Goal: Task Accomplishment & Management: Complete application form

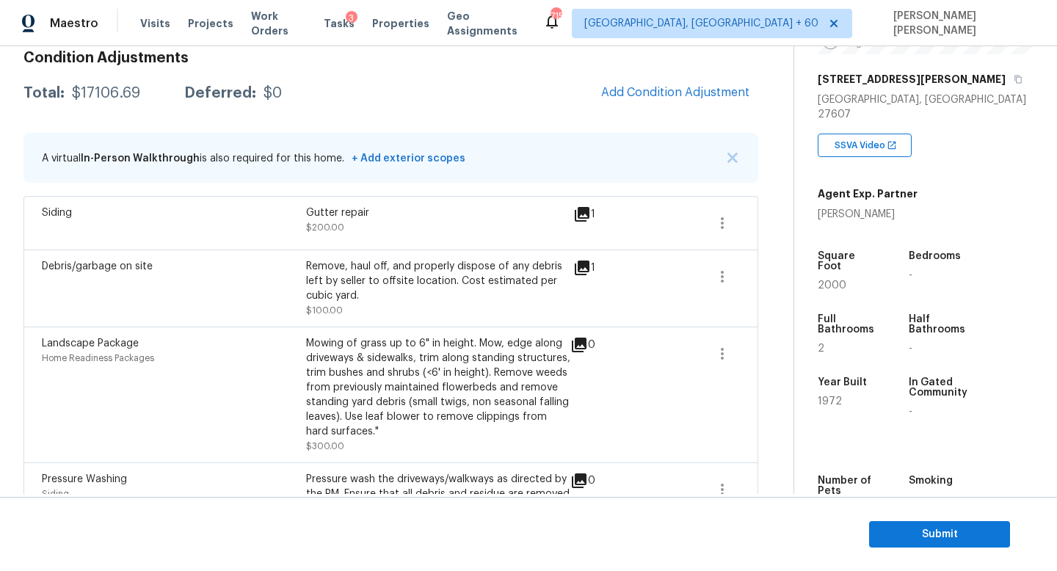
scroll to position [214, 0]
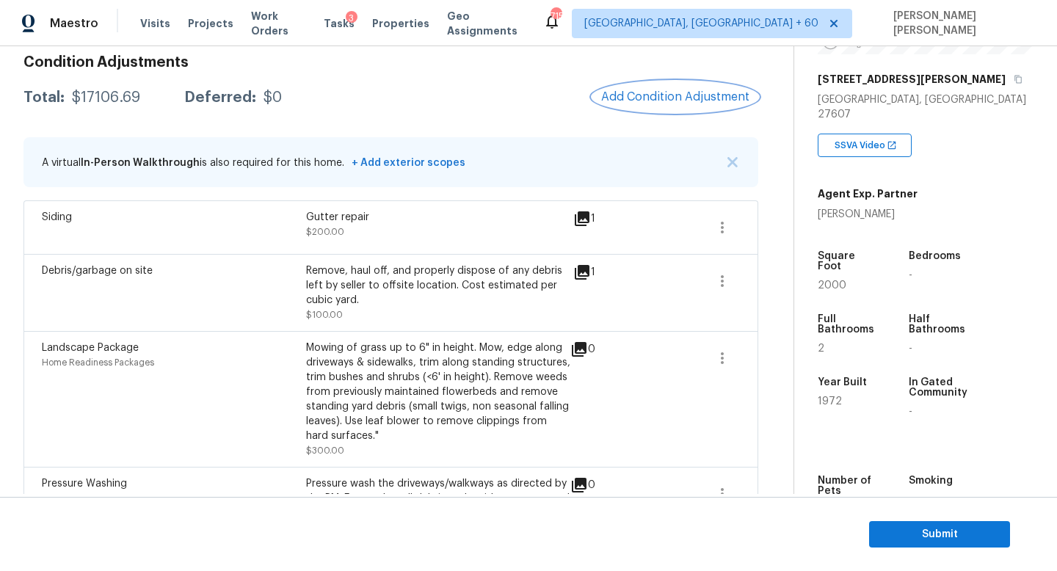
click at [639, 110] on button "Add Condition Adjustment" at bounding box center [675, 96] width 166 height 31
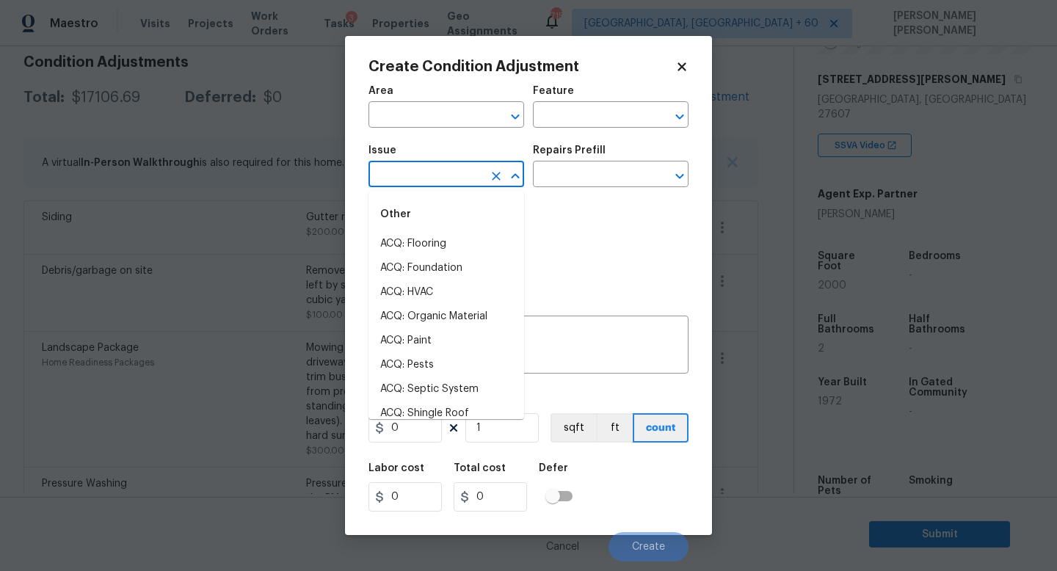
click at [393, 172] on input "text" at bounding box center [425, 175] width 114 height 23
type input "x"
type input "c"
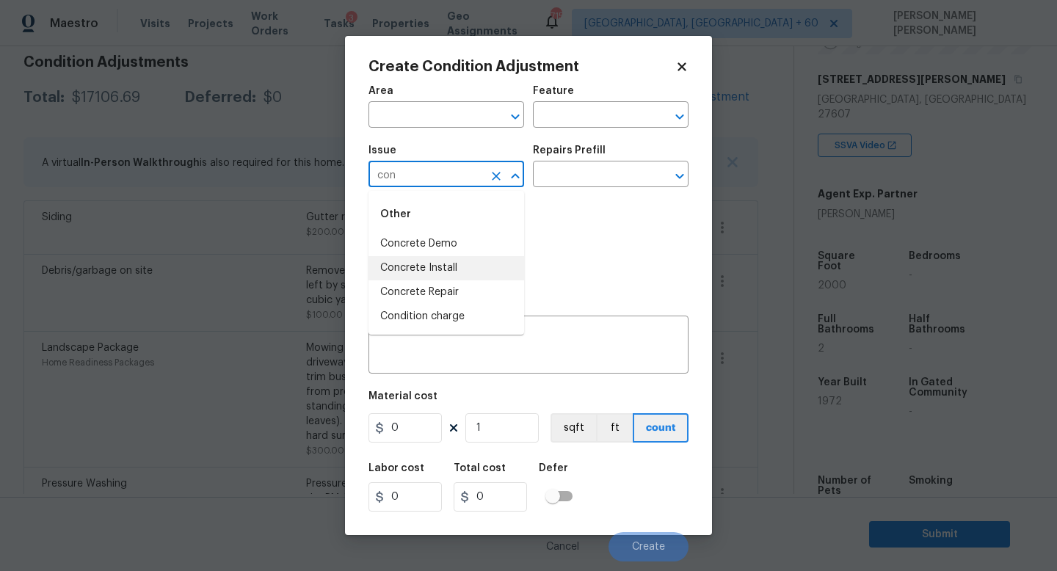
click at [441, 257] on li "Concrete Install" at bounding box center [446, 268] width 156 height 24
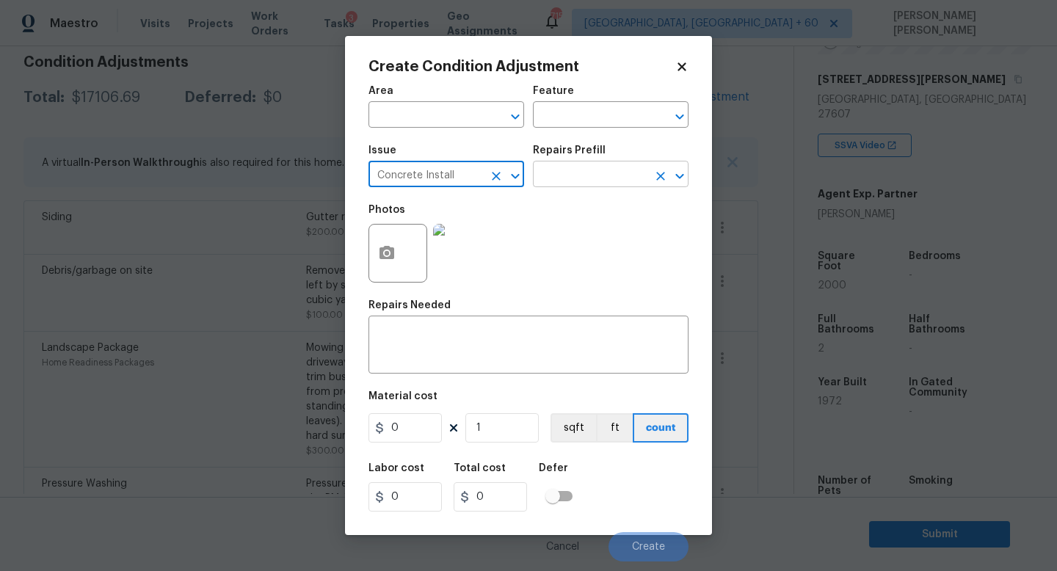
type input "Concrete Install"
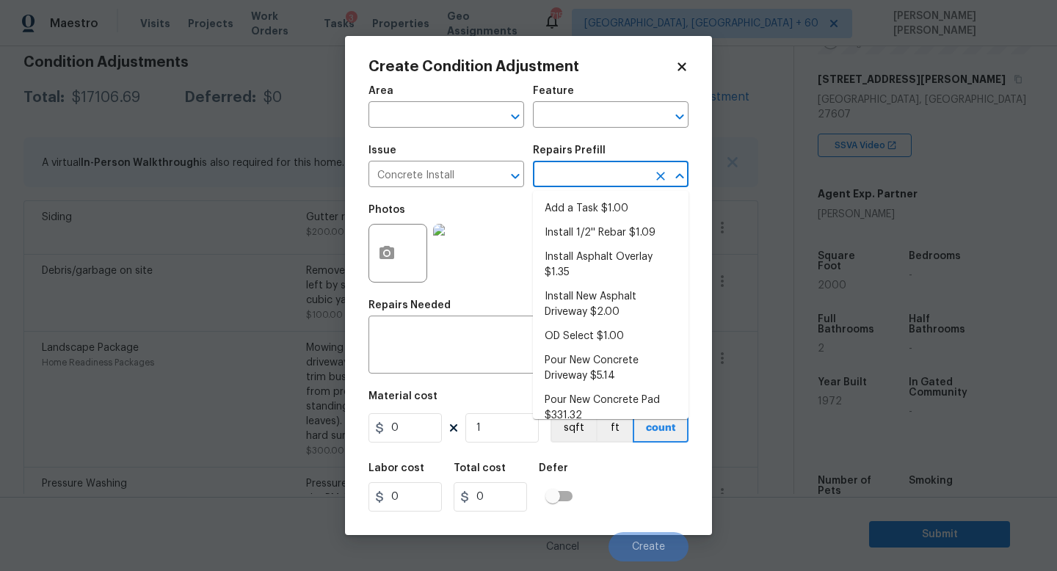
click at [586, 178] on input "text" at bounding box center [590, 175] width 114 height 23
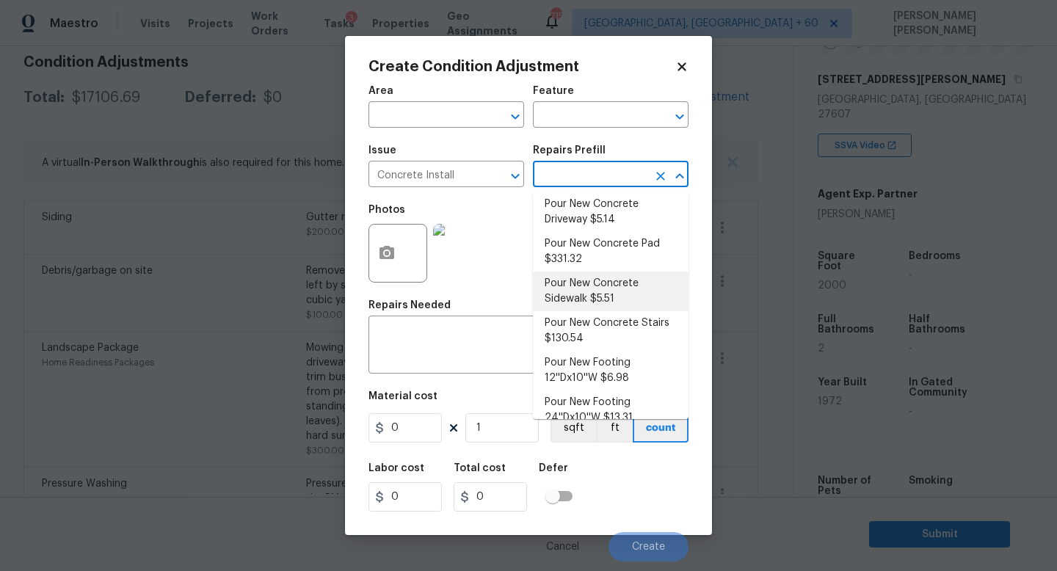
scroll to position [173, 0]
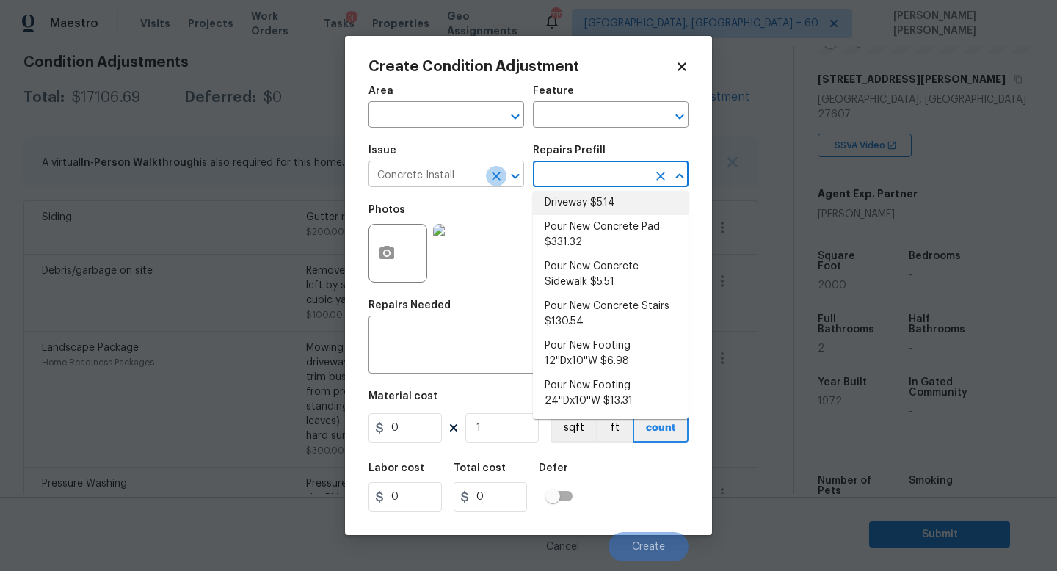
click at [497, 178] on icon "Clear" at bounding box center [496, 176] width 9 height 9
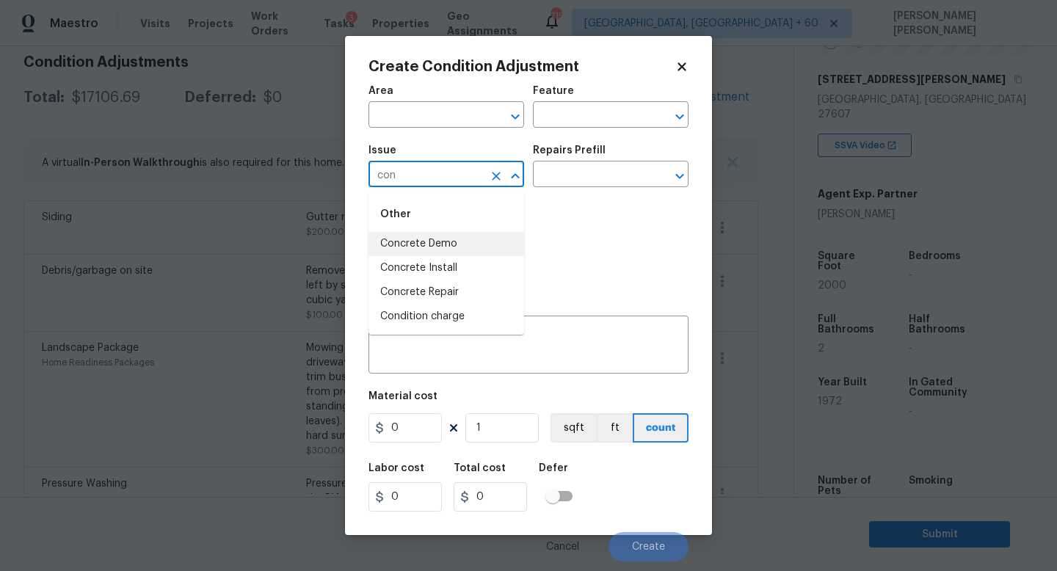
click at [484, 249] on li "Concrete Demo" at bounding box center [446, 244] width 156 height 24
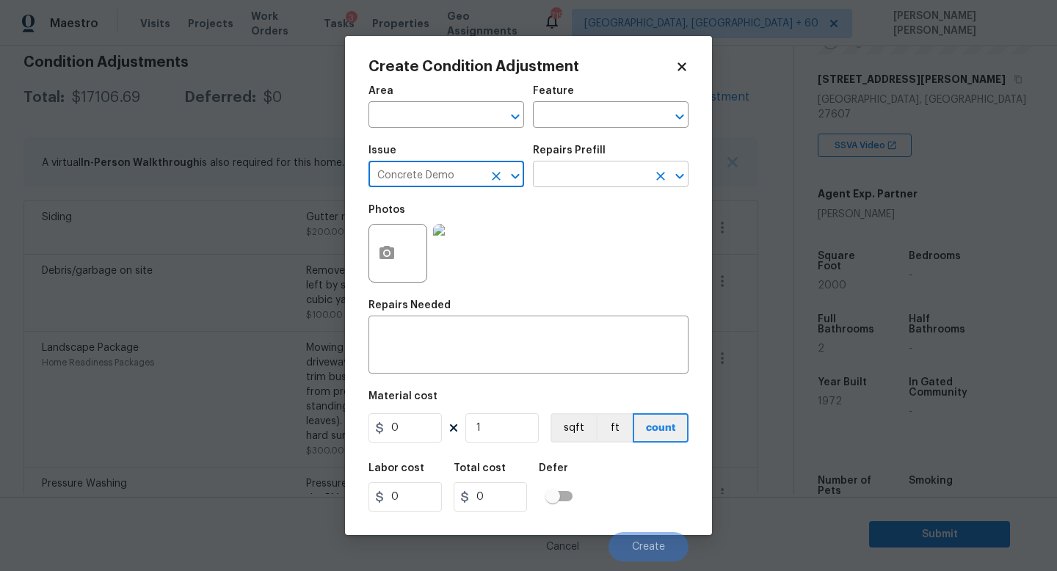
type input "Concrete Demo"
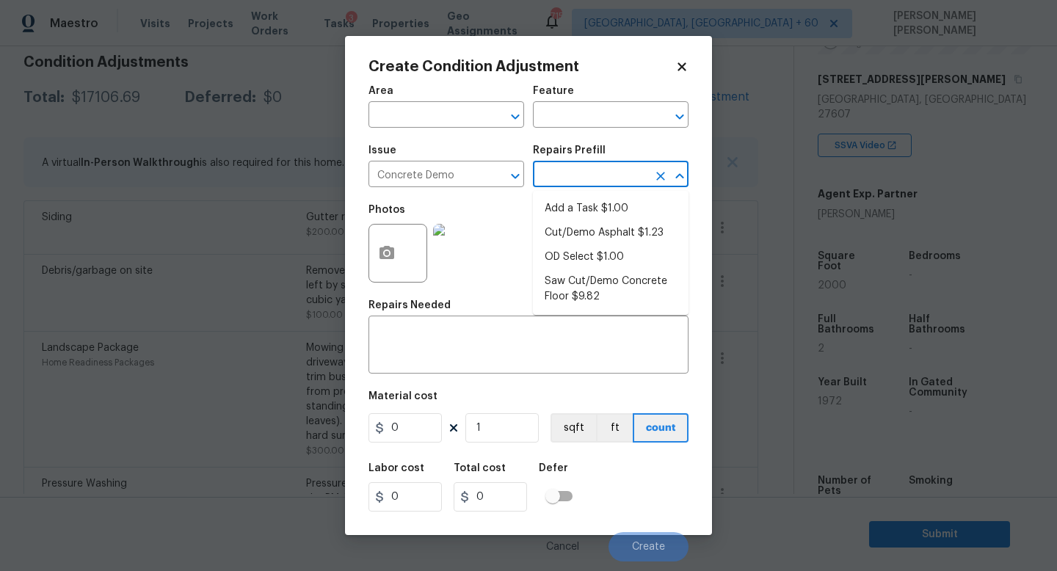
click at [582, 185] on input "text" at bounding box center [590, 175] width 114 height 23
type input "s"
type input "pa"
click at [491, 176] on icon "Clear" at bounding box center [496, 176] width 15 height 15
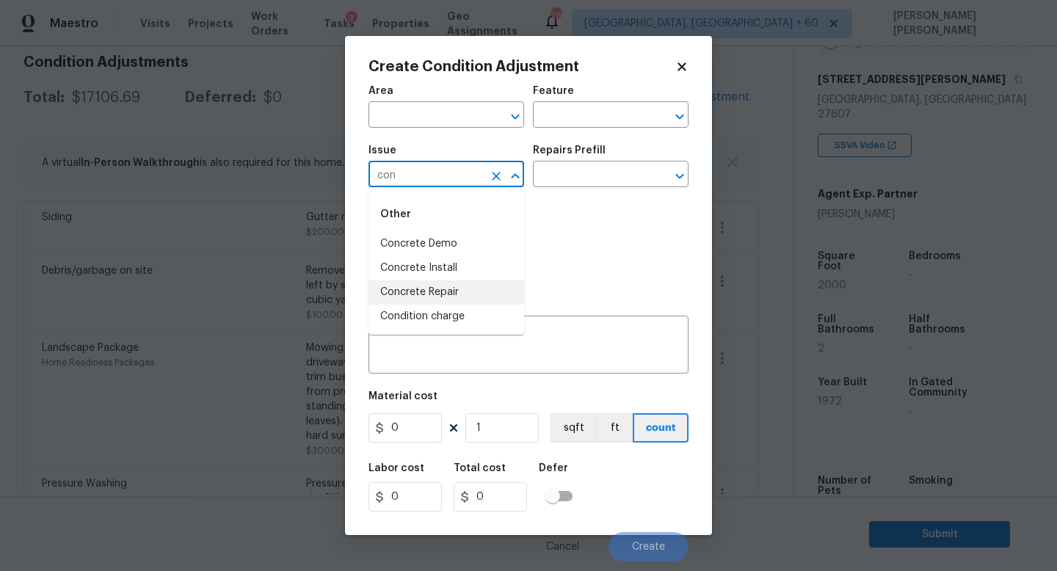
click at [474, 287] on li "Concrete Repair" at bounding box center [446, 292] width 156 height 24
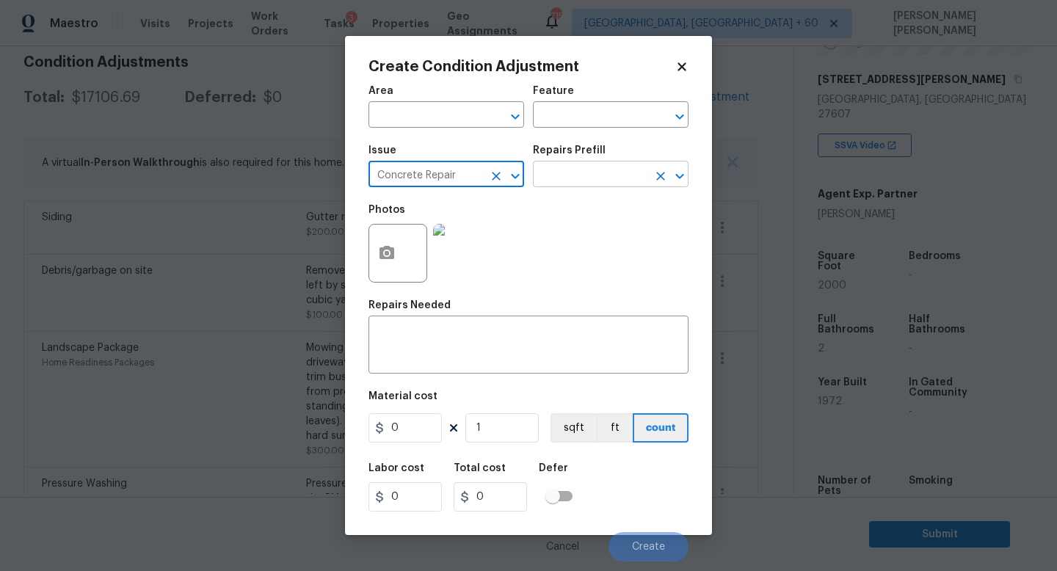
type input "Concrete Repair"
click at [566, 183] on input "text" at bounding box center [590, 175] width 114 height 23
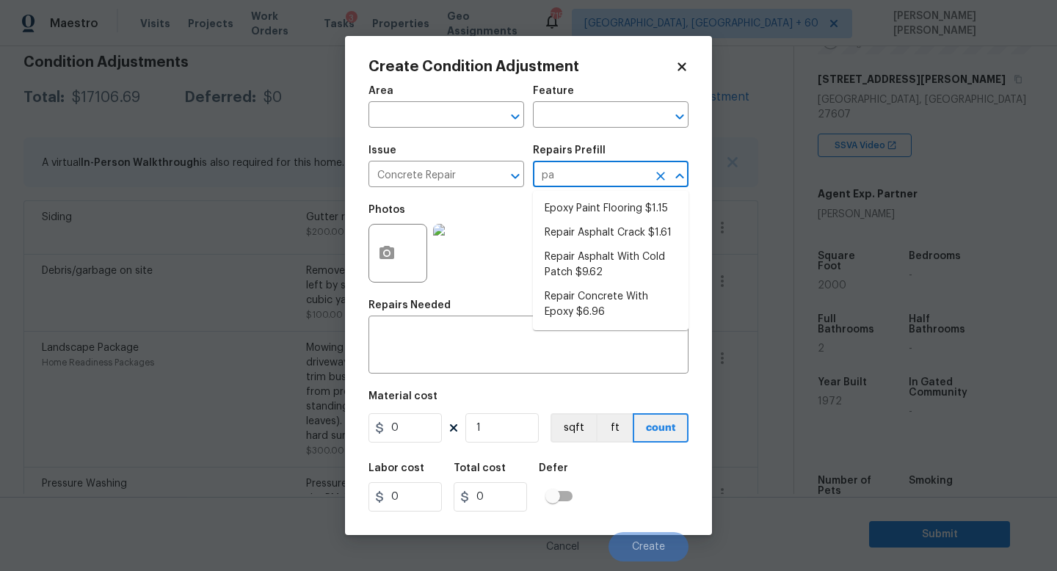
type input "pat"
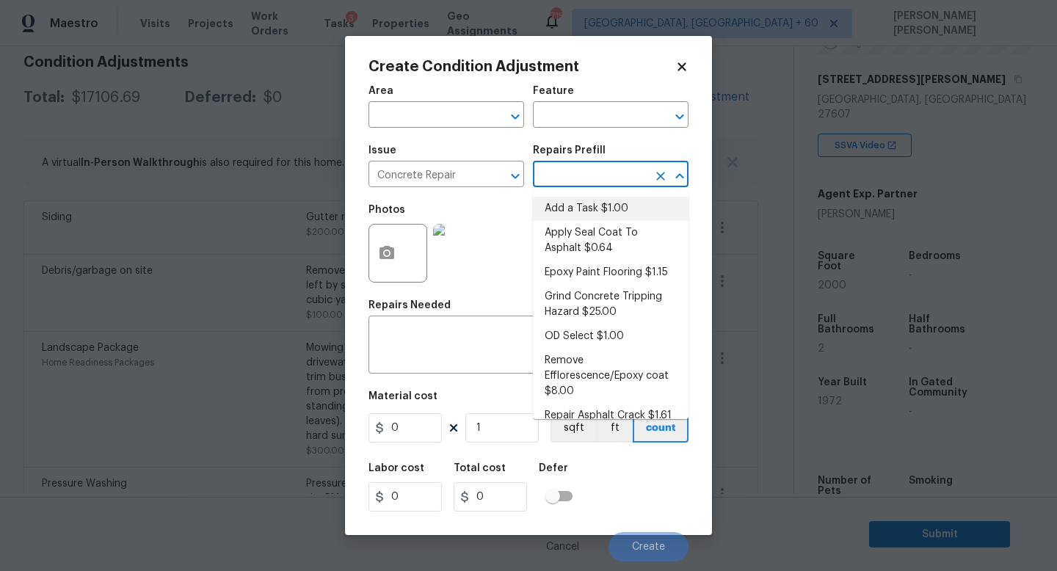
click at [279, 147] on body "Maestro Visits Projects Work Orders Tasks 3 Properties Geo Assignments 715 Knox…" at bounding box center [528, 285] width 1057 height 571
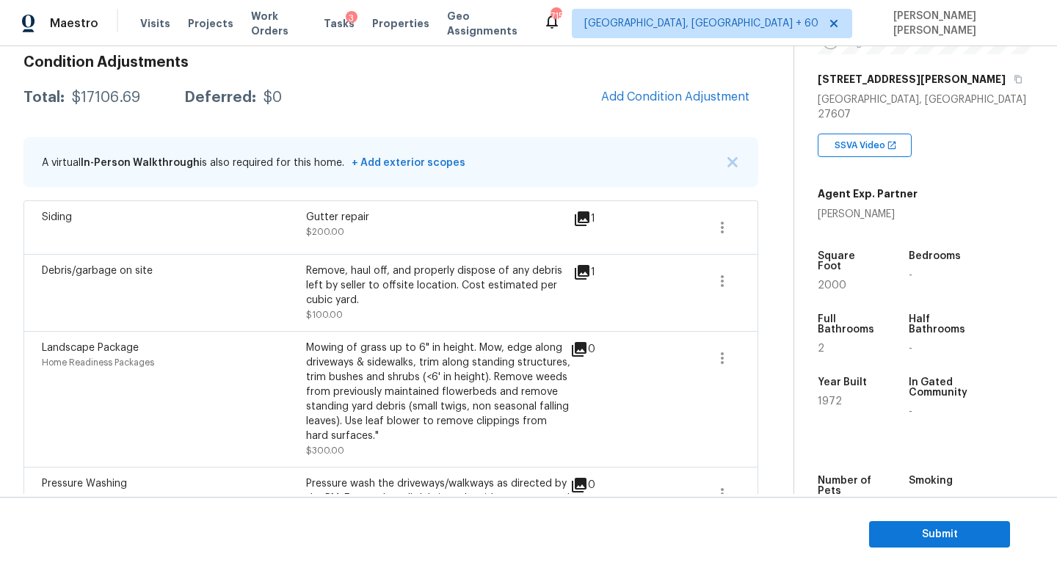
click at [108, 92] on div "$17106.69" at bounding box center [106, 97] width 68 height 15
copy div "$17106.69"
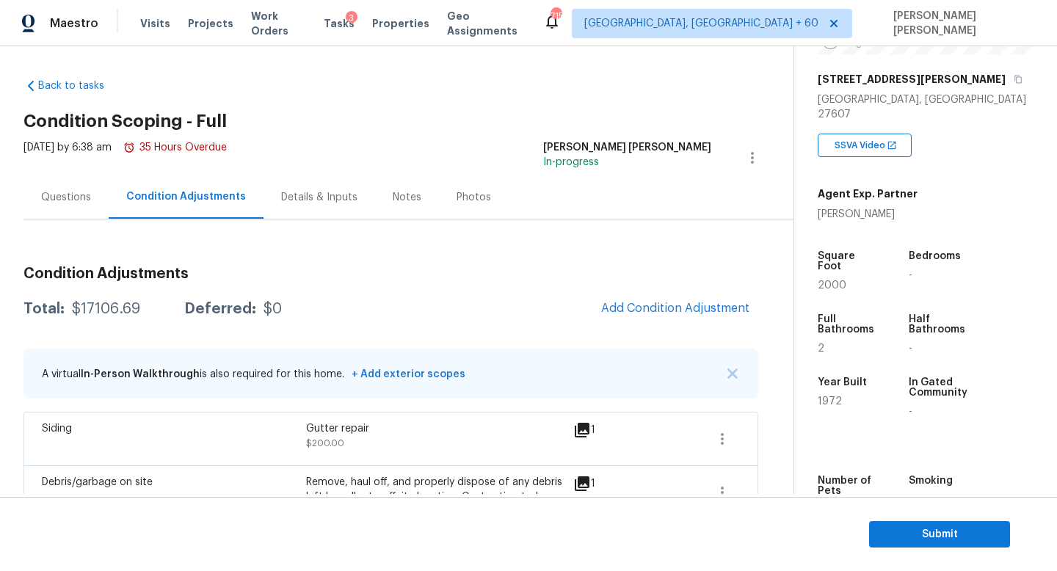
click at [86, 194] on div "Questions" at bounding box center [66, 197] width 50 height 15
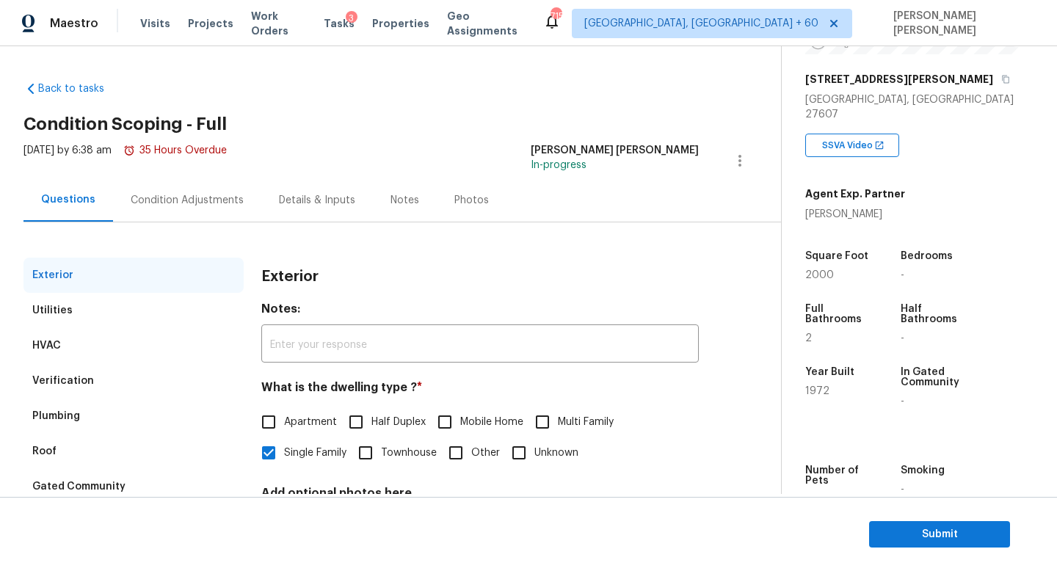
click at [226, 205] on div "Condition Adjustments" at bounding box center [187, 200] width 113 height 15
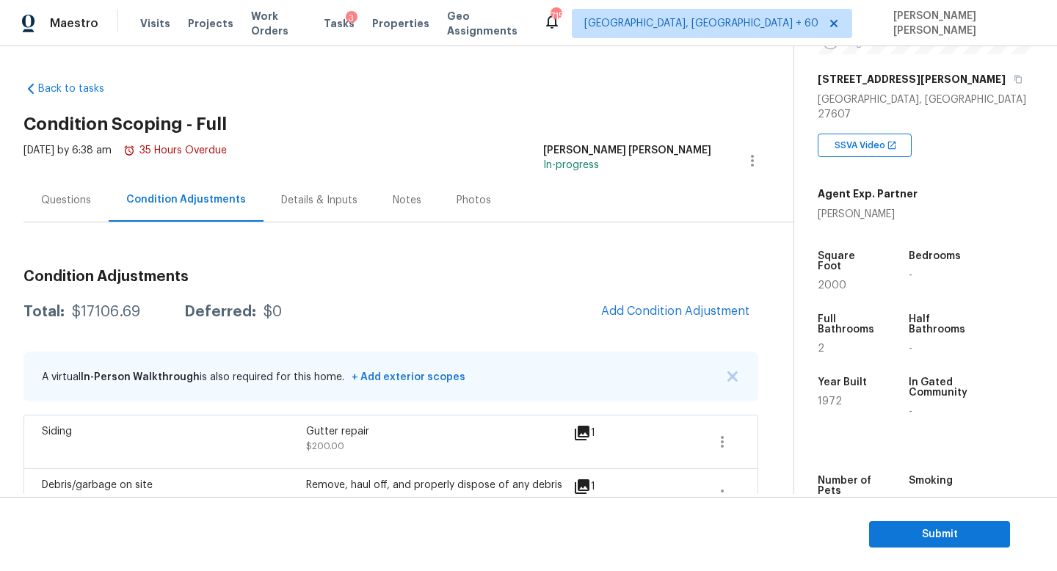
click at [57, 186] on div "Questions" at bounding box center [65, 199] width 85 height 43
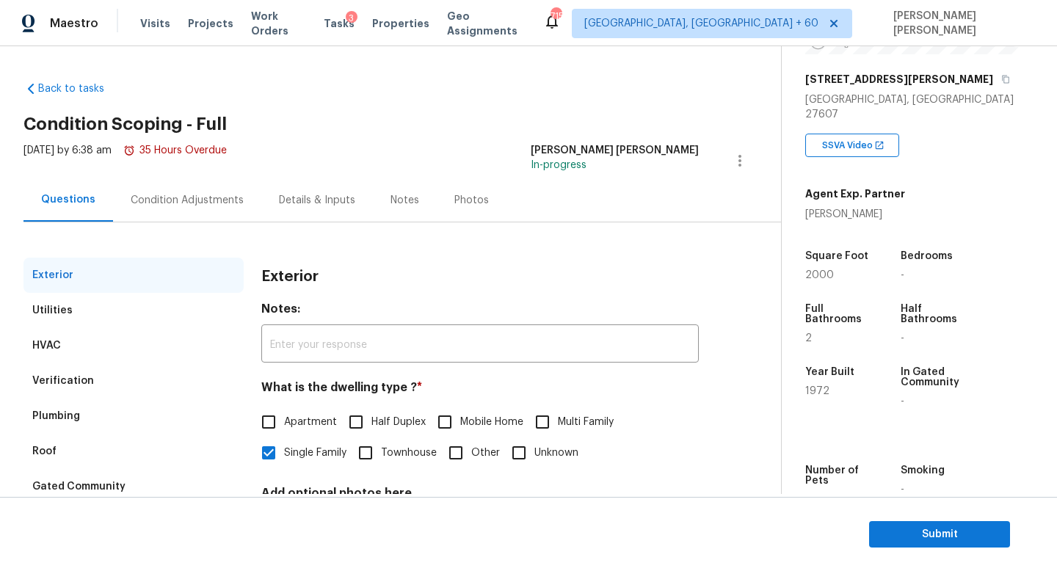
scroll to position [136, 0]
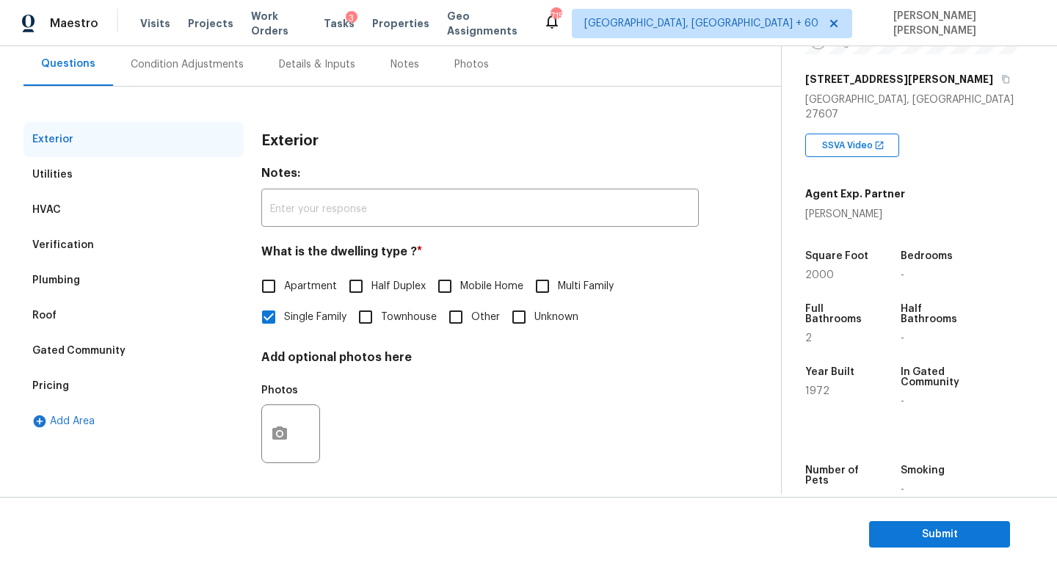
click at [97, 389] on div "Pricing" at bounding box center [133, 385] width 220 height 35
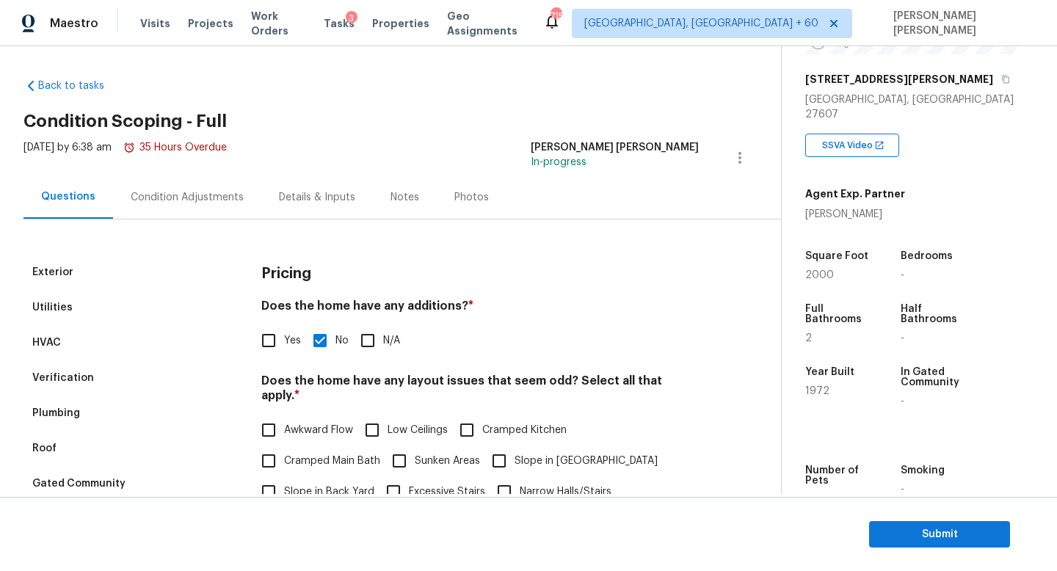
scroll to position [0, 0]
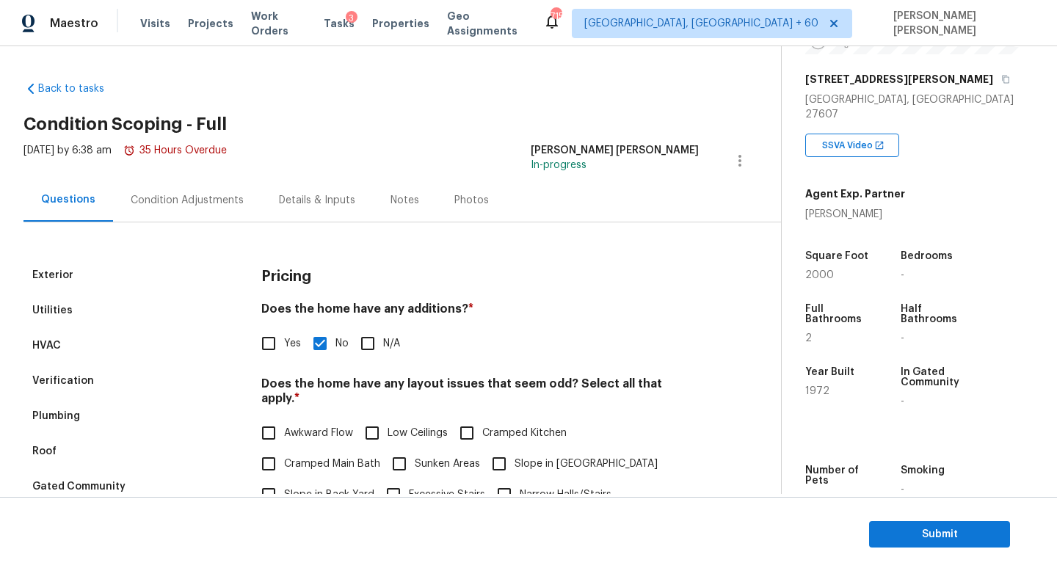
click at [183, 214] on div "Condition Adjustments" at bounding box center [187, 199] width 148 height 43
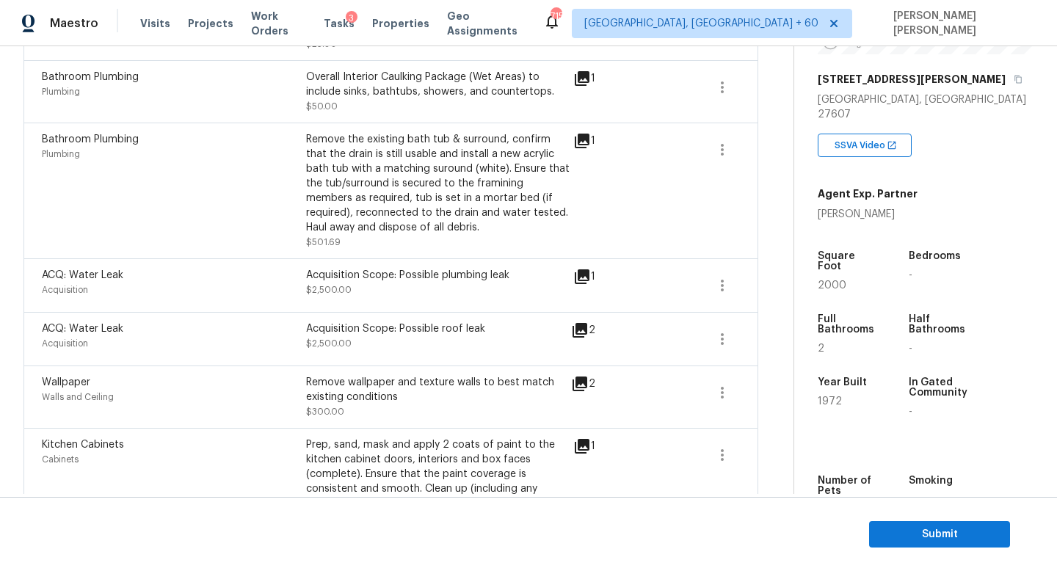
scroll to position [1070, 0]
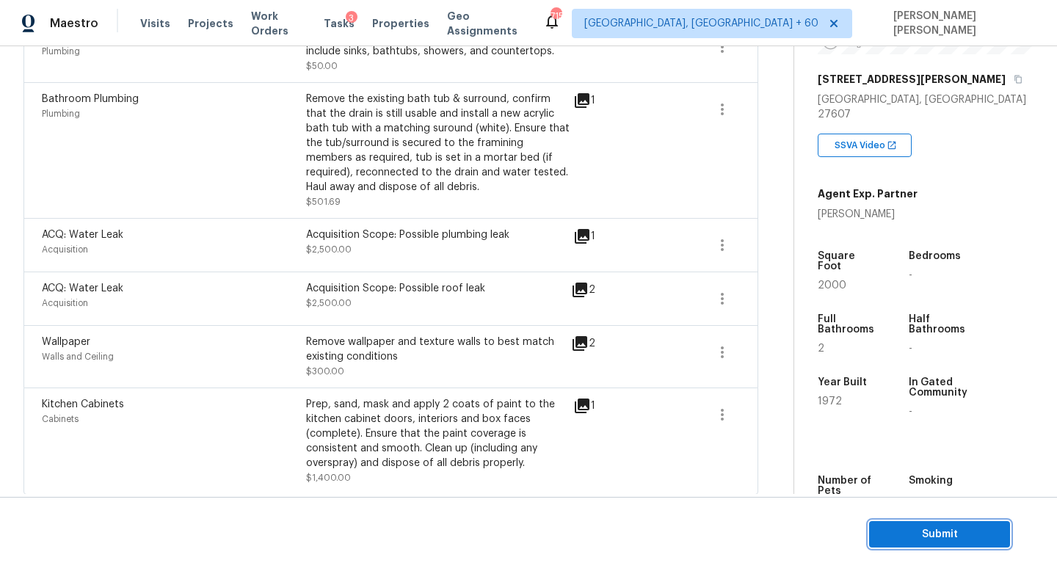
click at [916, 545] on button "Submit" at bounding box center [939, 534] width 141 height 27
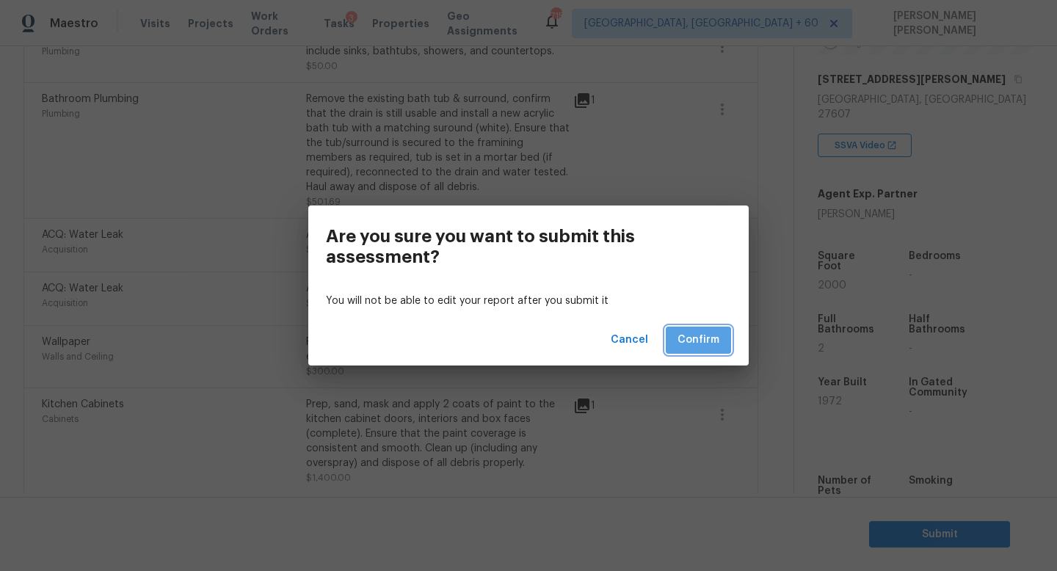
click at [708, 333] on span "Confirm" at bounding box center [698, 340] width 42 height 18
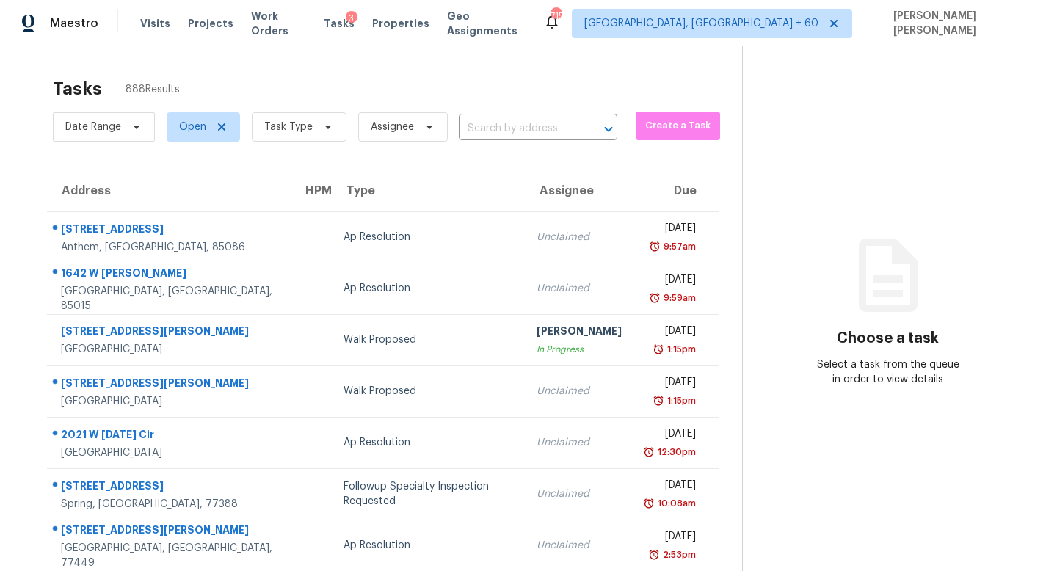
click at [550, 113] on div "Date Range Open Task Type Assignee ​" at bounding box center [335, 127] width 564 height 38
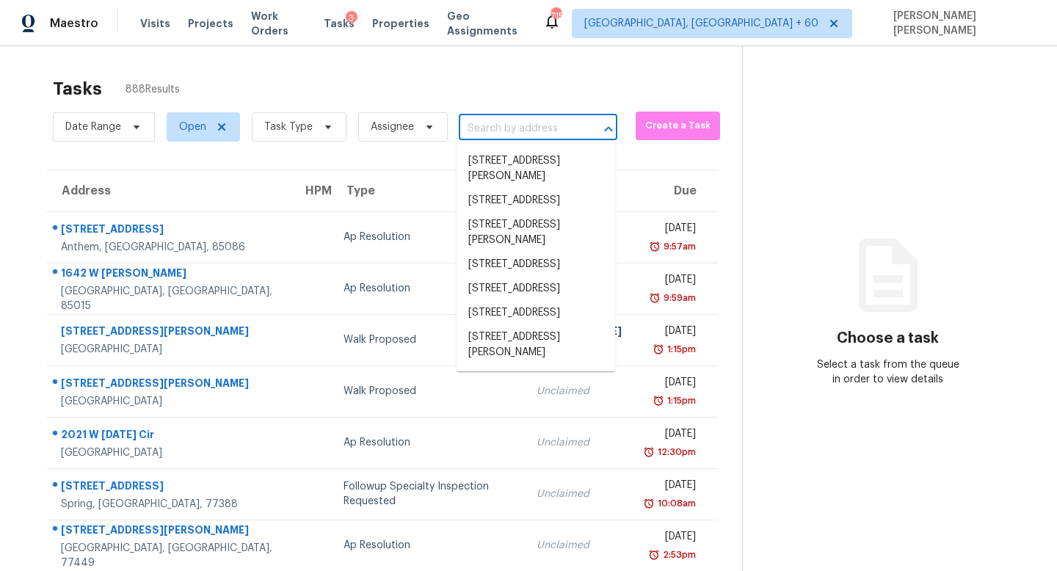
click at [538, 123] on input "text" at bounding box center [517, 128] width 117 height 23
paste input "19731 W Amelia Ave Buckeye AZ 85396"
type input "19731 W Amelia Ave Buckeye AZ 85396"
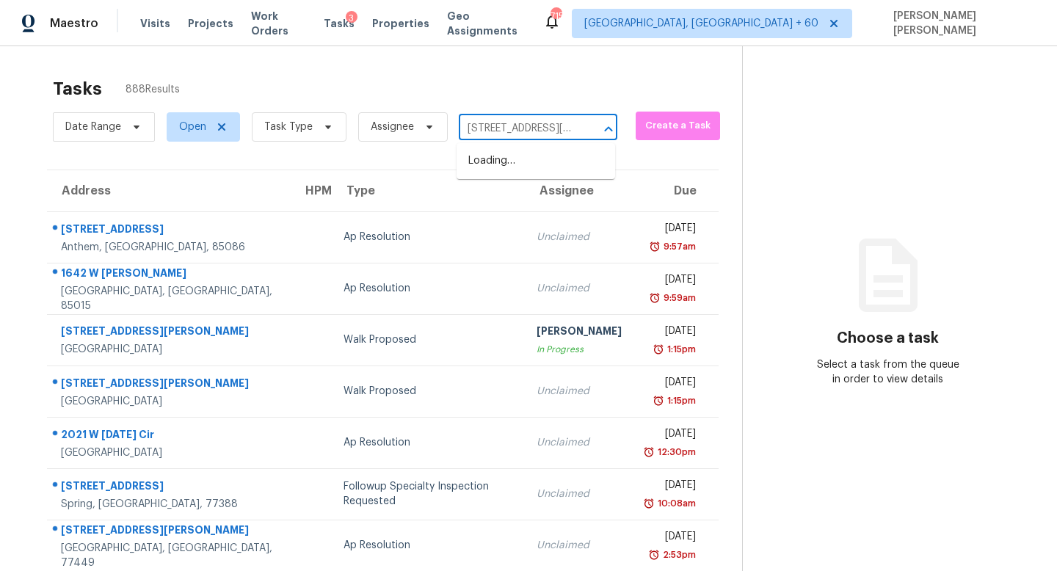
scroll to position [0, 78]
click at [535, 163] on li "19731 W Amelia Ave, Buckeye, AZ 85396" at bounding box center [535, 169] width 158 height 40
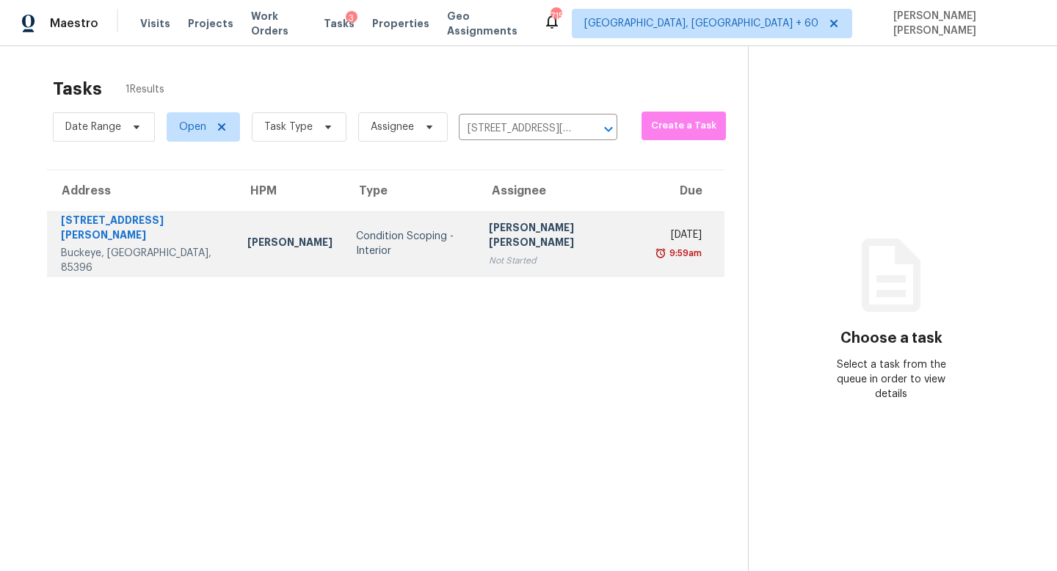
click at [489, 253] on div "Not Started" at bounding box center [562, 260] width 146 height 15
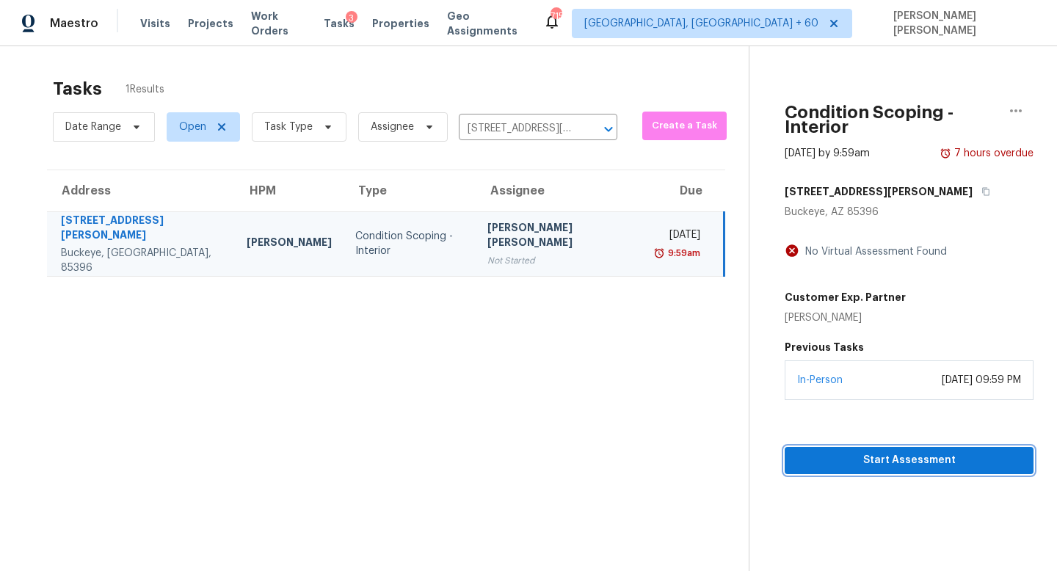
click at [800, 451] on span "Start Assessment" at bounding box center [908, 460] width 225 height 18
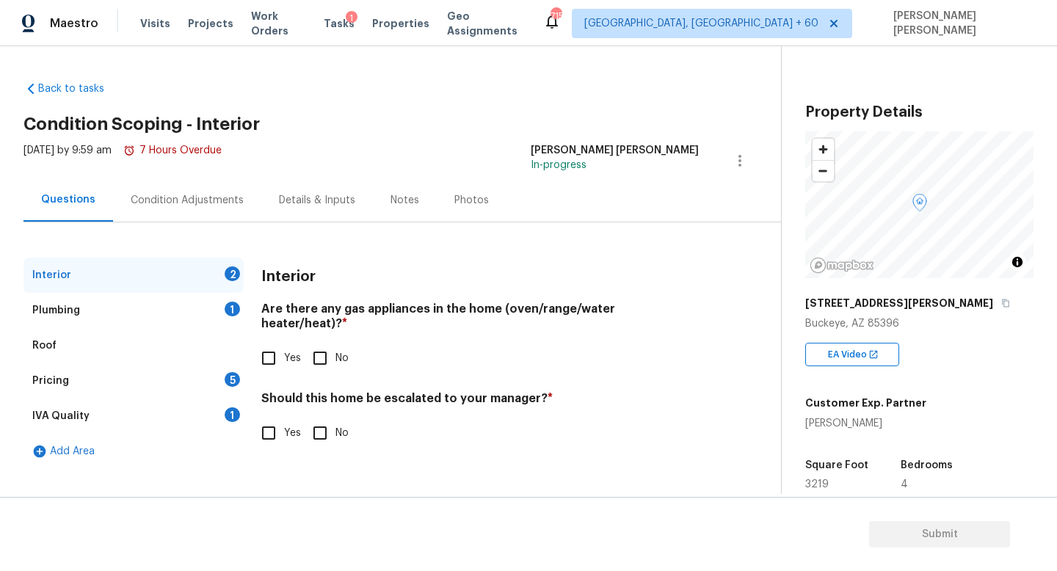
click at [323, 343] on input "No" at bounding box center [319, 358] width 31 height 31
checkbox input "true"
click at [214, 314] on div "Plumbing 1" at bounding box center [133, 310] width 220 height 35
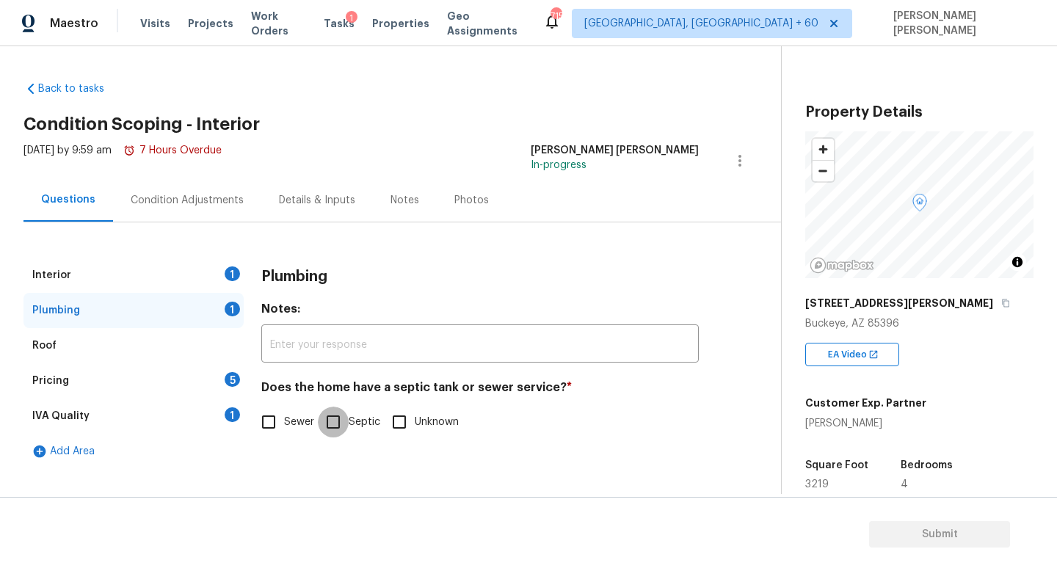
click at [336, 422] on input "Septic" at bounding box center [333, 421] width 31 height 31
checkbox input "true"
click at [200, 390] on div "Pricing 5" at bounding box center [133, 380] width 220 height 35
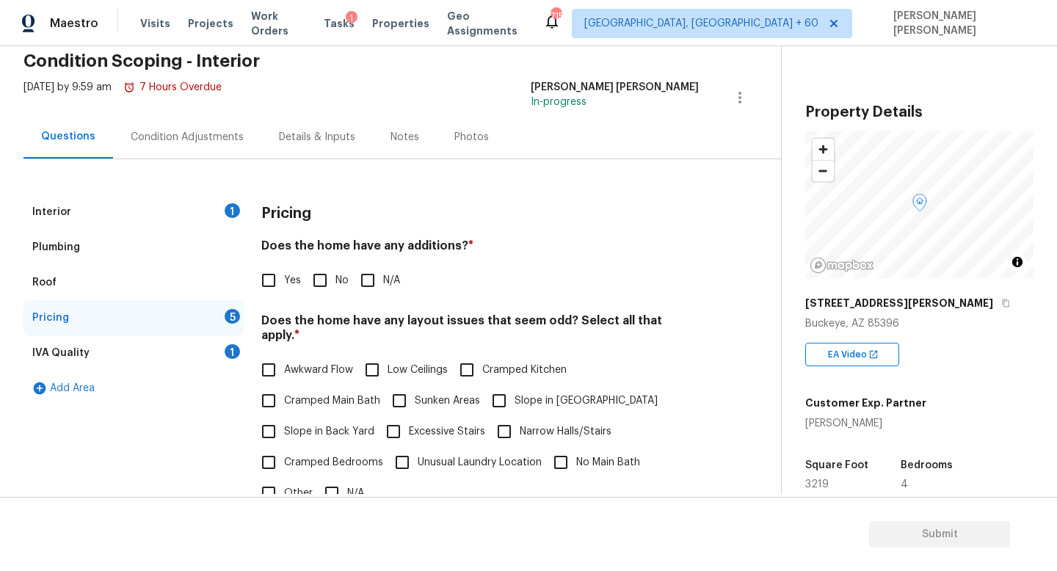
scroll to position [71, 0]
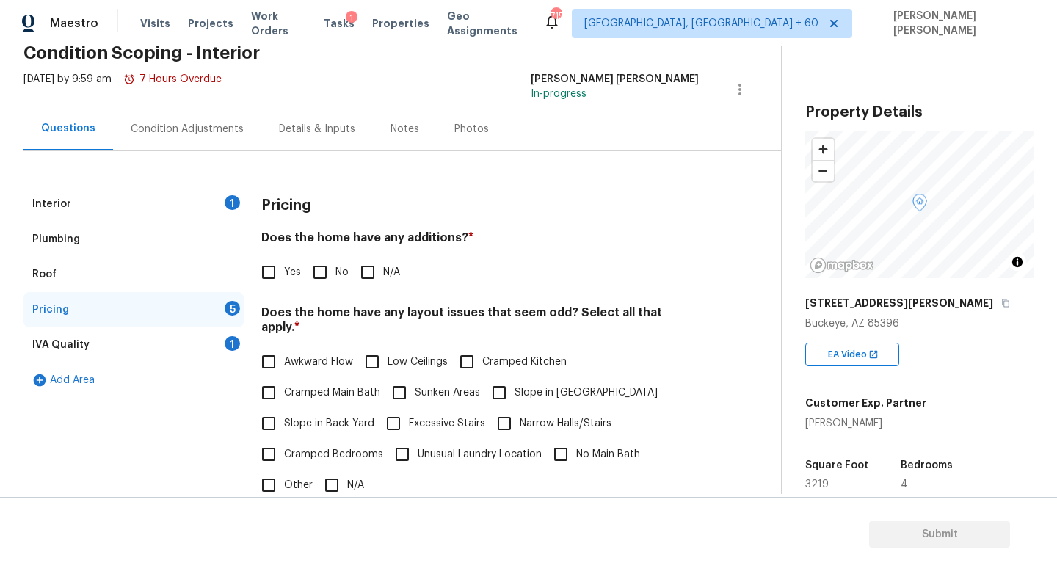
click at [323, 271] on input "No" at bounding box center [319, 272] width 31 height 31
checkbox input "true"
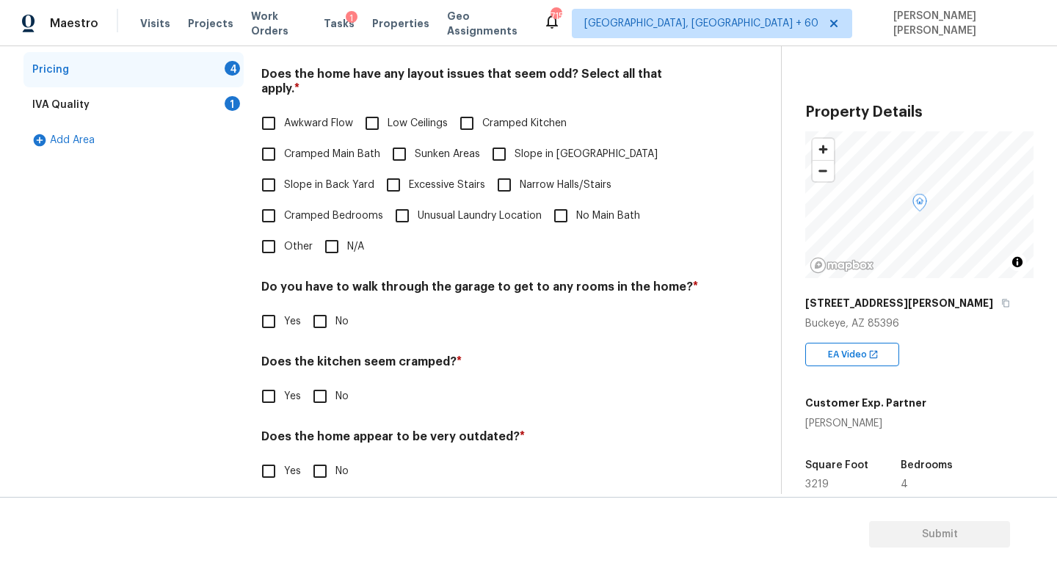
scroll to position [310, 0]
click at [329, 231] on input "N/A" at bounding box center [331, 246] width 31 height 31
checkbox input "true"
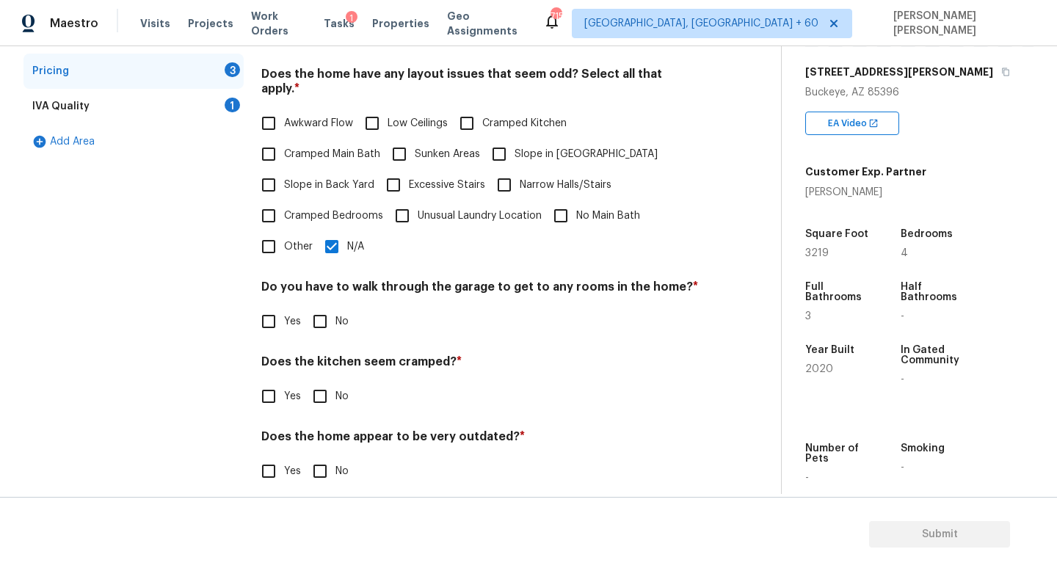
scroll to position [313, 0]
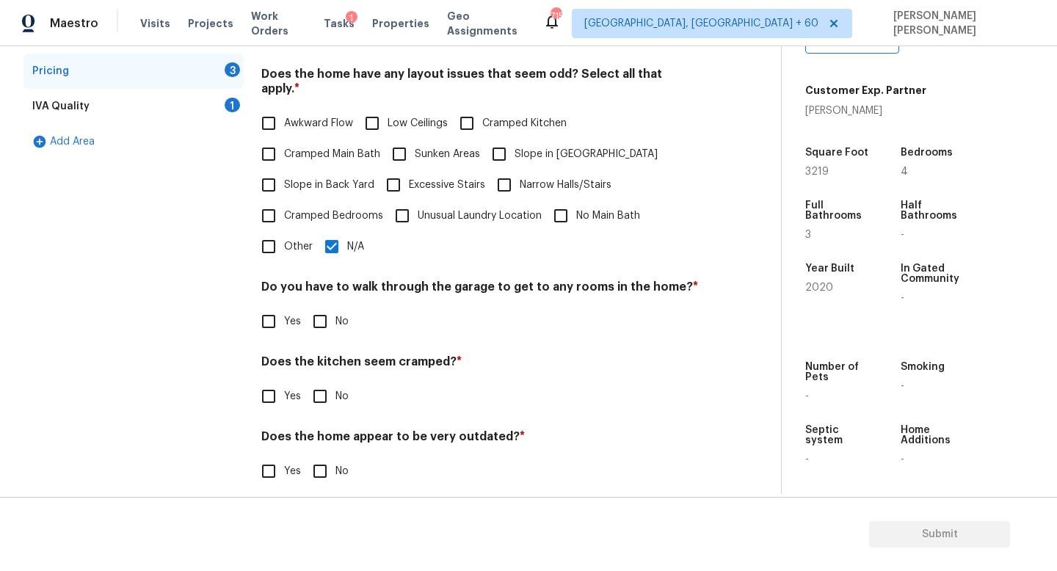
click at [325, 290] on div "Do you have to walk through the garage to get to any rooms in the home? * Yes No" at bounding box center [479, 308] width 437 height 57
click at [322, 308] on input "No" at bounding box center [319, 321] width 31 height 31
checkbox input "true"
click at [313, 383] on input "No" at bounding box center [319, 396] width 31 height 31
checkbox input "true"
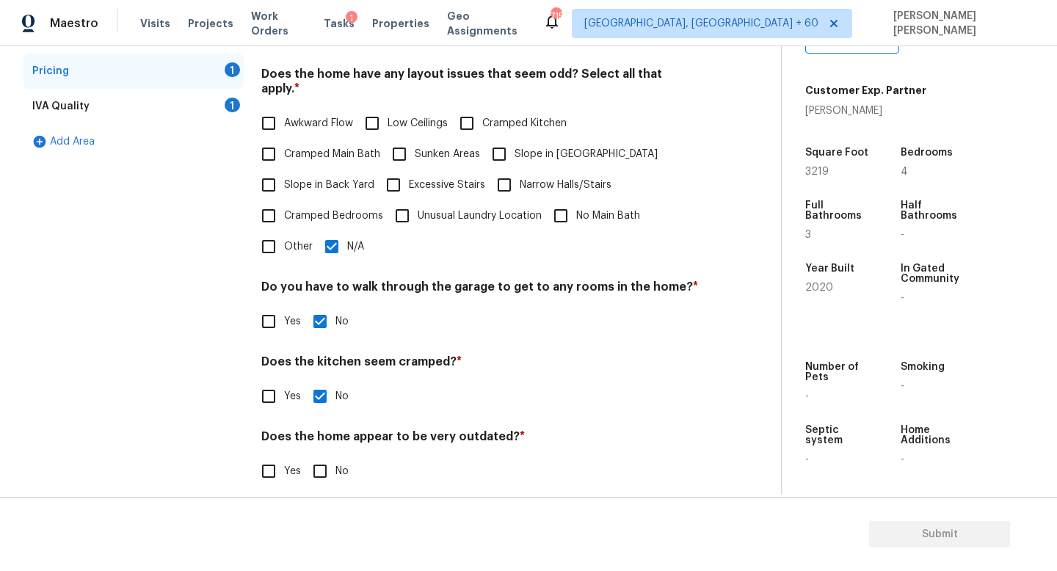
click at [313, 434] on h4 "Does the home appear to be very outdated? *" at bounding box center [479, 439] width 437 height 21
click at [313, 456] on input "No" at bounding box center [319, 471] width 31 height 31
checkbox input "true"
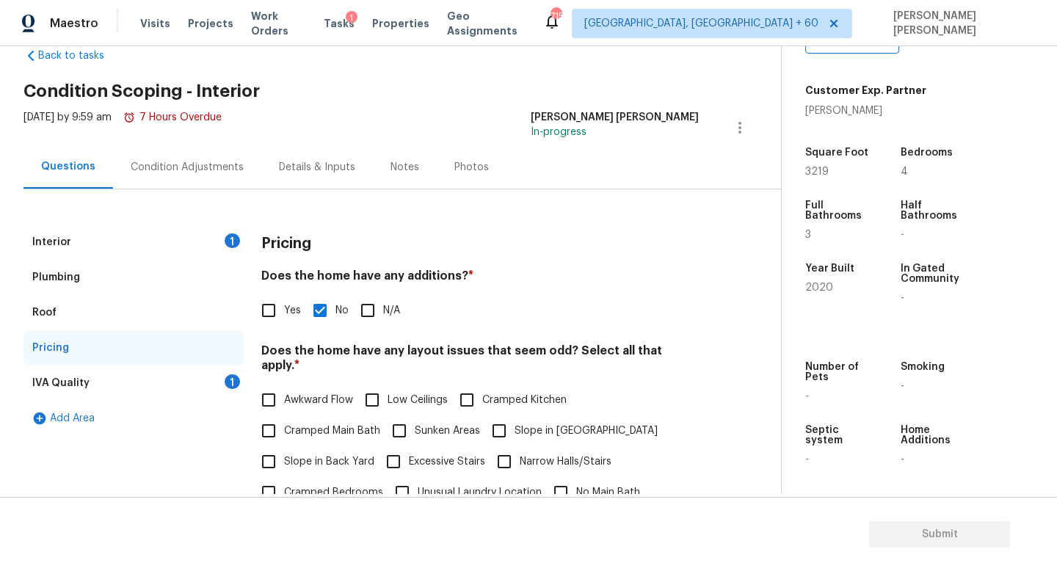
click at [222, 377] on div "IVA Quality 1" at bounding box center [133, 382] width 220 height 35
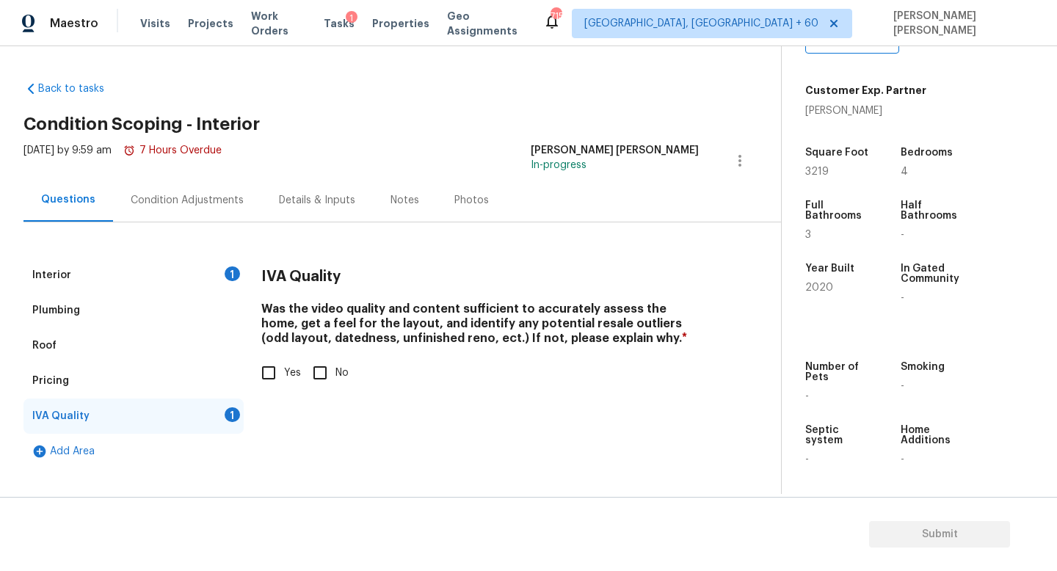
click at [256, 379] on input "Yes" at bounding box center [268, 372] width 31 height 31
checkbox input "true"
click at [186, 183] on div "Condition Adjustments" at bounding box center [187, 199] width 148 height 43
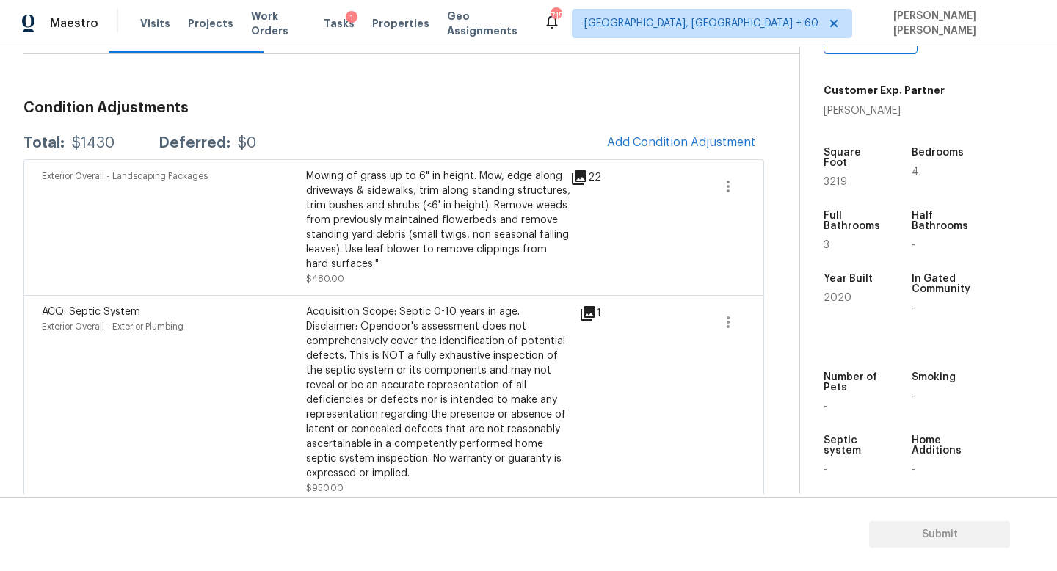
scroll to position [167, 0]
click at [693, 139] on span "Add Condition Adjustment" at bounding box center [681, 143] width 148 height 13
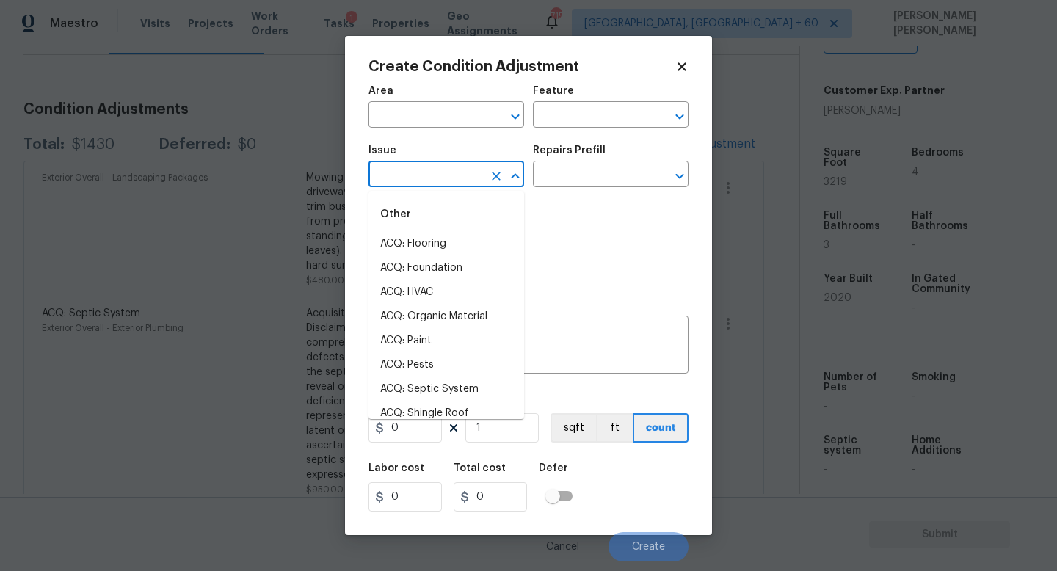
click at [430, 170] on input "text" at bounding box center [425, 175] width 114 height 23
type input "paint"
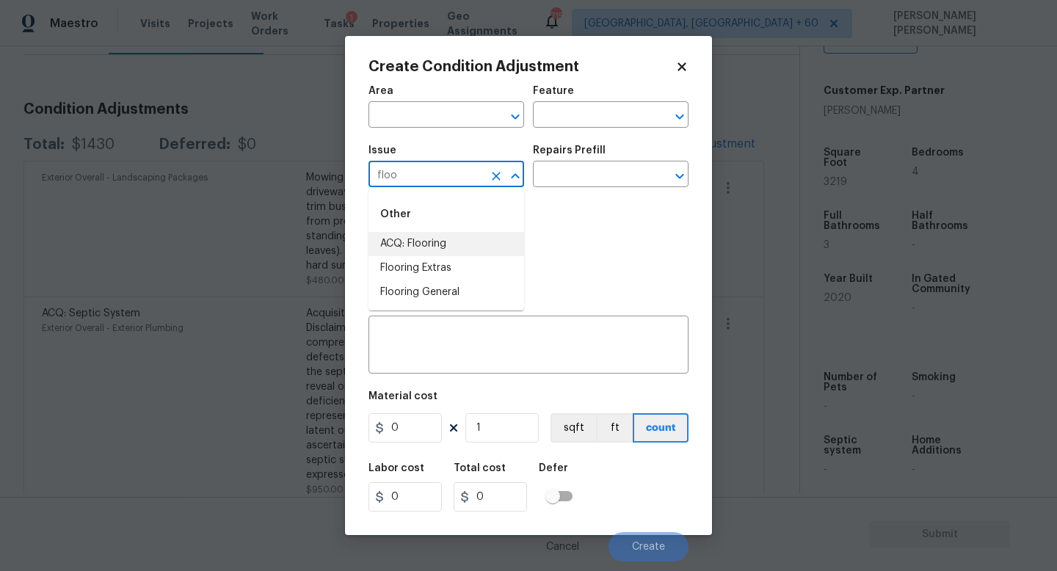
click at [471, 236] on li "ACQ: Flooring" at bounding box center [446, 244] width 156 height 24
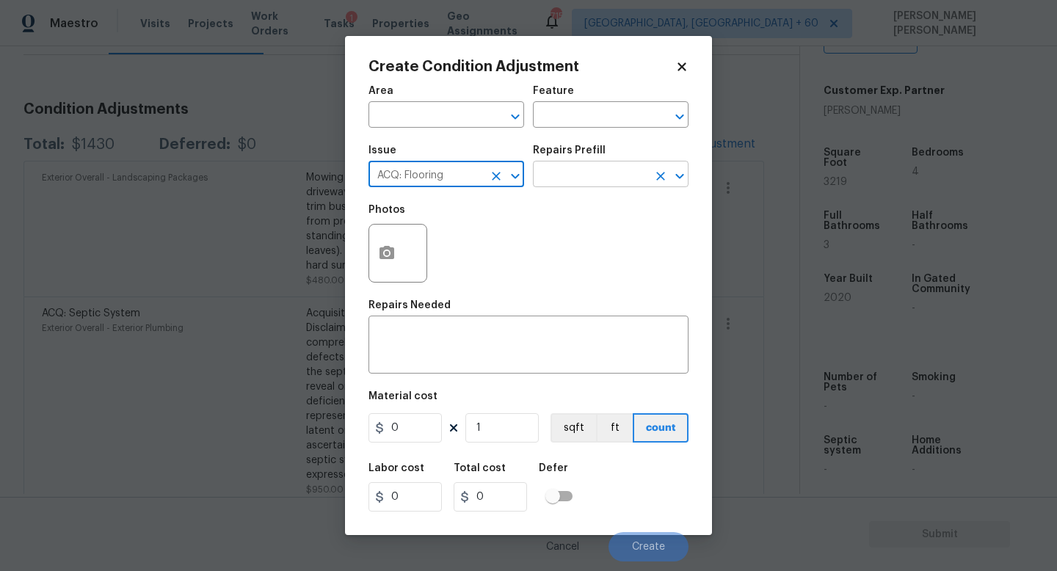
type input "ACQ: Flooring"
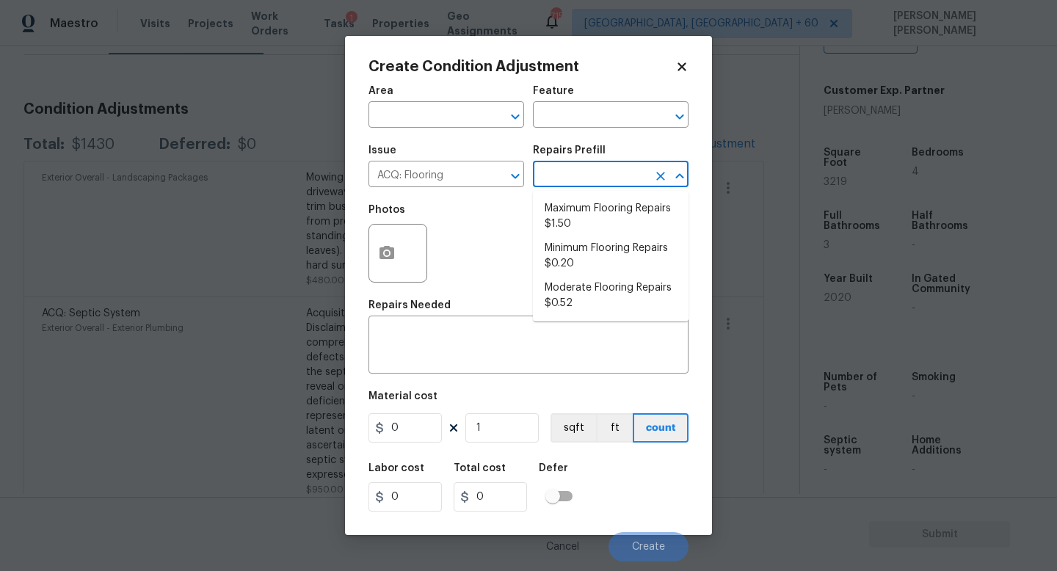
click at [602, 181] on input "text" at bounding box center [590, 175] width 114 height 23
click at [616, 249] on li "Minimum Flooring Repairs $0.20" at bounding box center [611, 256] width 156 height 40
type input "Acquisition"
type textarea "Acquisition Scope: Minimum flooring repairs"
type input "0.2"
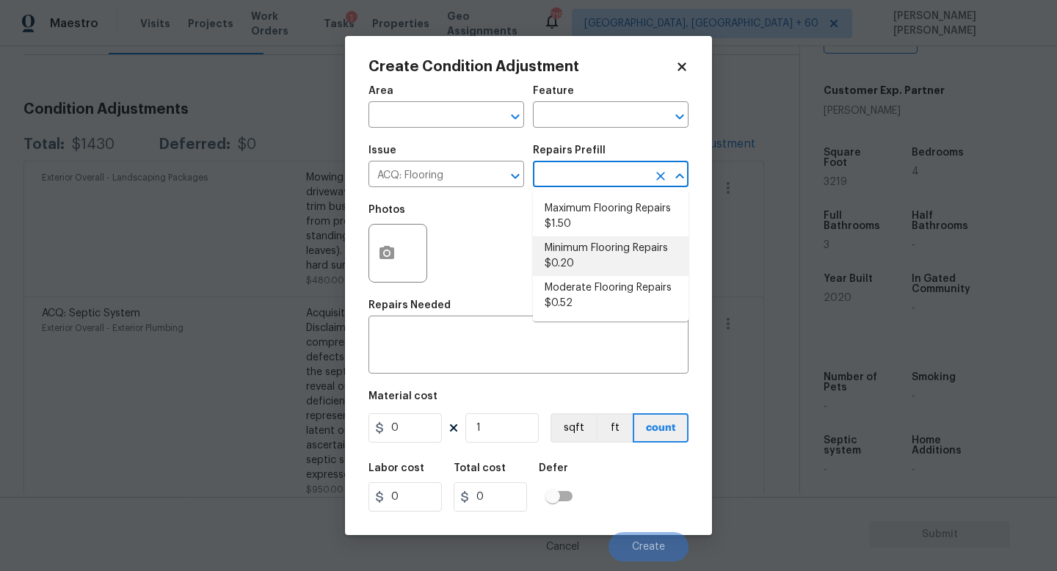
type input "0.2"
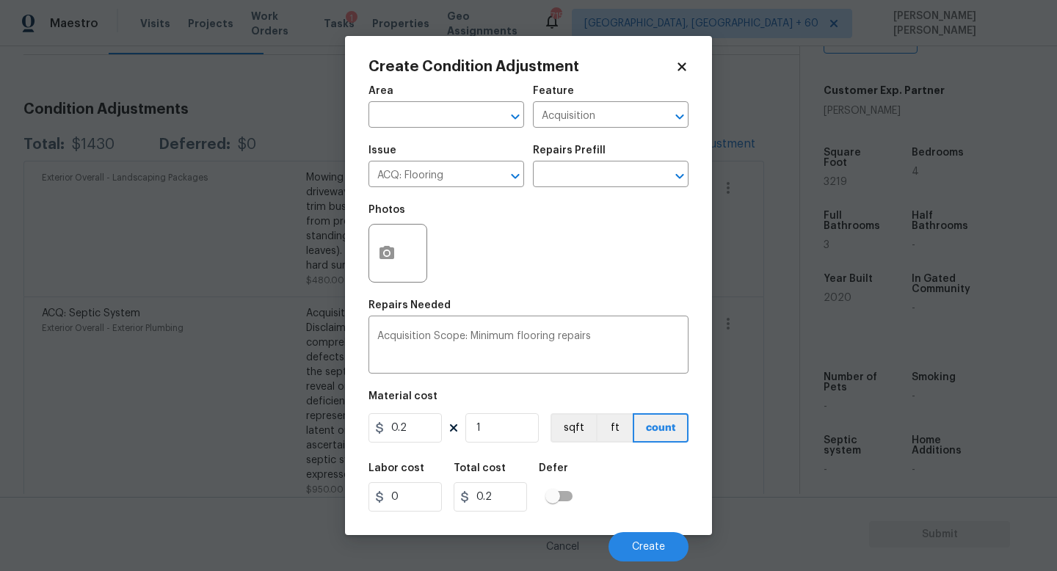
click at [500, 447] on div "Area ​ Feature Acquisition ​ Issue ACQ: Flooring ​ Repairs Prefill ​ Photos Rep…" at bounding box center [528, 319] width 320 height 484
click at [505, 421] on input "1" at bounding box center [501, 427] width 73 height 29
type input "0"
type input "2"
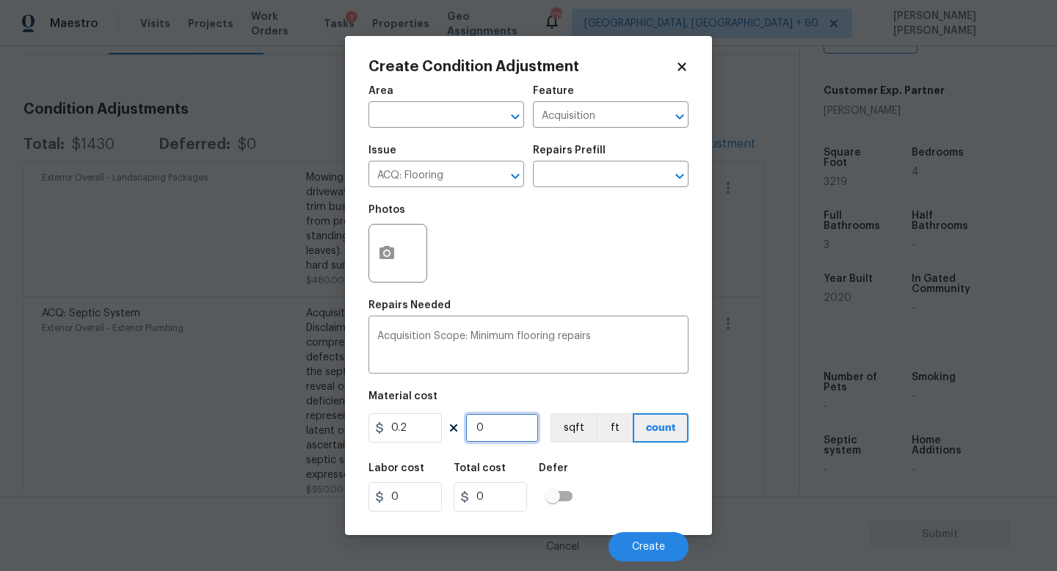
type input "0.4"
type input "0"
type input "3"
type input "0.6"
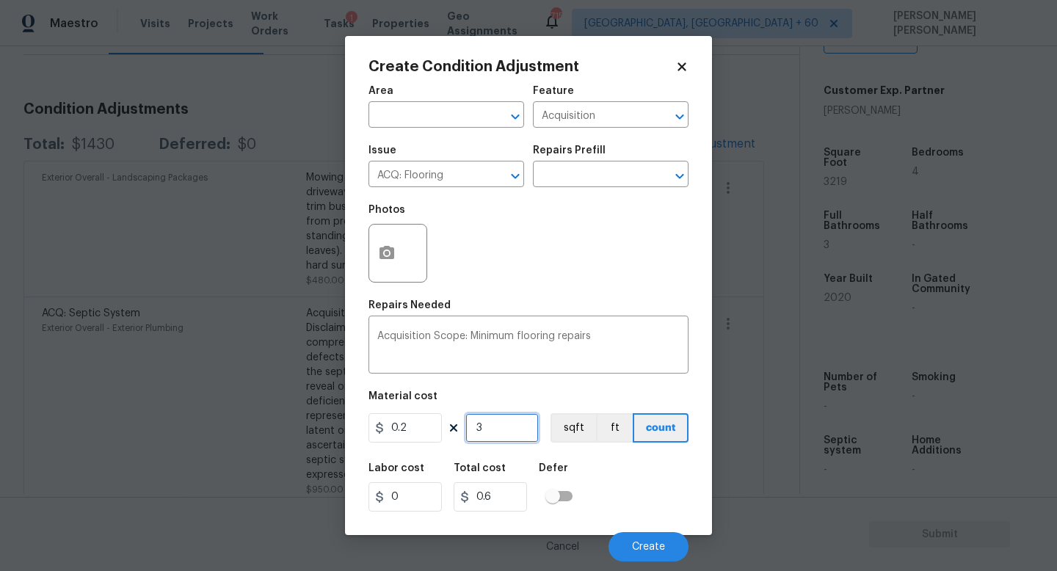
type input "32"
type input "6.4"
type input "321"
type input "64.2"
type input "3219"
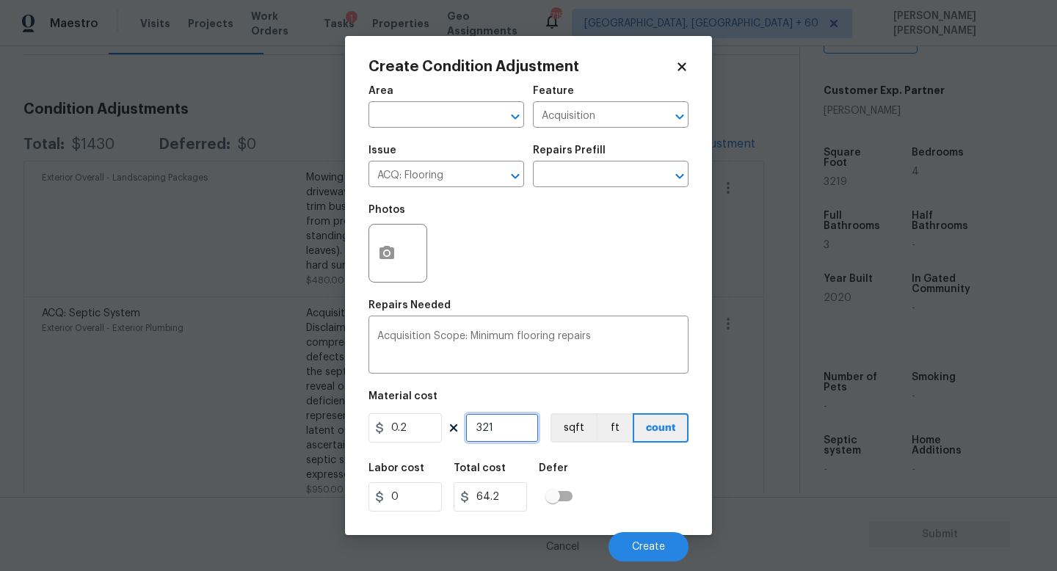
type input "643.8"
type input "3219"
click at [672, 552] on button "Create" at bounding box center [648, 546] width 80 height 29
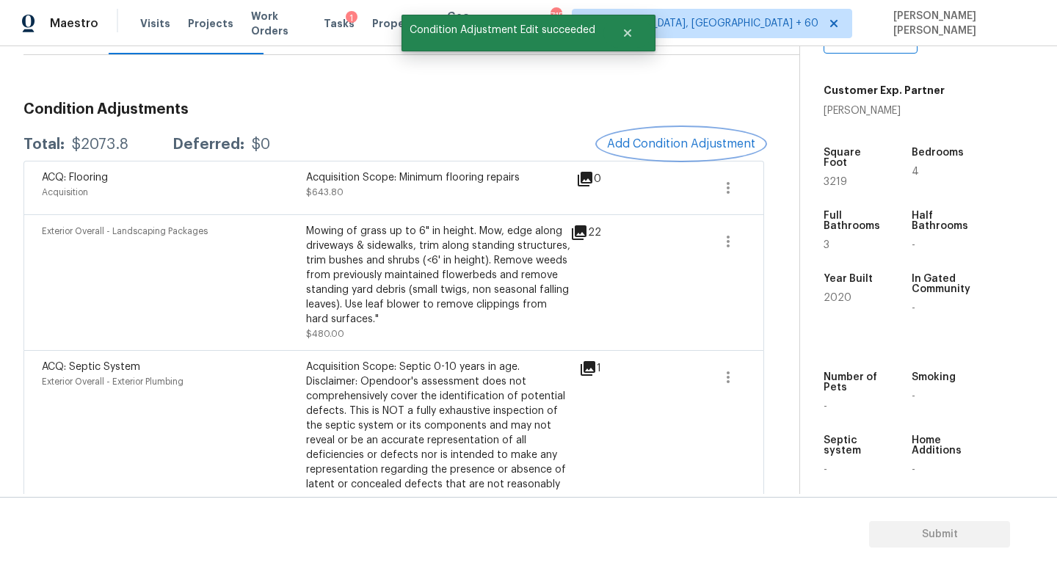
click at [694, 150] on button "Add Condition Adjustment" at bounding box center [681, 143] width 166 height 31
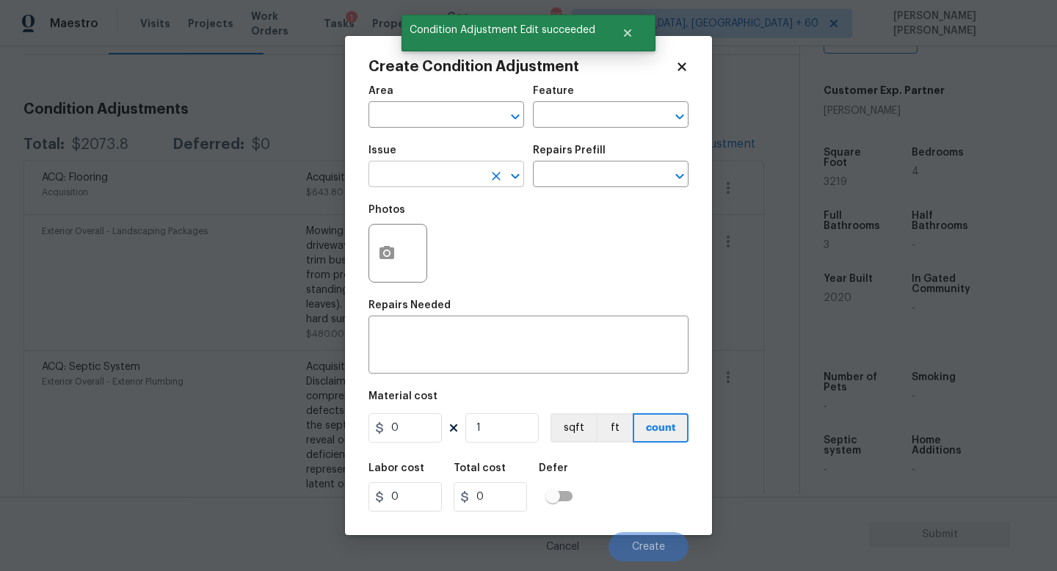
click at [429, 169] on input "text" at bounding box center [425, 175] width 114 height 23
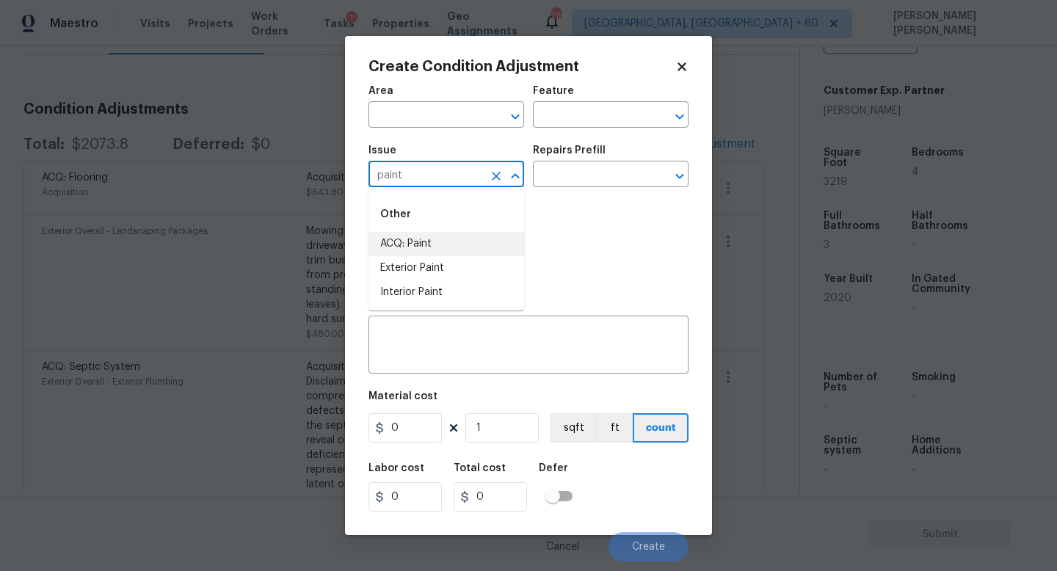
click at [442, 247] on li "ACQ: Paint" at bounding box center [446, 244] width 156 height 24
type input "ACQ: Paint"
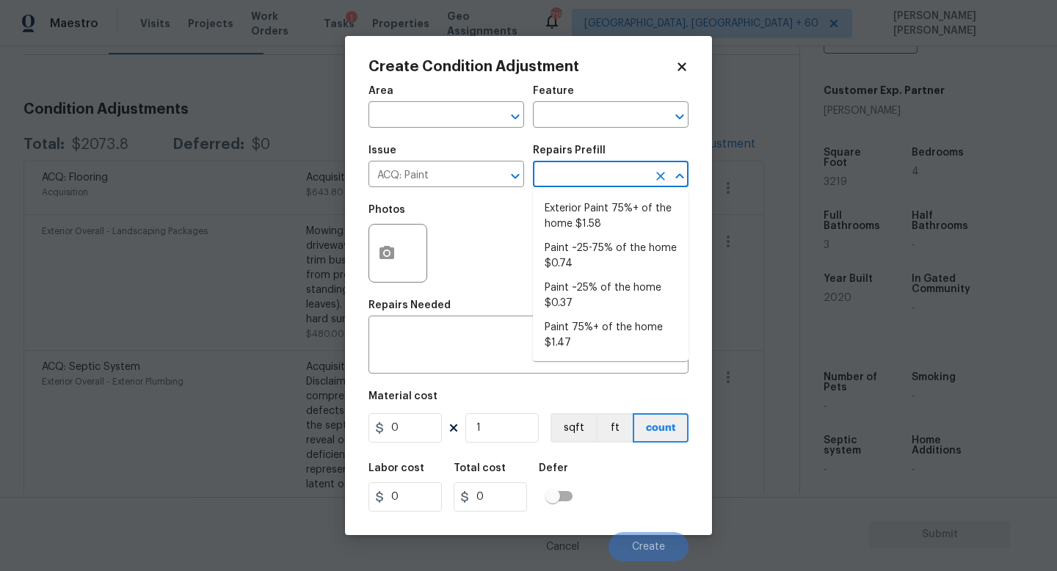
click at [623, 167] on input "text" at bounding box center [590, 175] width 114 height 23
click at [633, 347] on li "Paint 75%+ of the home $1.47" at bounding box center [611, 335] width 156 height 40
type input "Acquisition"
type textarea "Acquisition Scope: 75%+ of the home will likely require interior paint"
type input "1.47"
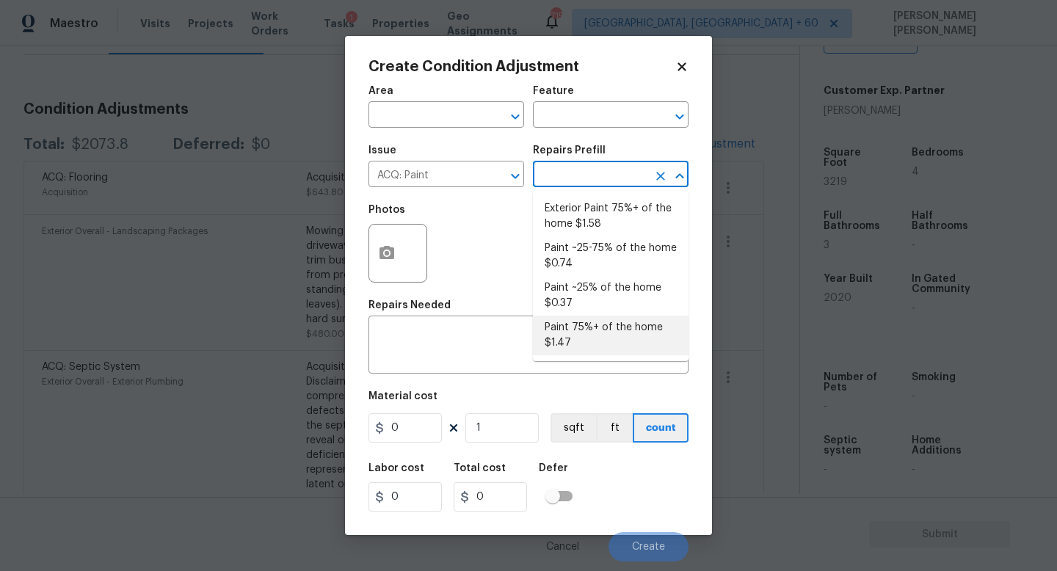
type input "1.47"
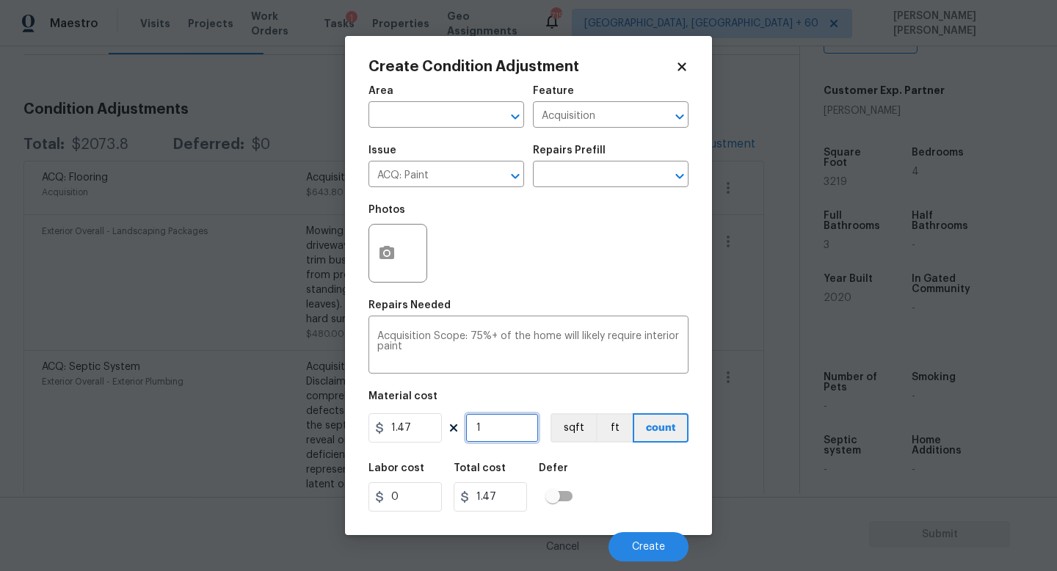
click at [530, 433] on input "1" at bounding box center [501, 427] width 73 height 29
type input "0"
type input "3"
type input "4.41"
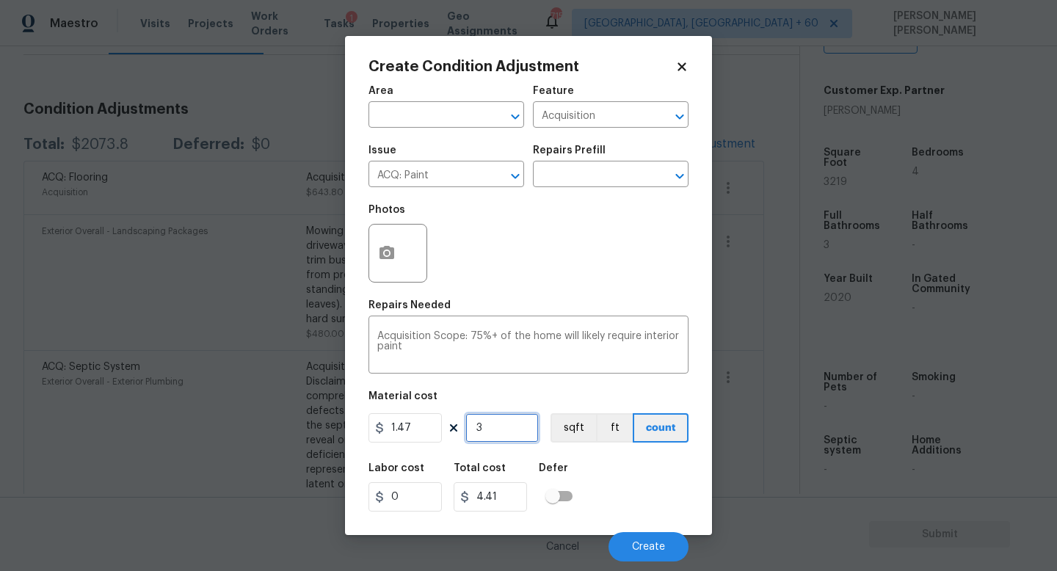
type input "32"
type input "47.04"
type input "321"
type input "471.87"
type input "3219"
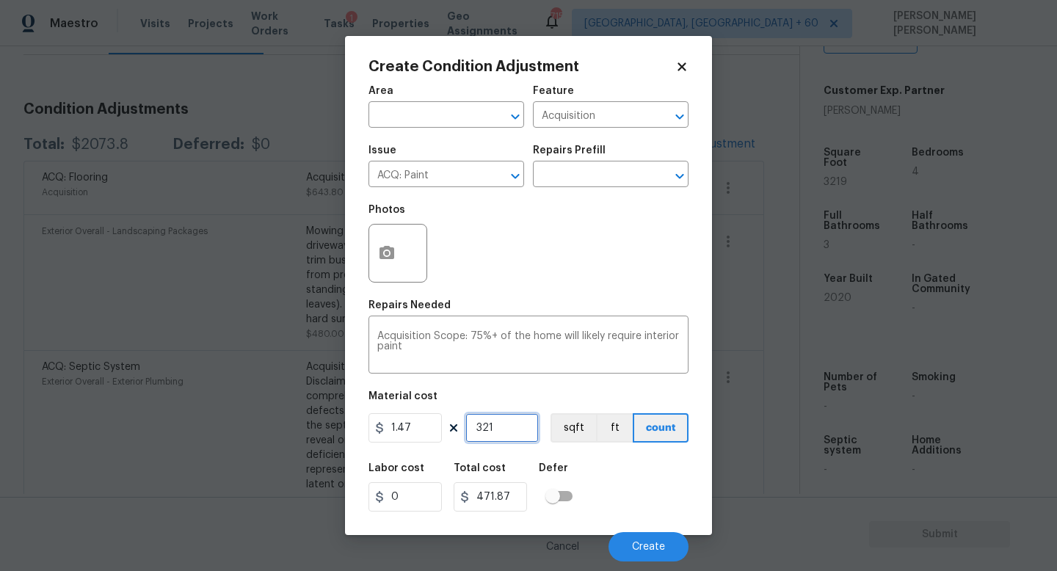
type input "4731.93"
type input "3219"
click at [380, 246] on icon "button" at bounding box center [387, 253] width 18 height 18
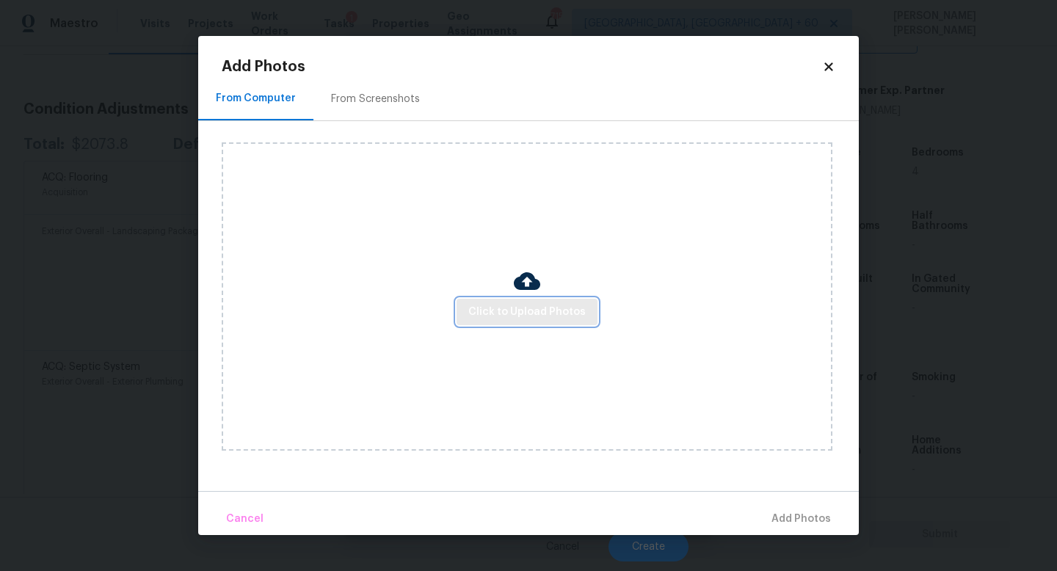
click at [574, 303] on span "Click to Upload Photos" at bounding box center [526, 312] width 117 height 18
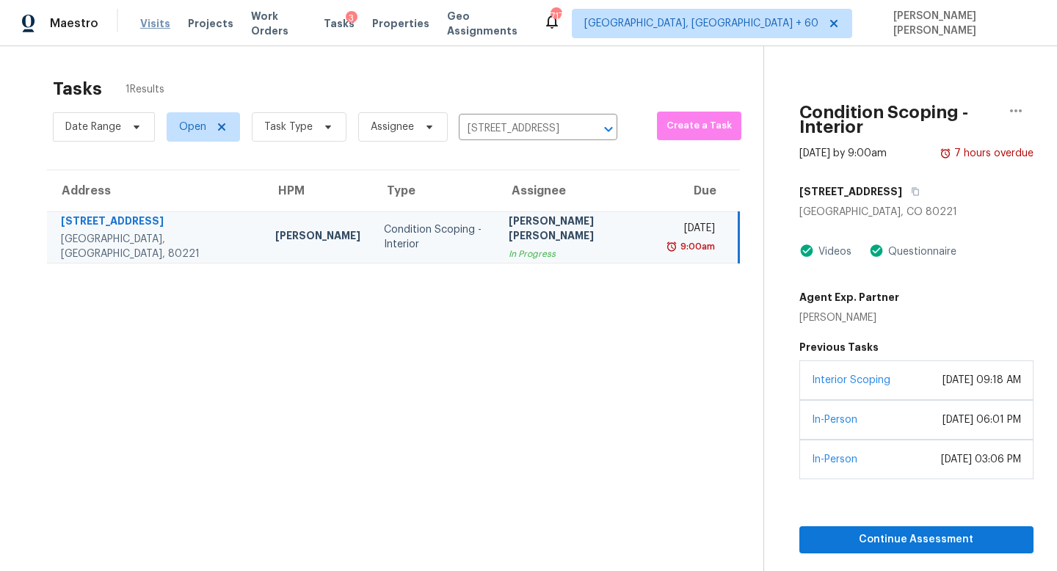
click at [153, 22] on span "Visits" at bounding box center [155, 23] width 30 height 15
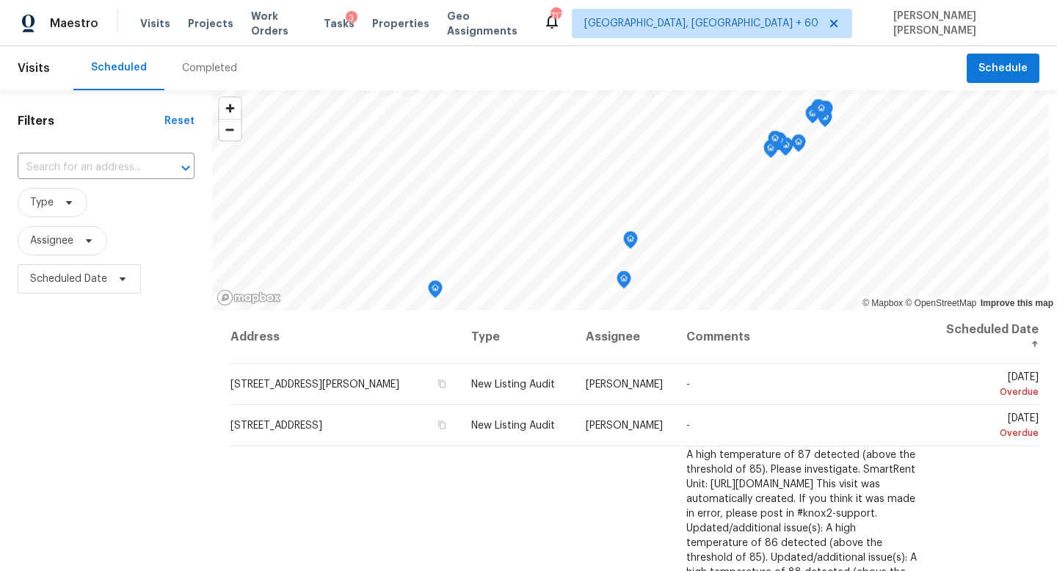
click at [197, 73] on div "Completed" at bounding box center [209, 68] width 55 height 15
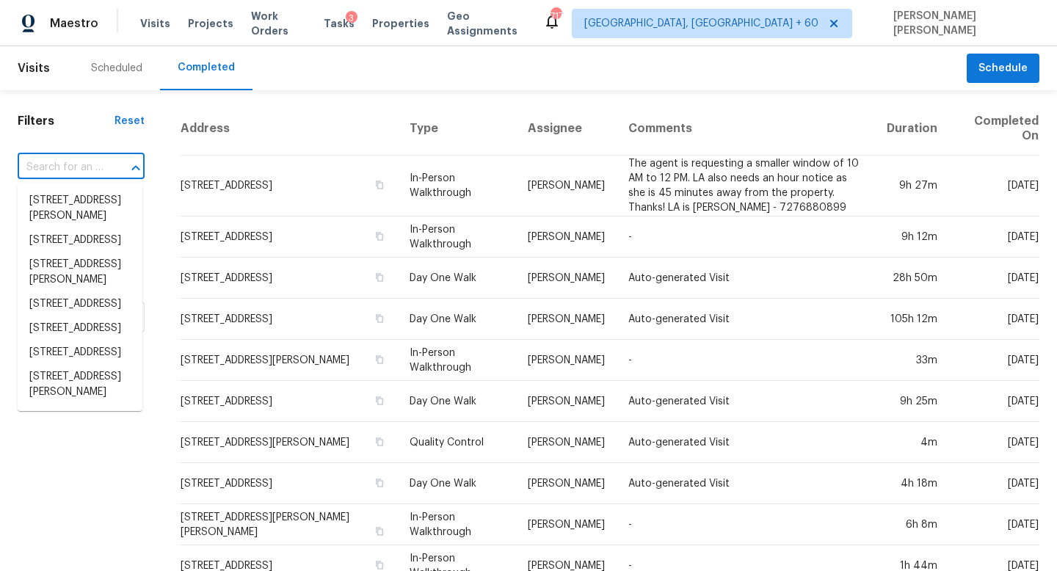
click at [52, 156] on input "text" at bounding box center [61, 167] width 86 height 23
paste input "8303 Acoma Way, Denver, CO 80221"
type input "8303 Acoma Way, Denver, CO 80221"
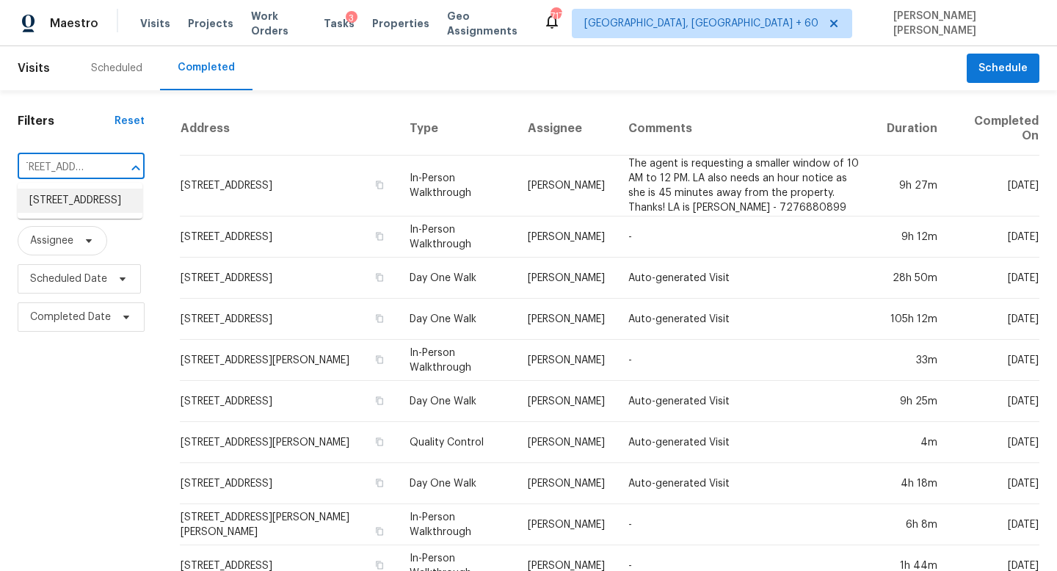
click at [92, 200] on li "8303 Acoma Way, Denver, CO 80221" at bounding box center [80, 201] width 125 height 24
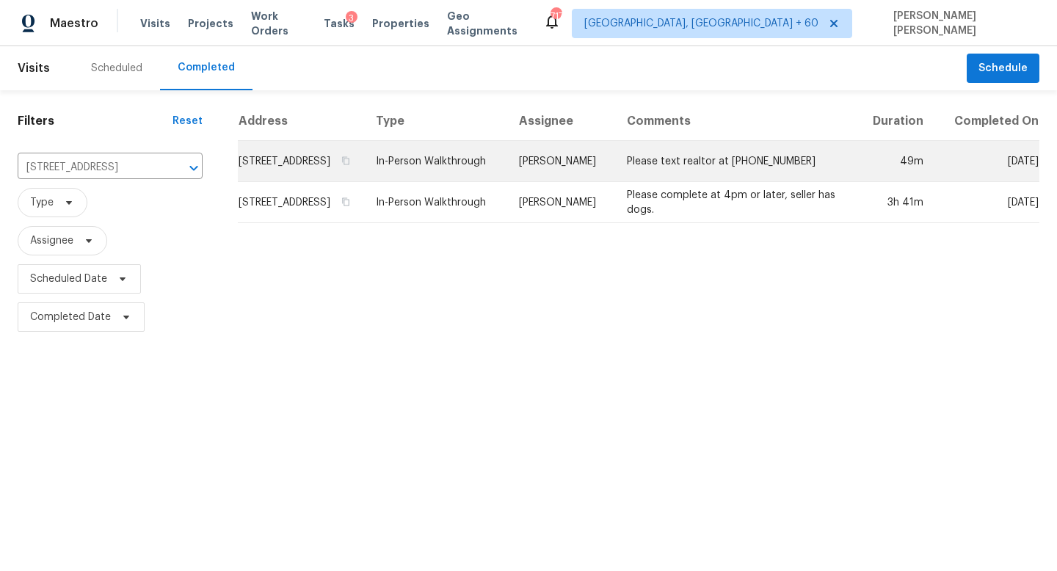
click at [507, 178] on td "In-Person Walkthrough" at bounding box center [435, 161] width 143 height 41
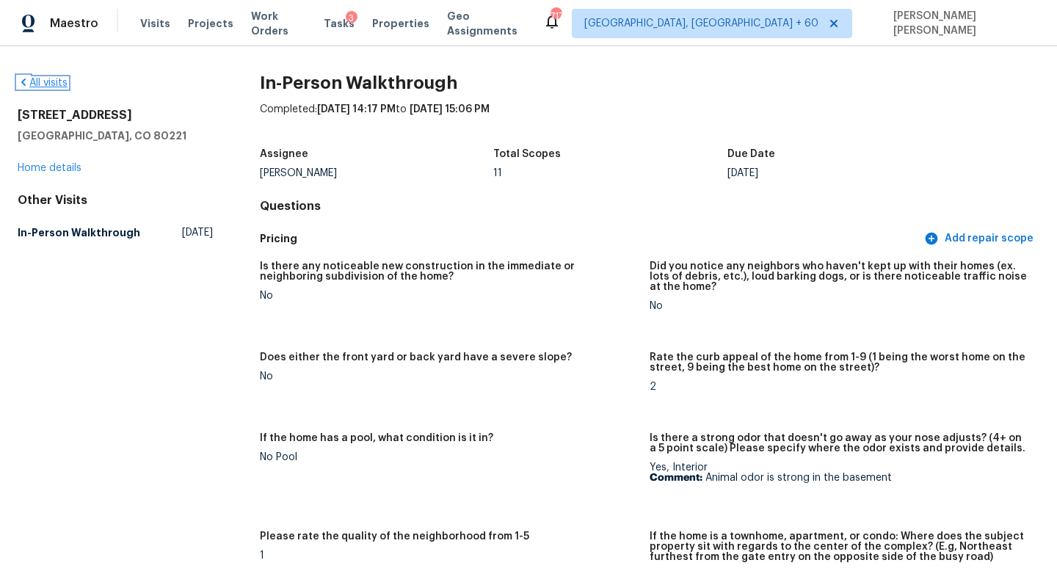
click at [45, 86] on link "All visits" at bounding box center [43, 83] width 50 height 10
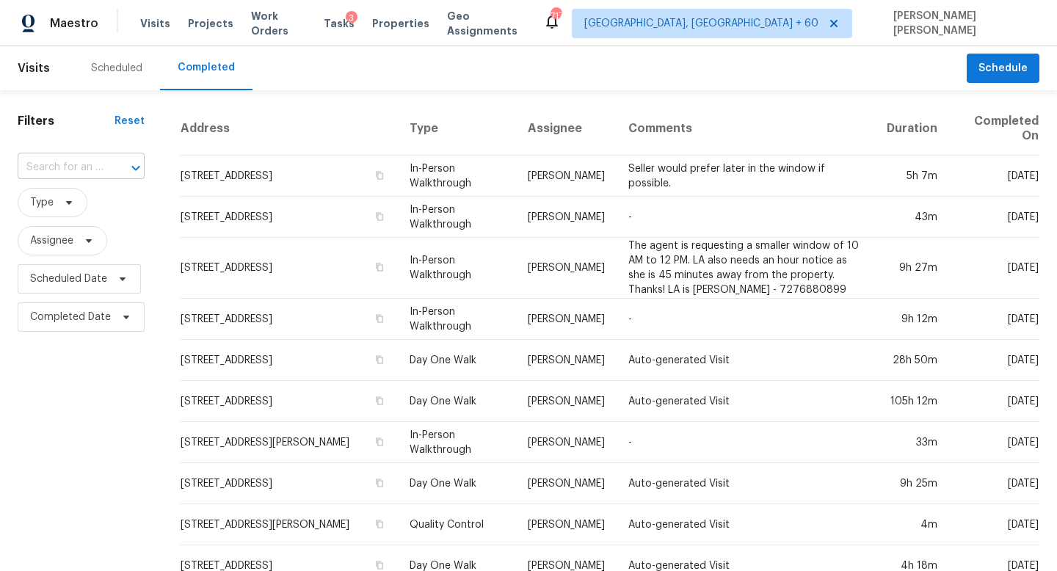
click at [114, 161] on div at bounding box center [125, 168] width 38 height 21
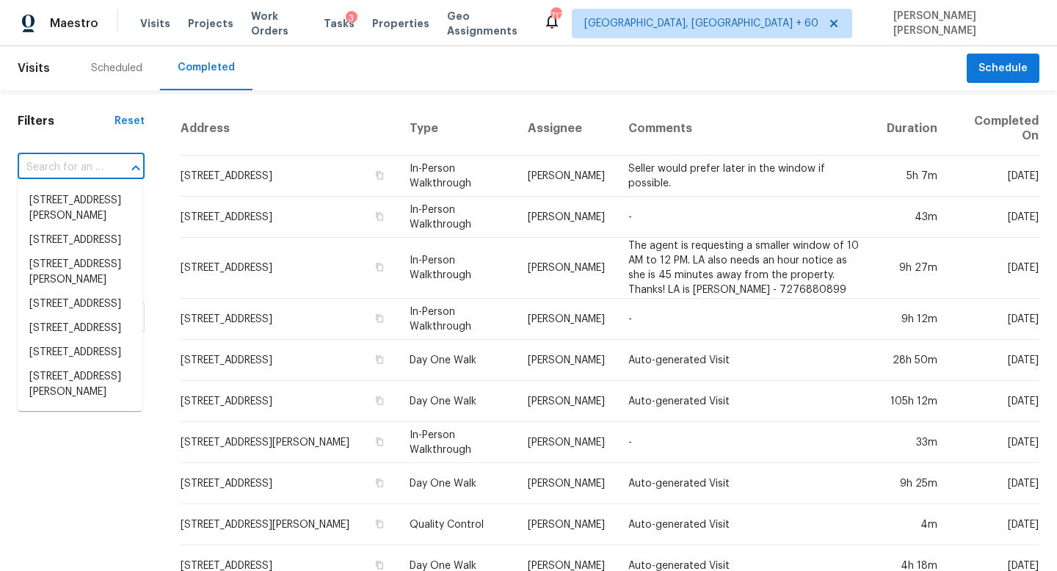
click at [67, 169] on input "text" at bounding box center [61, 167] width 86 height 23
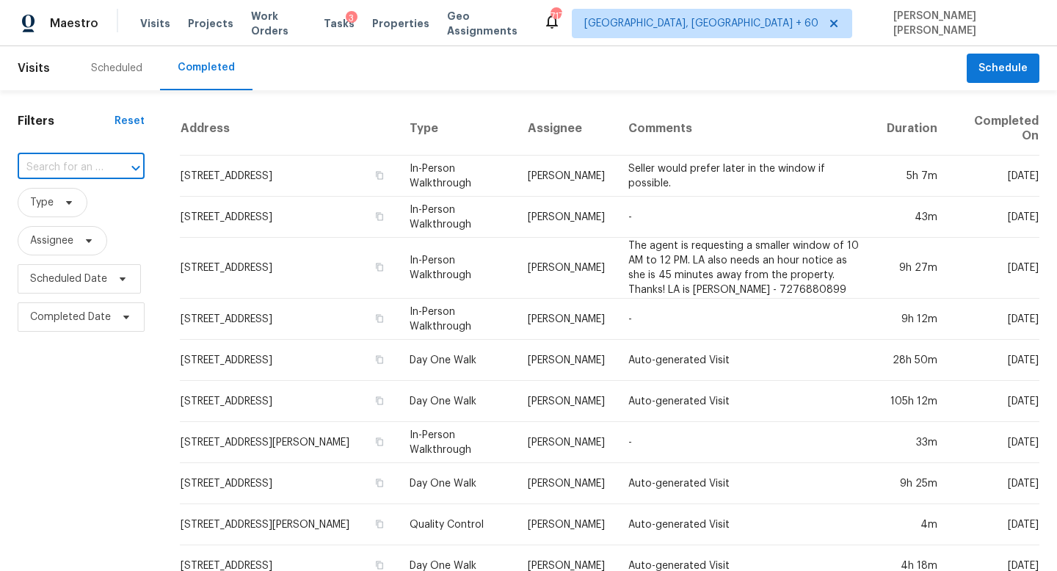
paste input "[STREET_ADDRESS][PERSON_NAME]"
type input "[STREET_ADDRESS][PERSON_NAME]"
click at [103, 202] on li "[STREET_ADDRESS][PERSON_NAME]" at bounding box center [80, 209] width 125 height 40
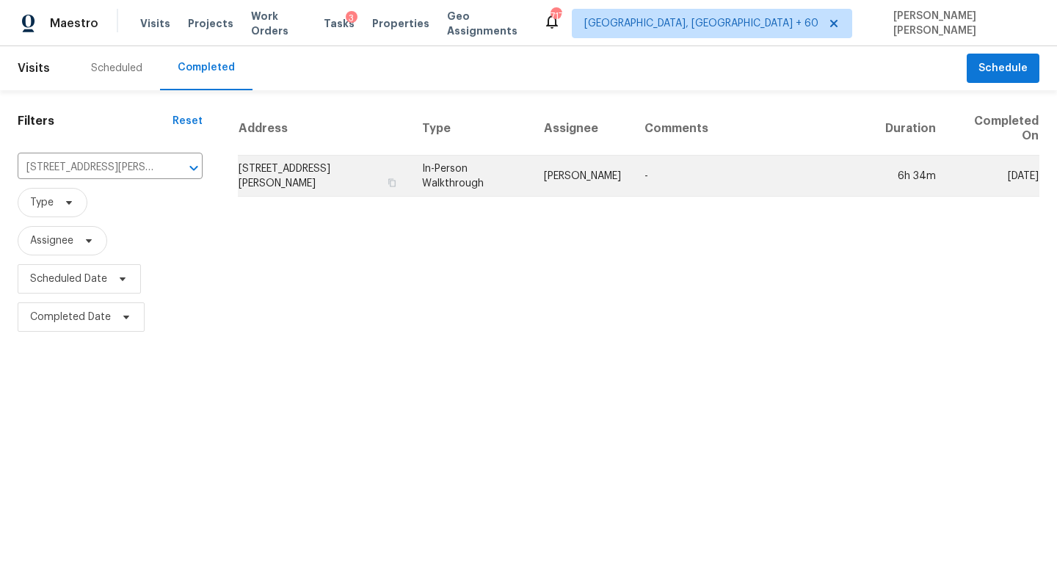
click at [618, 179] on td "Eric Scott" at bounding box center [582, 176] width 101 height 41
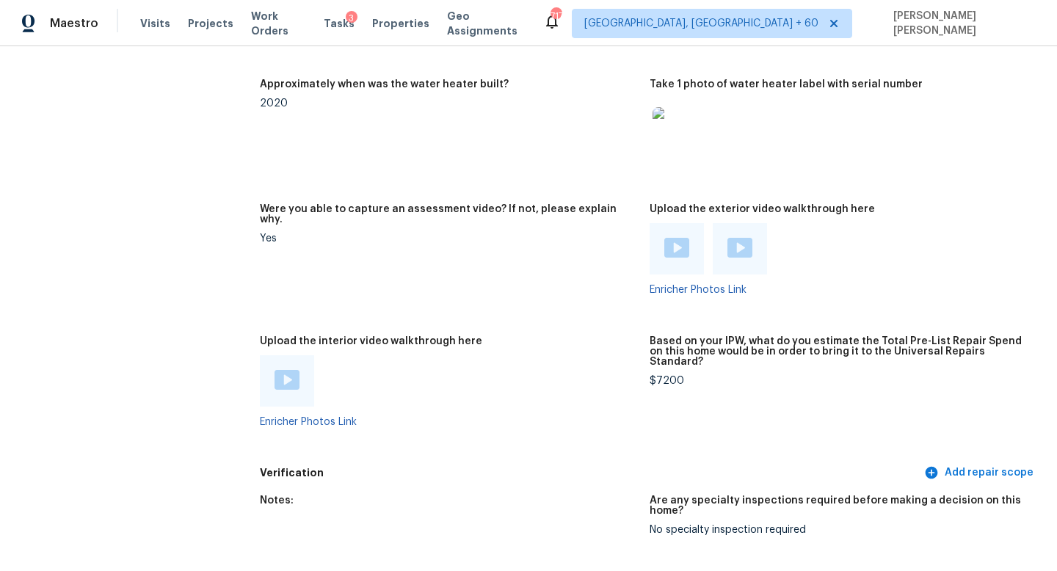
scroll to position [2700, 0]
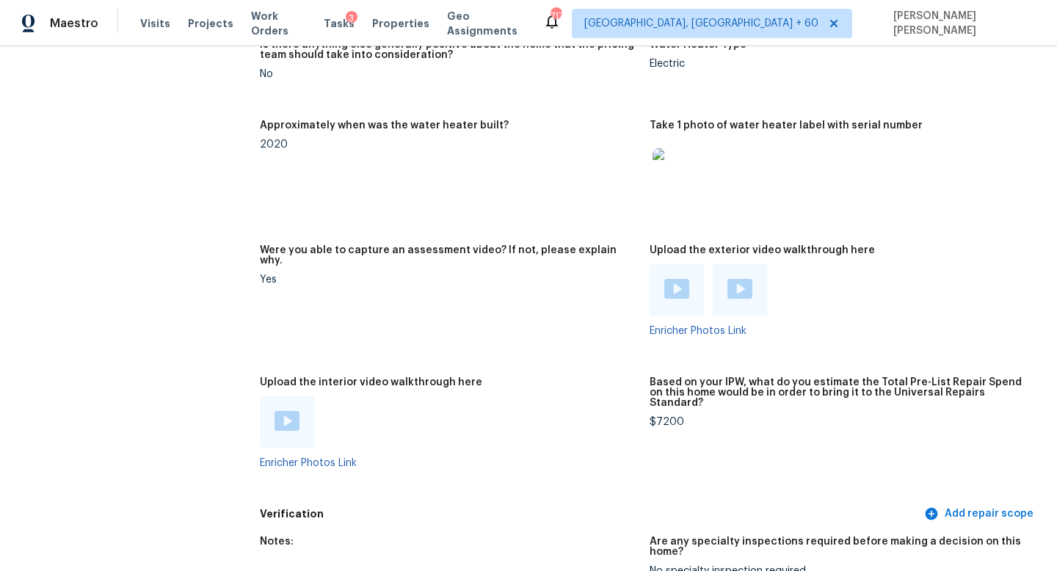
click at [278, 396] on div at bounding box center [287, 421] width 54 height 51
click at [298, 411] on img at bounding box center [286, 421] width 25 height 20
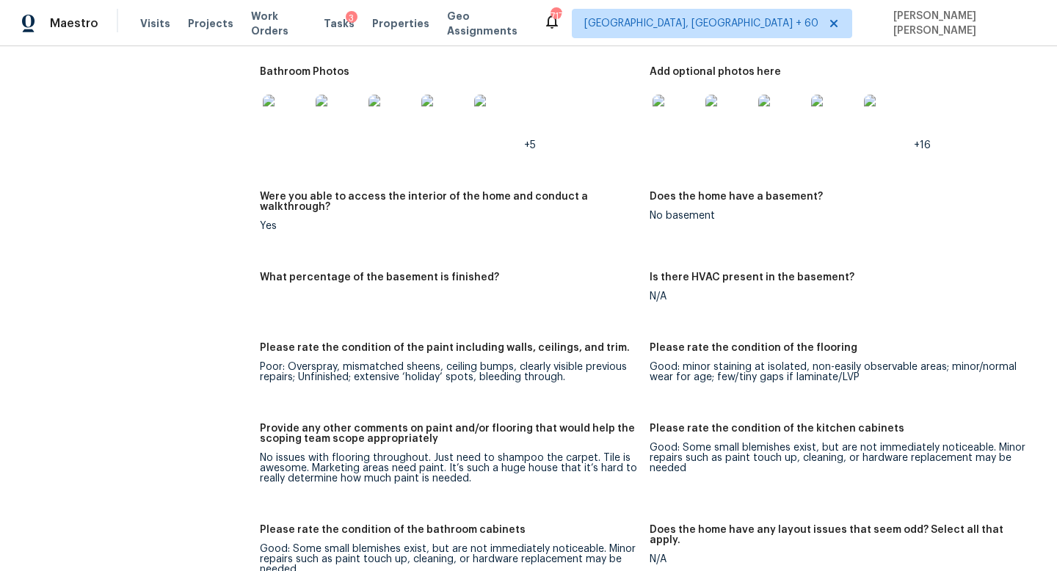
scroll to position [1974, 0]
click at [203, 218] on div "All visits 19731 W Amelia Ave Buckeye, AZ 85396 Home details Other Visits No pr…" at bounding box center [115, 41] width 195 height 3880
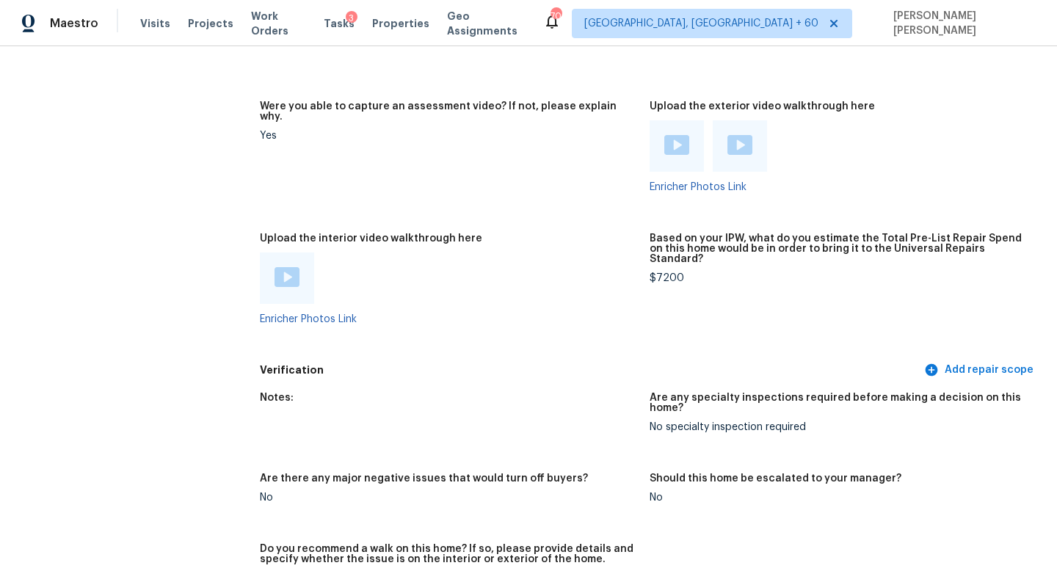
scroll to position [2919, 0]
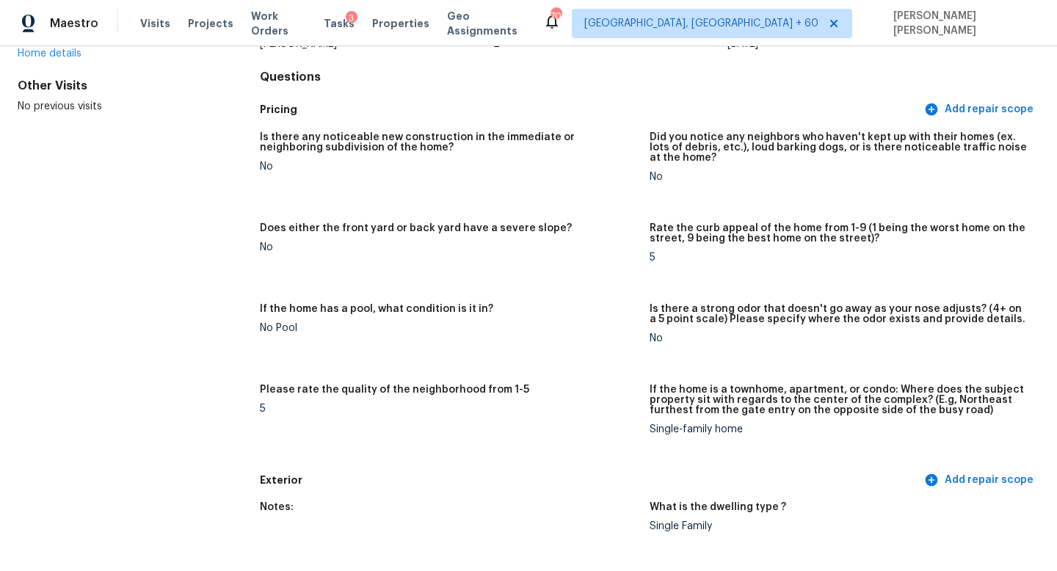
scroll to position [2173, 0]
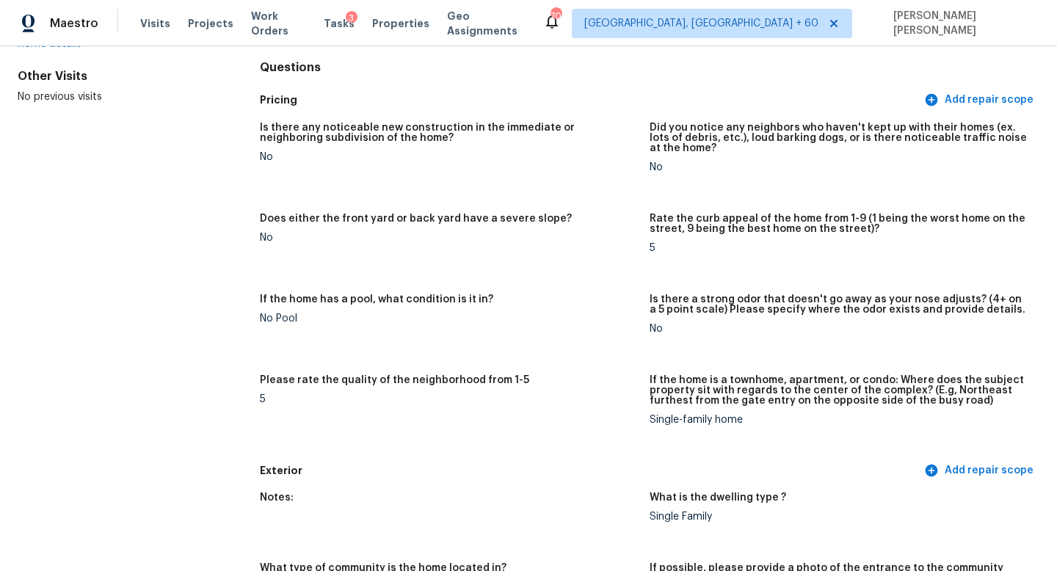
scroll to position [0, 0]
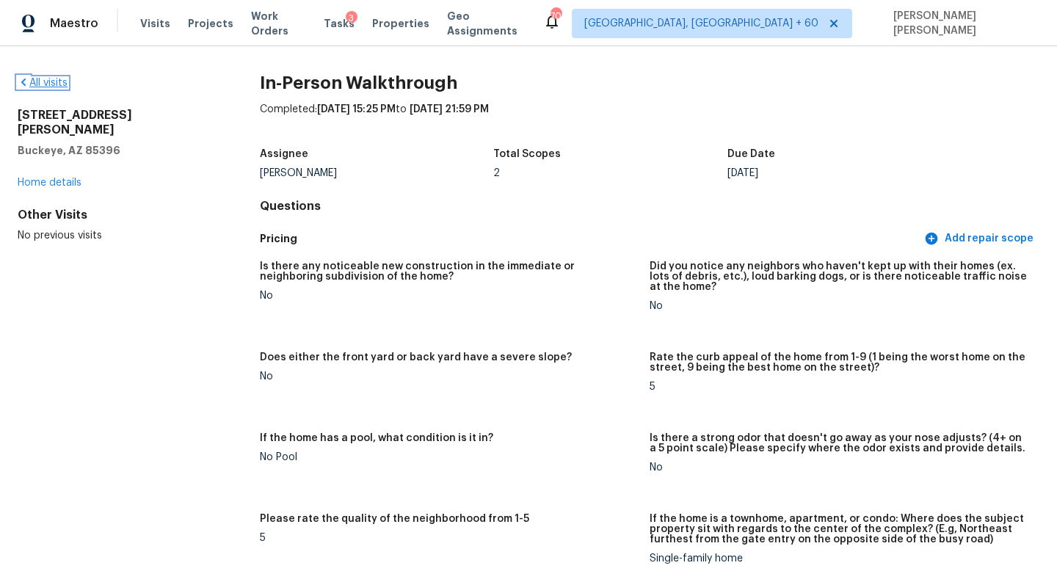
click at [45, 81] on link "All visits" at bounding box center [43, 83] width 50 height 10
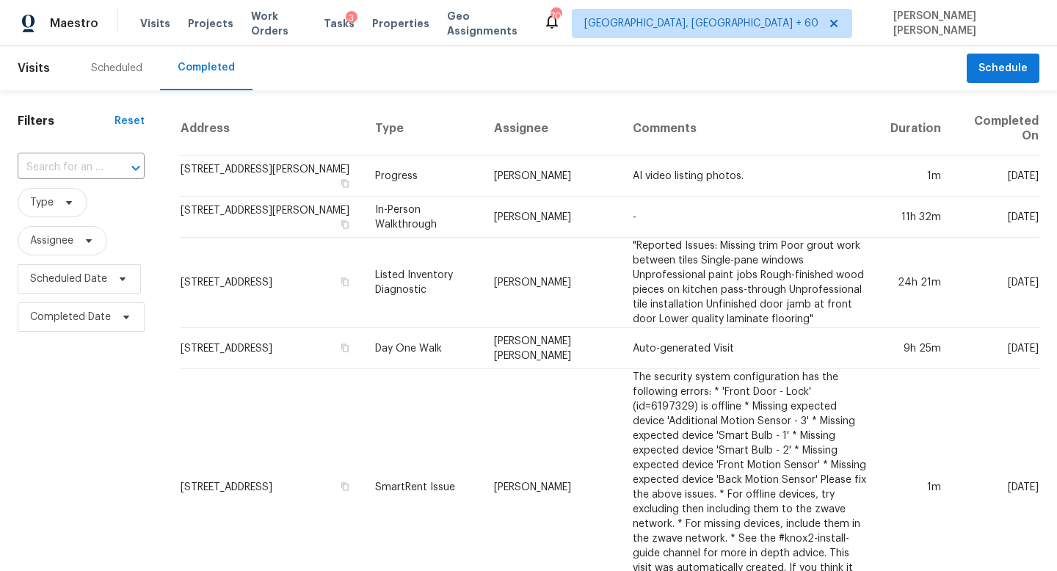
click at [117, 164] on div at bounding box center [125, 168] width 38 height 21
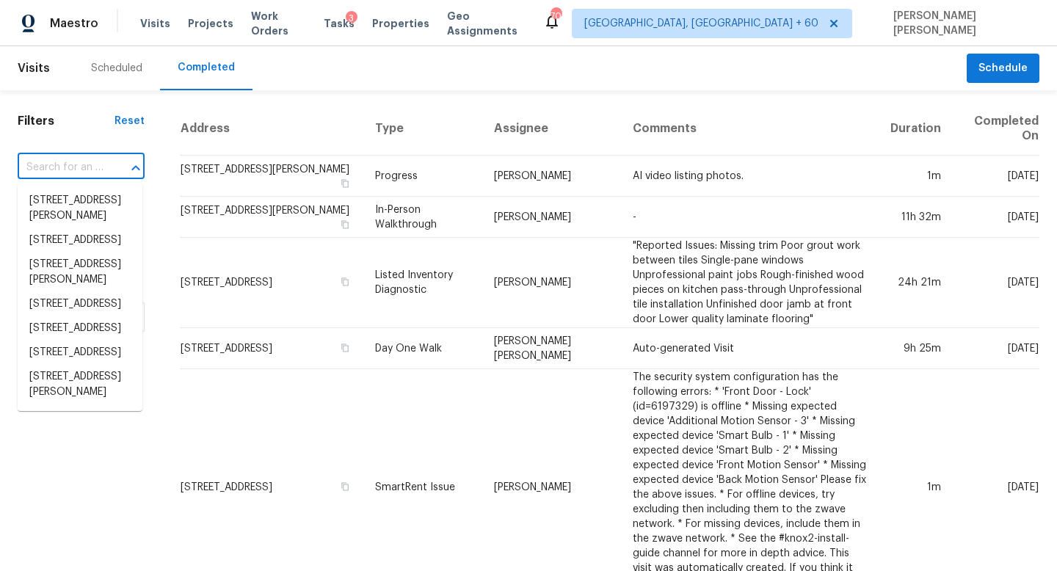
paste input "205 Wilhelmina Dr, Austell, GA 30168"
type input "205 Wilhelmina Dr, Austell, GA 30168"
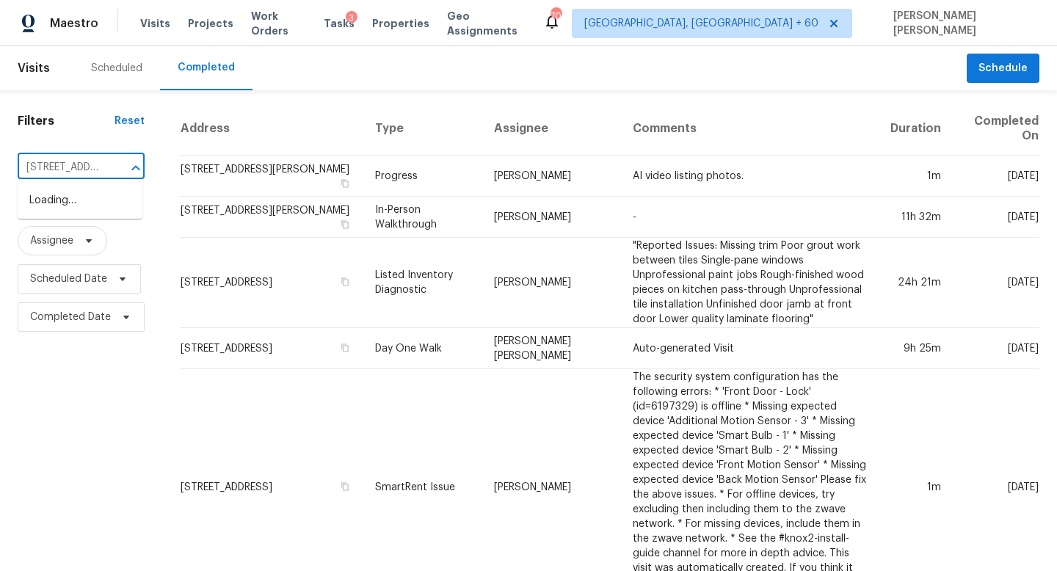
scroll to position [0, 103]
click at [117, 201] on li "205 Wilhelmina Dr, Austell, GA 30168" at bounding box center [80, 216] width 125 height 55
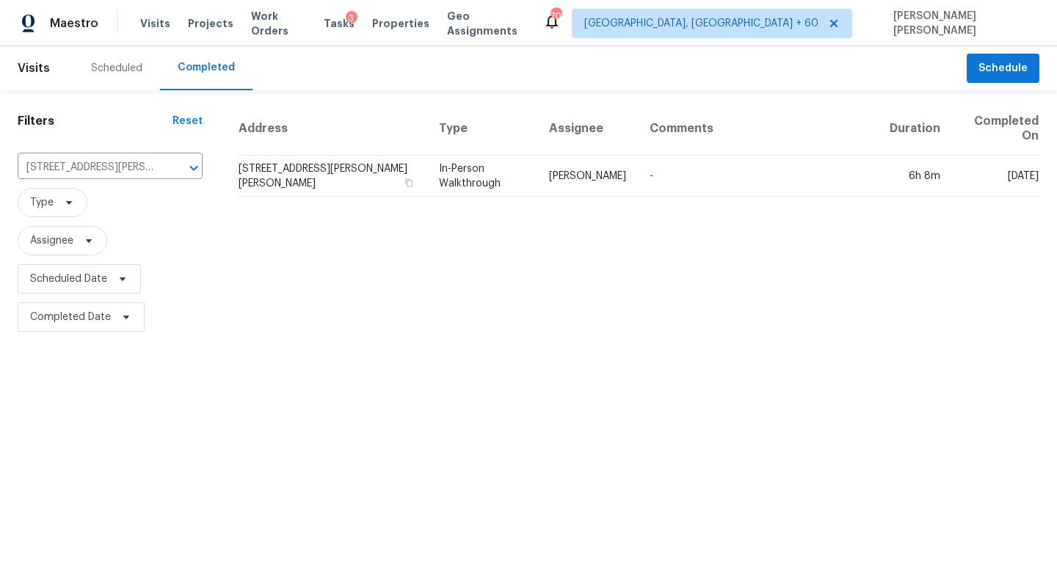
click at [470, 183] on td "In-Person Walkthrough" at bounding box center [482, 176] width 110 height 41
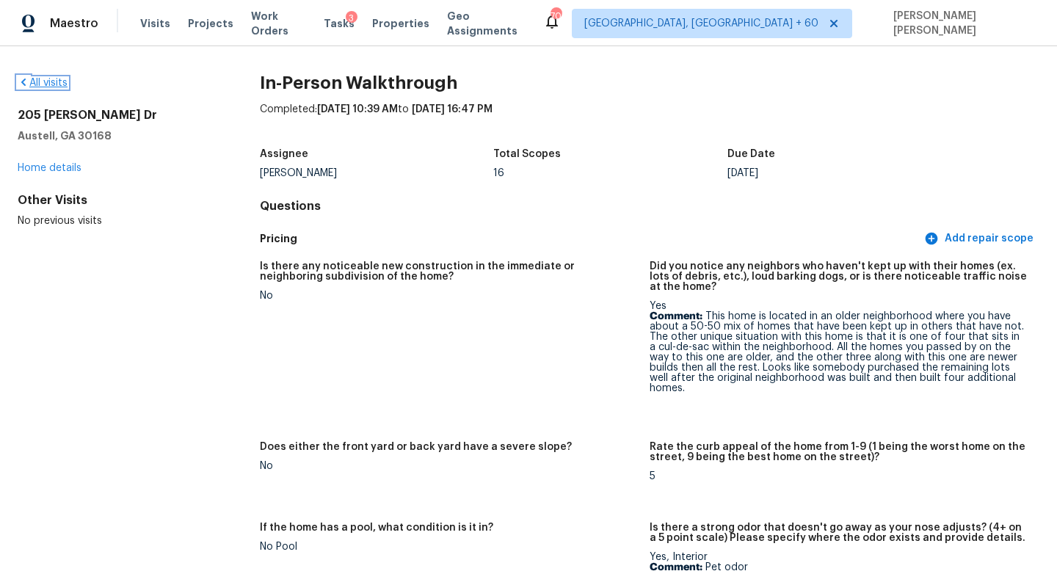
click at [65, 86] on link "All visits" at bounding box center [43, 83] width 50 height 10
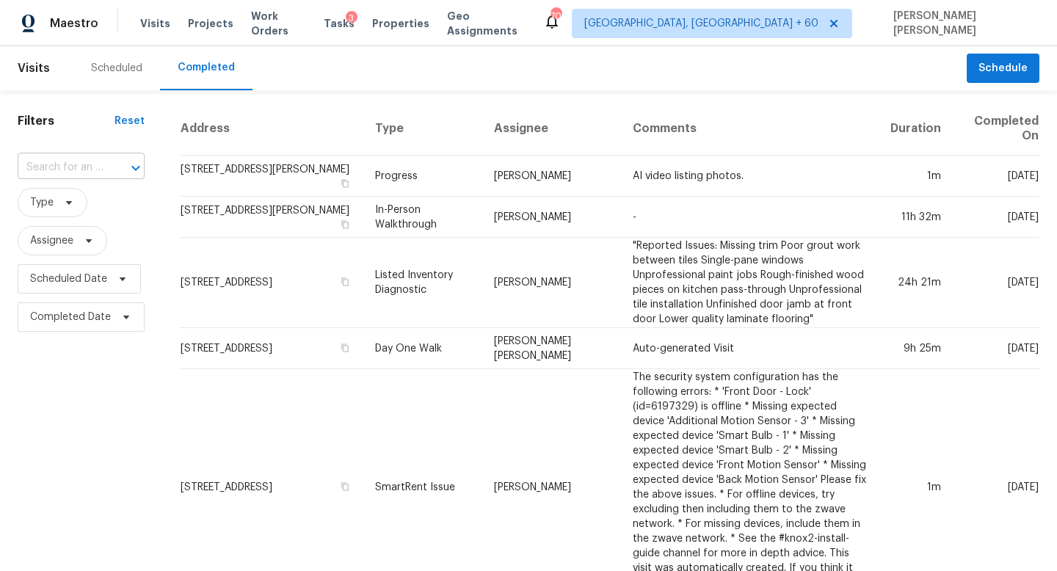
click at [99, 163] on input "text" at bounding box center [61, 167] width 86 height 23
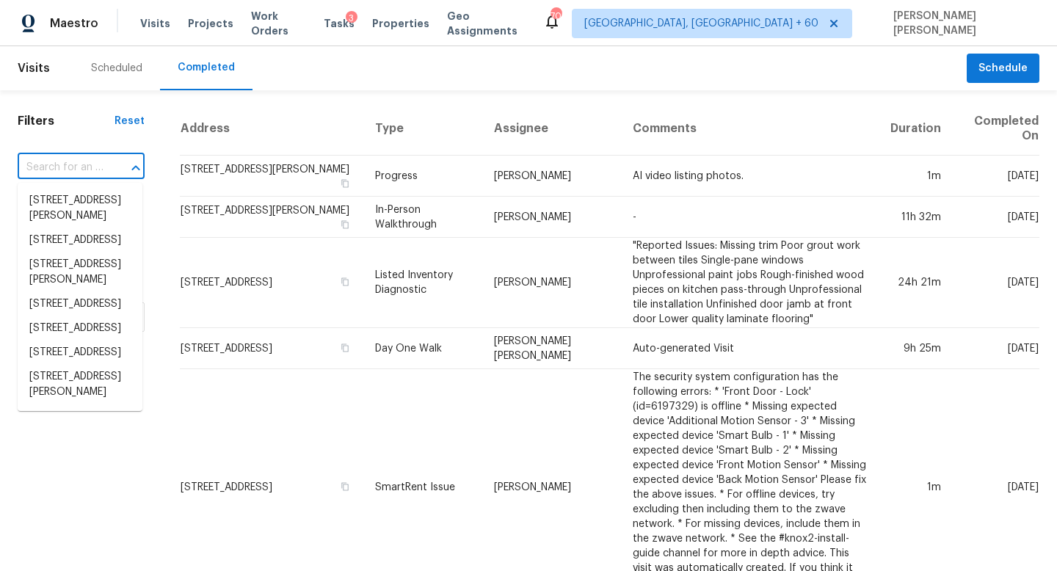
paste input "1017 Cowberry Dr, Georgetown, TX 78626"
type input "1017 Cowberry Dr, Georgetown, TX 78626"
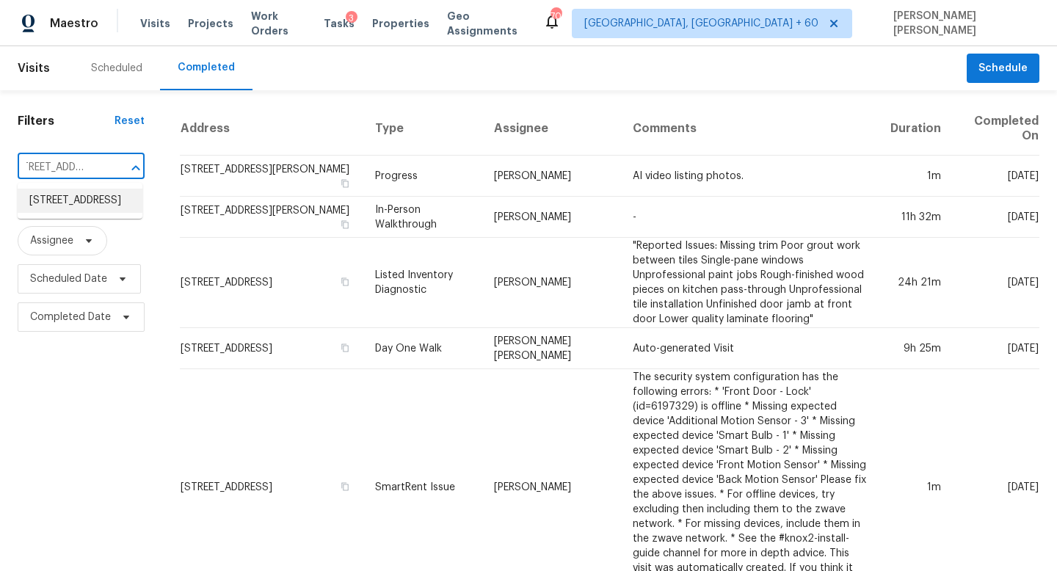
click at [98, 198] on li "1017 Cowberry Dr, Georgetown, TX 78626" at bounding box center [80, 201] width 125 height 24
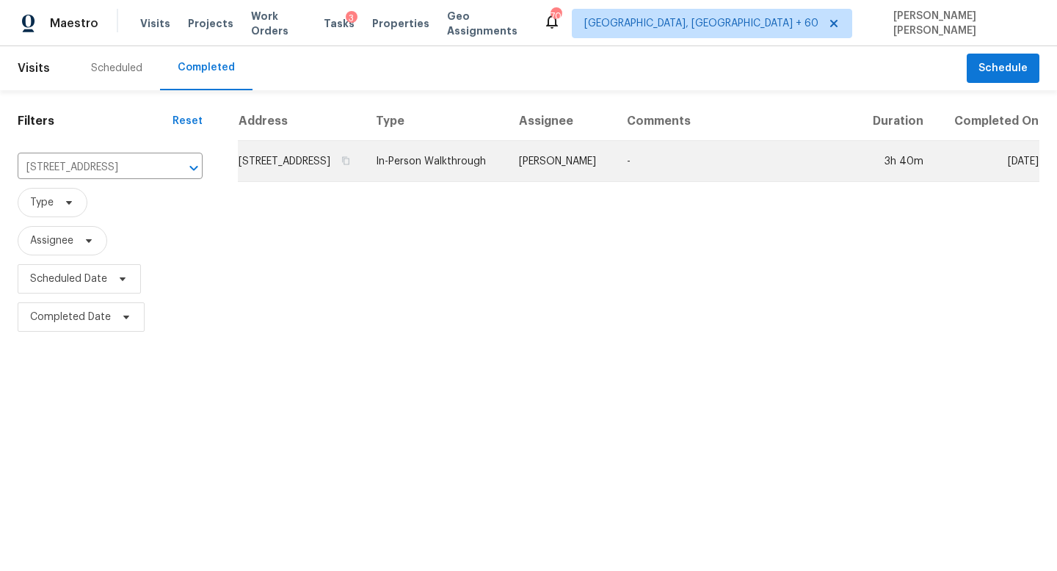
click at [497, 181] on td "In-Person Walkthrough" at bounding box center [435, 161] width 143 height 41
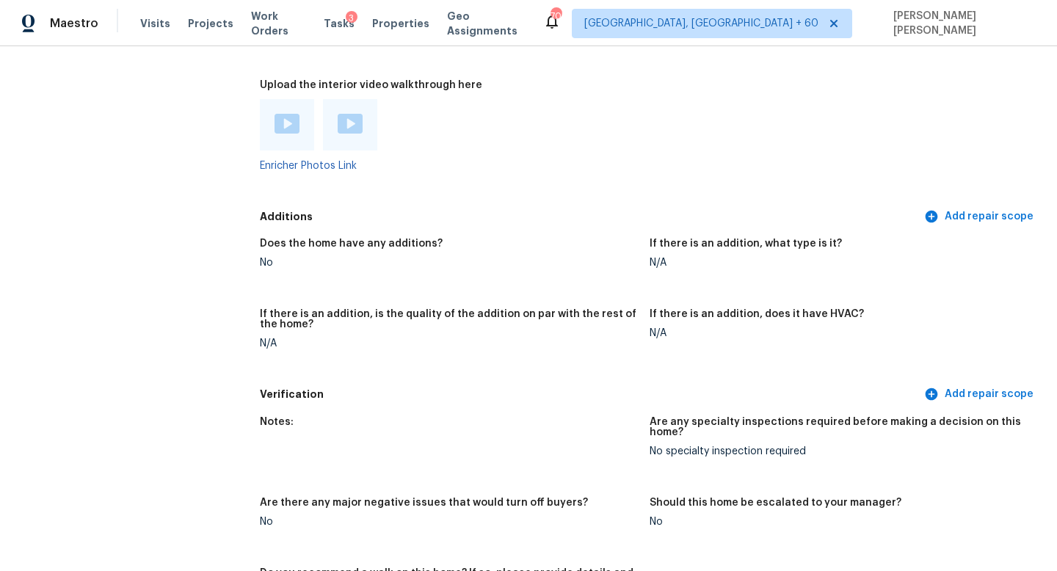
scroll to position [2789, 0]
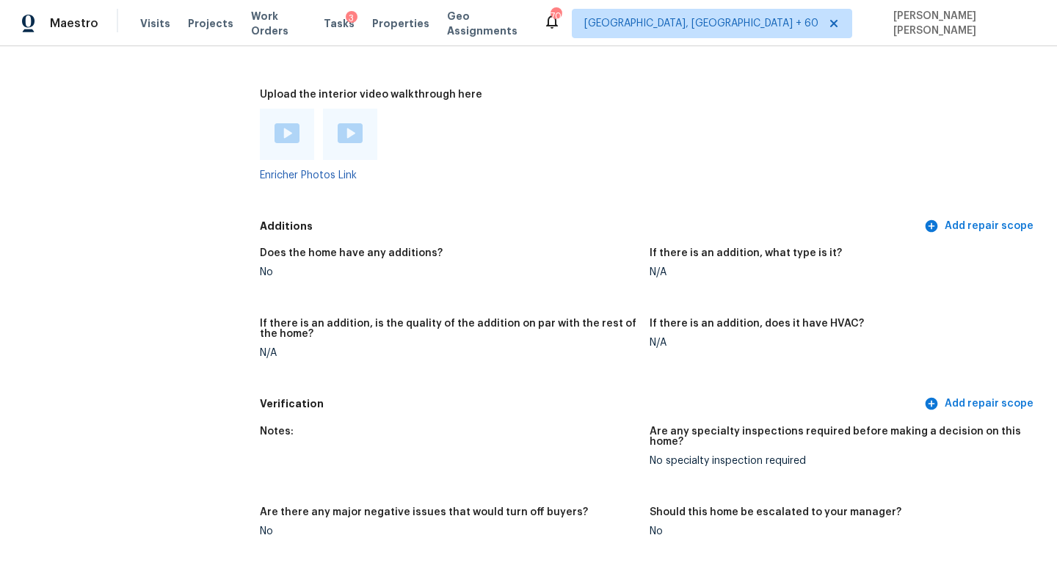
click at [288, 123] on img at bounding box center [286, 133] width 25 height 20
click at [282, 123] on img at bounding box center [286, 133] width 25 height 20
click at [348, 123] on img at bounding box center [349, 133] width 25 height 20
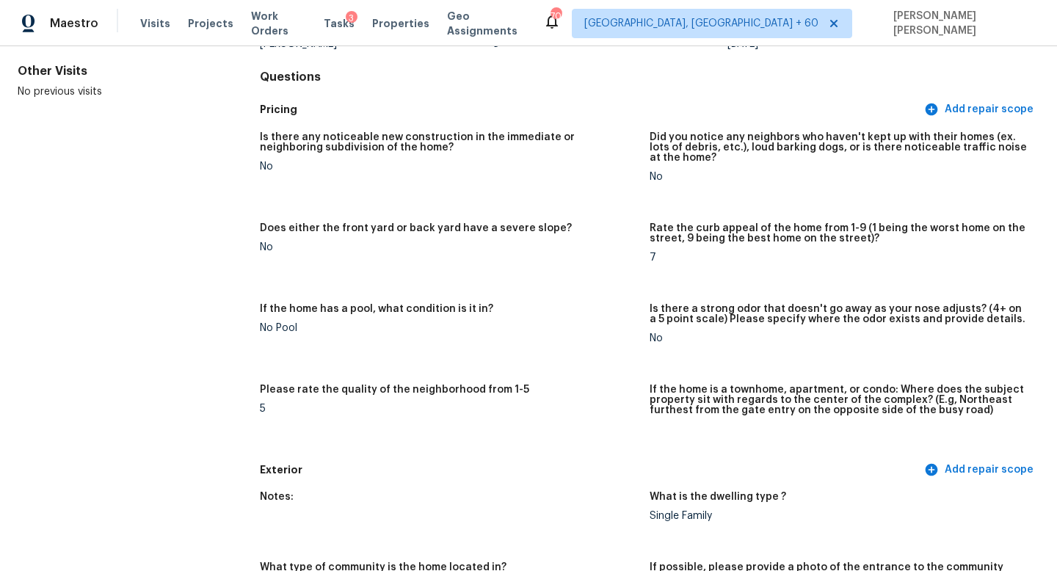
scroll to position [805, 0]
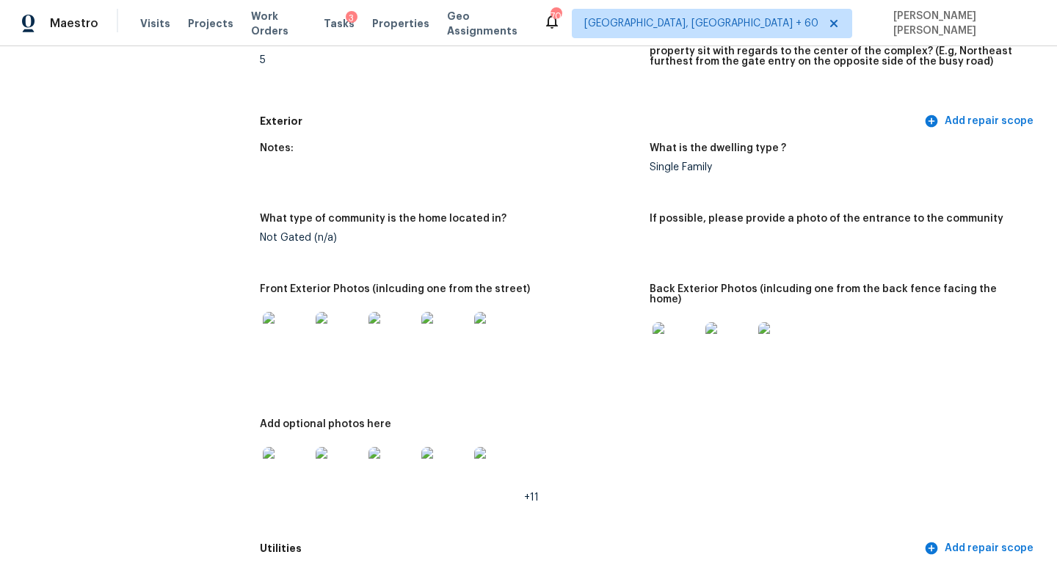
scroll to position [0, 0]
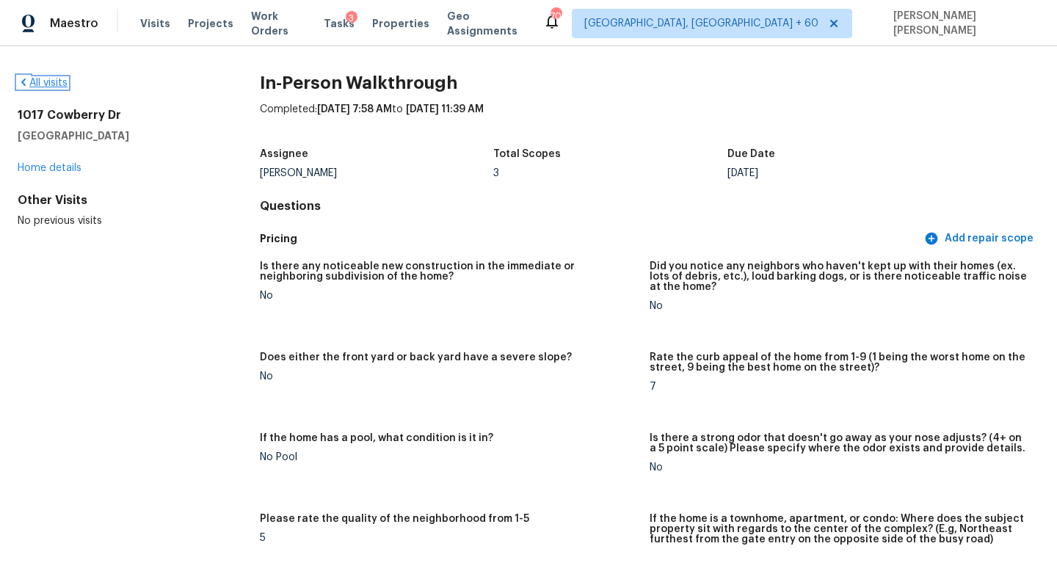
click at [40, 87] on link "All visits" at bounding box center [43, 83] width 50 height 10
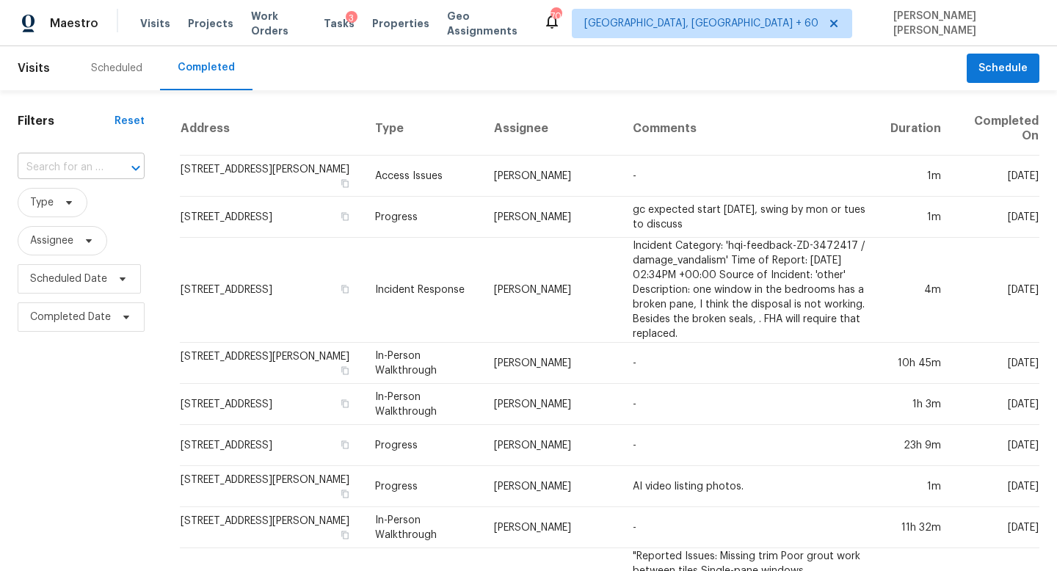
click at [95, 171] on input "text" at bounding box center [61, 167] width 86 height 23
paste input "356 Oristo Ridge Way, West Columbia, SC 29170"
type input "356 Oristo Ridge Way, West Columbia, SC 29170"
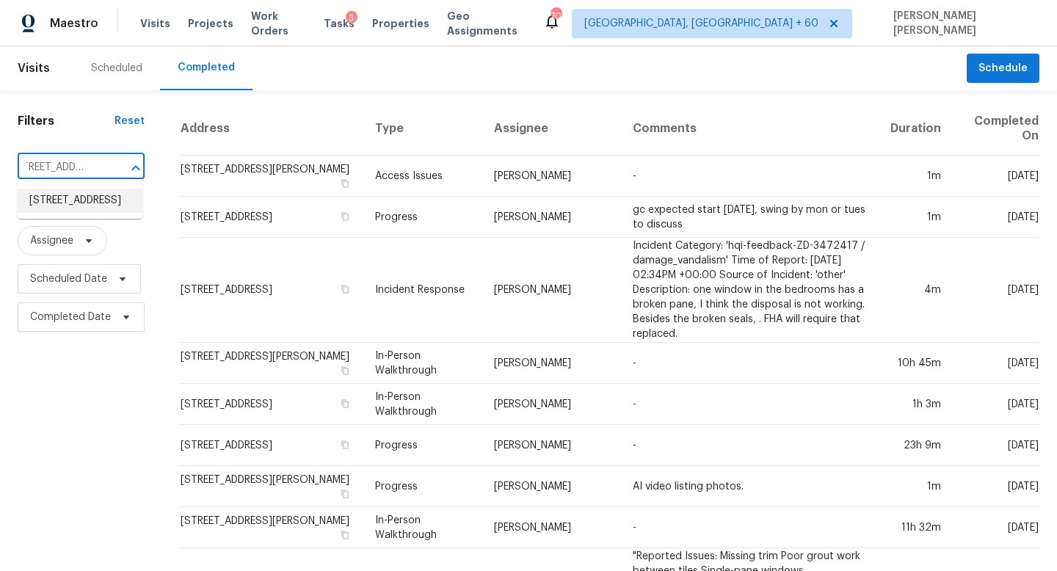
click at [97, 206] on li "356 Oristo Ridge Way, West Columbia, SC 29170" at bounding box center [80, 201] width 125 height 24
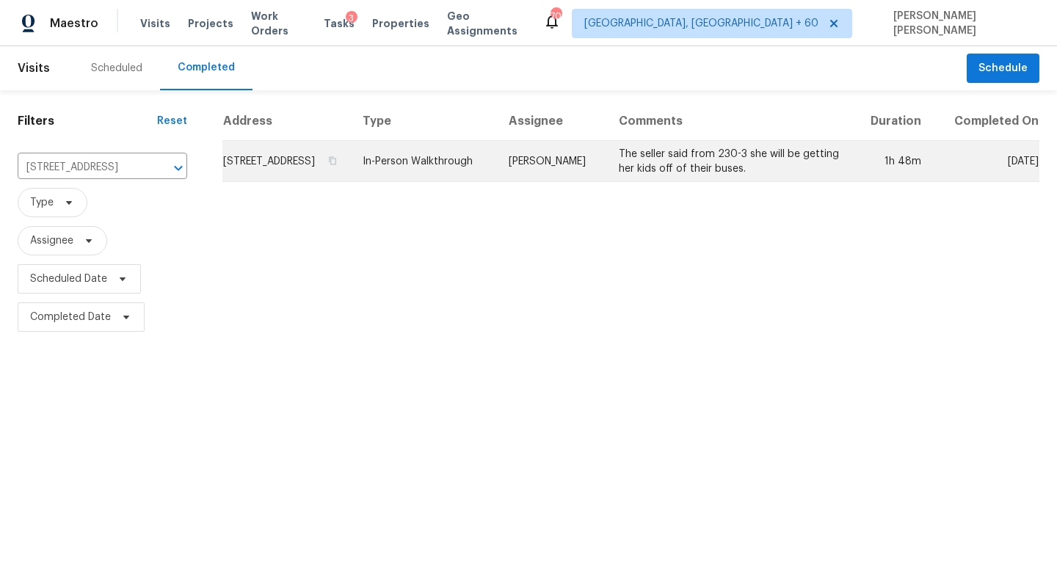
click at [497, 175] on td "In-Person Walkthrough" at bounding box center [424, 161] width 146 height 41
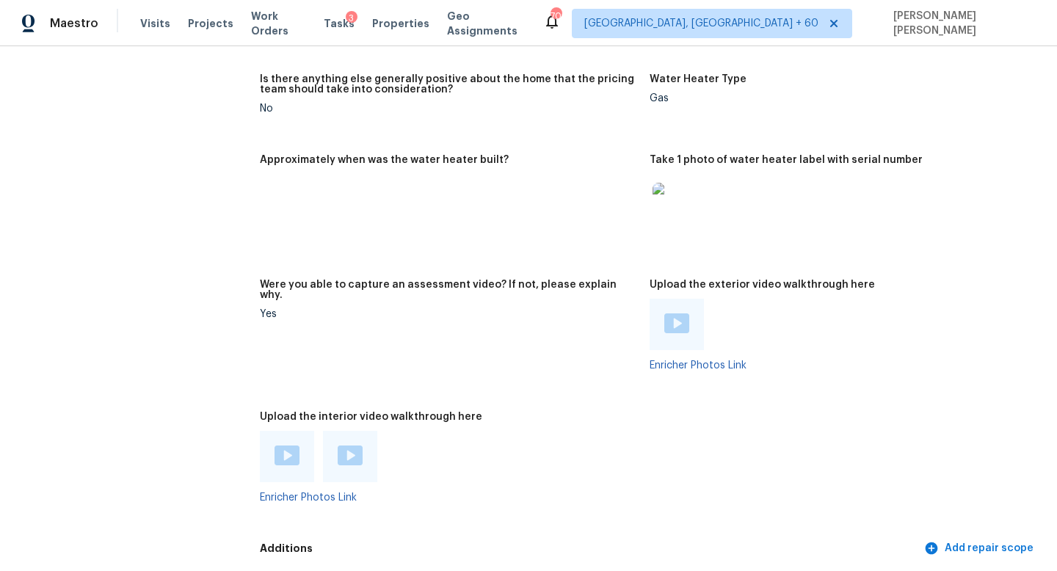
scroll to position [2729, 0]
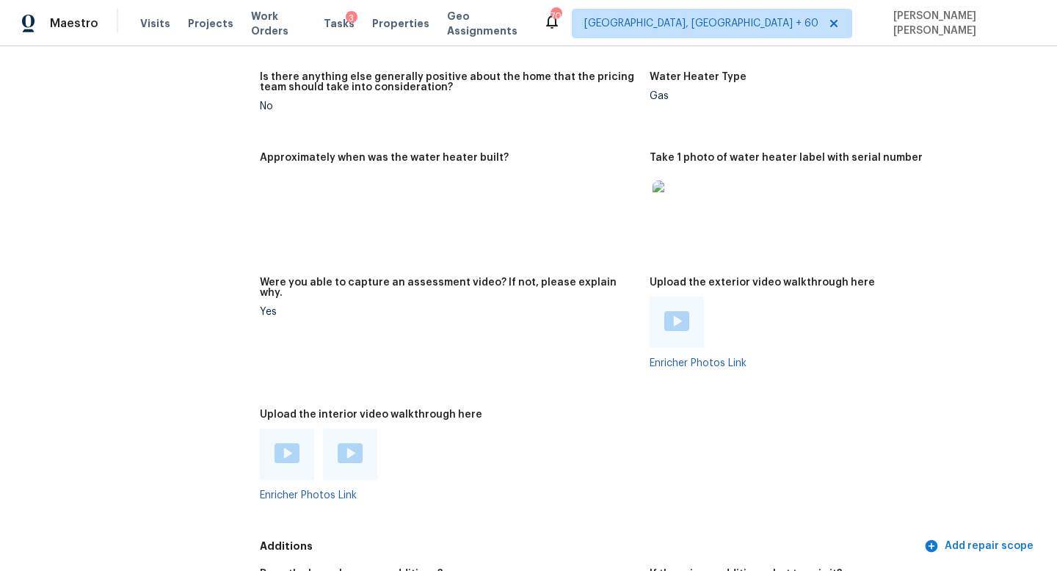
click at [268, 439] on div at bounding box center [287, 453] width 54 height 51
click at [281, 443] on img at bounding box center [286, 453] width 25 height 20
click at [348, 443] on img at bounding box center [349, 453] width 25 height 20
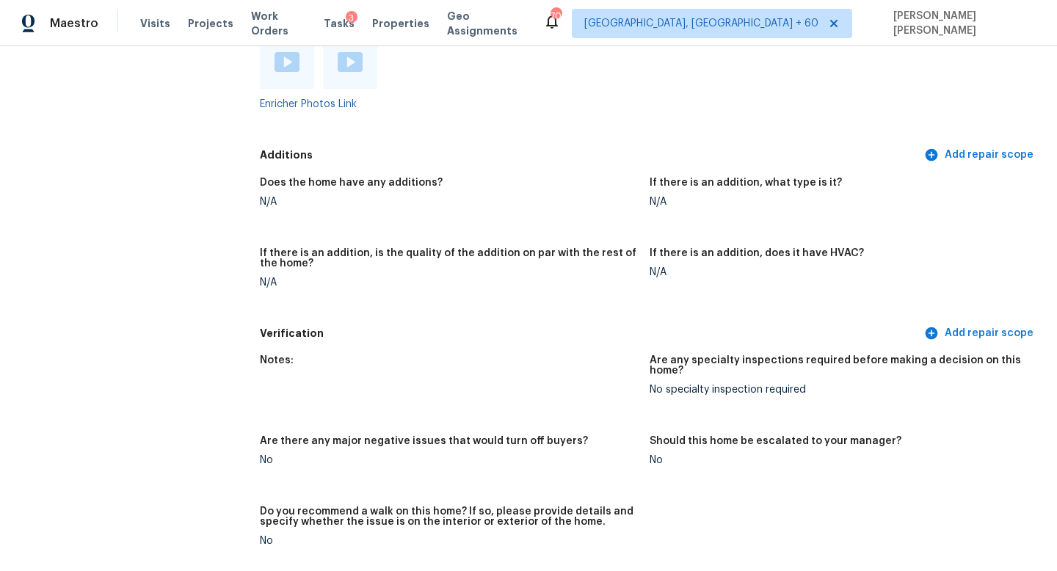
scroll to position [3009, 0]
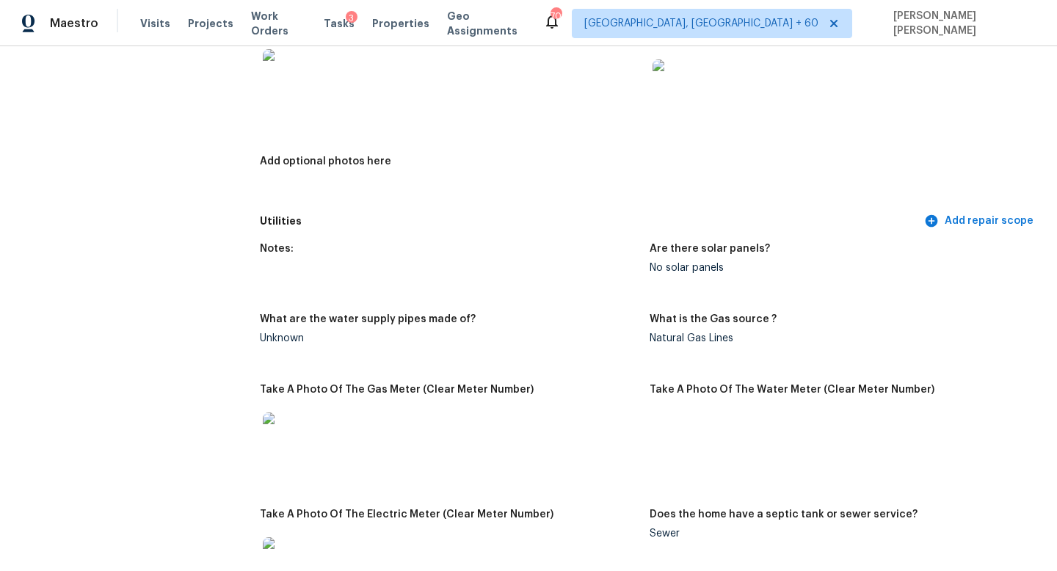
scroll to position [758, 0]
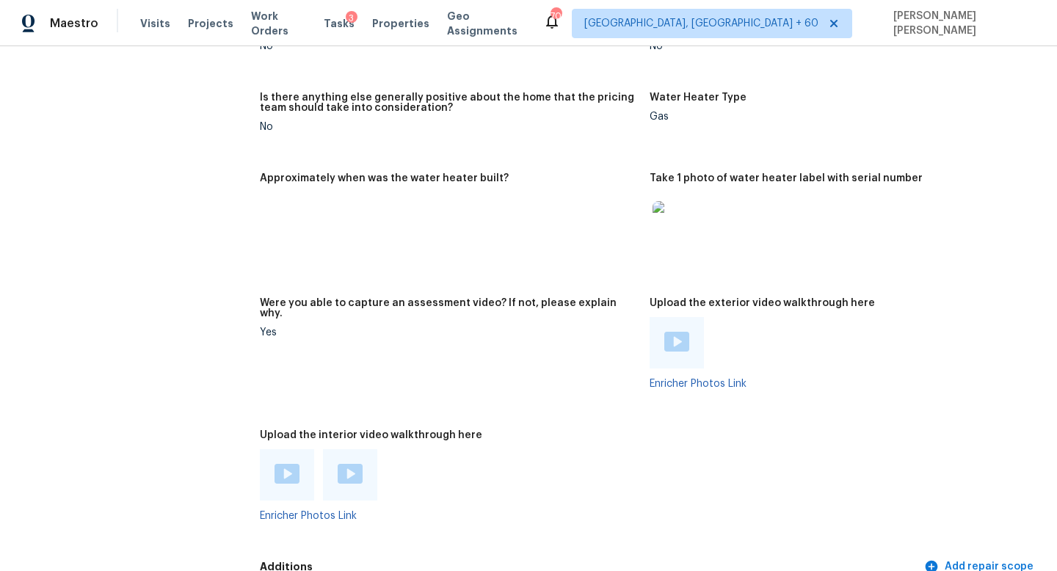
scroll to position [2665, 0]
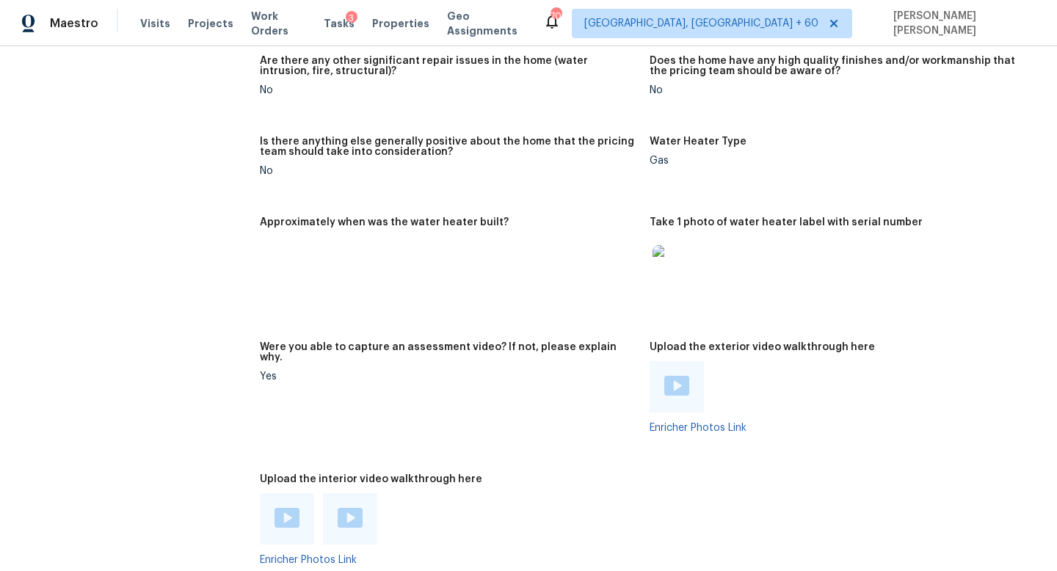
click at [281, 493] on div at bounding box center [287, 518] width 54 height 51
click at [282, 508] on img at bounding box center [286, 518] width 25 height 20
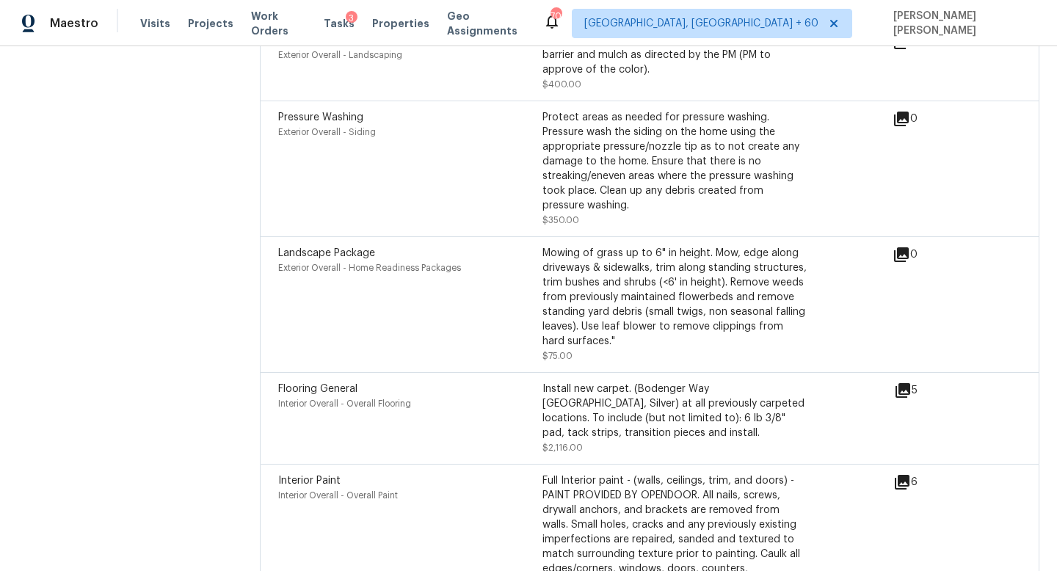
scroll to position [3945, 0]
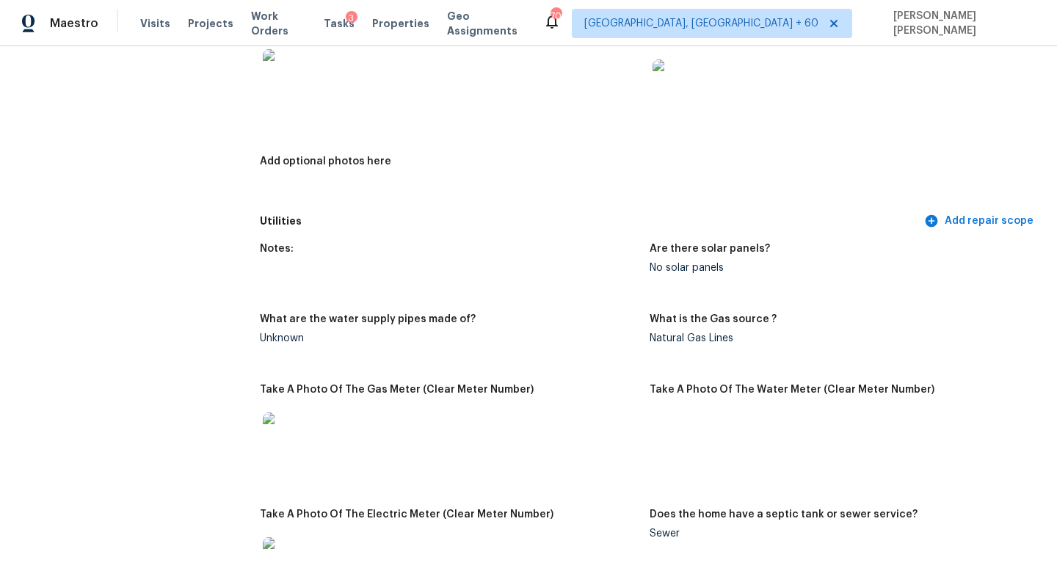
scroll to position [0, 0]
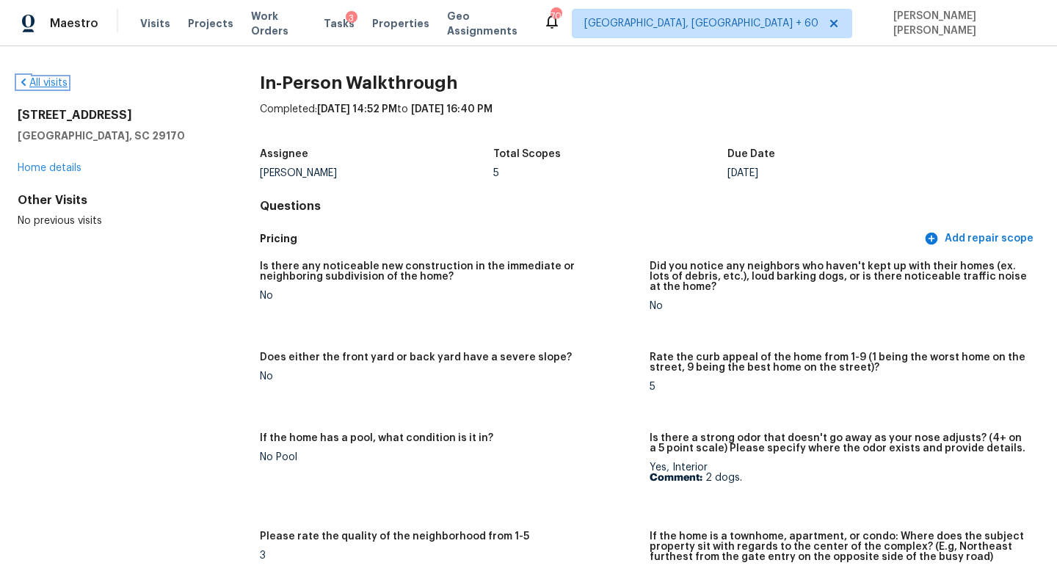
click at [29, 84] on link "All visits" at bounding box center [43, 83] width 50 height 10
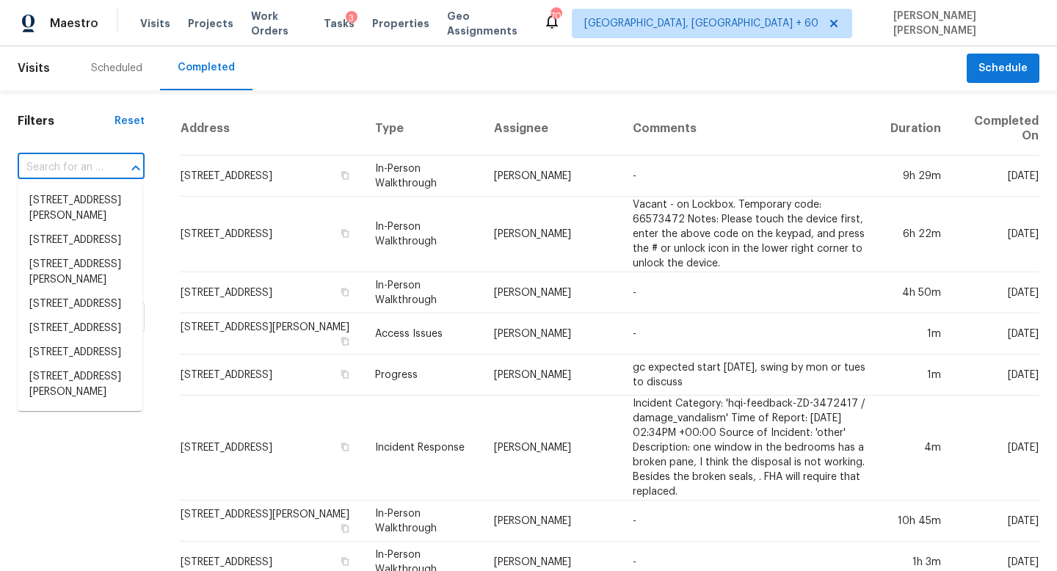
click at [101, 167] on input "text" at bounding box center [61, 167] width 86 height 23
paste input "11489 Bitola Dr, Odessa, FL 33556"
type input "11489 Bitola Dr, Odessa, FL 33556"
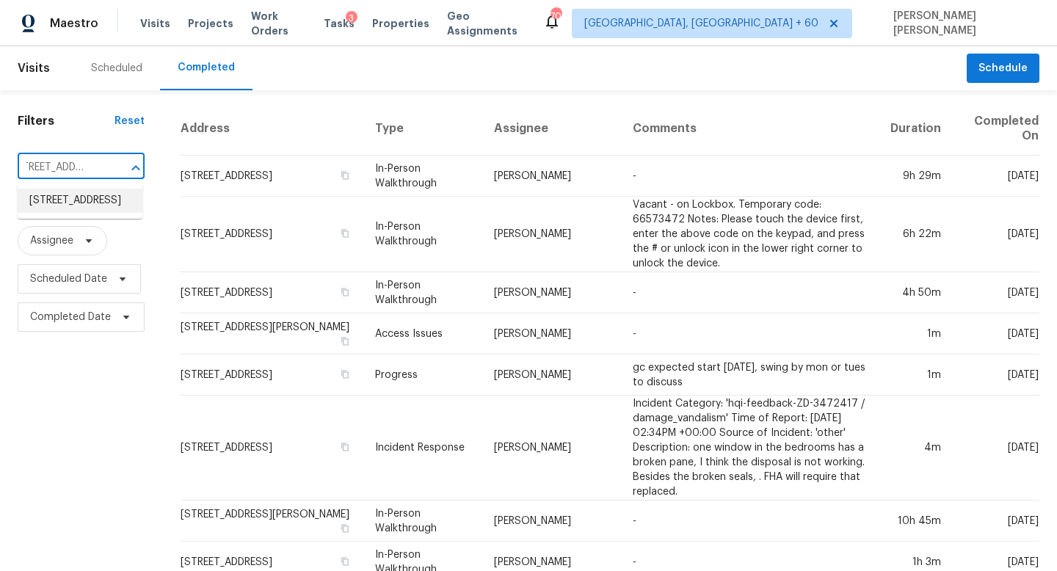
click at [103, 197] on li "11489 Bitola Dr, Odessa, FL 33556" at bounding box center [80, 201] width 125 height 24
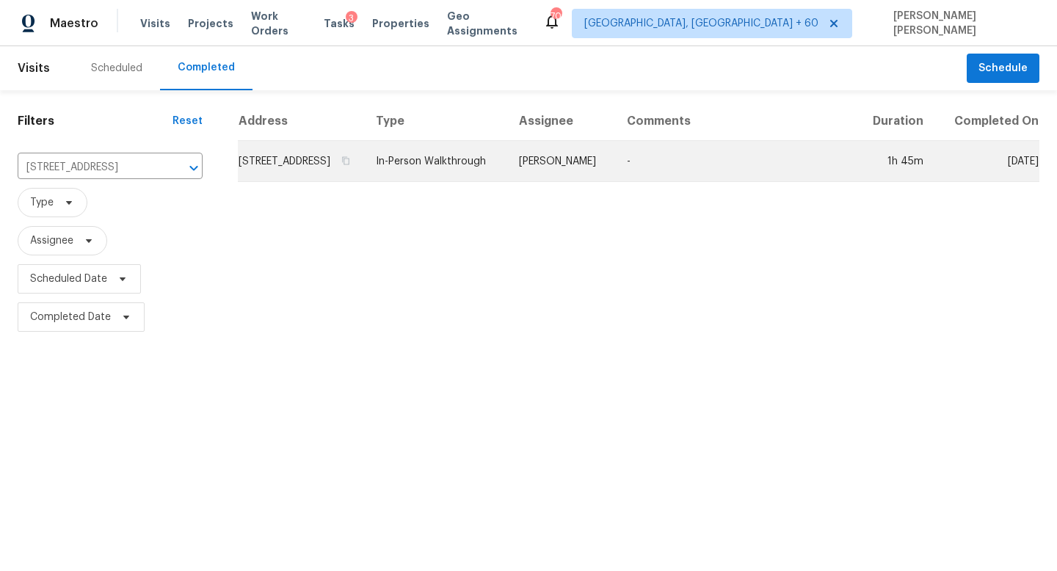
click at [507, 182] on td "In-Person Walkthrough" at bounding box center [435, 161] width 143 height 41
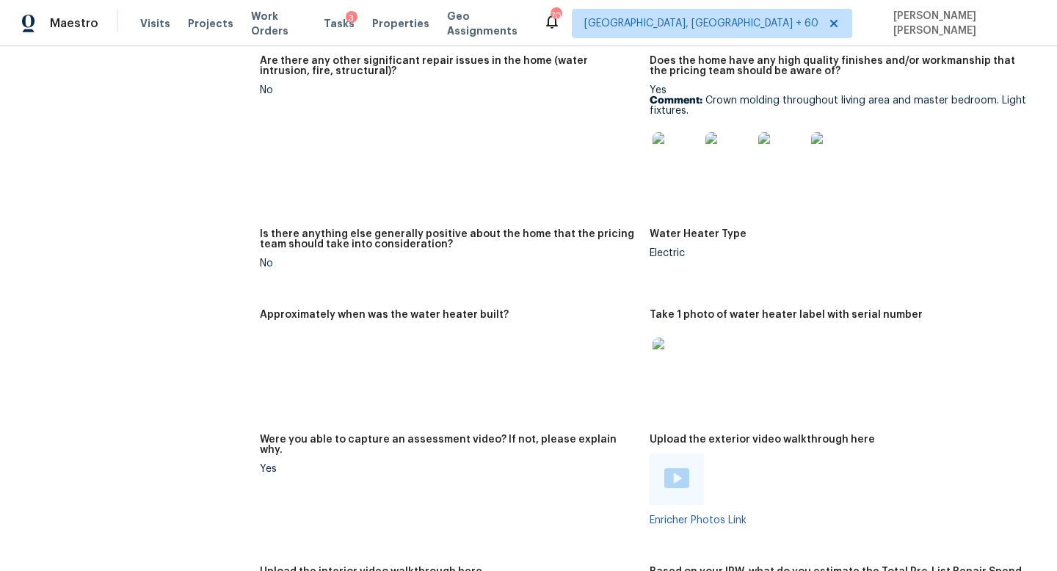
scroll to position [3004, 0]
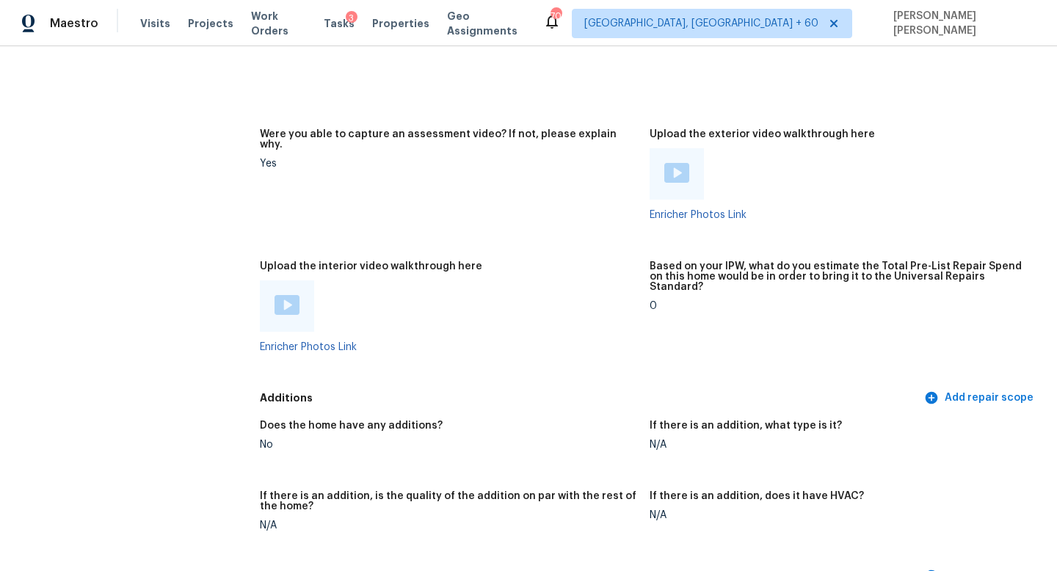
click at [293, 295] on img at bounding box center [286, 305] width 25 height 20
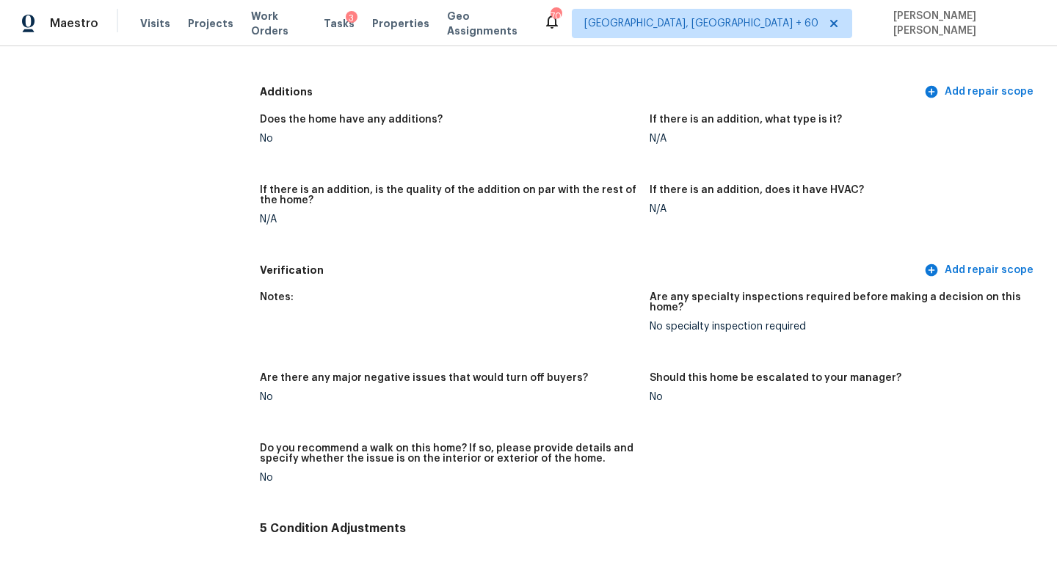
scroll to position [3271, 0]
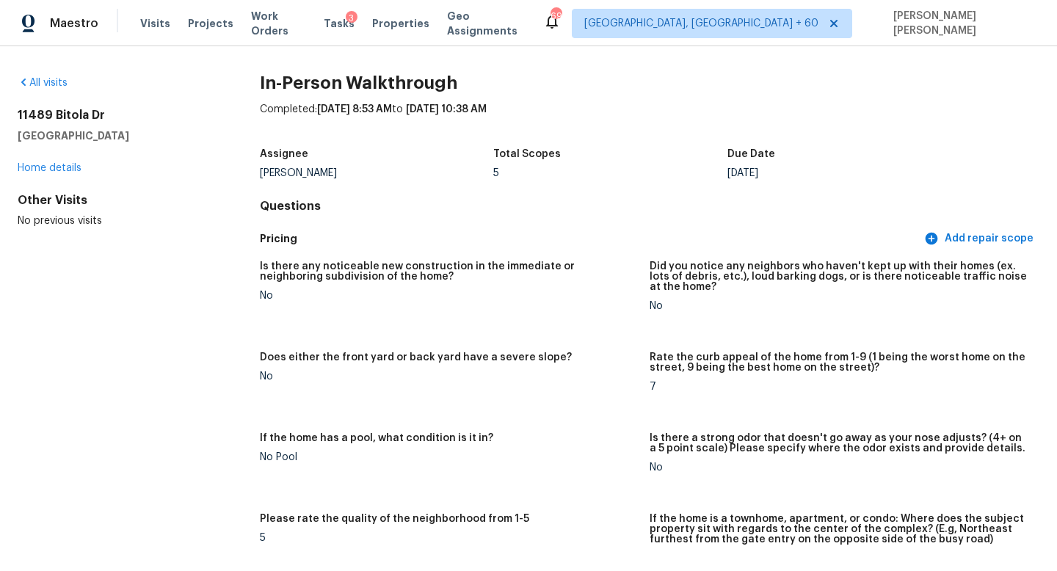
scroll to position [336, 0]
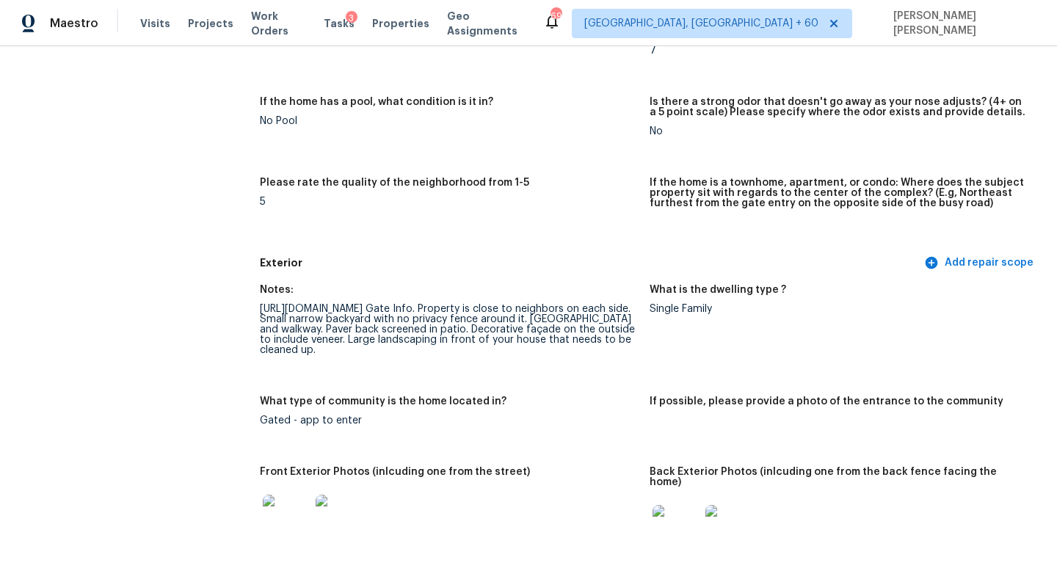
click at [404, 323] on div "https://entry.mobi/s/visit_default.html?c8VFJHuaVumsCG5LHesLyFIk_ikp6PEP#invita…" at bounding box center [449, 329] width 378 height 51
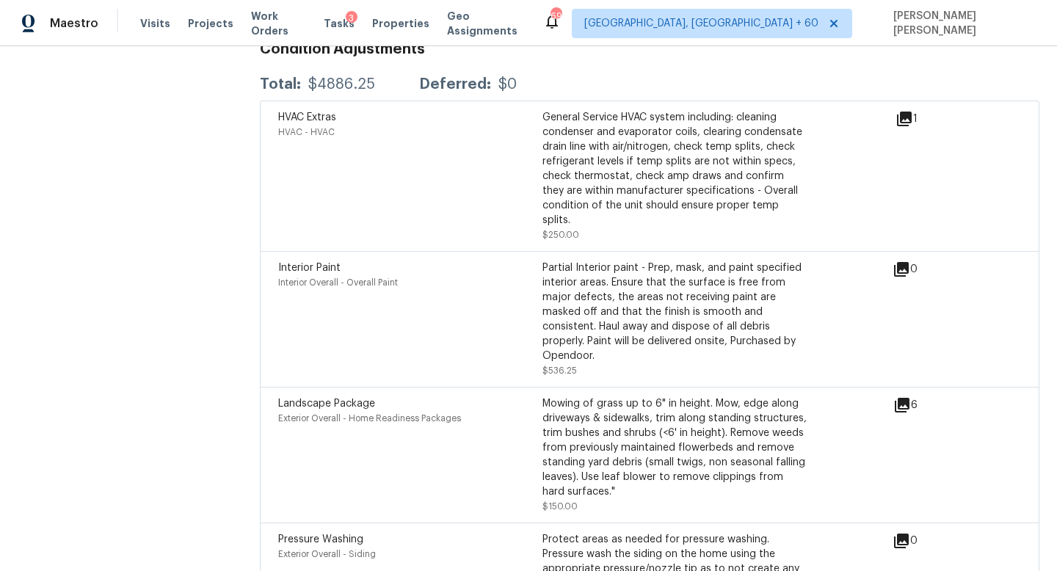
scroll to position [3836, 0]
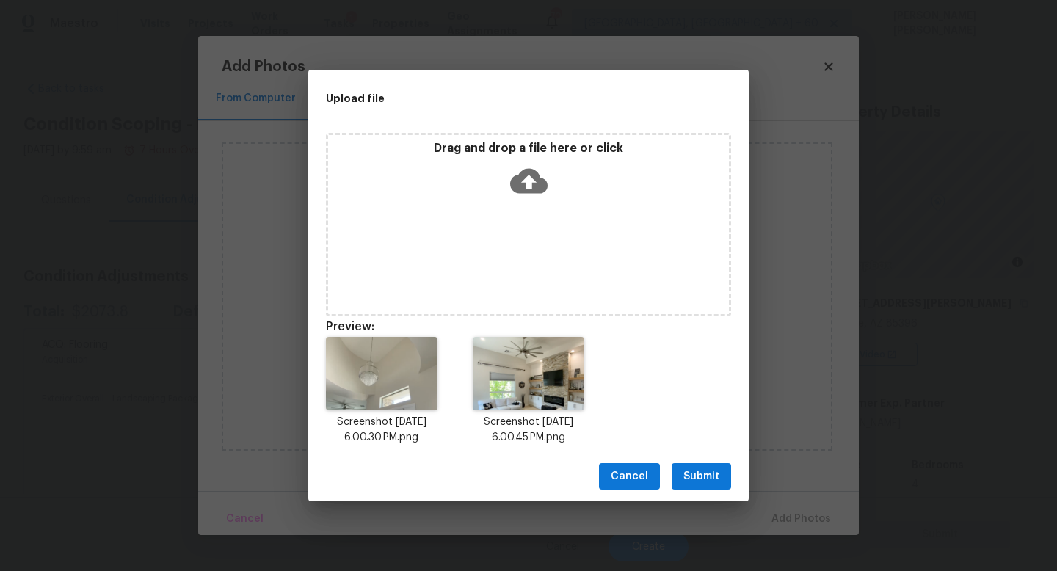
scroll to position [313, 0]
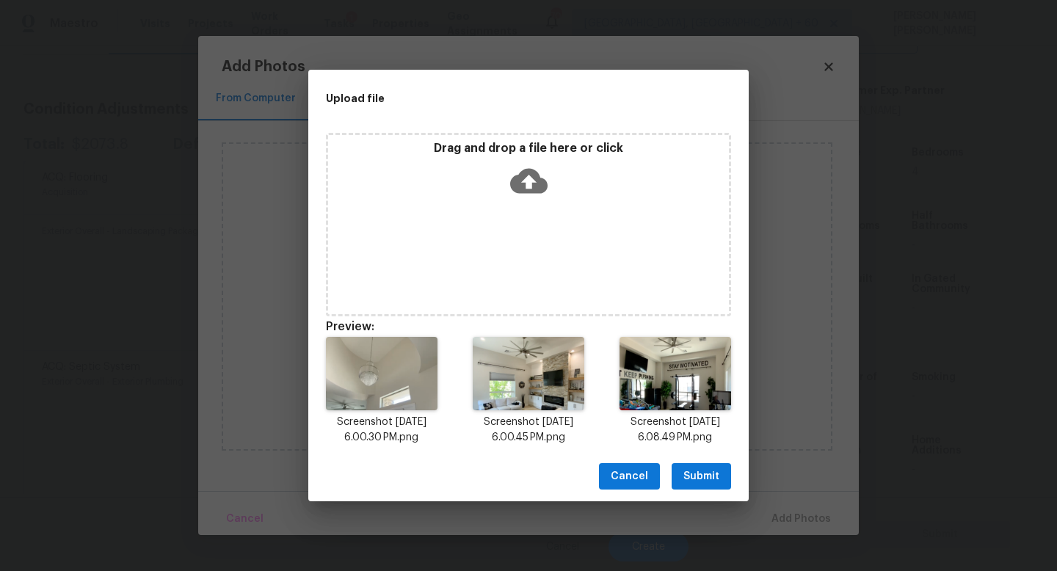
click at [688, 473] on span "Submit" at bounding box center [701, 476] width 36 height 18
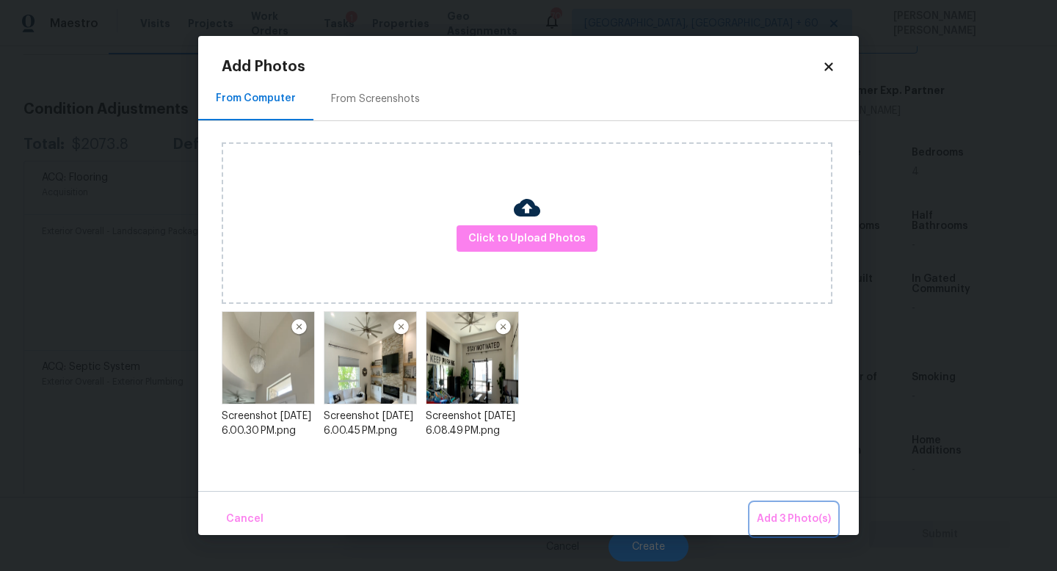
click at [782, 508] on button "Add 3 Photo(s)" at bounding box center [794, 519] width 86 height 32
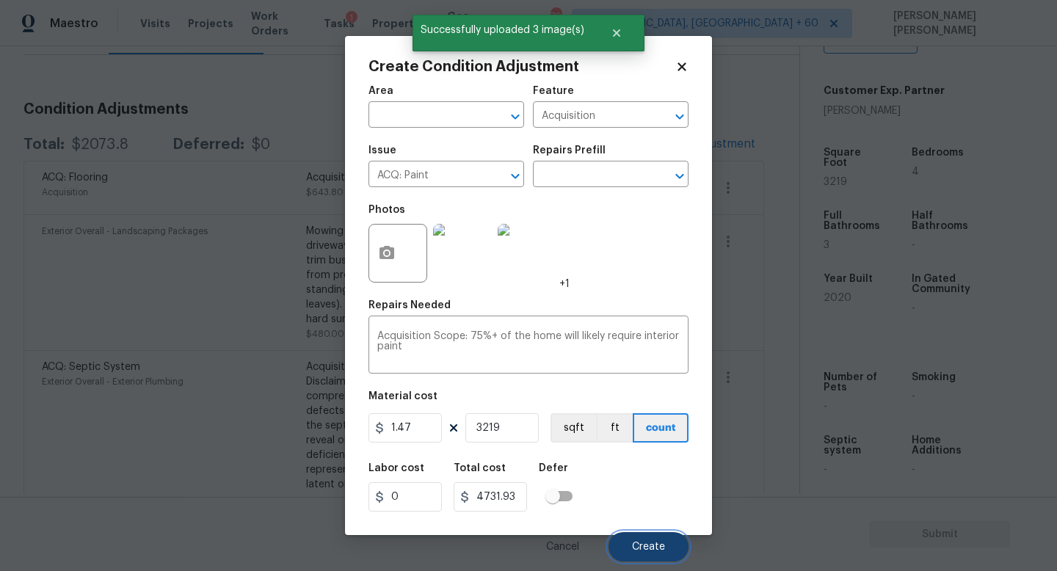
click at [648, 544] on span "Create" at bounding box center [648, 546] width 33 height 11
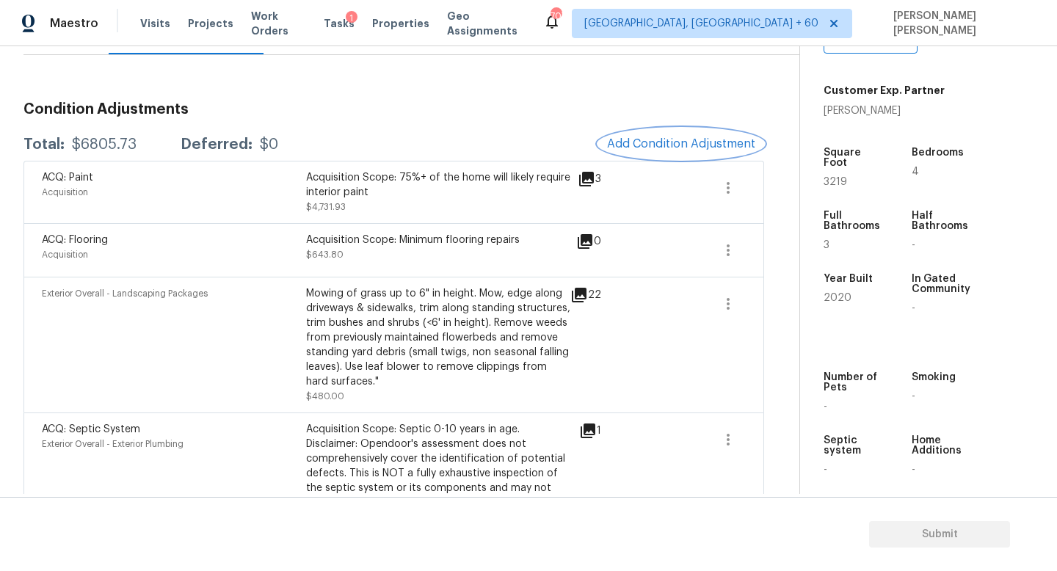
click at [625, 143] on span "Add Condition Adjustment" at bounding box center [681, 143] width 148 height 13
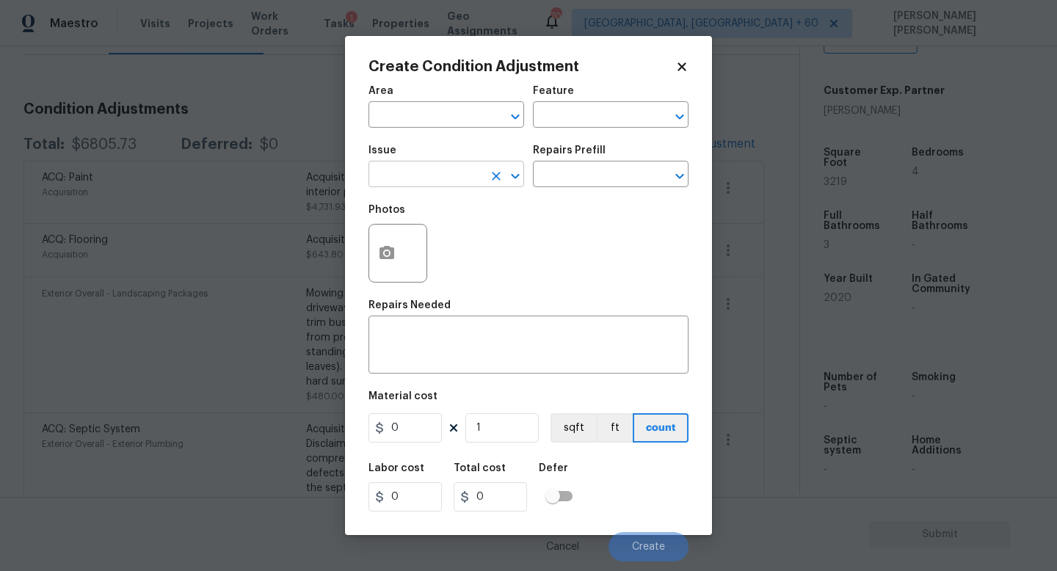
click at [443, 175] on input "text" at bounding box center [425, 175] width 114 height 23
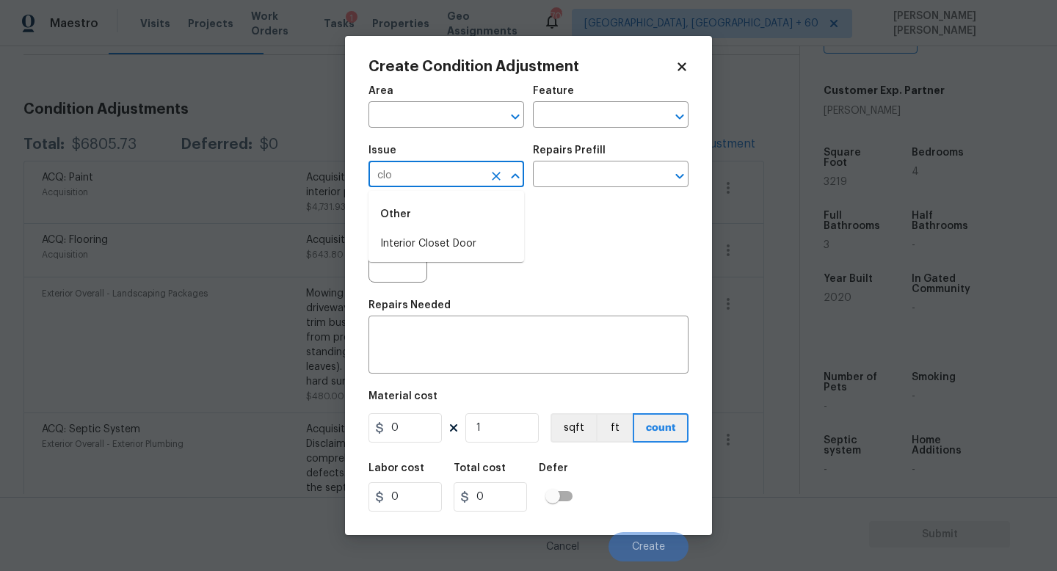
click at [434, 249] on li "Interior Closet Door" at bounding box center [446, 244] width 156 height 24
type input "Interior Closet Door"
click at [574, 157] on div "Repairs Prefill" at bounding box center [611, 154] width 156 height 19
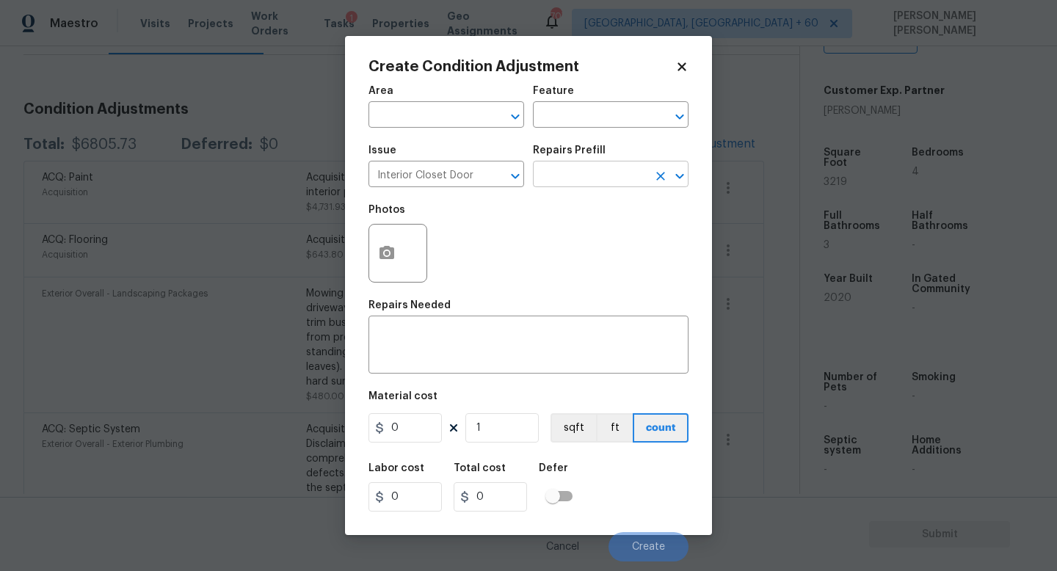
click at [575, 175] on input "text" at bounding box center [590, 175] width 114 height 23
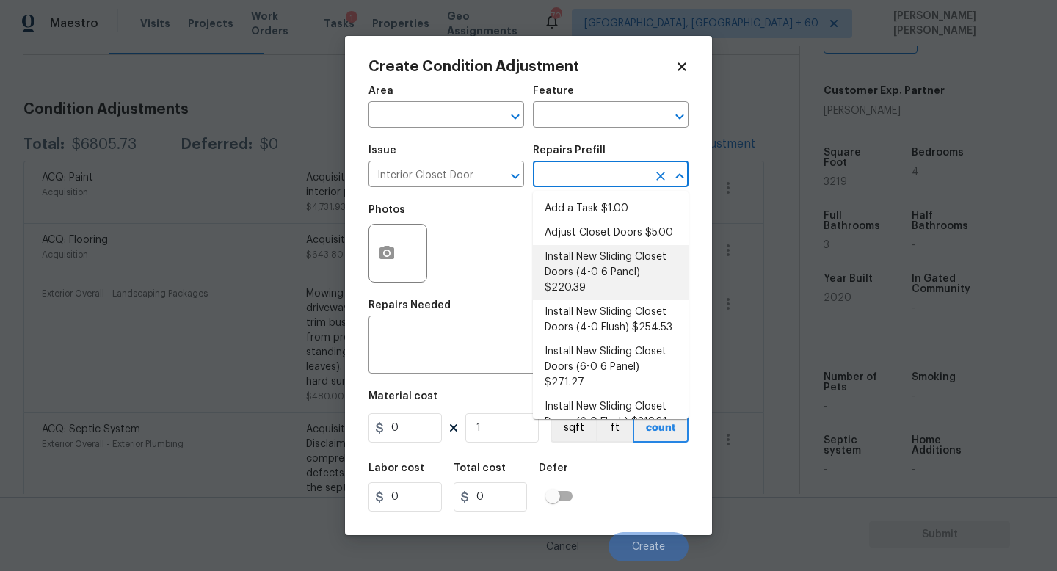
click at [589, 271] on li "Install New Sliding Closet Doors (4-0 6 Panel) $220.39" at bounding box center [611, 272] width 156 height 55
type input "Interior Door"
type textarea "Remove the existing door (if present). Install a new 4-0 bi-fold 6 panel interi…"
type input "220.39"
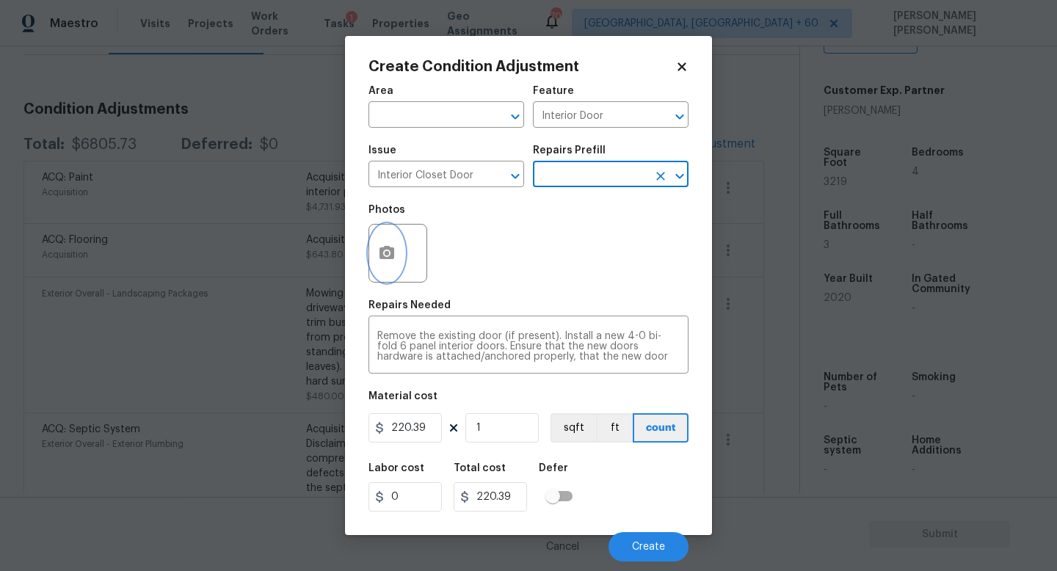
click at [388, 259] on icon "button" at bounding box center [386, 252] width 15 height 13
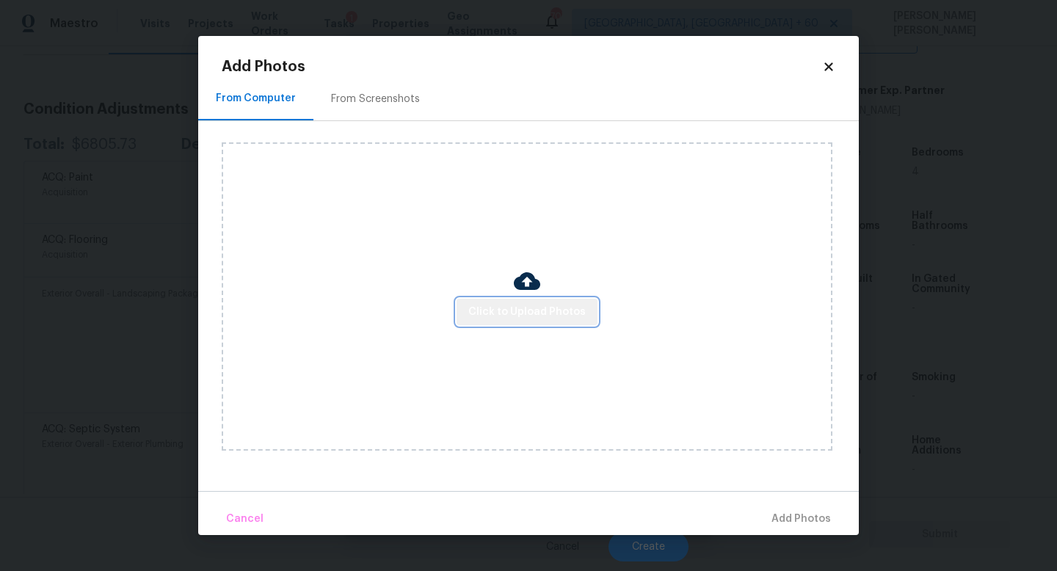
click at [566, 309] on span "Click to Upload Photos" at bounding box center [526, 312] width 117 height 18
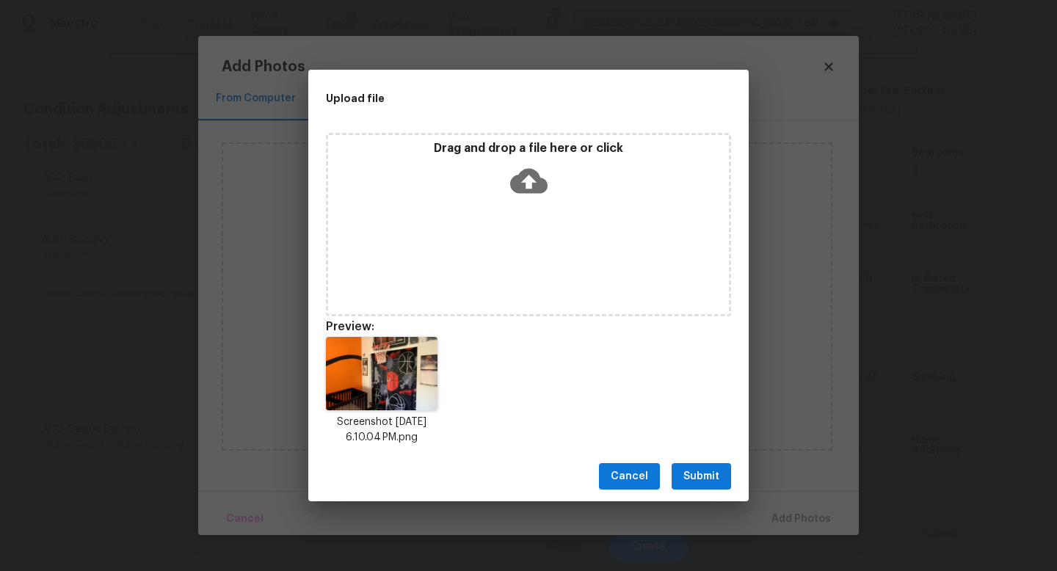
click at [704, 481] on span "Submit" at bounding box center [701, 476] width 36 height 18
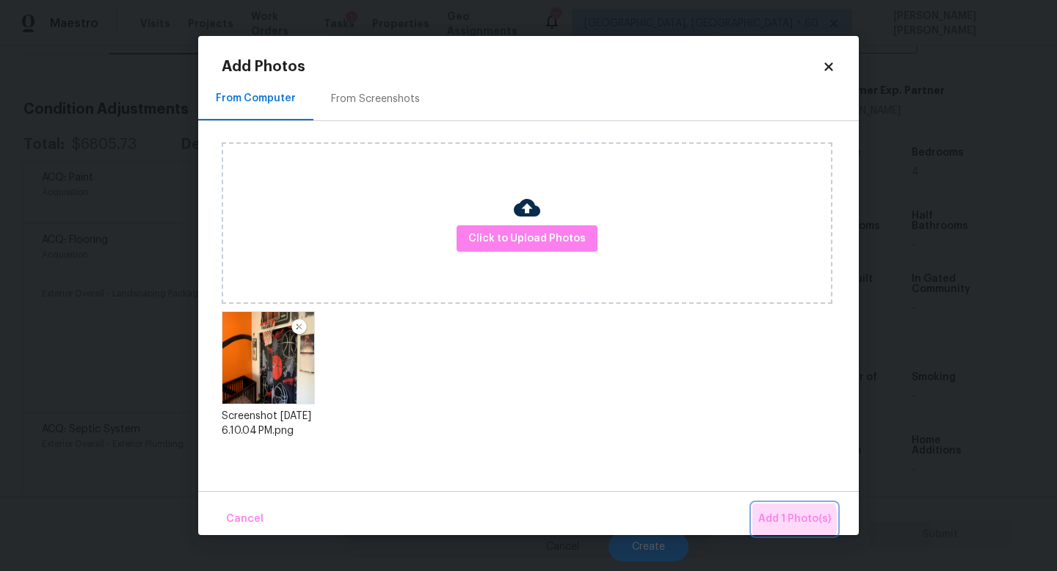
click at [784, 520] on span "Add 1 Photo(s)" at bounding box center [794, 519] width 73 height 18
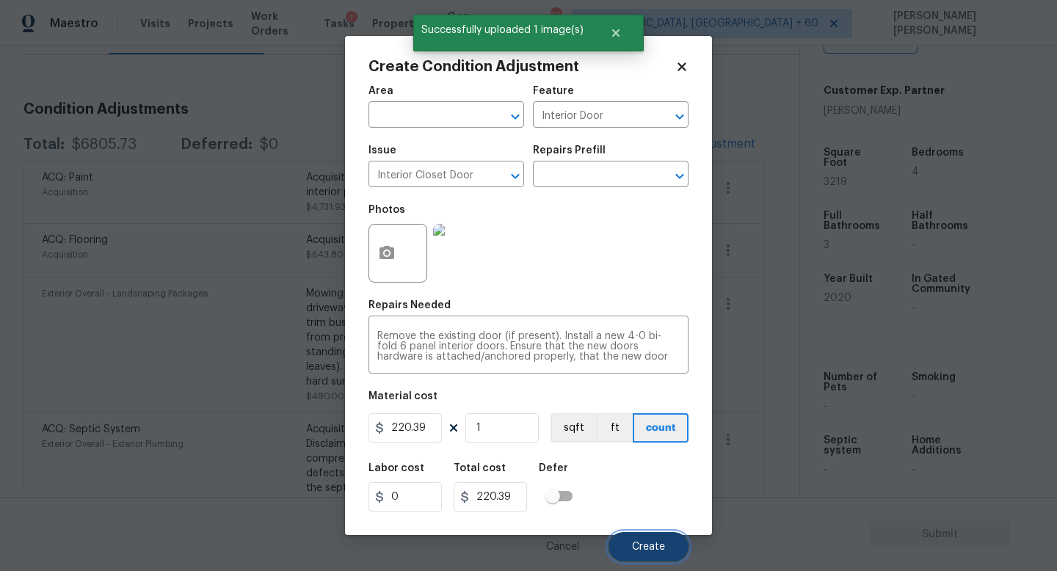
click at [643, 541] on span "Create" at bounding box center [648, 546] width 33 height 11
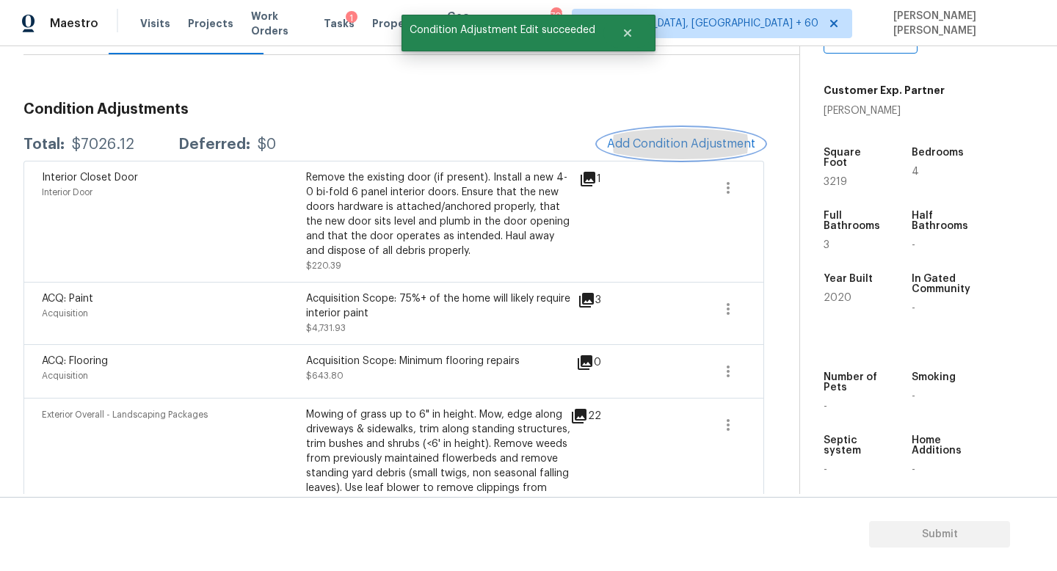
click at [666, 146] on span "Add Condition Adjustment" at bounding box center [681, 143] width 148 height 13
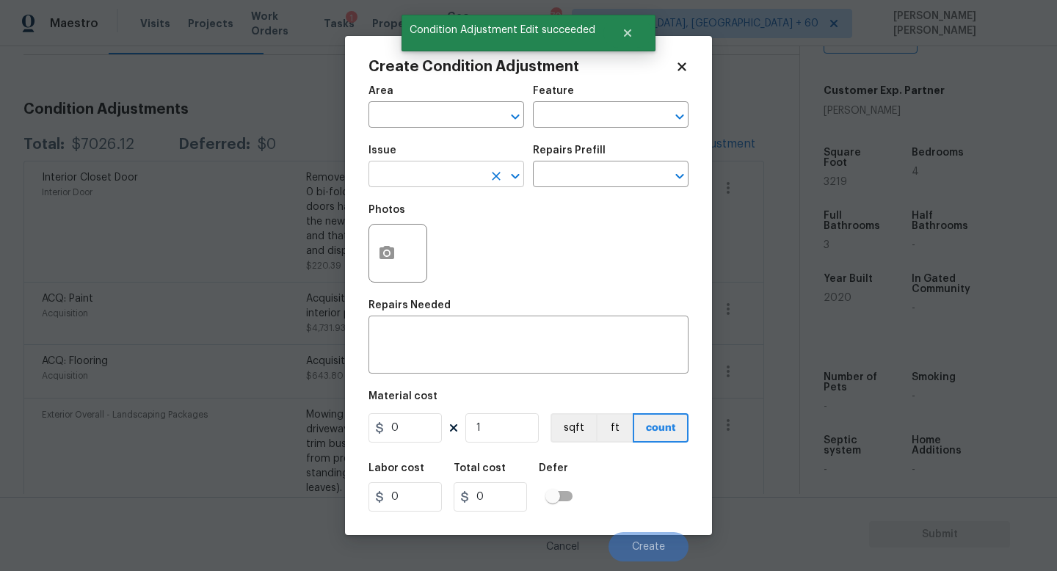
click at [423, 182] on input "text" at bounding box center [425, 175] width 114 height 23
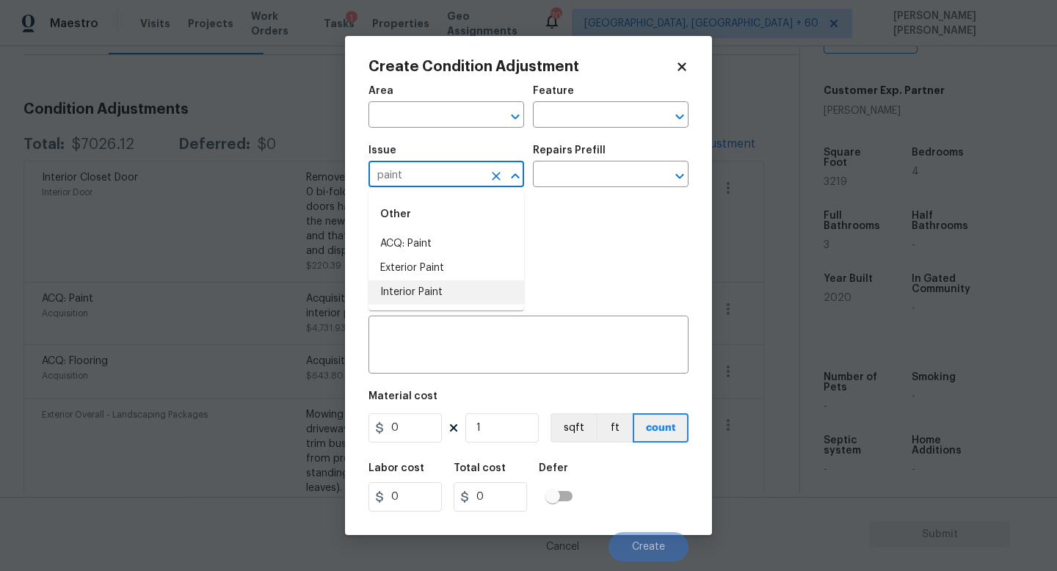
click at [428, 288] on li "Interior Paint" at bounding box center [446, 292] width 156 height 24
type input "Interior Paint"
click at [569, 179] on input "text" at bounding box center [590, 175] width 114 height 23
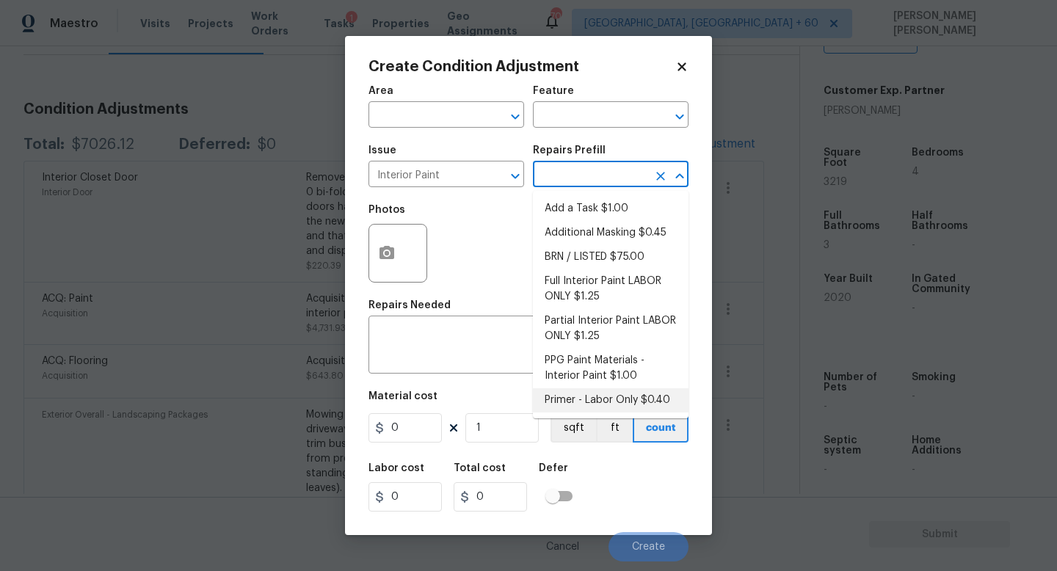
click at [618, 393] on li "Primer - Labor Only $0.40" at bounding box center [611, 400] width 156 height 24
type input "Overall Paint"
type textarea "Interior primer - PRIMER PROVIDED BY OPENDOOR - All nails, screws, drywall anch…"
type input "0.4"
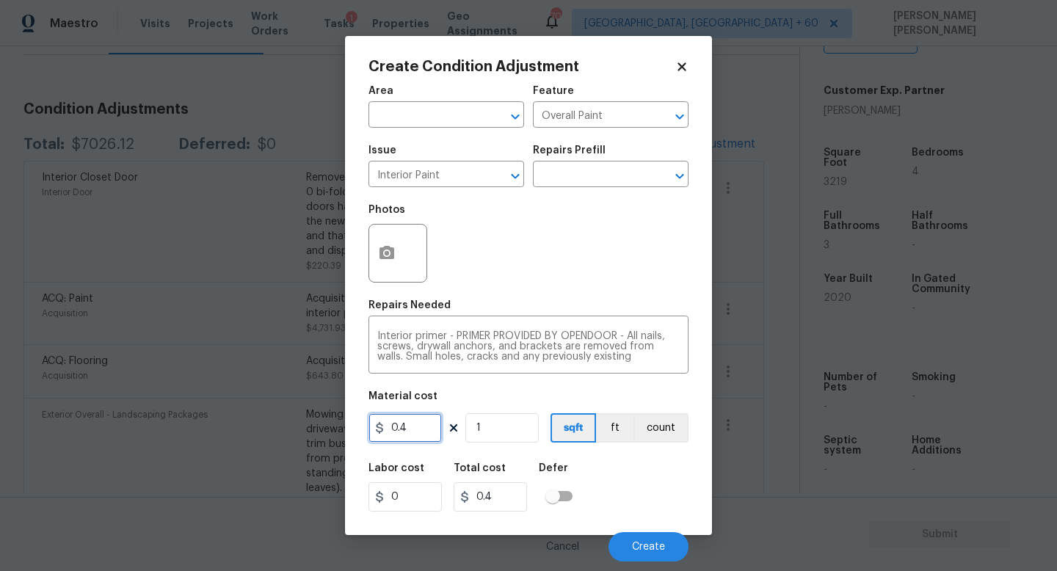
drag, startPoint x: 429, startPoint y: 431, endPoint x: 188, endPoint y: 431, distance: 241.4
click at [188, 431] on div "Create Condition Adjustment Area ​ Feature Overall Paint ​ Issue Interior Paint…" at bounding box center [528, 285] width 1057 height 571
type input "100"
click at [393, 255] on icon "button" at bounding box center [386, 252] width 15 height 13
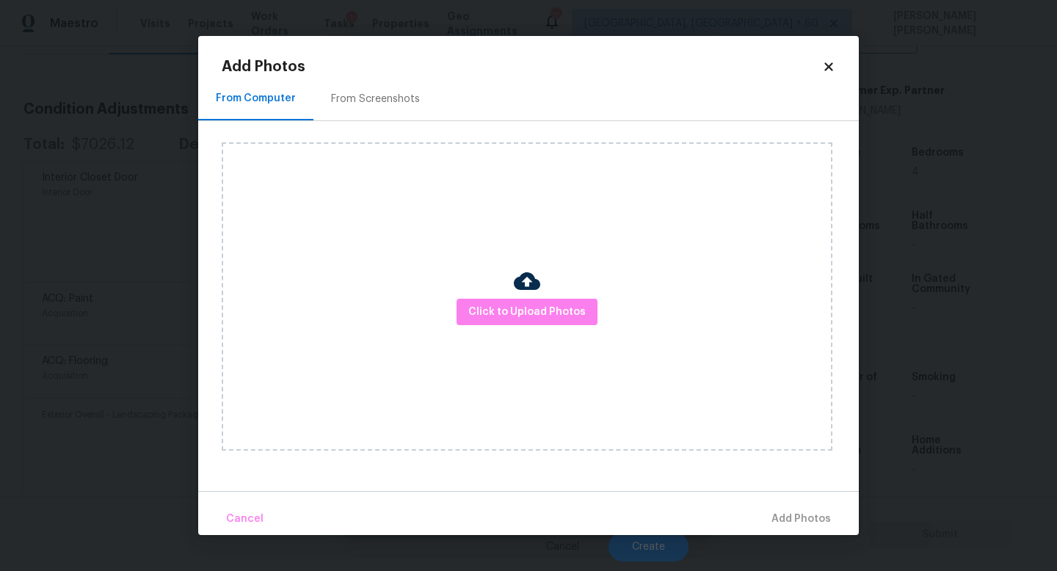
click at [489, 334] on div "Click to Upload Photos" at bounding box center [527, 296] width 610 height 308
click at [510, 313] on span "Click to Upload Photos" at bounding box center [526, 312] width 117 height 18
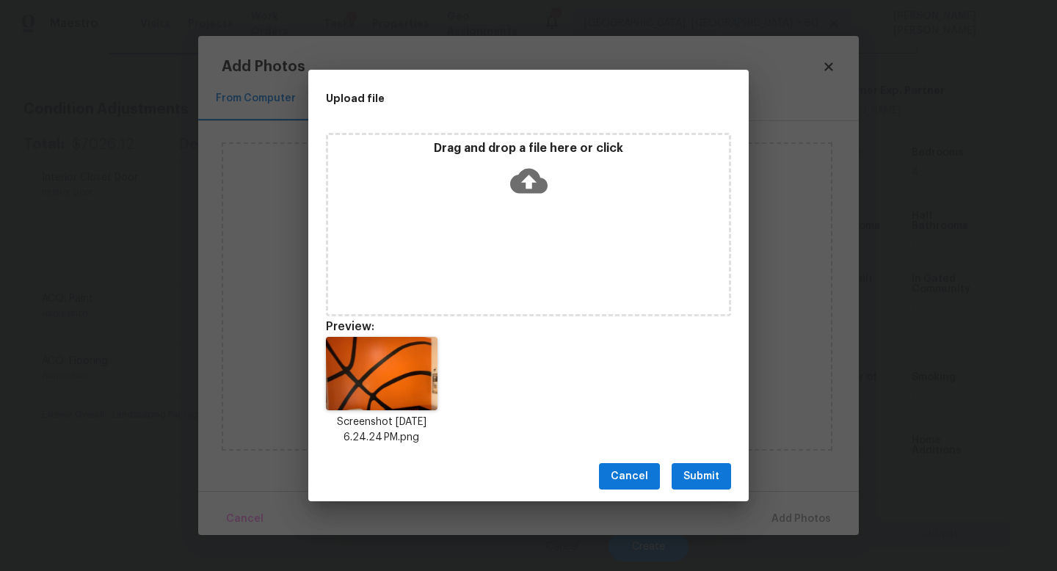
click at [701, 485] on button "Submit" at bounding box center [700, 476] width 59 height 27
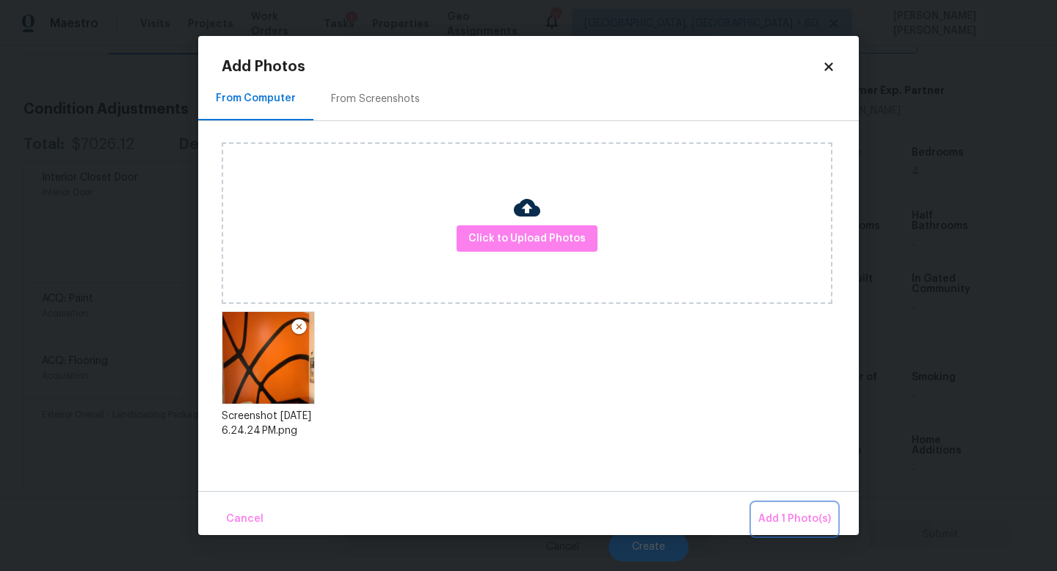
click at [799, 517] on span "Add 1 Photo(s)" at bounding box center [794, 519] width 73 height 18
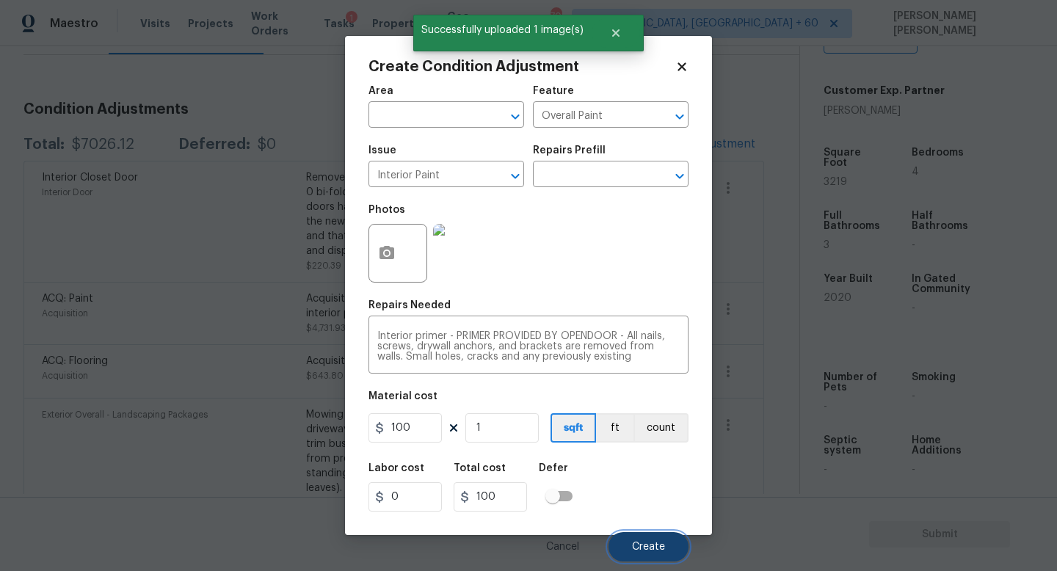
click at [635, 537] on button "Create" at bounding box center [648, 546] width 80 height 29
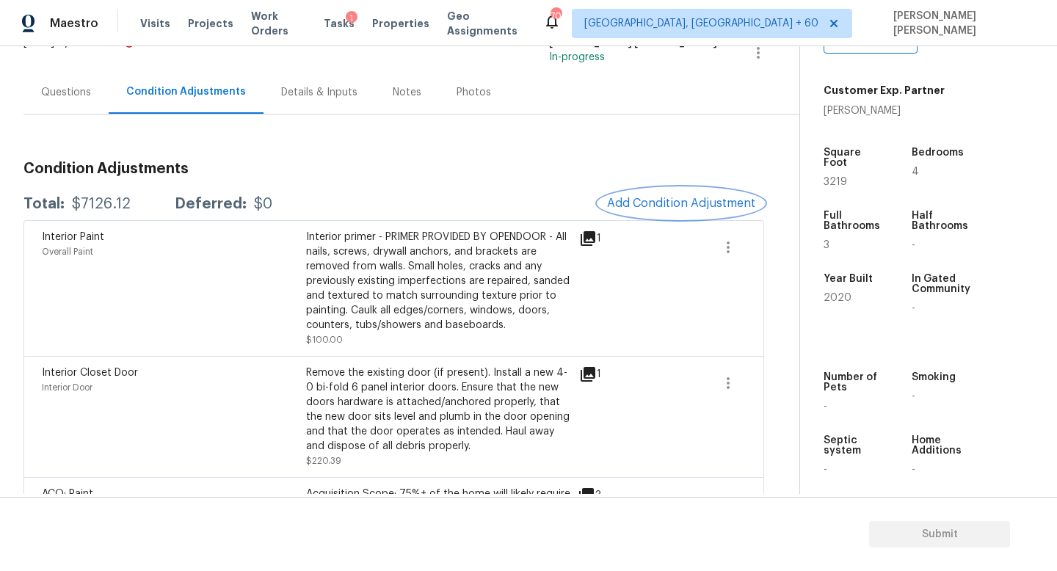
scroll to position [101, 0]
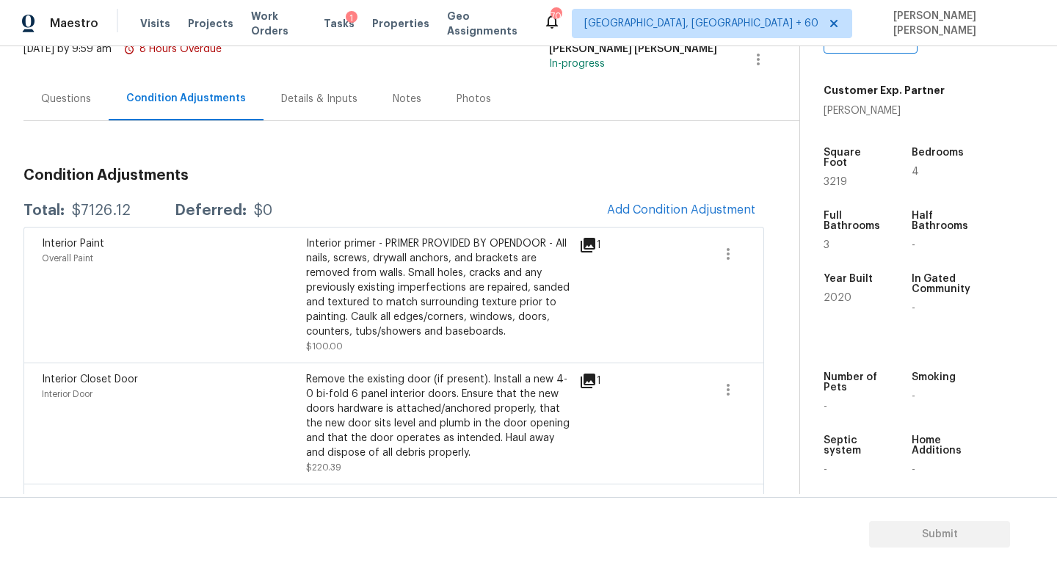
click at [110, 205] on div "$7126.12" at bounding box center [101, 210] width 59 height 15
copy div "$7126.12"
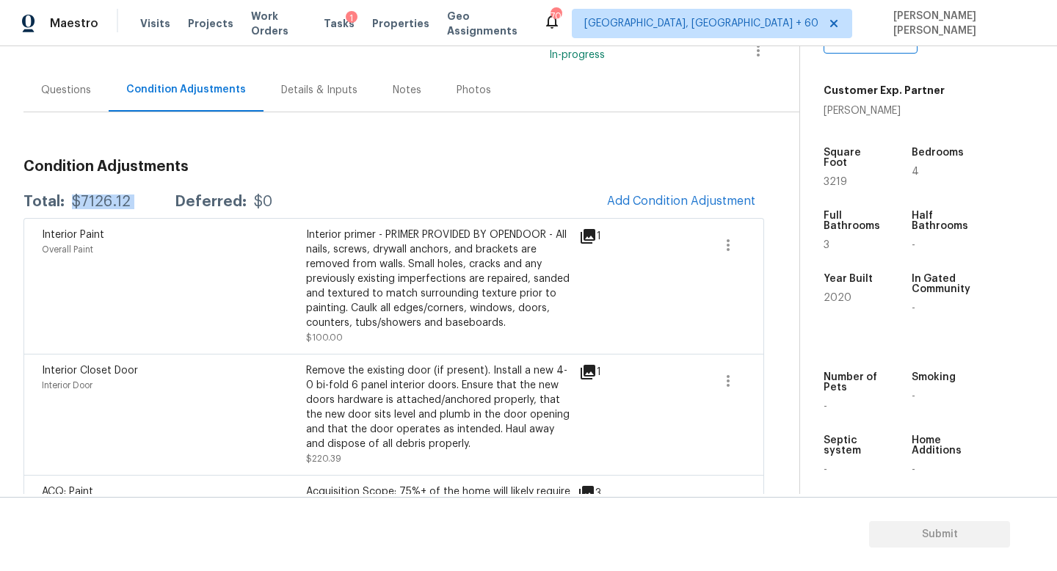
scroll to position [111, 0]
copy div "$7126.12"
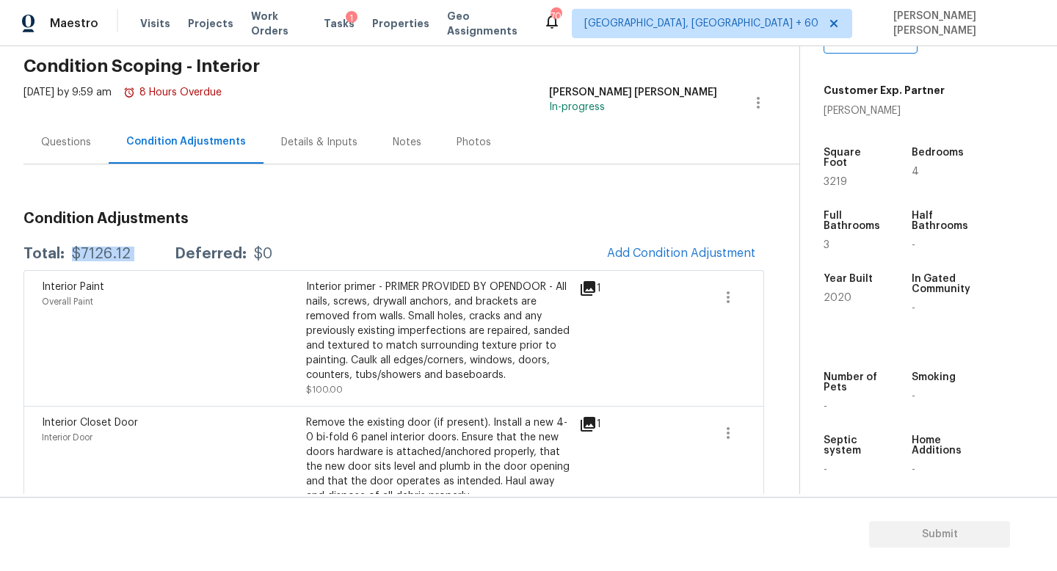
scroll to position [38, 0]
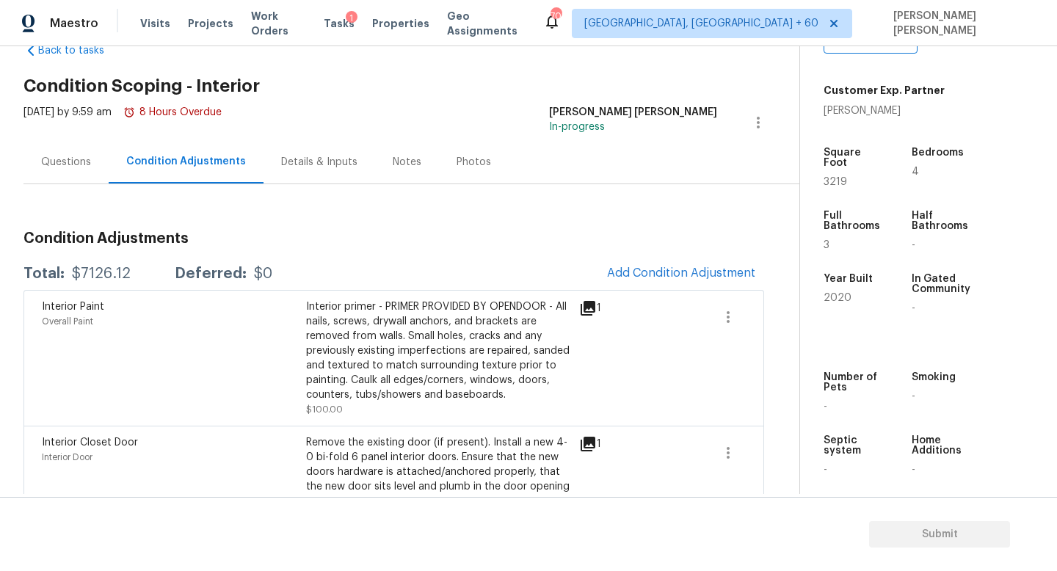
click at [65, 164] on div "Questions" at bounding box center [66, 162] width 50 height 15
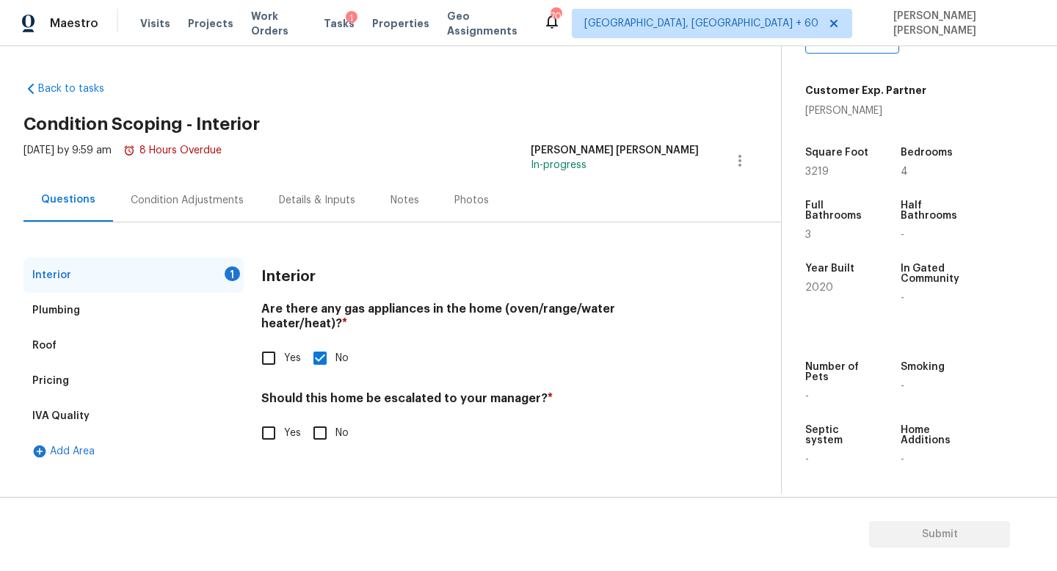
click at [314, 417] on input "No" at bounding box center [319, 432] width 31 height 31
checkbox input "true"
click at [954, 529] on span "Submit" at bounding box center [938, 534] width 117 height 18
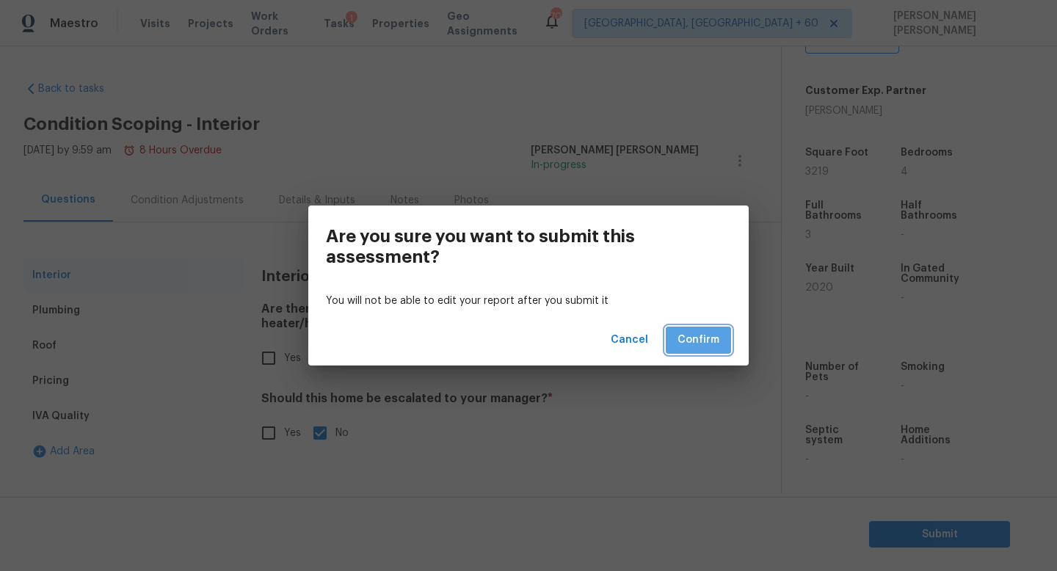
click at [705, 344] on span "Confirm" at bounding box center [698, 340] width 42 height 18
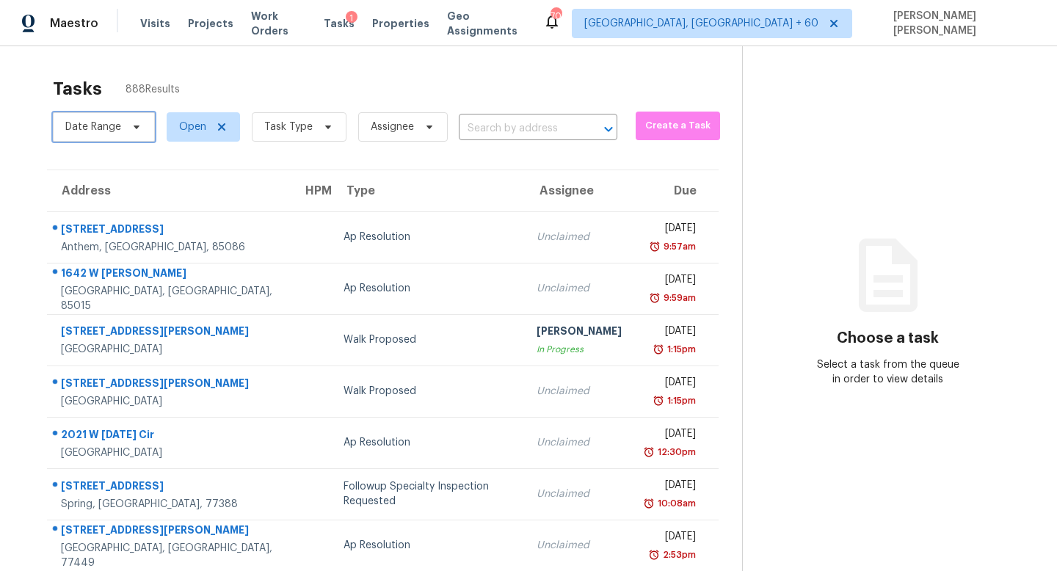
click at [109, 124] on span "Date Range" at bounding box center [93, 127] width 56 height 15
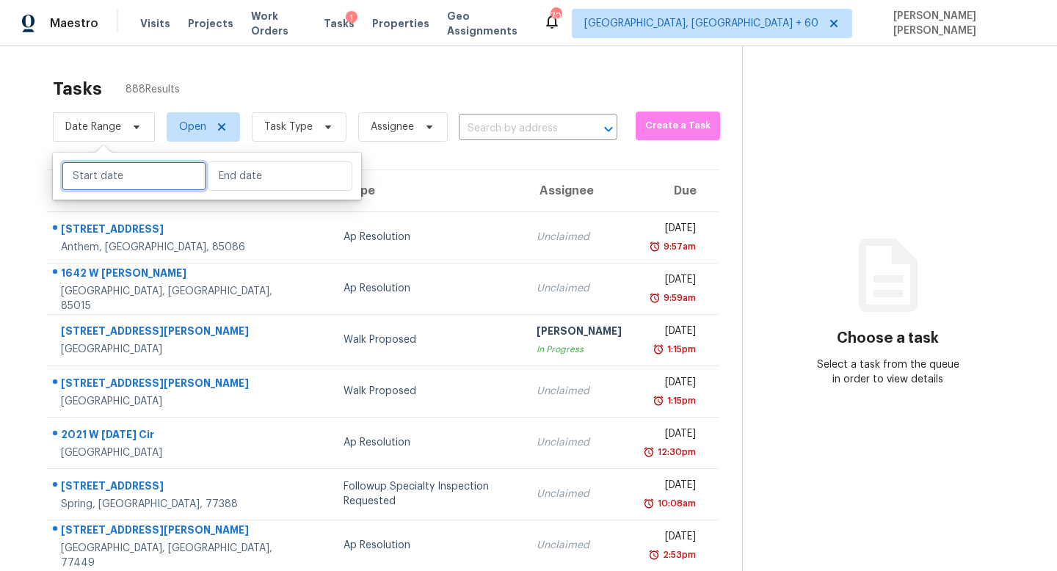
click at [101, 178] on input "text" at bounding box center [134, 175] width 145 height 29
select select "8"
select select "2025"
select select "9"
select select "2025"
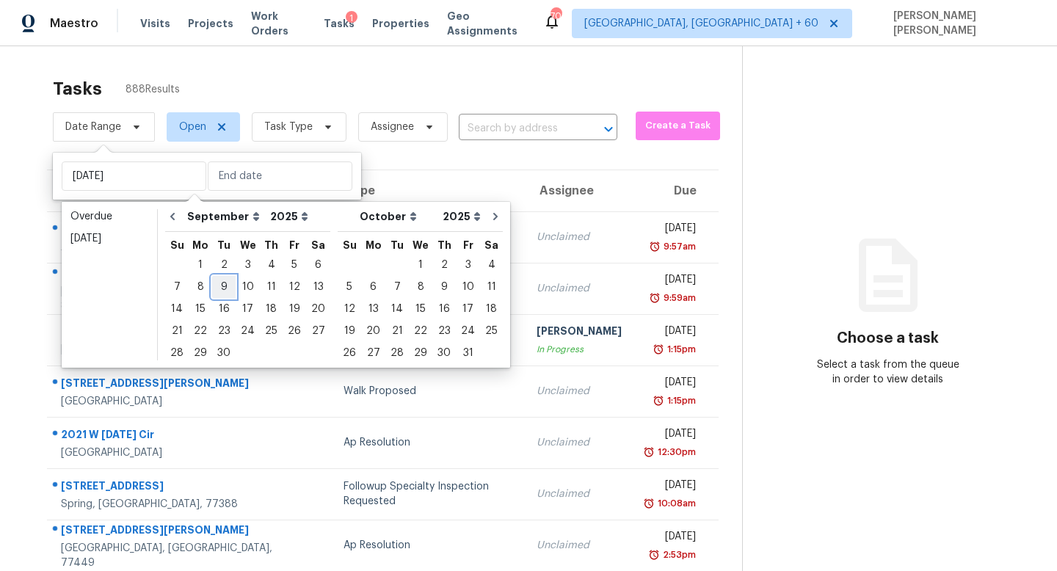
click at [219, 286] on div "9" at bounding box center [223, 287] width 23 height 21
type input "Tue, Sep 09"
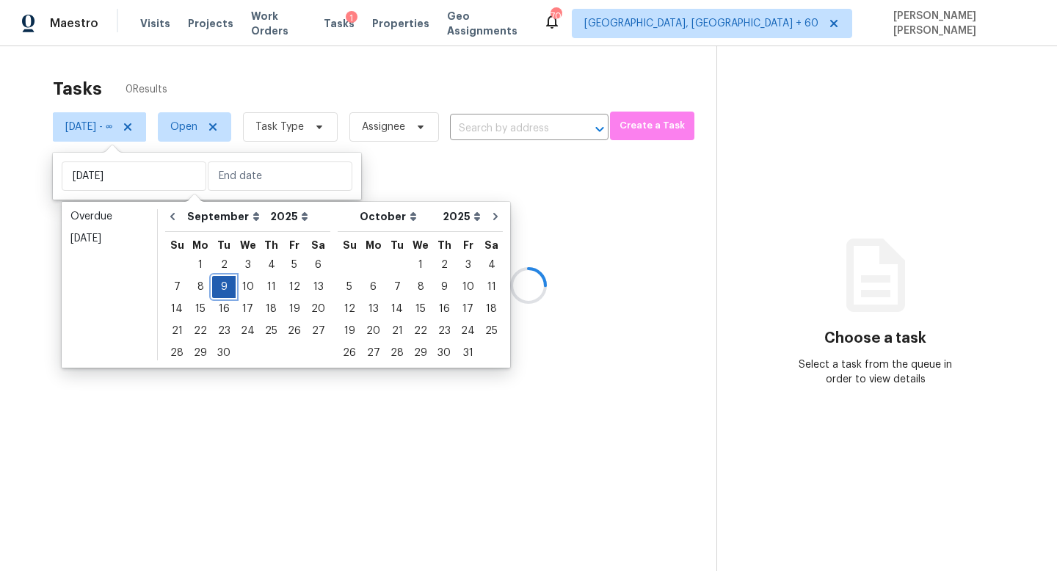
click at [219, 286] on div "9" at bounding box center [223, 287] width 23 height 21
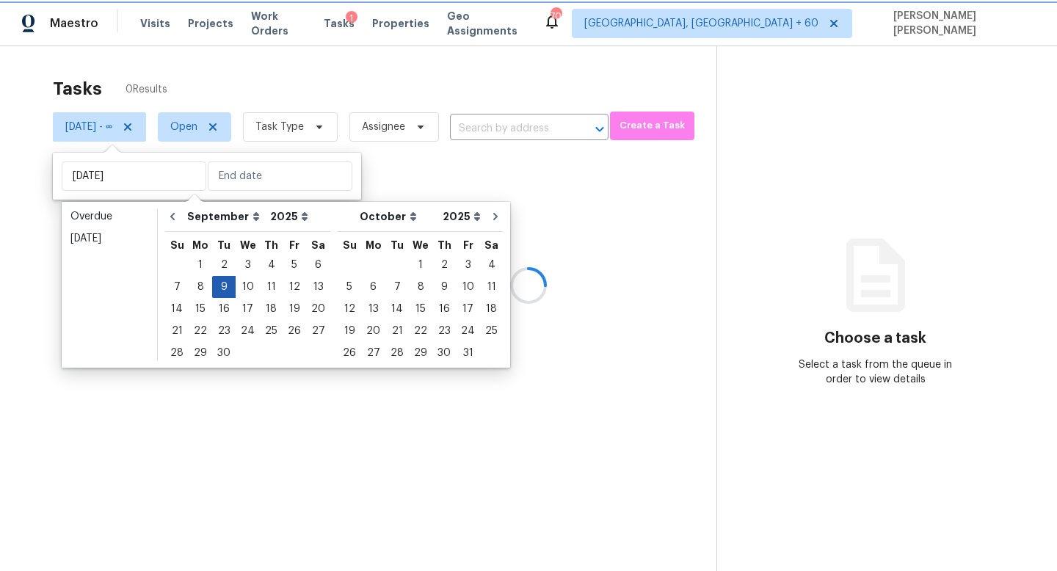
type input "Tue, Sep 09"
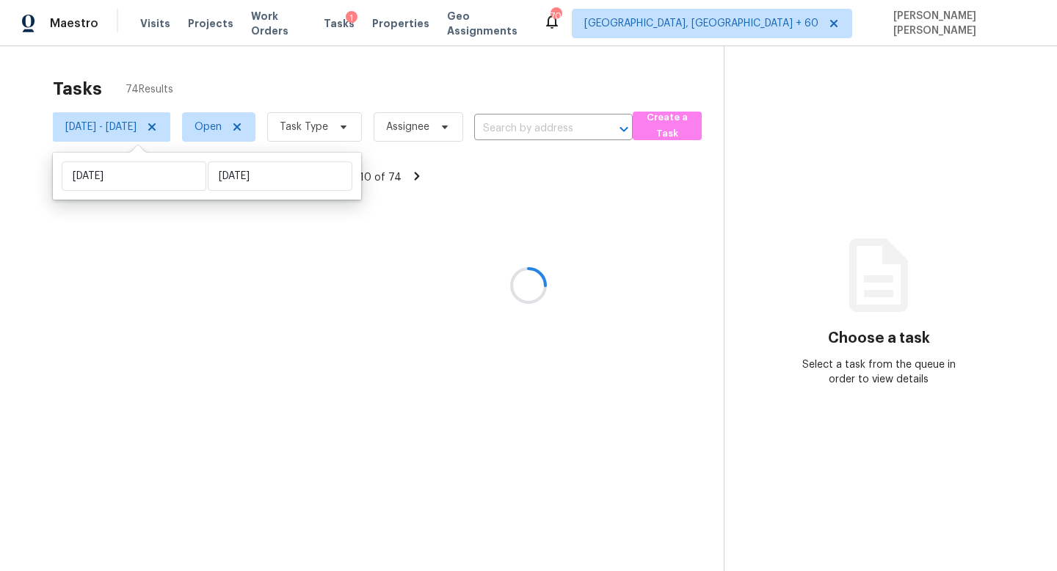
click at [335, 87] on div at bounding box center [528, 285] width 1057 height 571
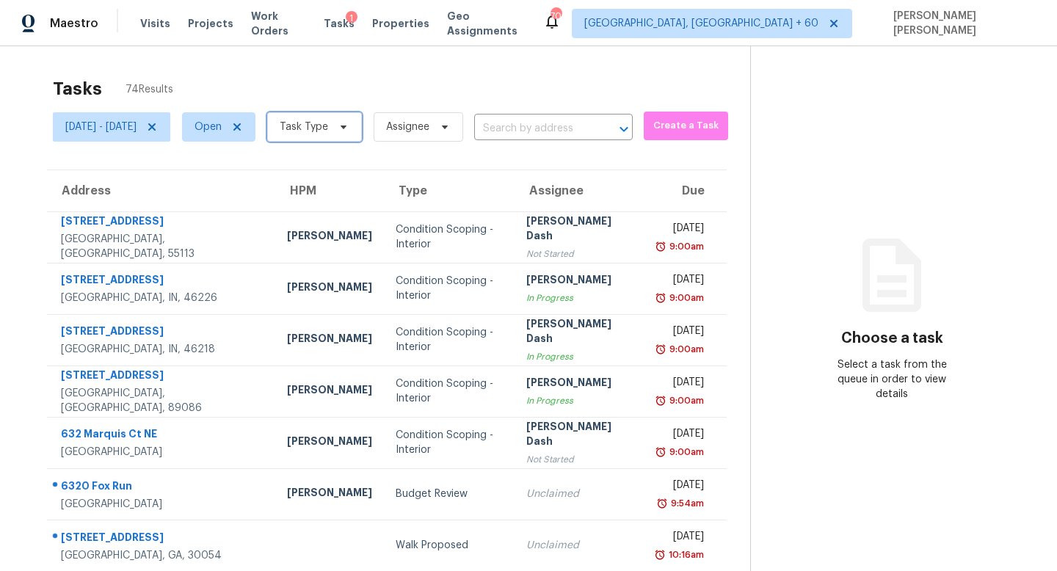
click at [328, 129] on span "Task Type" at bounding box center [304, 127] width 48 height 15
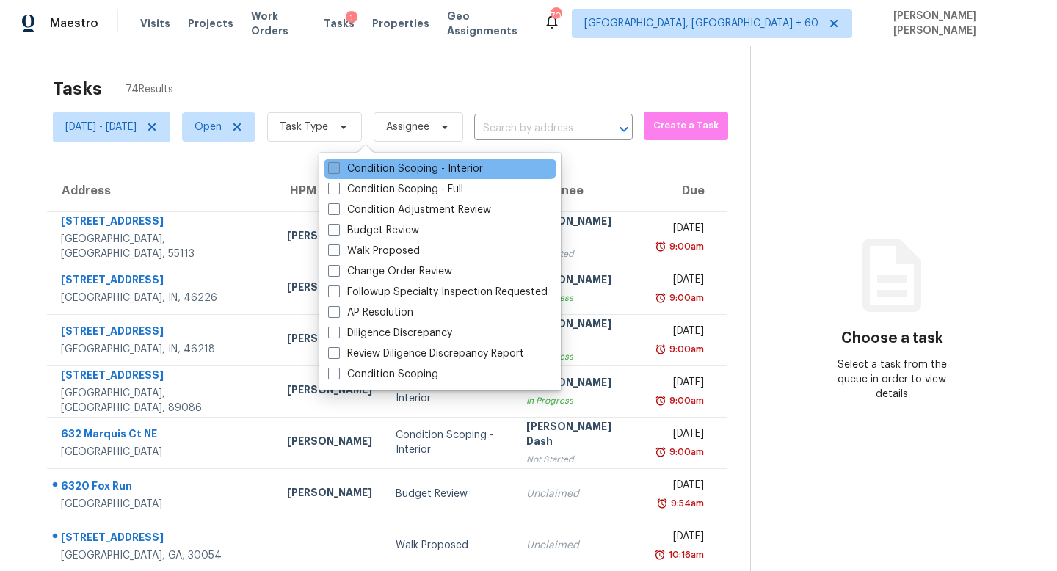
click at [379, 174] on label "Condition Scoping - Interior" at bounding box center [405, 168] width 155 height 15
click at [337, 171] on input "Condition Scoping - Interior" at bounding box center [333, 166] width 10 height 10
checkbox input "true"
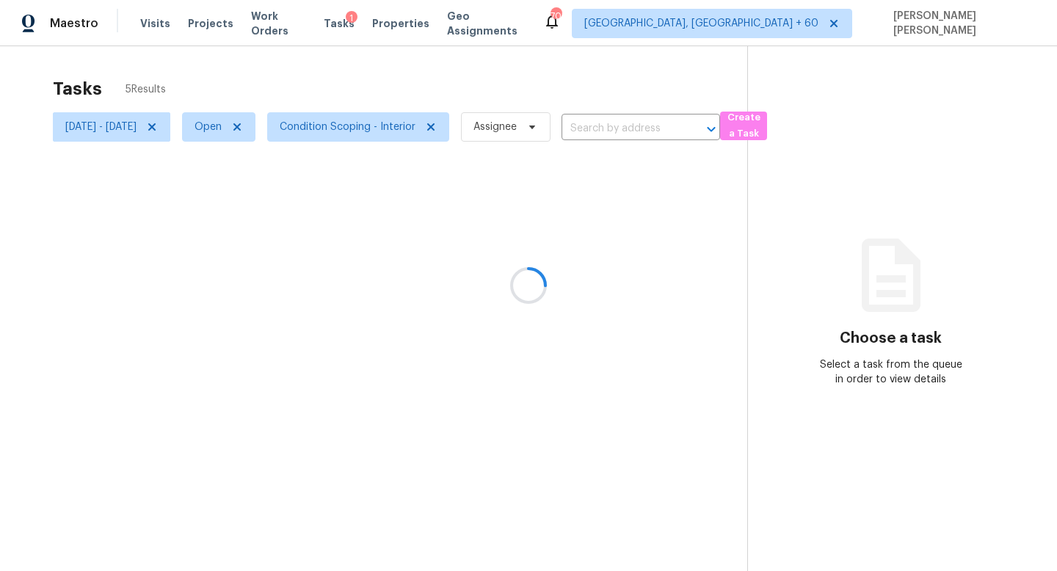
click at [345, 73] on div at bounding box center [528, 285] width 1057 height 571
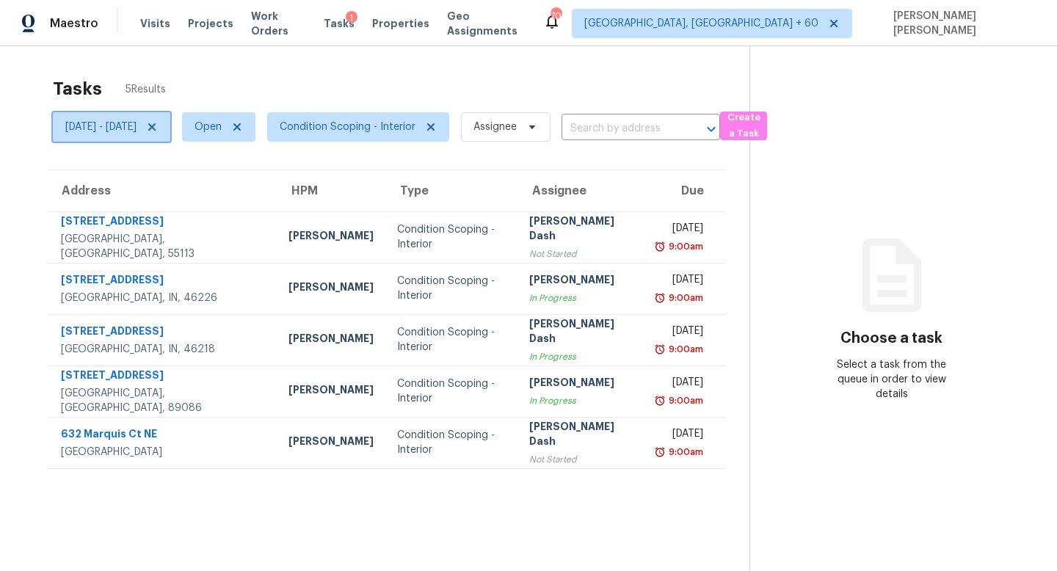
click at [149, 134] on span "Tue, Sep 09 - Tue, Sep 09" at bounding box center [111, 126] width 117 height 29
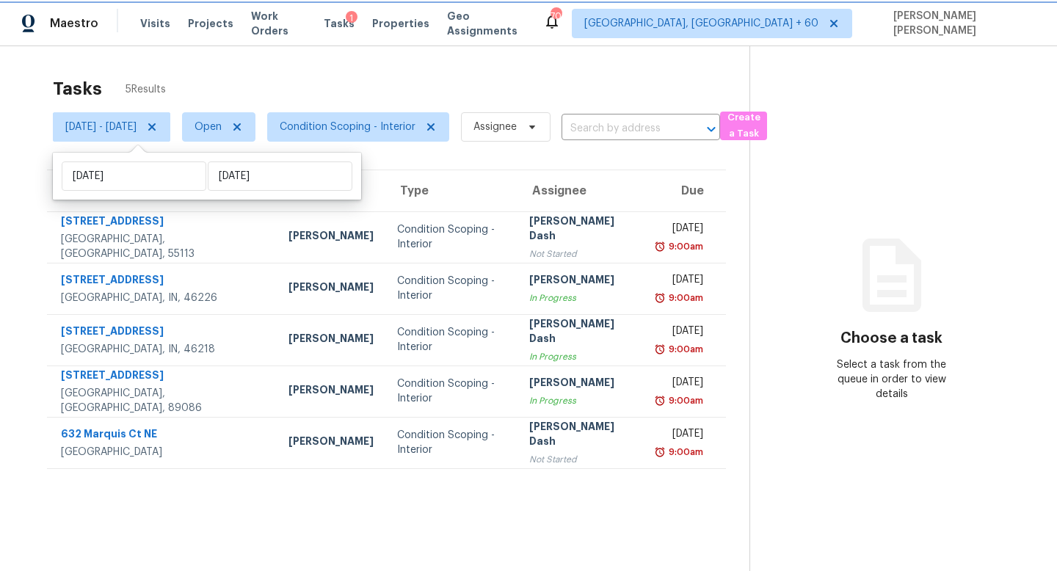
click at [158, 126] on icon at bounding box center [152, 127] width 12 height 12
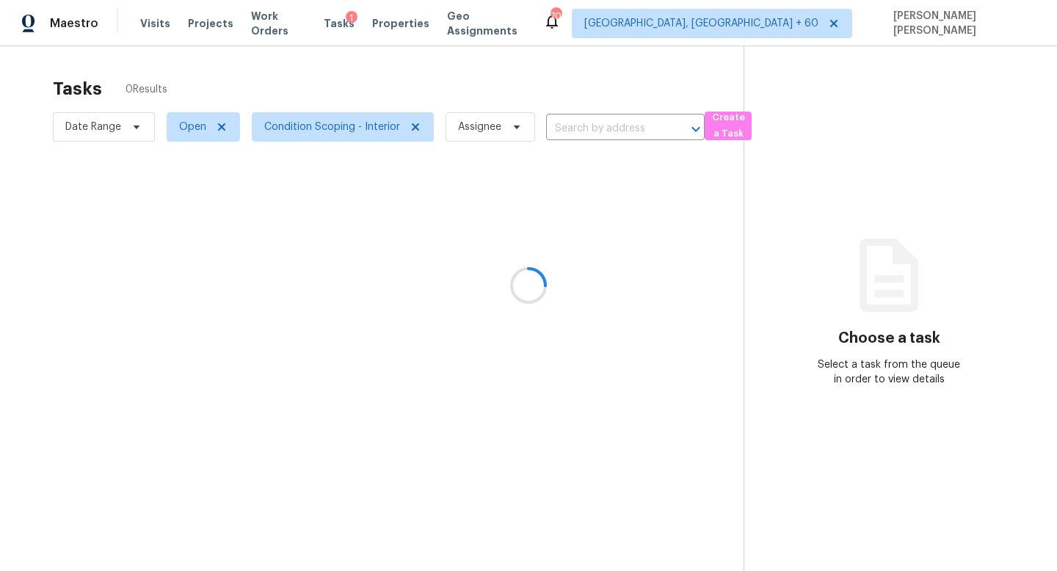
click at [205, 80] on div at bounding box center [528, 285] width 1057 height 571
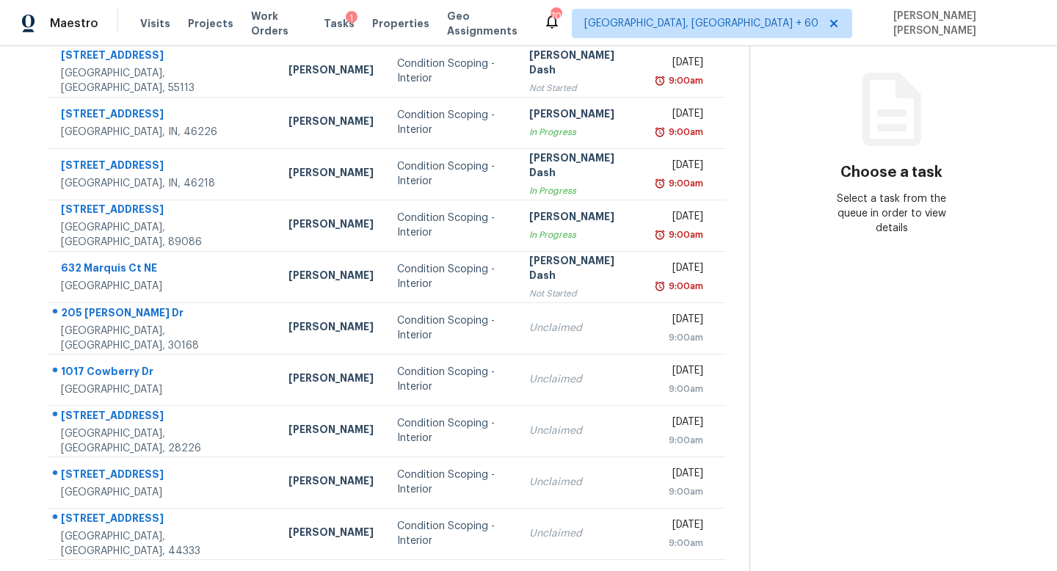
scroll to position [166, 0]
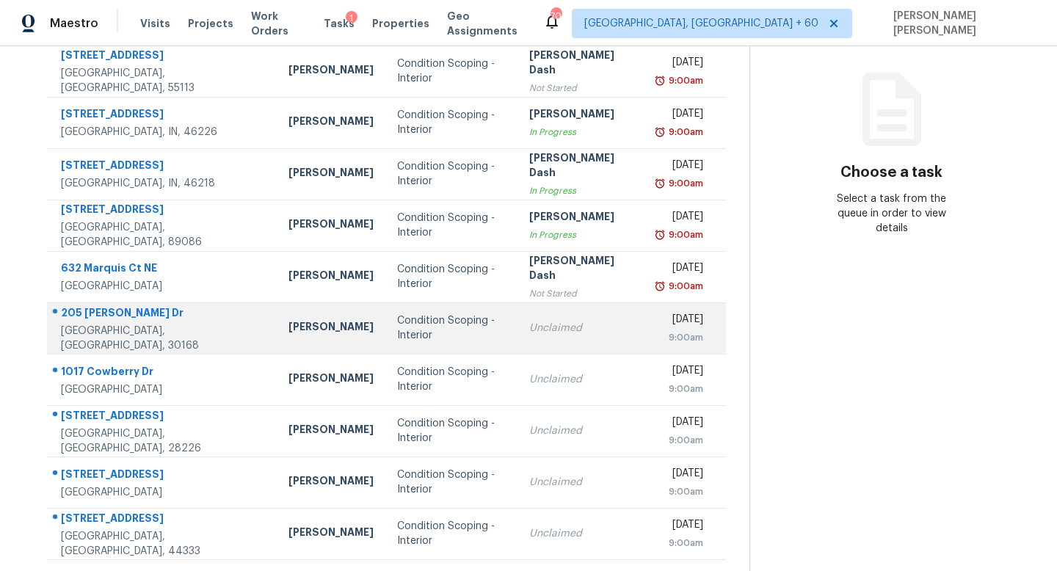
click at [441, 324] on div "Condition Scoping - Interior" at bounding box center [451, 327] width 109 height 29
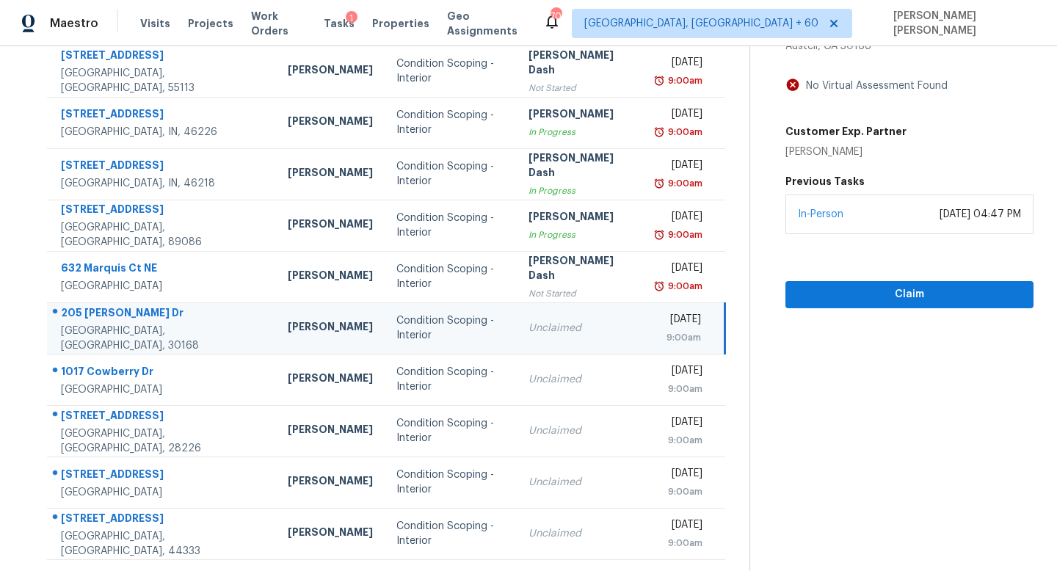
scroll to position [0, 0]
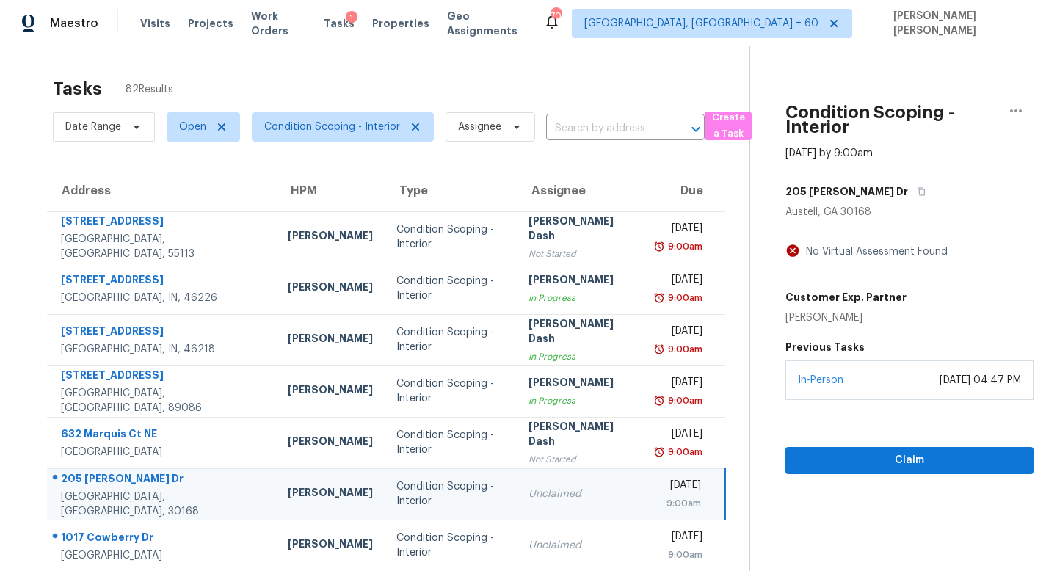
click at [887, 205] on div "Austell, GA 30168" at bounding box center [909, 212] width 248 height 15
click at [908, 188] on button "button" at bounding box center [918, 191] width 20 height 26
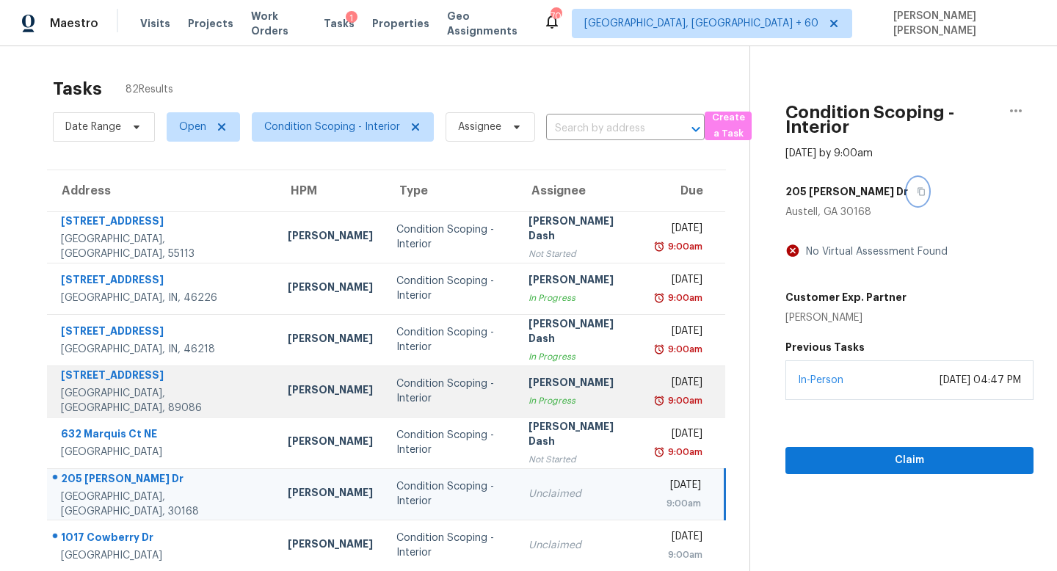
scroll to position [193, 0]
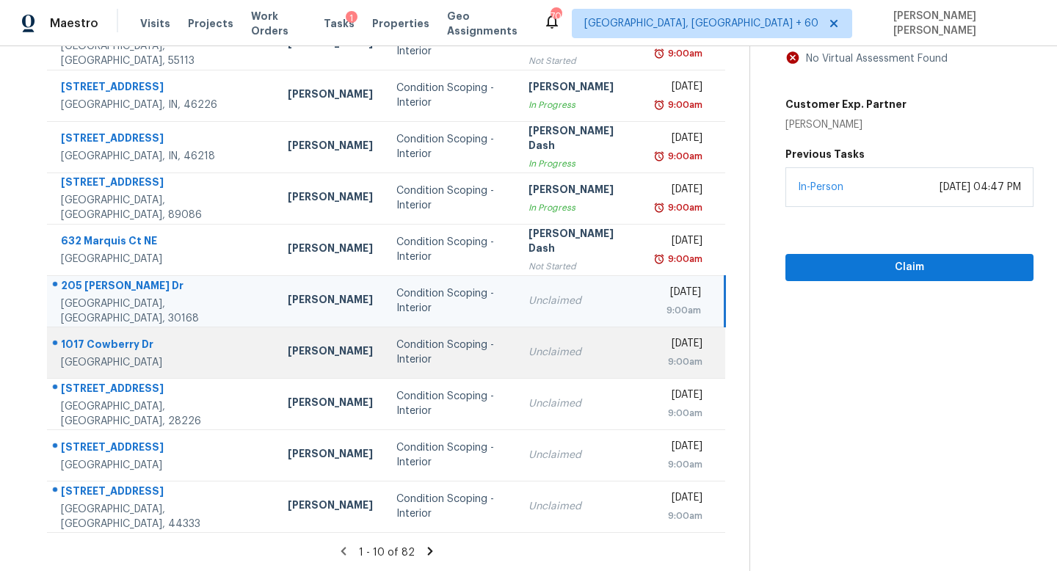
click at [568, 352] on div "Unclaimed" at bounding box center [580, 352] width 105 height 15
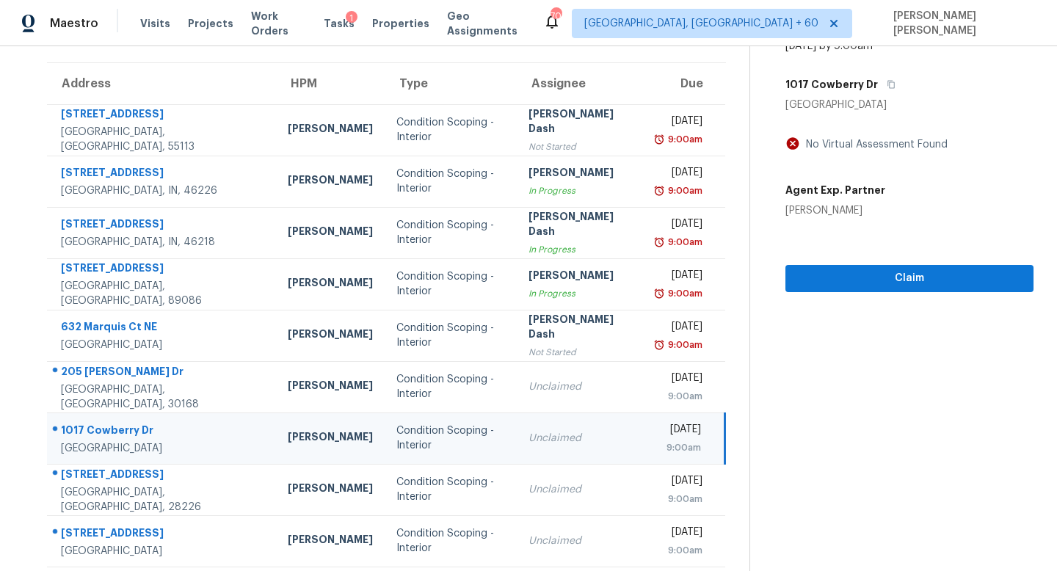
scroll to position [92, 0]
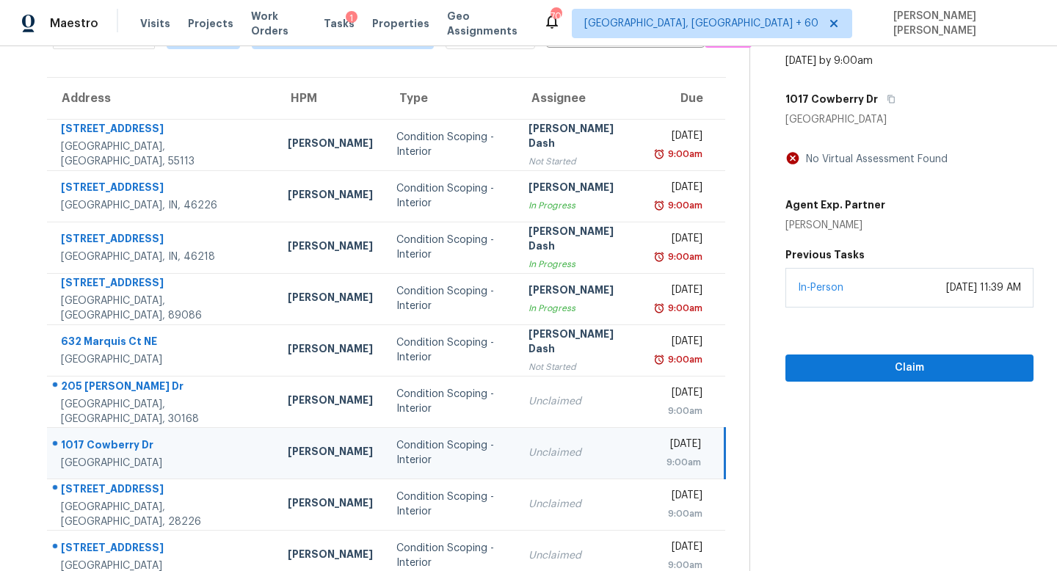
click at [886, 101] on div "1017 Cowberry Dr" at bounding box center [909, 99] width 248 height 26
click at [878, 90] on button "button" at bounding box center [887, 99] width 20 height 26
click at [886, 100] on icon "button" at bounding box center [890, 99] width 9 height 9
click at [926, 375] on span "Claim" at bounding box center [909, 368] width 225 height 18
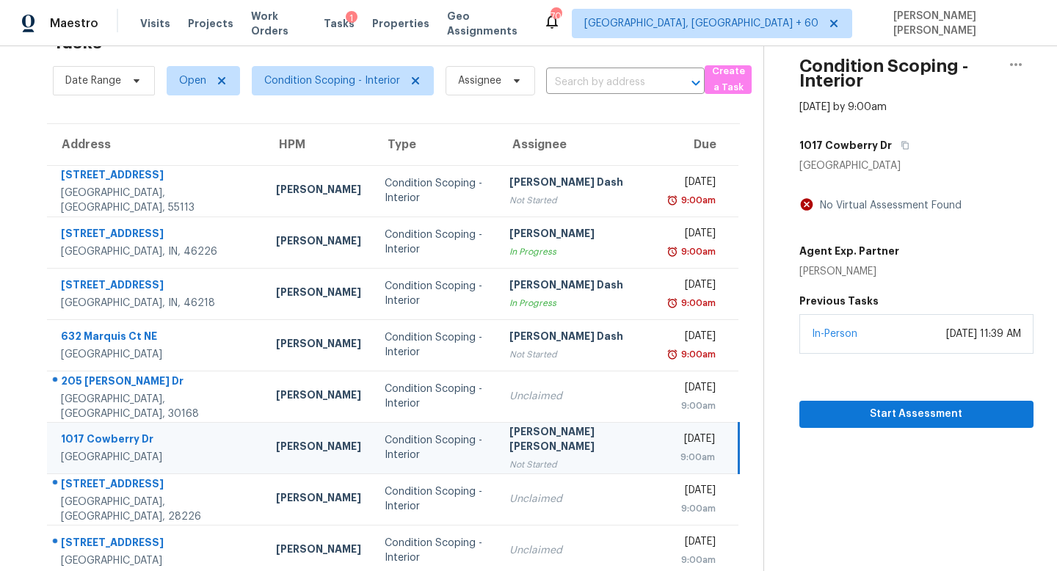
scroll to position [193, 0]
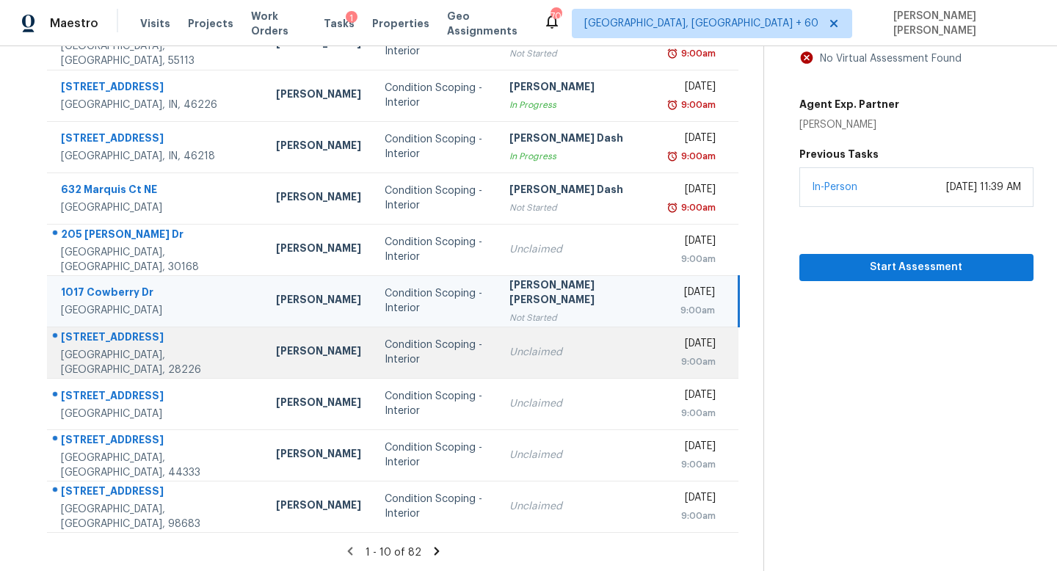
click at [519, 360] on td "Unclaimed" at bounding box center [578, 351] width 162 height 51
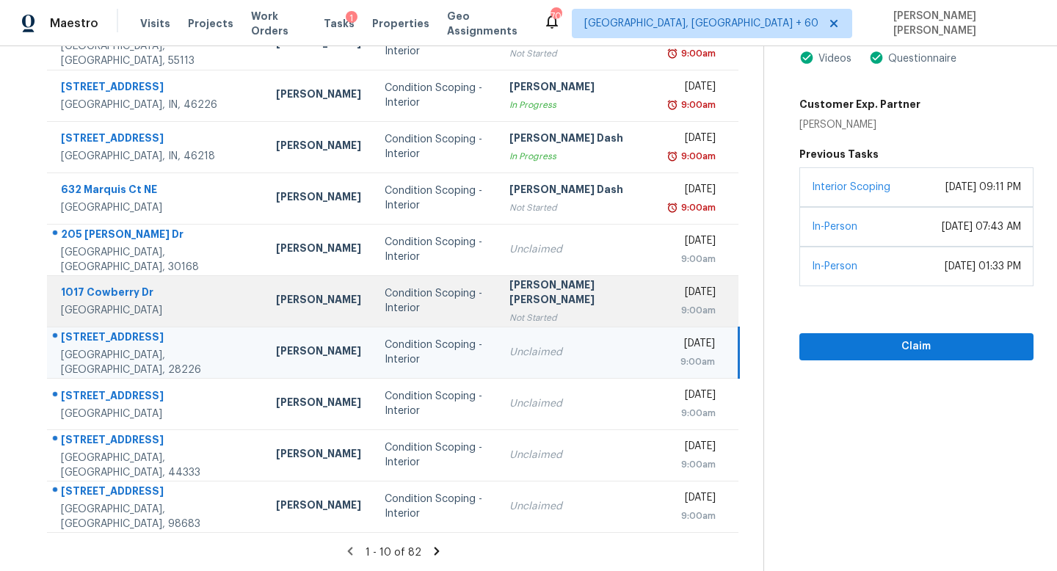
click at [660, 315] on td "Wed, Sep 10th 2025 9:00am" at bounding box center [699, 300] width 79 height 51
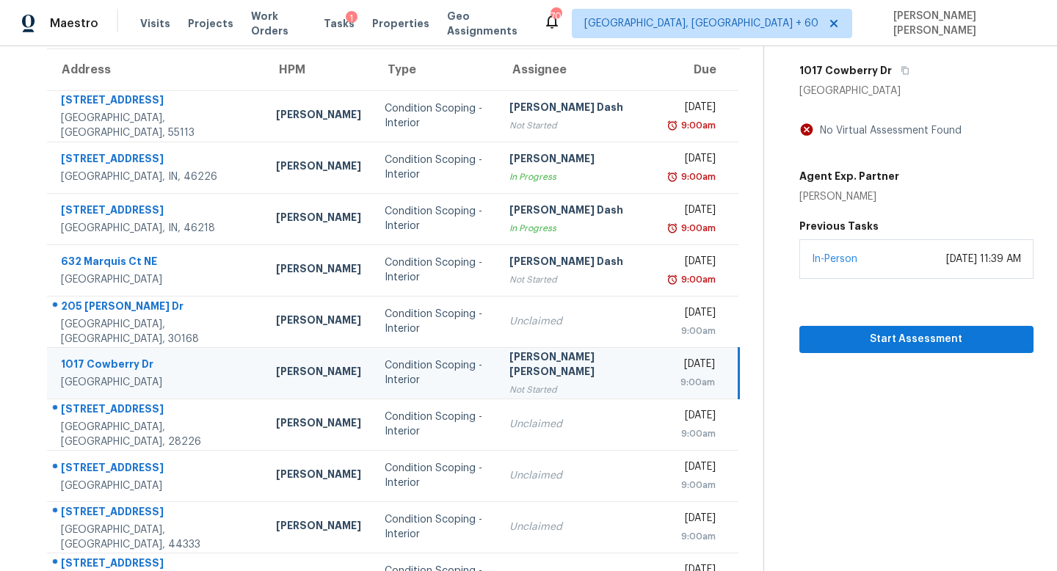
scroll to position [48, 0]
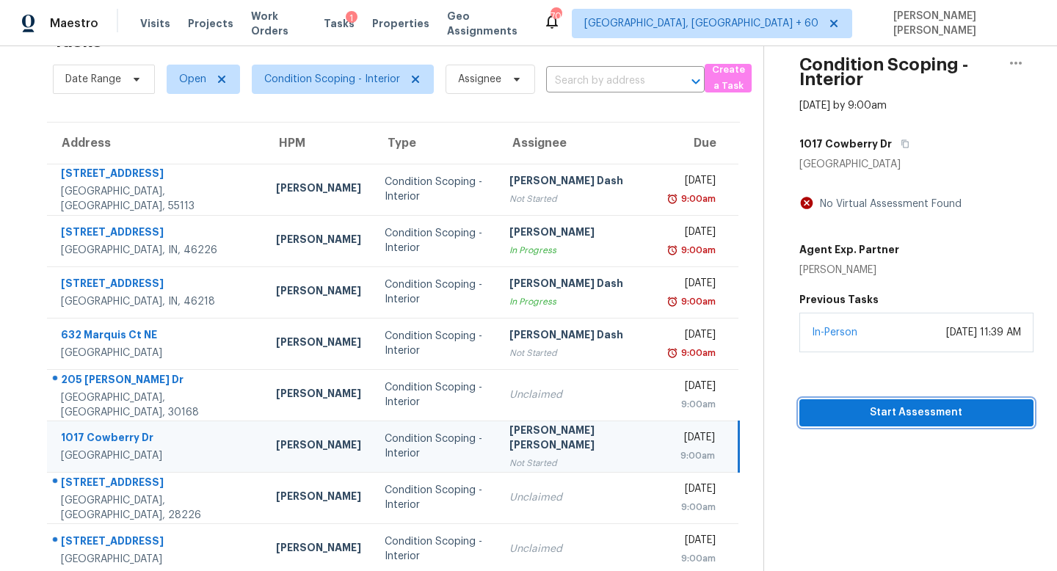
click at [874, 408] on span "Start Assessment" at bounding box center [916, 413] width 211 height 18
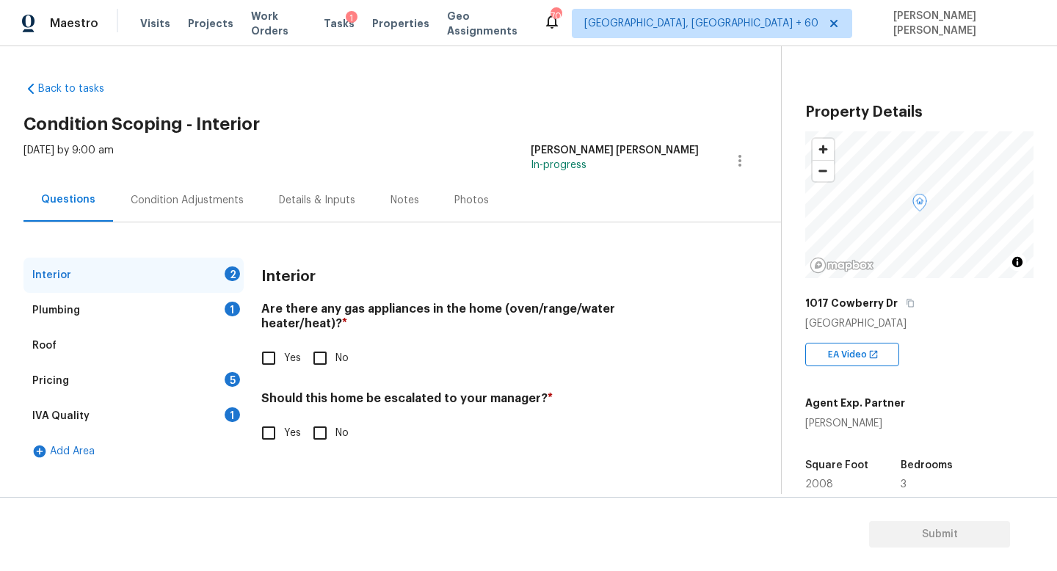
click at [910, 297] on div "1017 Cowberry Dr" at bounding box center [919, 303] width 228 height 26
click at [905, 302] on icon "button" at bounding box center [909, 303] width 9 height 9
click at [316, 343] on input "No" at bounding box center [319, 358] width 31 height 31
checkbox input "true"
click at [212, 303] on div "Plumbing 1" at bounding box center [133, 310] width 220 height 35
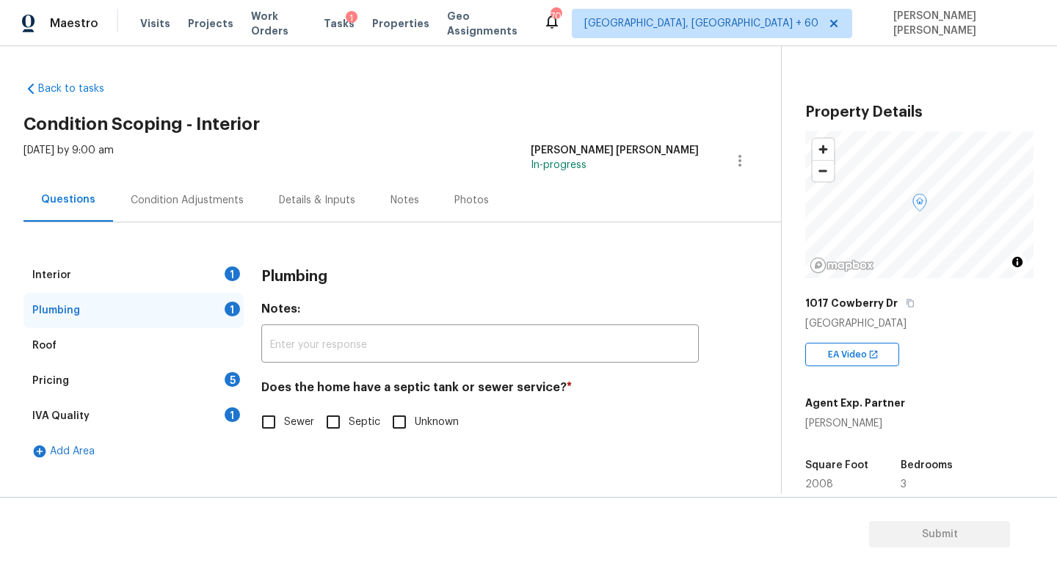
click at [272, 420] on input "Sewer" at bounding box center [268, 421] width 31 height 31
checkbox input "true"
click at [202, 379] on div "Pricing 5" at bounding box center [133, 380] width 220 height 35
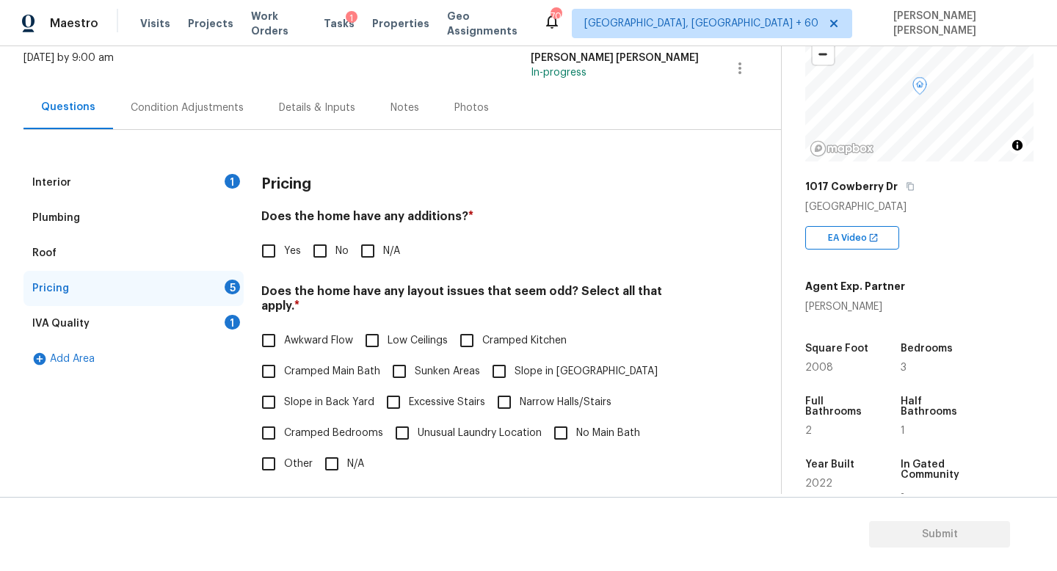
scroll to position [196, 0]
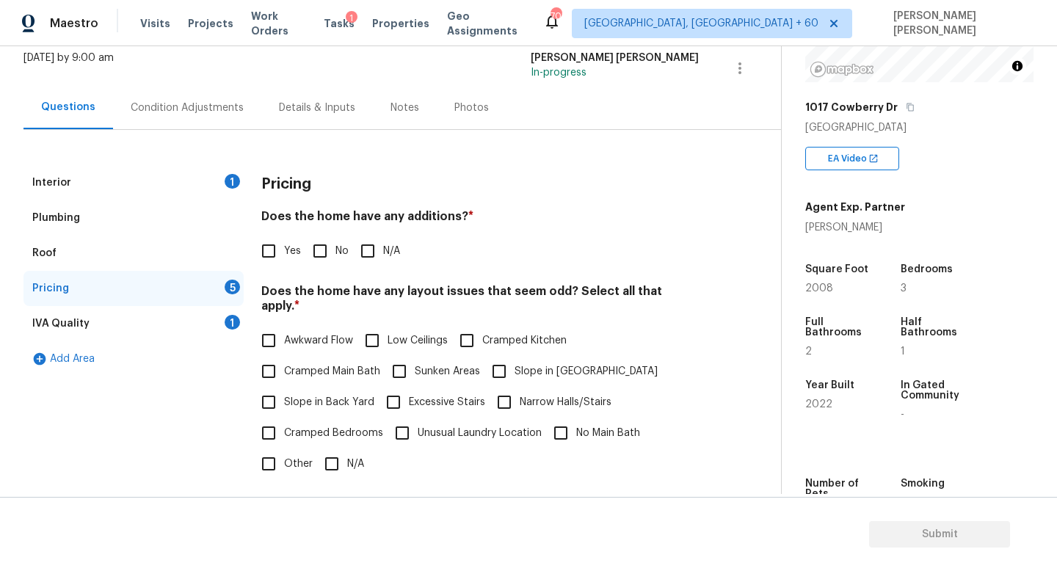
click at [326, 238] on input "No" at bounding box center [319, 251] width 31 height 31
checkbox input "true"
click at [323, 448] on input "N/A" at bounding box center [331, 463] width 31 height 31
checkbox input "true"
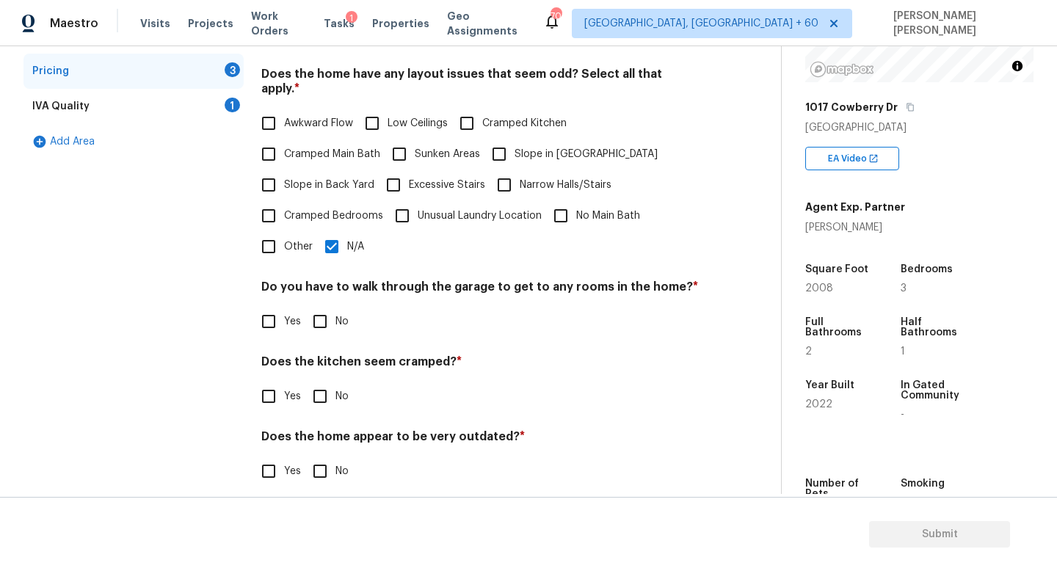
click at [318, 306] on input "No" at bounding box center [319, 321] width 31 height 31
checkbox input "true"
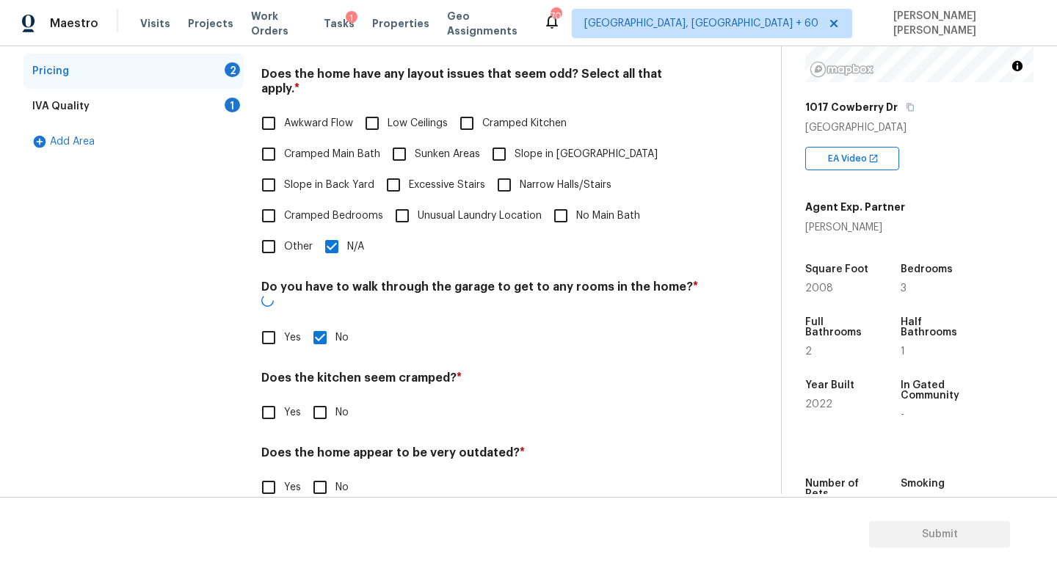
click at [330, 411] on div "Pricing Does the home have any additions? * Yes No N/A Does the home have any l…" at bounding box center [479, 234] width 437 height 572
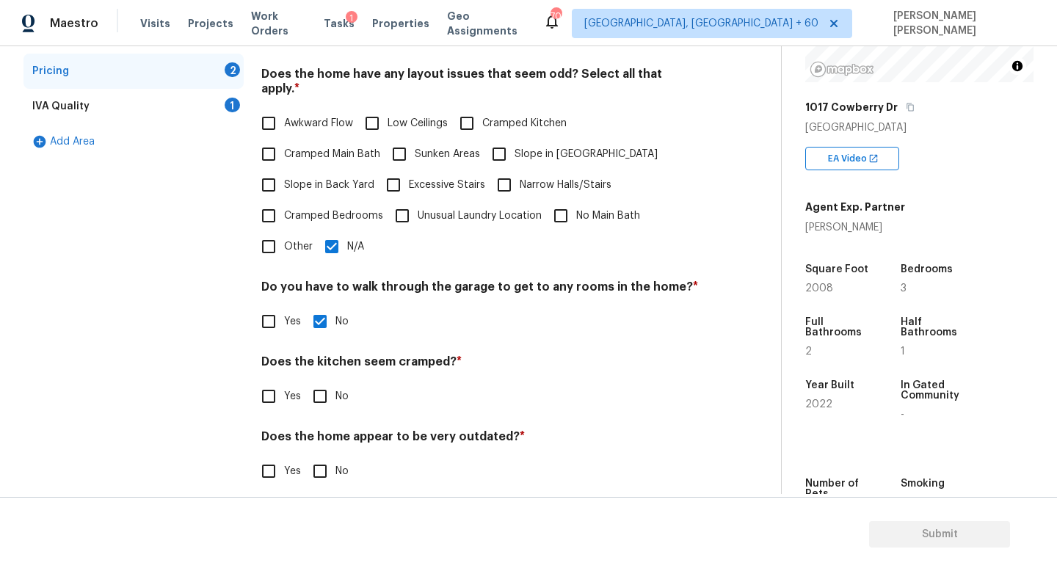
click at [322, 381] on input "No" at bounding box center [319, 396] width 31 height 31
checkbox input "true"
click at [320, 474] on div "Pricing Does the home have any additions? * Yes No N/A Does the home have any l…" at bounding box center [479, 227] width 437 height 558
click at [320, 456] on input "No" at bounding box center [319, 471] width 31 height 31
checkbox input "true"
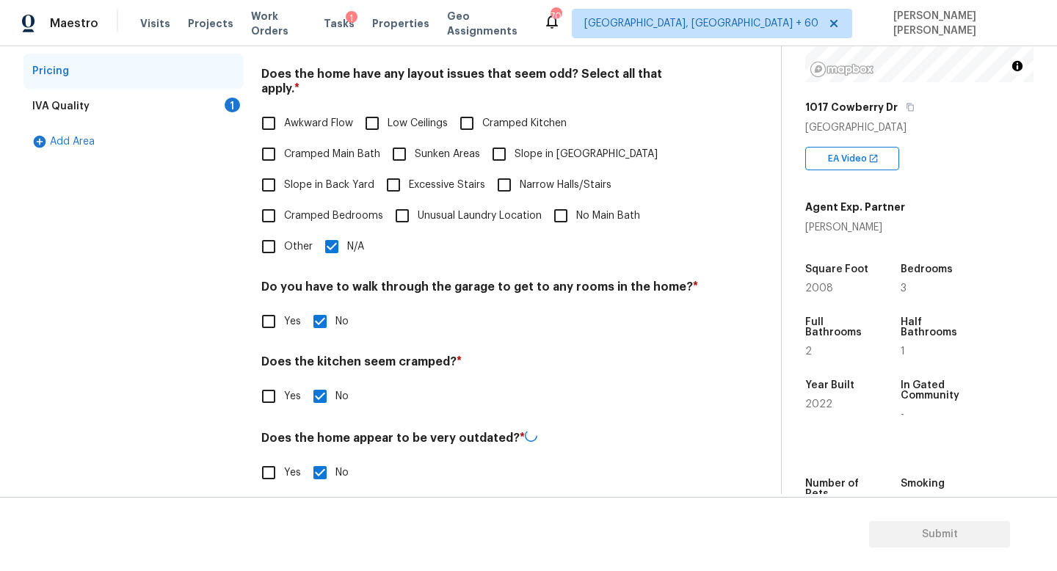
scroll to position [167, 0]
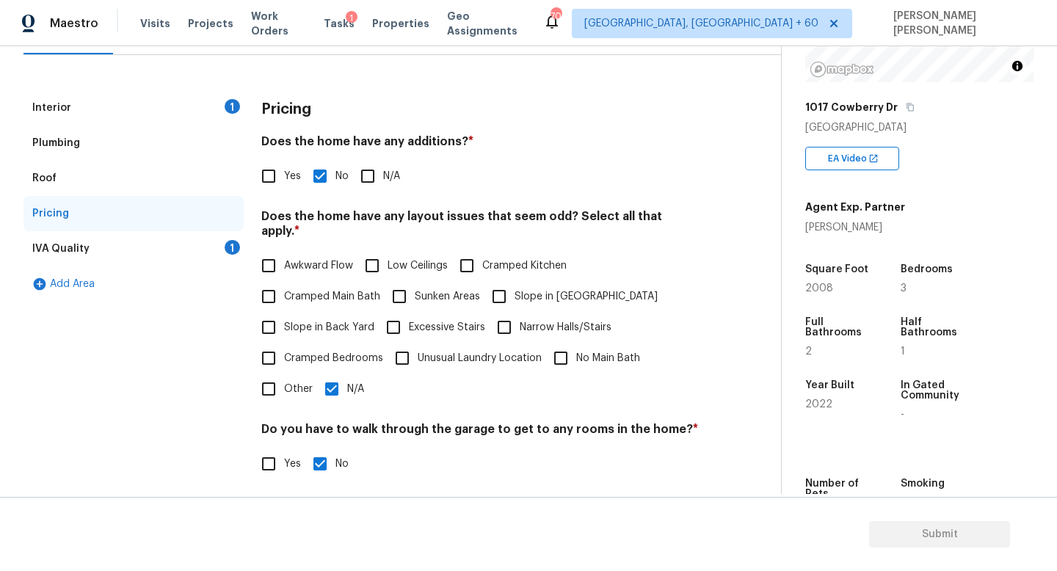
click at [219, 244] on div "IVA Quality 1" at bounding box center [133, 248] width 220 height 35
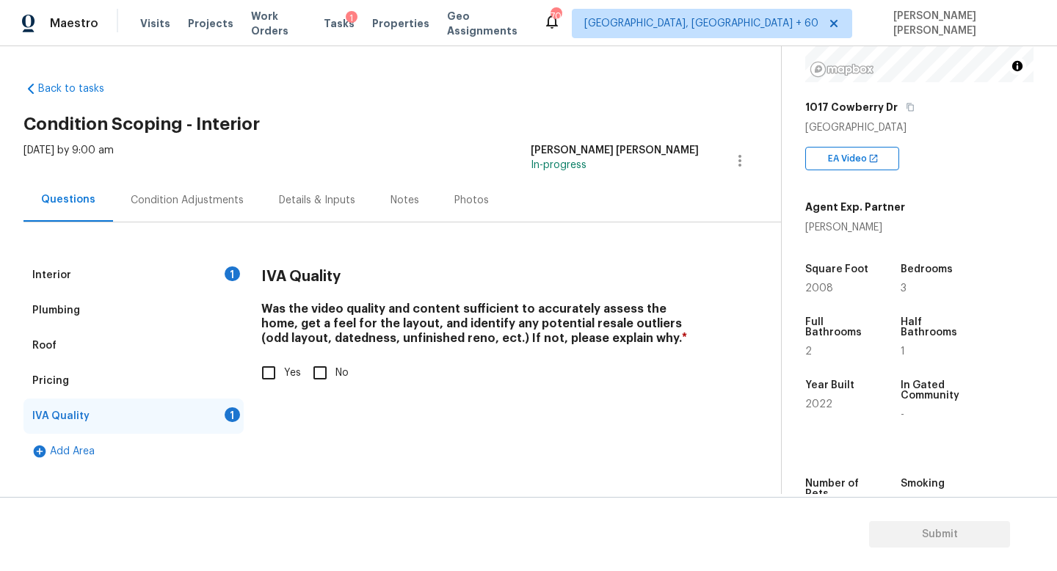
scroll to position [0, 0]
click at [274, 369] on input "Yes" at bounding box center [268, 372] width 31 height 31
checkbox input "true"
click at [179, 202] on div "Condition Adjustments" at bounding box center [187, 200] width 113 height 15
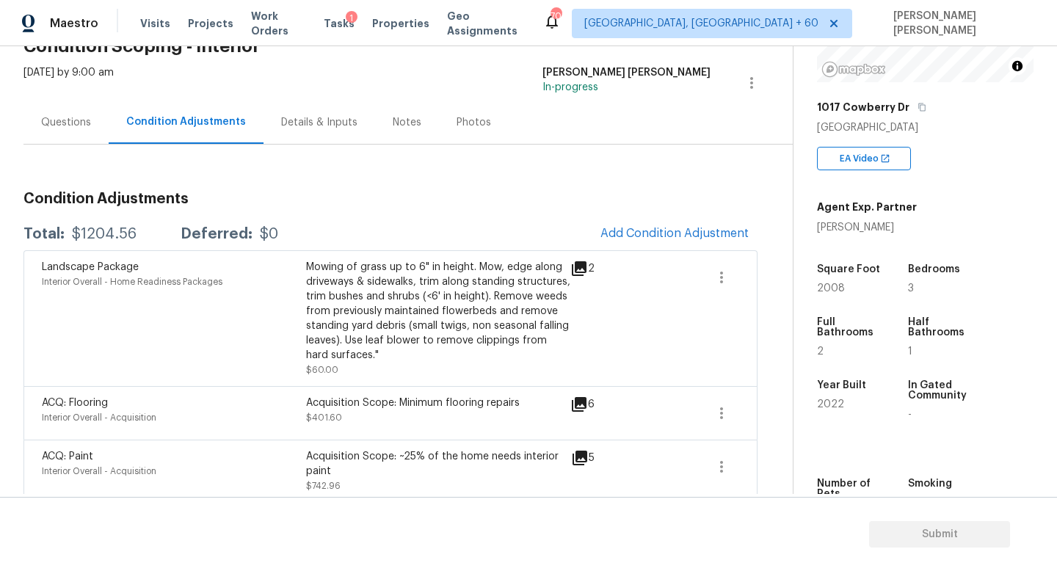
scroll to position [92, 0]
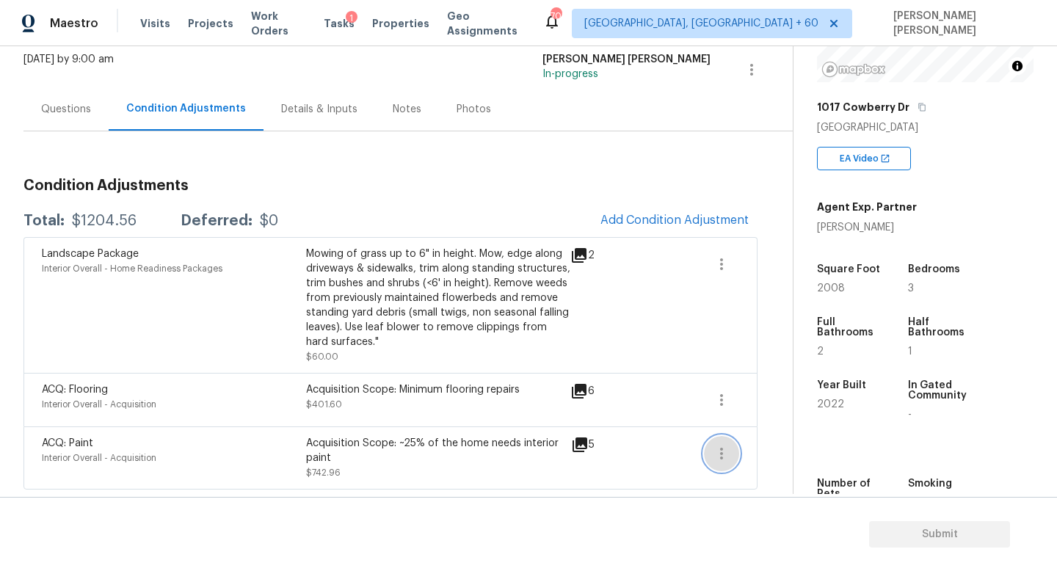
click at [720, 456] on icon "button" at bounding box center [721, 454] width 3 height 12
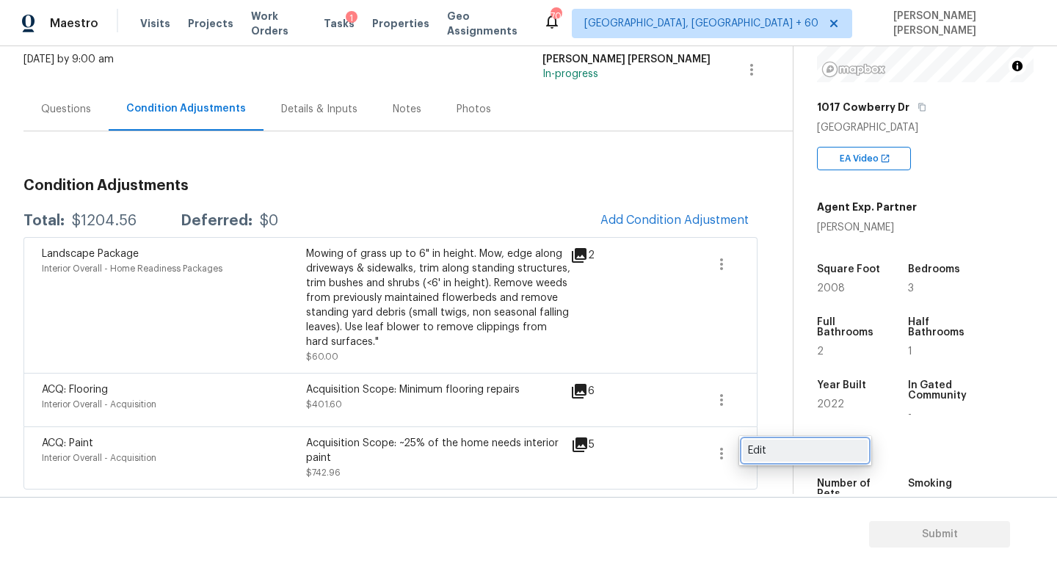
click at [781, 451] on div "Edit" at bounding box center [805, 450] width 114 height 15
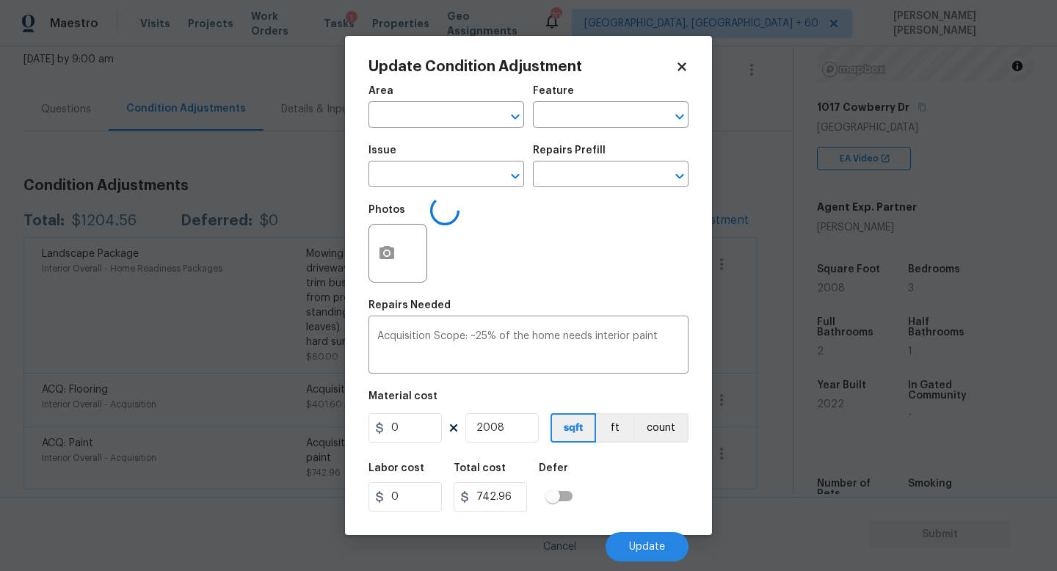
type input "Interior Overall"
type input "Acquisition"
type input "ACQ: Paint"
type input "0.37"
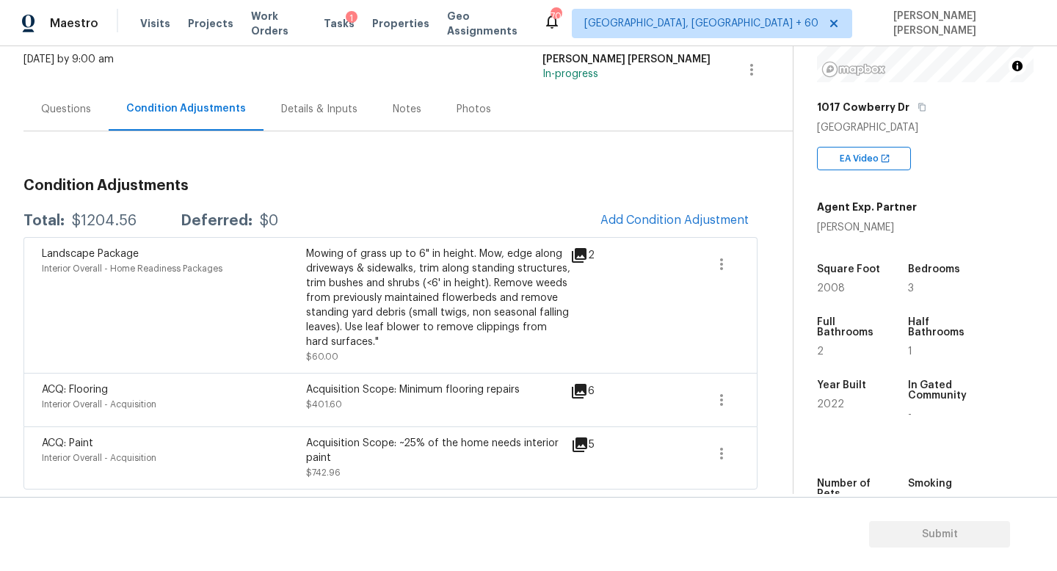
click at [60, 335] on body "Maestro Visits Projects Work Orders Tasks 1 Properties Geo Assignments 703 Knox…" at bounding box center [528, 285] width 1057 height 571
click at [559, 443] on div "Acquisition Scope: ~25% of the home needs interior paint" at bounding box center [438, 450] width 264 height 29
click at [586, 443] on icon at bounding box center [579, 444] width 15 height 15
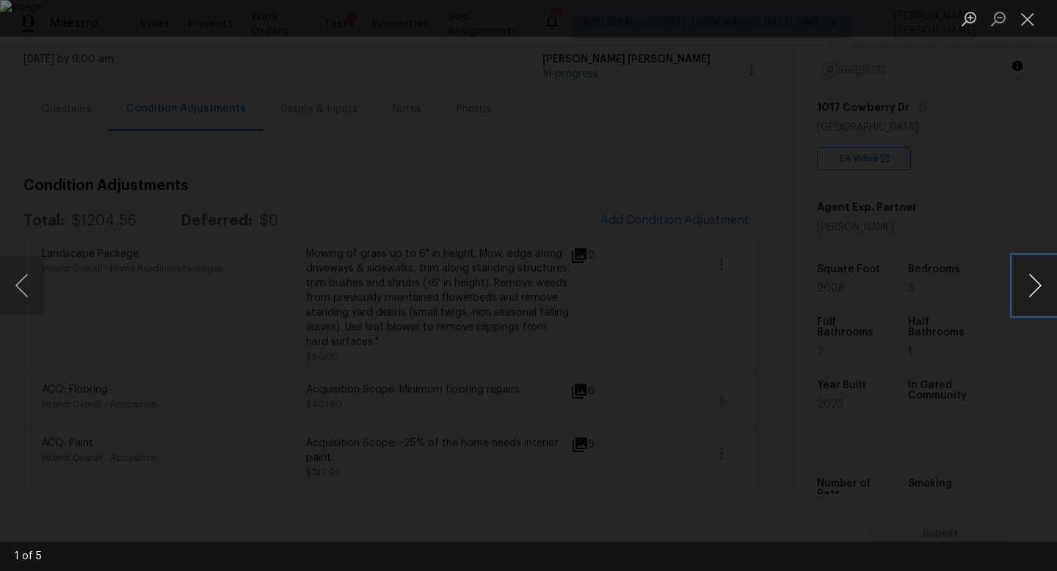
click at [1045, 288] on button "Next image" at bounding box center [1034, 285] width 44 height 59
click at [1010, 200] on div "Lightbox" at bounding box center [528, 285] width 1057 height 571
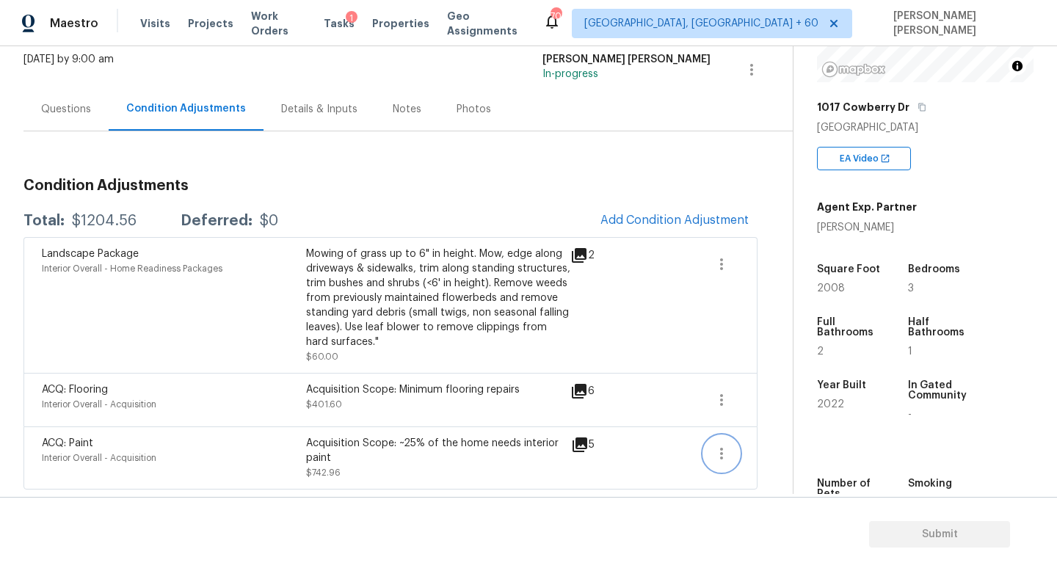
click at [725, 453] on icon "button" at bounding box center [721, 454] width 18 height 18
click at [776, 442] on link "Edit" at bounding box center [804, 450] width 125 height 22
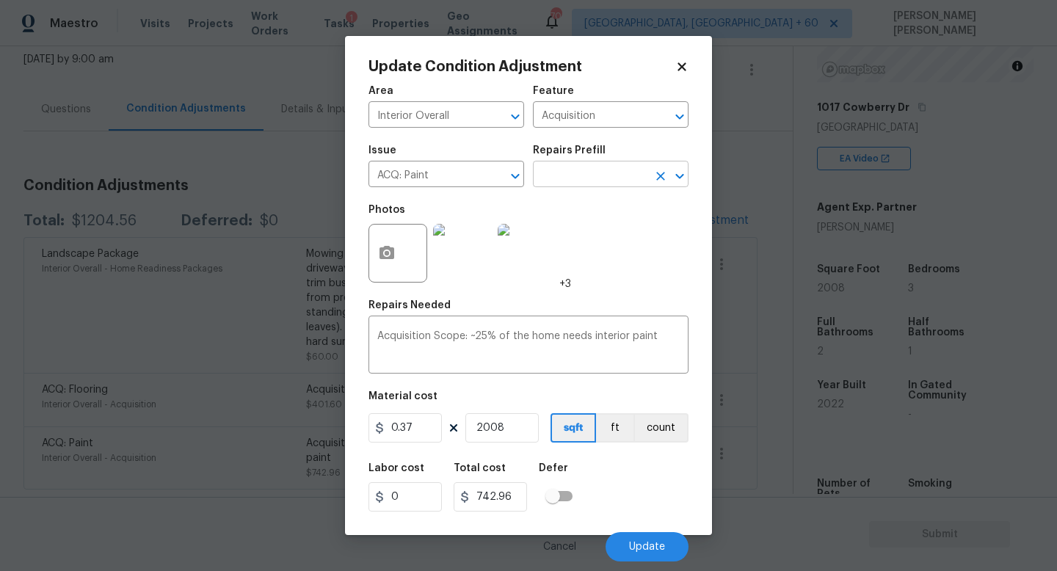
click at [614, 179] on input "text" at bounding box center [590, 175] width 114 height 23
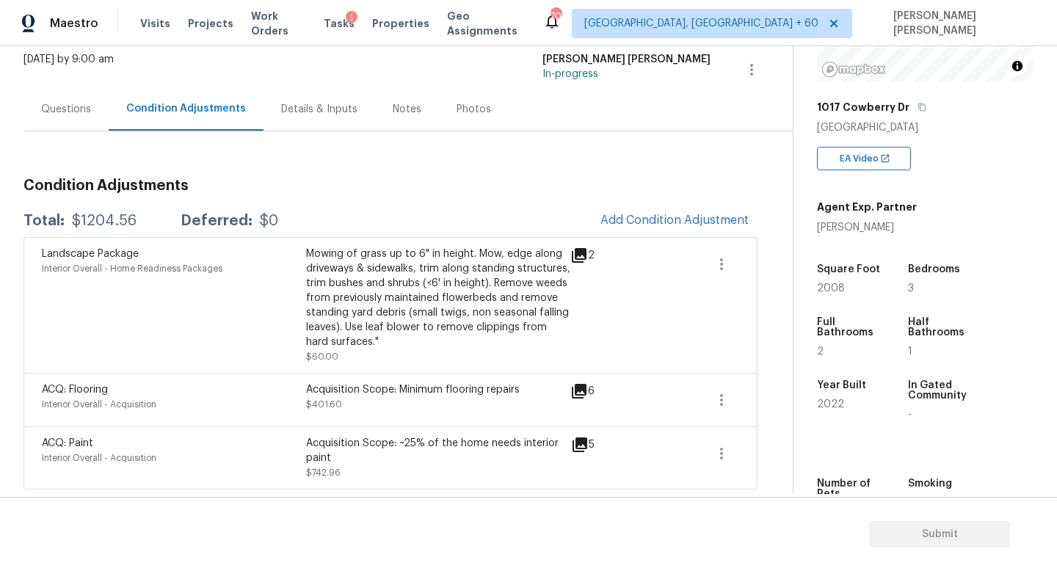
click at [765, 329] on body "Maestro Visits Projects Work Orders Tasks 1 Properties Geo Assignments 703 Knox…" at bounding box center [528, 285] width 1057 height 571
click at [688, 216] on span "Add Condition Adjustment" at bounding box center [674, 220] width 148 height 13
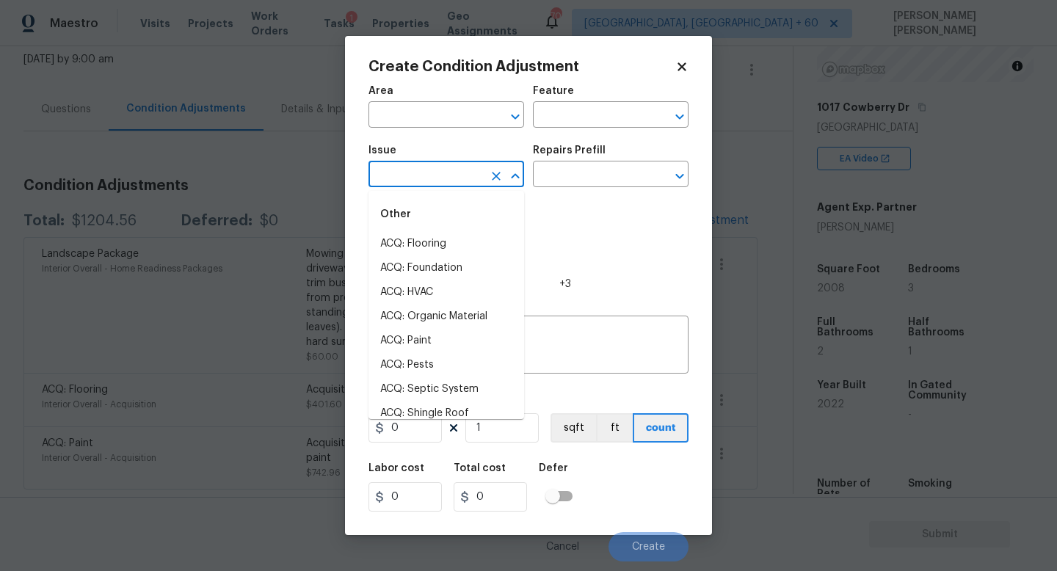
click at [413, 176] on input "text" at bounding box center [425, 175] width 114 height 23
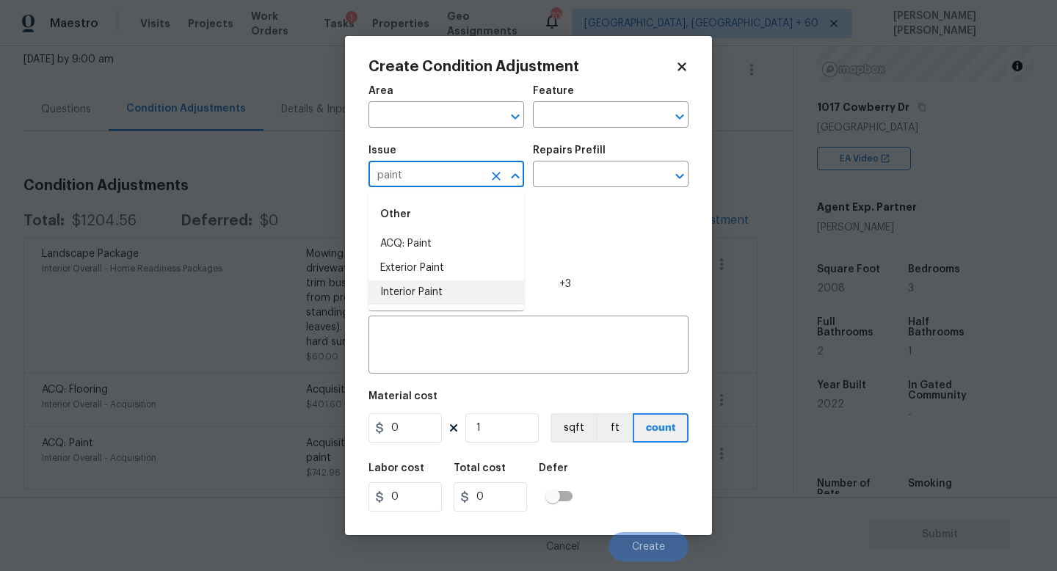
click at [437, 295] on li "Interior Paint" at bounding box center [446, 292] width 156 height 24
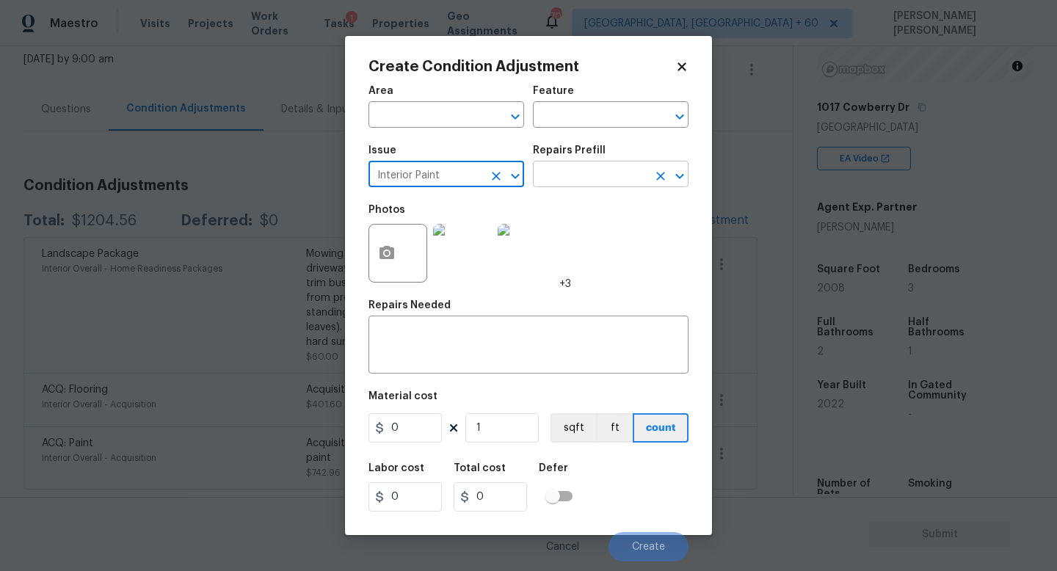
type input "Interior Paint"
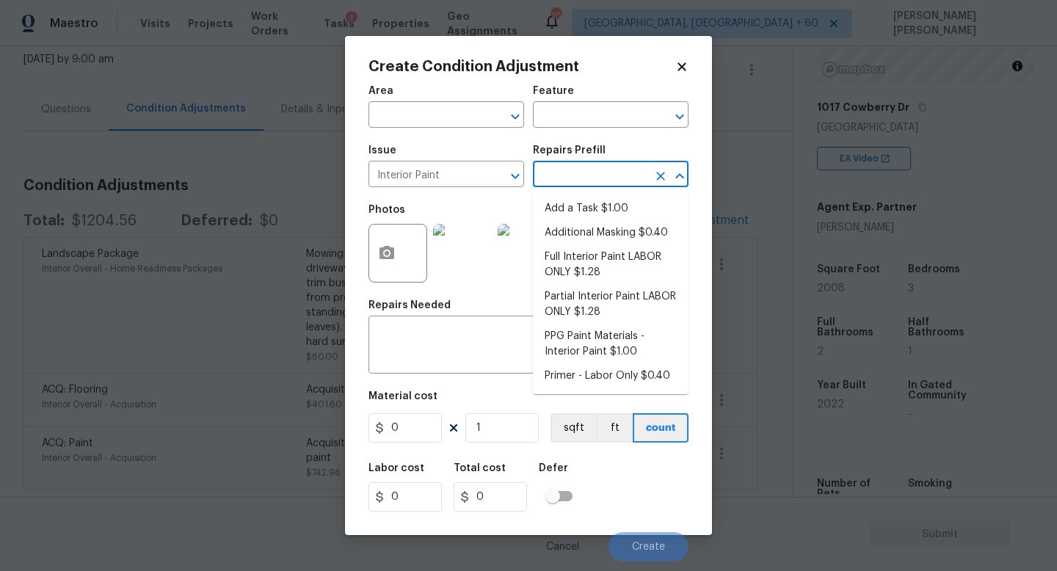
click at [616, 182] on input "text" at bounding box center [590, 175] width 114 height 23
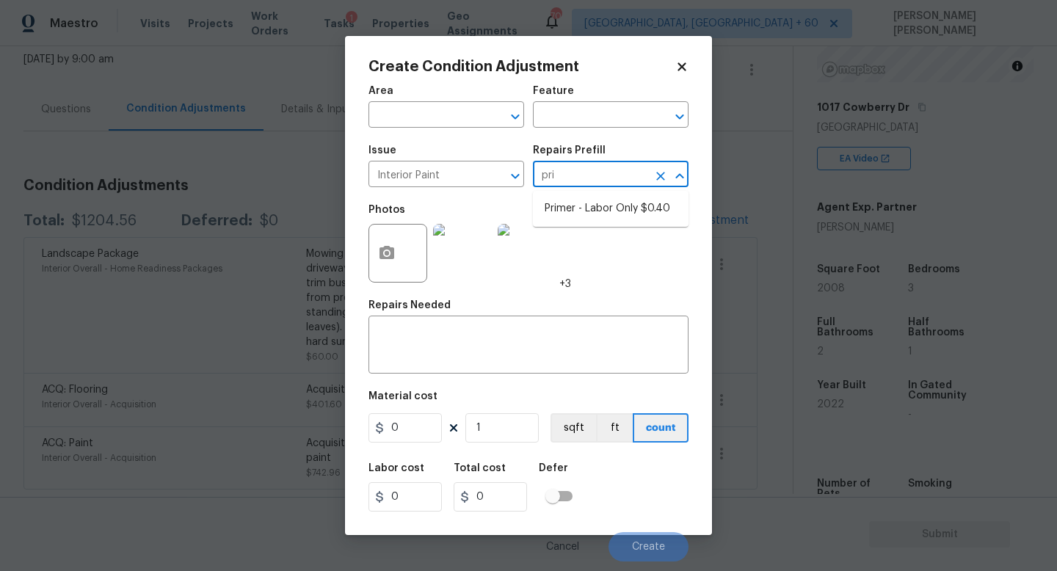
type input "prim"
click at [627, 216] on li "Primer - Labor Only $0.40" at bounding box center [611, 209] width 156 height 24
type input "Overall Paint"
type textarea "Interior primer - PRIMER PROVIDED BY OPENDOOR - All nails, screws, drywall anch…"
type input "0.4"
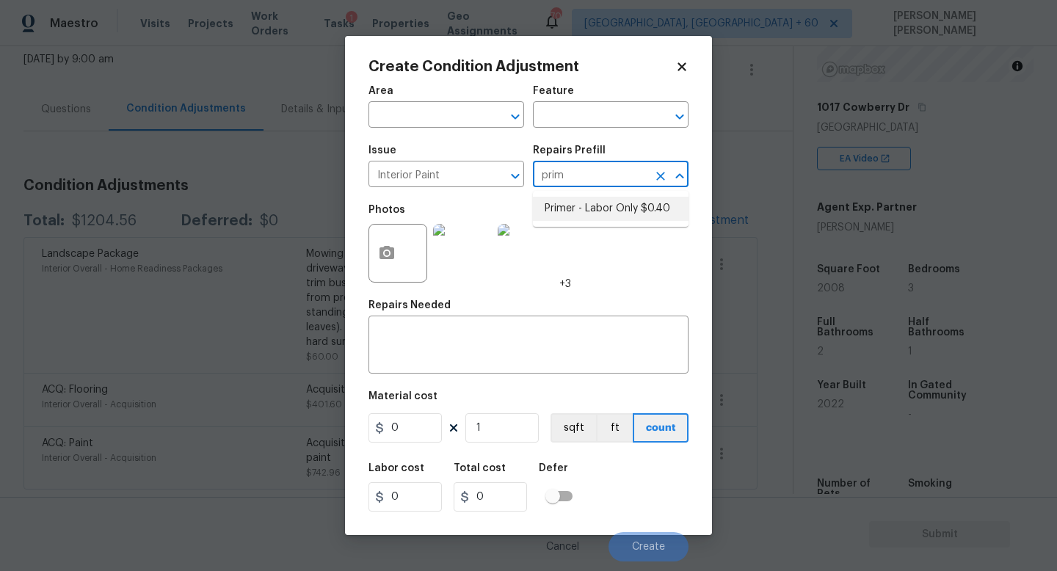
type input "0.4"
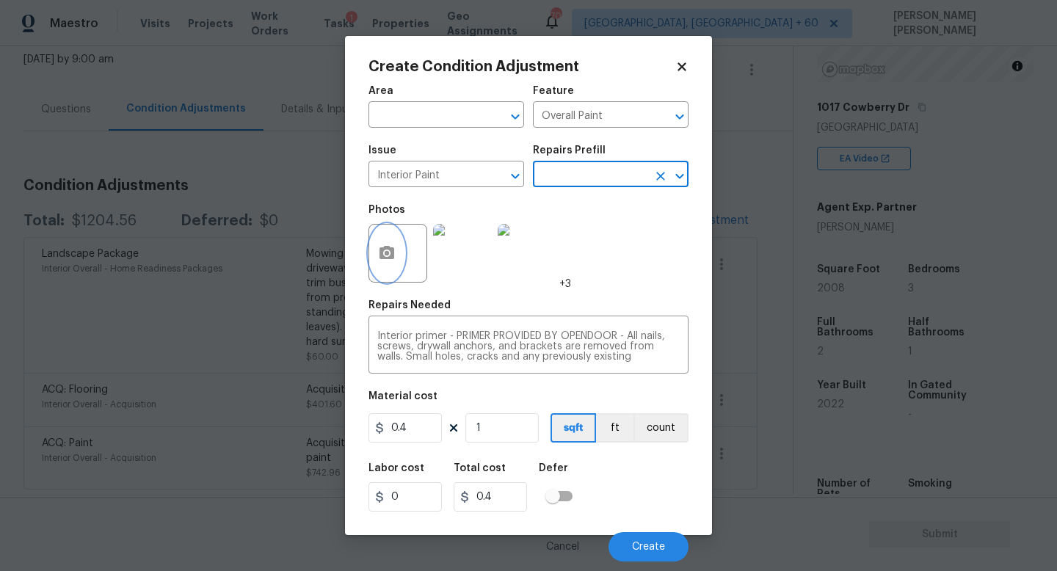
click at [382, 227] on button "button" at bounding box center [386, 253] width 35 height 57
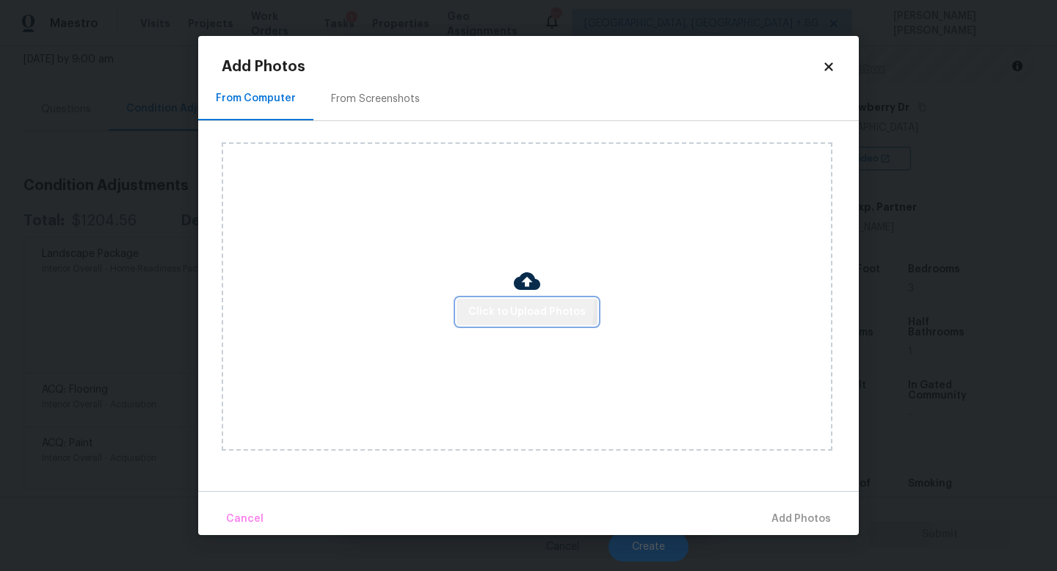
click at [493, 301] on button "Click to Upload Photos" at bounding box center [526, 312] width 141 height 27
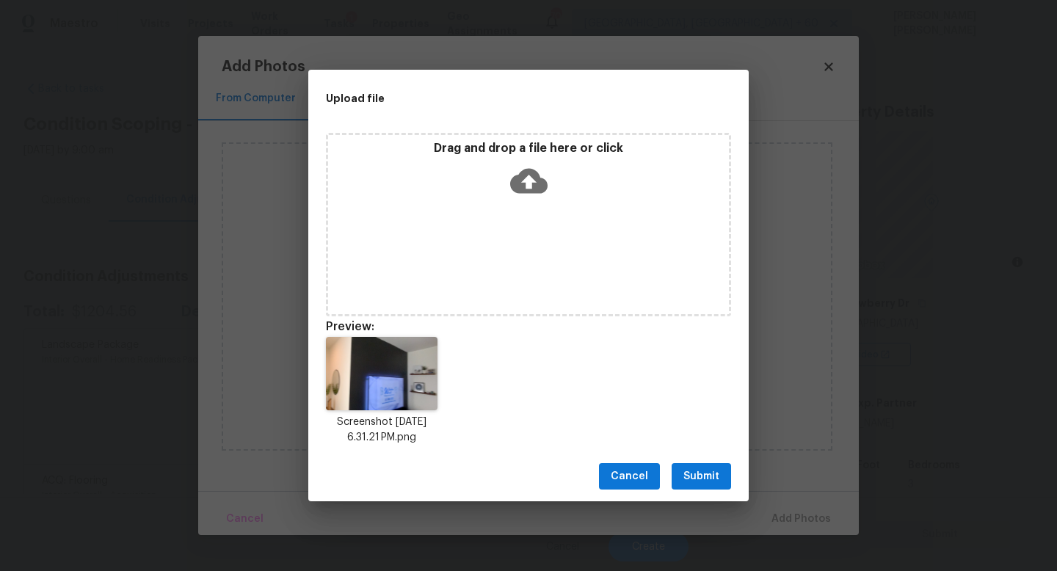
scroll to position [196, 0]
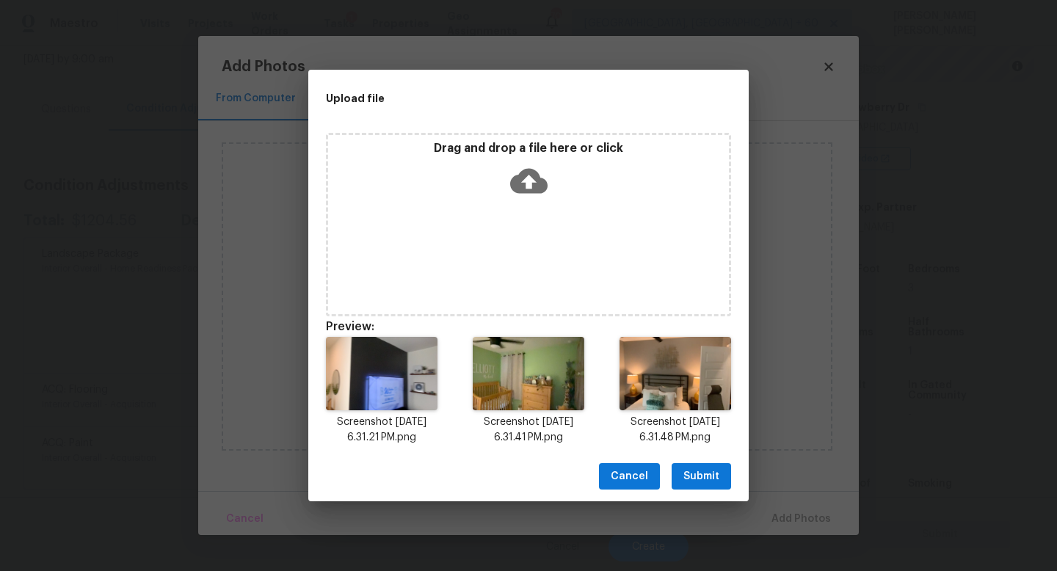
click at [710, 473] on span "Submit" at bounding box center [701, 476] width 36 height 18
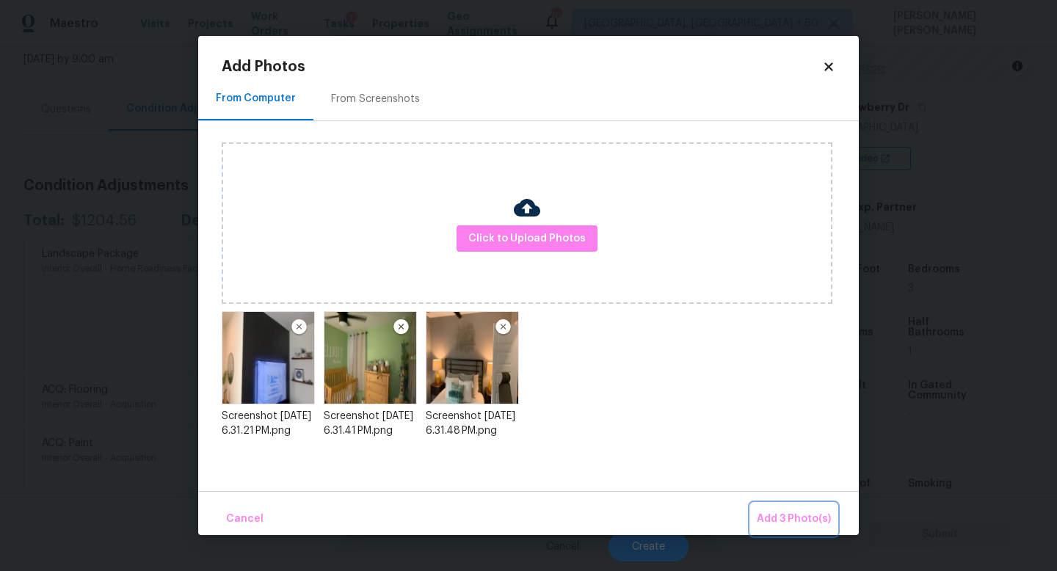
click at [772, 514] on span "Add 3 Photo(s)" at bounding box center [793, 519] width 74 height 18
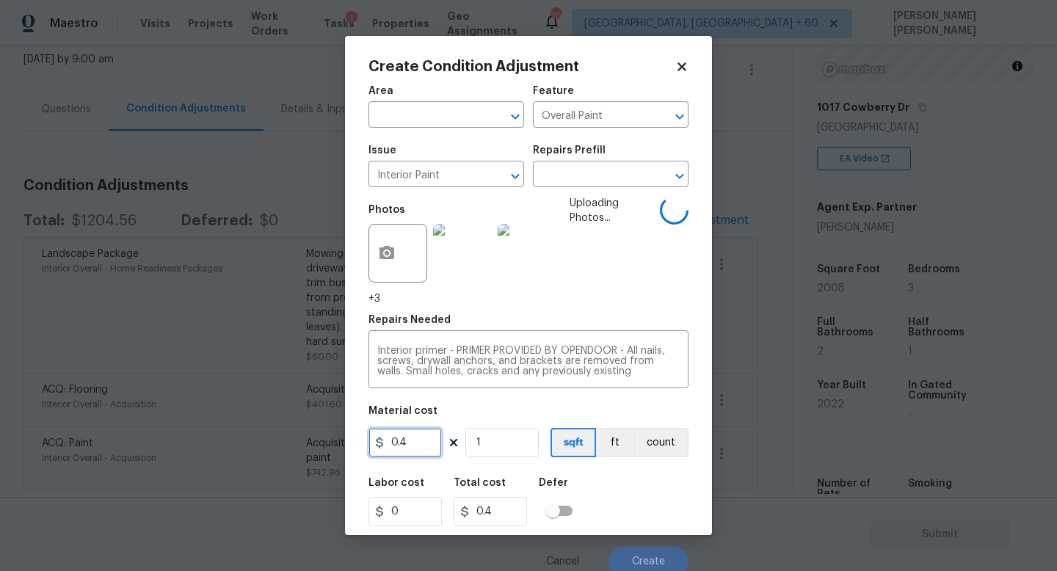
drag, startPoint x: 424, startPoint y: 450, endPoint x: 218, endPoint y: 413, distance: 209.5
click at [218, 413] on div "Create Condition Adjustment Area ​ Feature Overall Paint ​ Issue Interior Paint…" at bounding box center [528, 285] width 1057 height 571
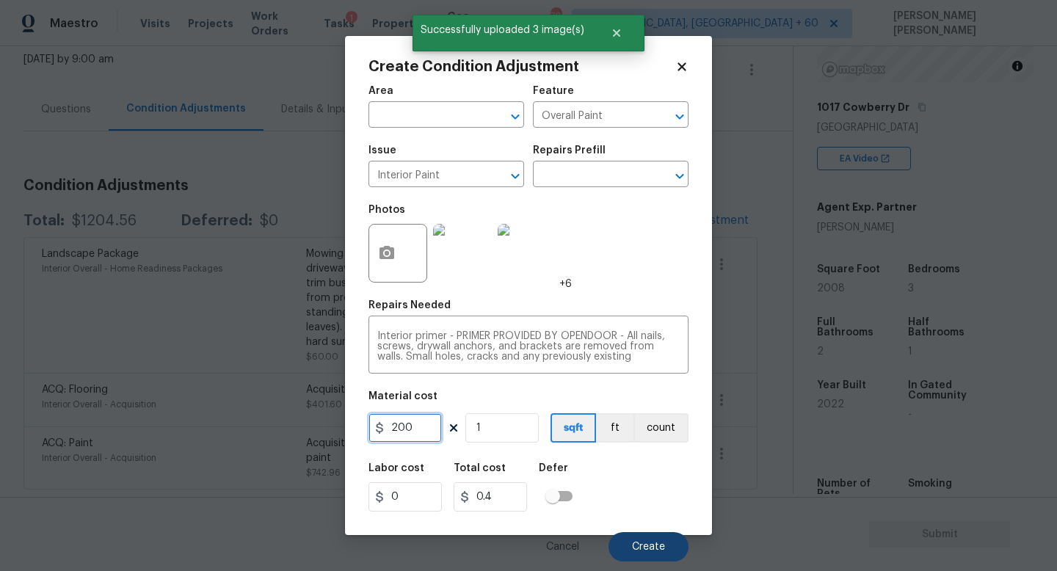
type input "200"
click at [631, 545] on button "Create" at bounding box center [648, 546] width 80 height 29
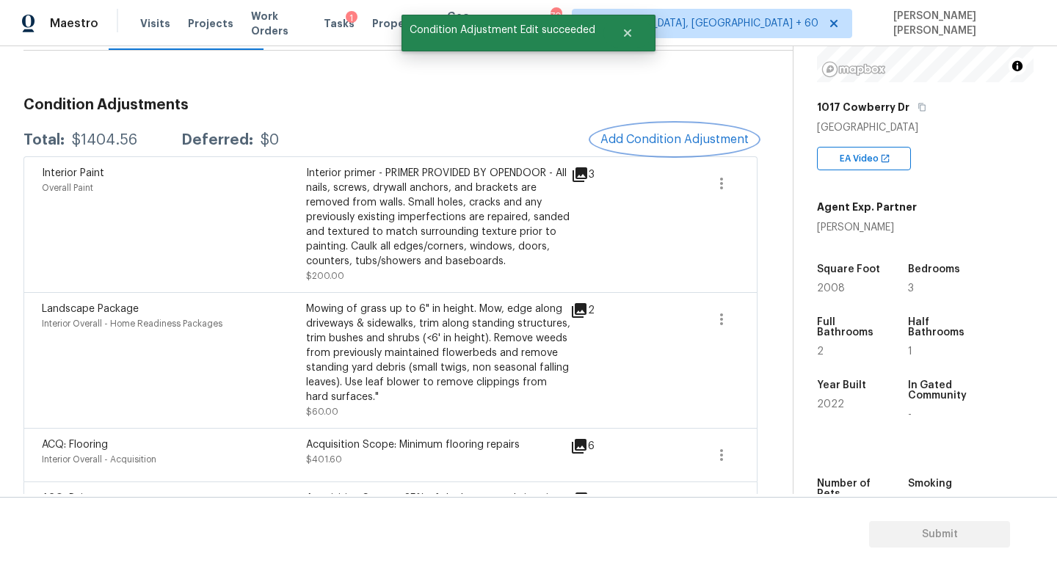
scroll to position [227, 0]
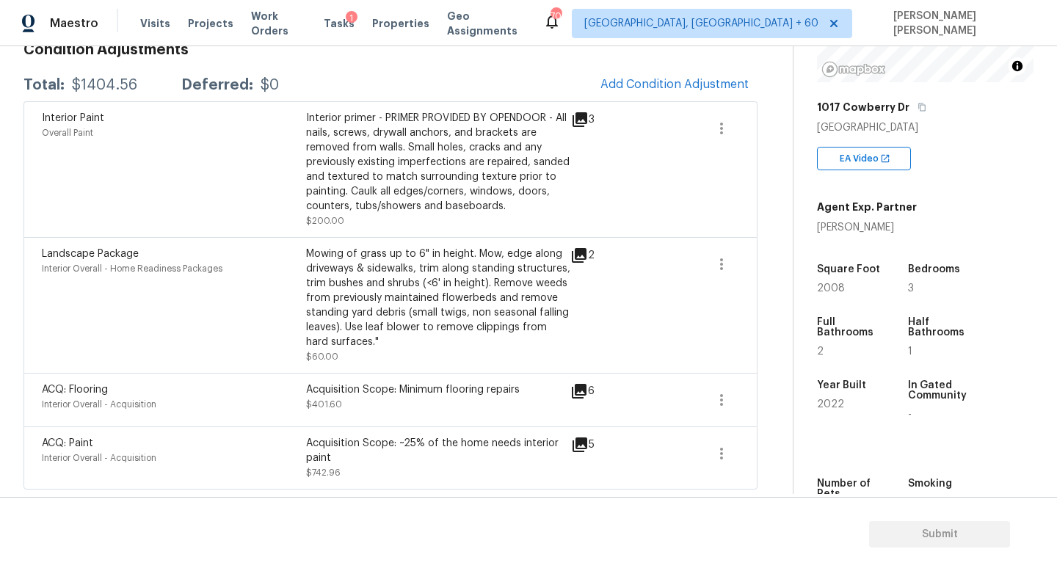
click at [94, 74] on div "Total: $1404.56 Deferred: $0 Add Condition Adjustment" at bounding box center [390, 85] width 734 height 32
copy div "$1404.56"
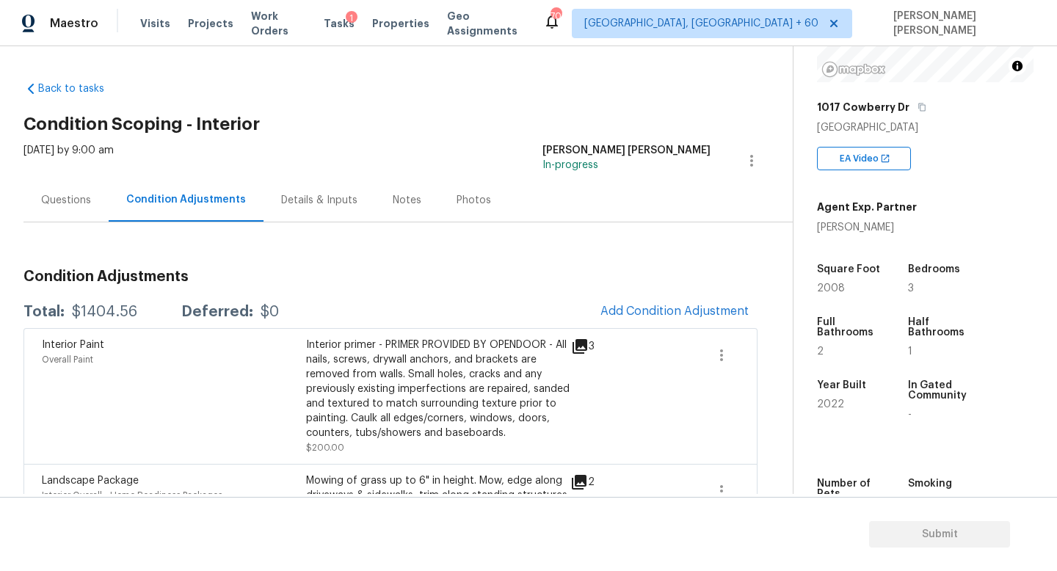
click at [78, 206] on div "Questions" at bounding box center [66, 200] width 50 height 15
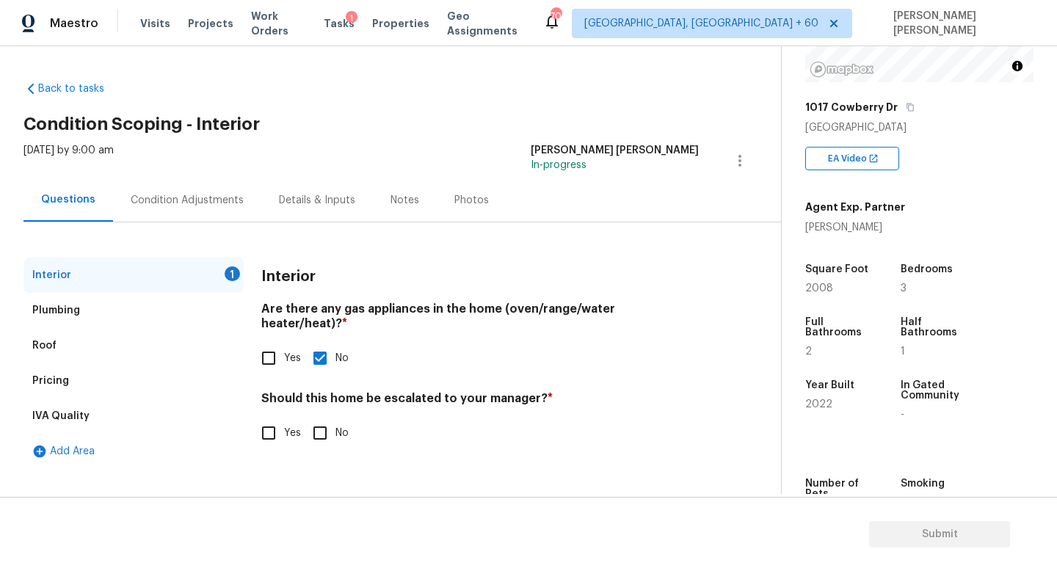
click at [335, 426] on span "No" at bounding box center [341, 433] width 13 height 15
click at [335, 417] on input "No" at bounding box center [319, 432] width 31 height 31
checkbox input "true"
click at [917, 530] on span "Submit" at bounding box center [938, 534] width 117 height 18
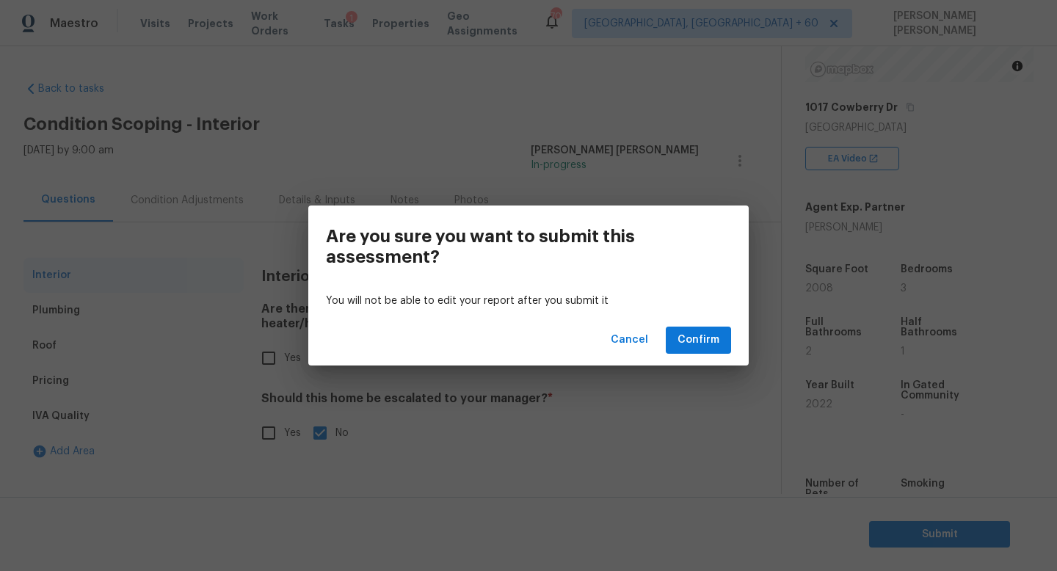
click at [698, 326] on div "Cancel Confirm" at bounding box center [528, 340] width 440 height 51
click at [698, 335] on span "Confirm" at bounding box center [698, 340] width 42 height 18
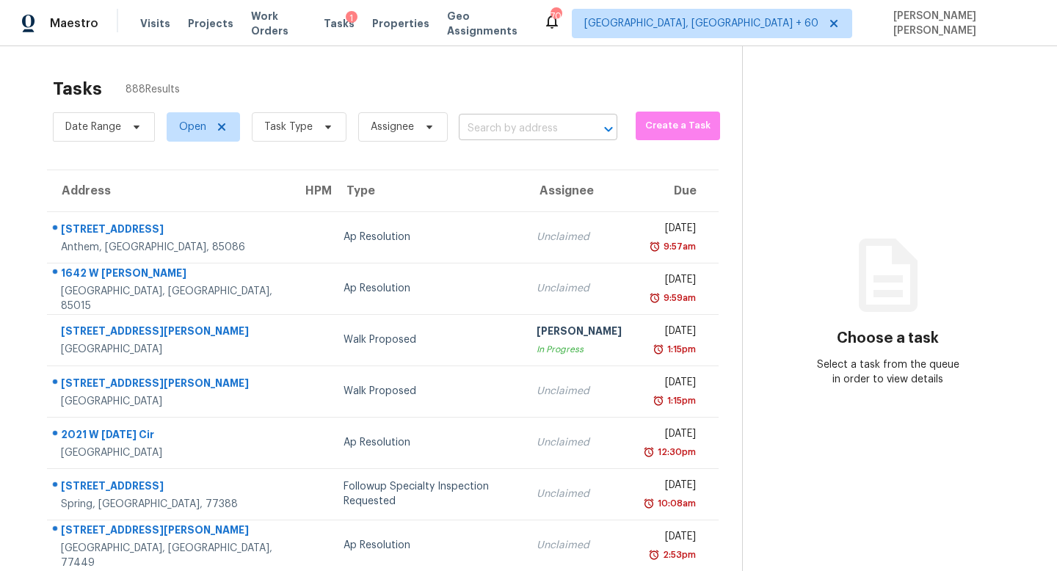
click at [513, 124] on input "text" at bounding box center [517, 128] width 117 height 23
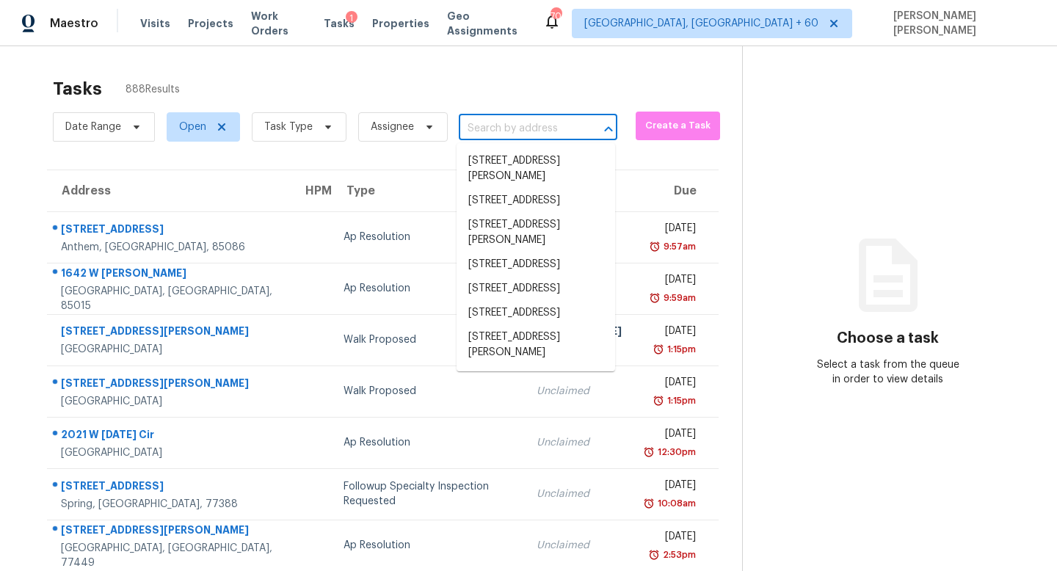
paste input "356 Oristo Ridge Way, West Columbia, SC 29170"
type input "356 Oristo Ridge Way, West Columbia, SC 29170"
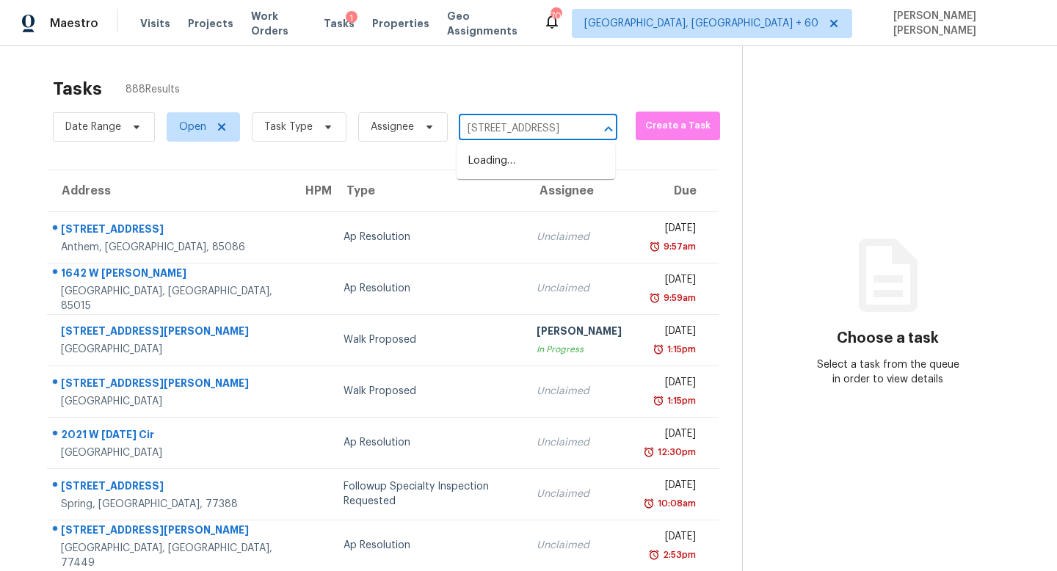
scroll to position [0, 123]
click at [536, 173] on li "356 Oristo Ridge Way, West Columbia, SC 29170" at bounding box center [535, 161] width 158 height 24
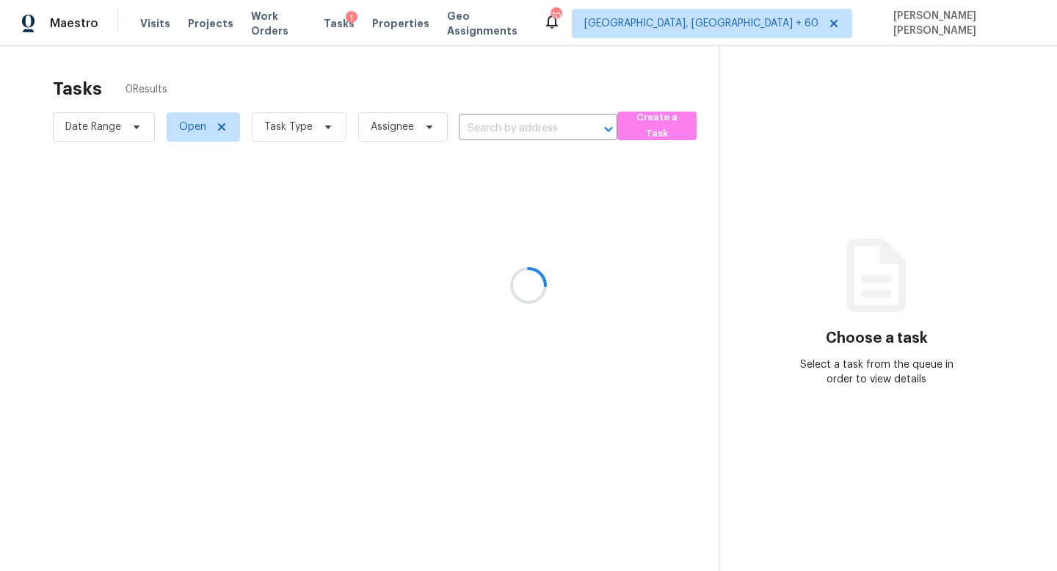
type input "356 Oristo Ridge Way, West Columbia, SC 29170"
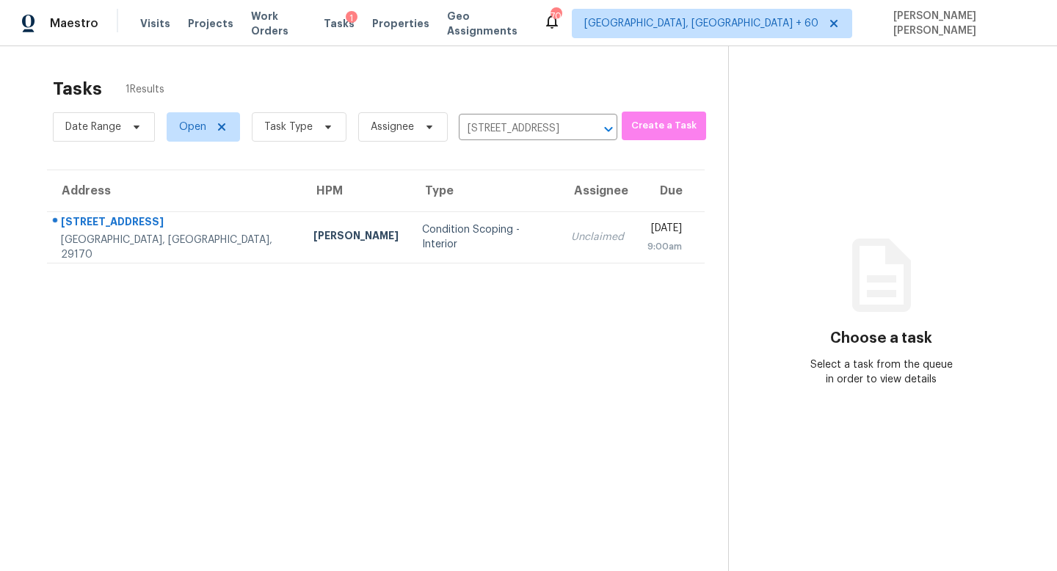
click at [559, 255] on td "Unclaimed" at bounding box center [597, 236] width 76 height 51
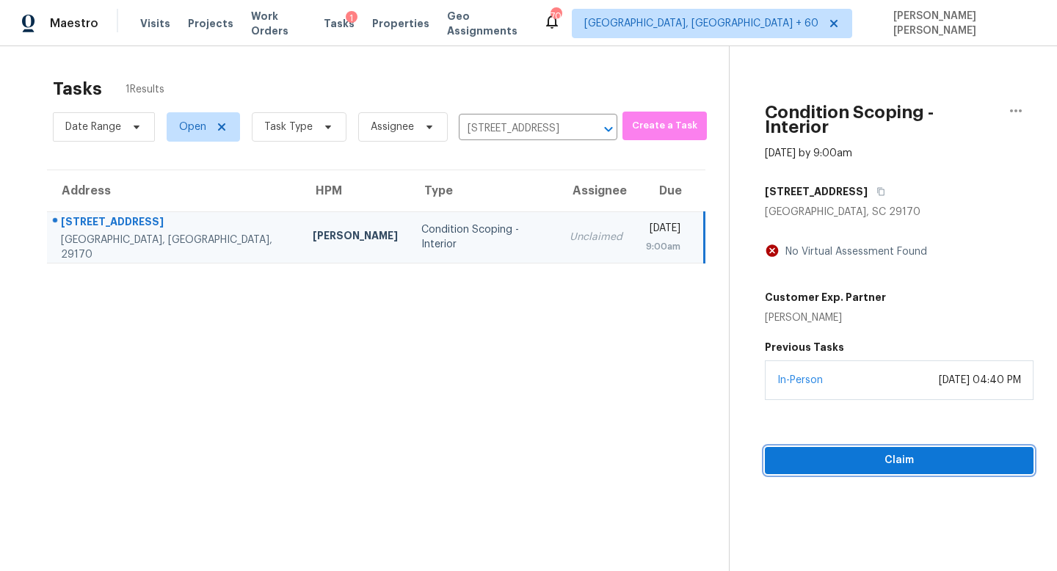
click at [892, 451] on span "Claim" at bounding box center [898, 460] width 245 height 18
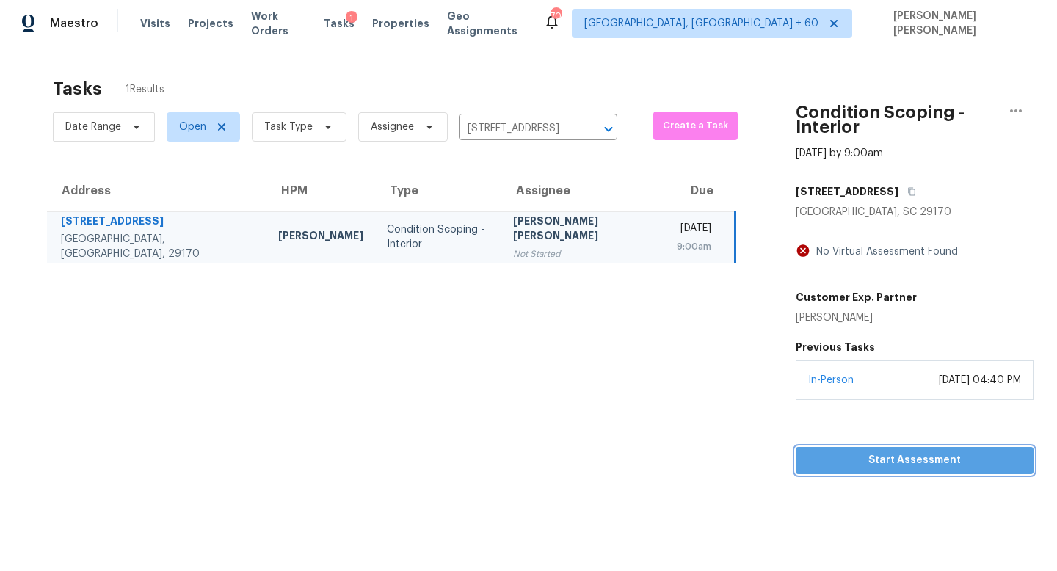
click at [876, 451] on span "Start Assessment" at bounding box center [914, 460] width 214 height 18
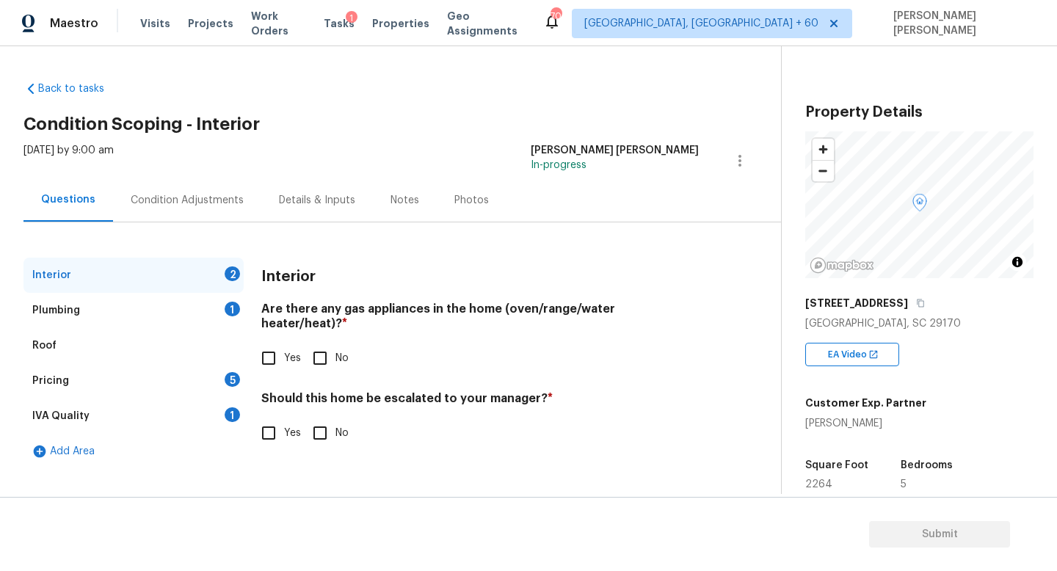
click at [274, 351] on input "Yes" at bounding box center [268, 358] width 31 height 31
checkbox input "true"
click at [208, 299] on div "Plumbing 1" at bounding box center [133, 310] width 220 height 35
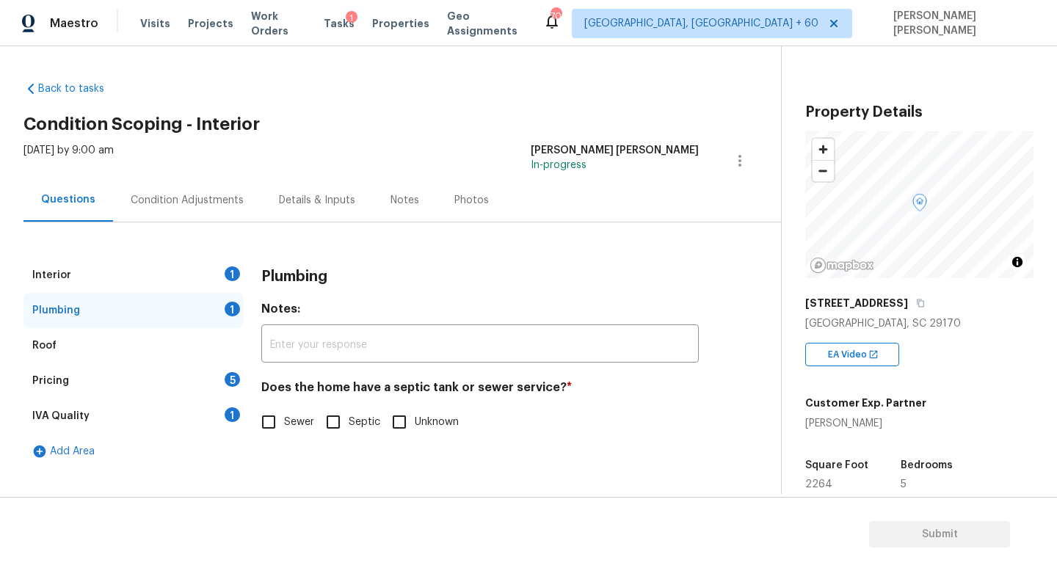
click at [279, 425] on input "Sewer" at bounding box center [268, 421] width 31 height 31
checkbox input "true"
click at [197, 371] on div "Pricing 5" at bounding box center [133, 380] width 220 height 35
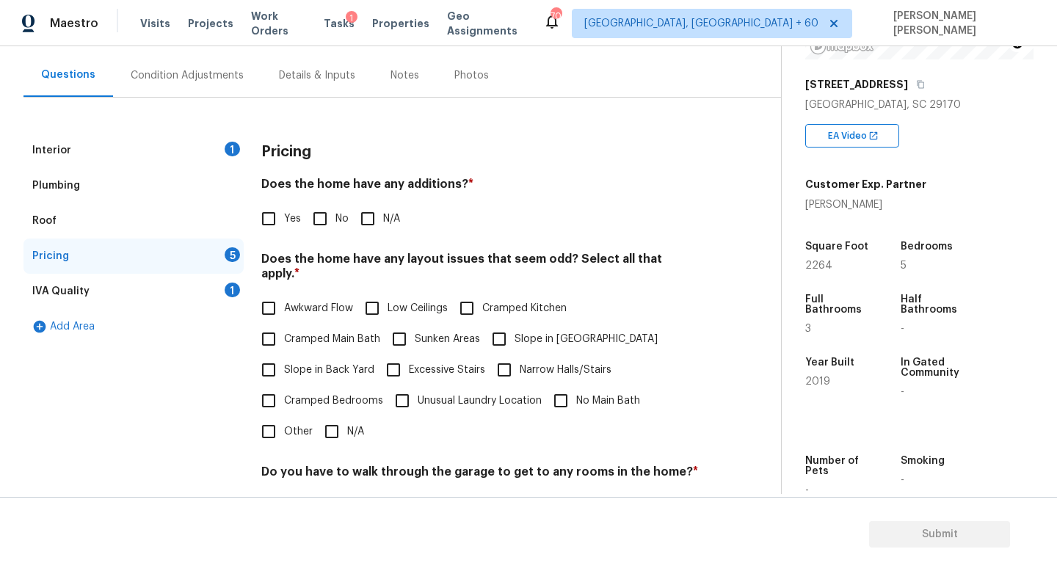
scroll to position [142, 0]
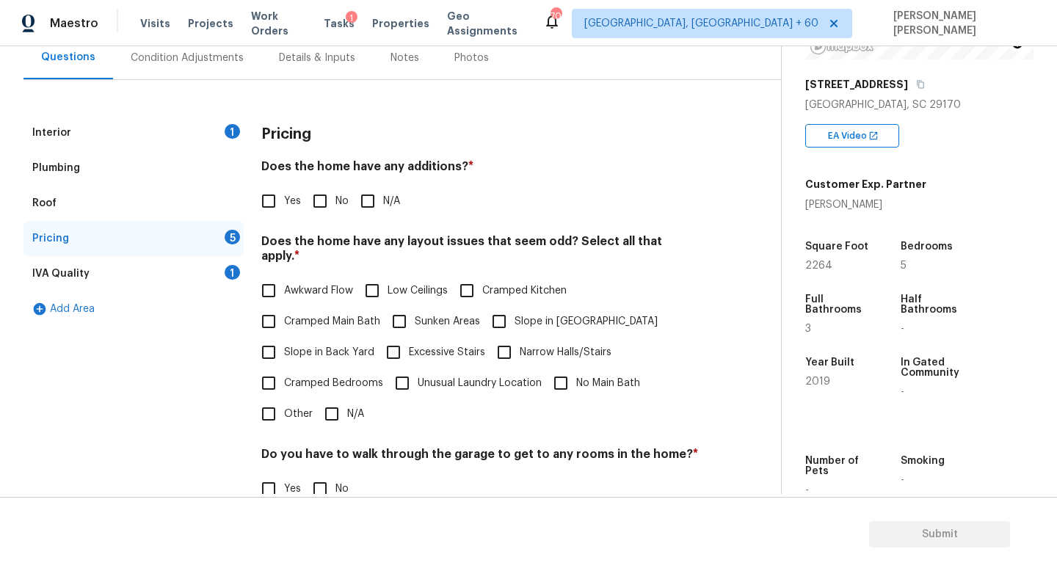
click at [320, 206] on input "No" at bounding box center [319, 201] width 31 height 31
checkbox input "true"
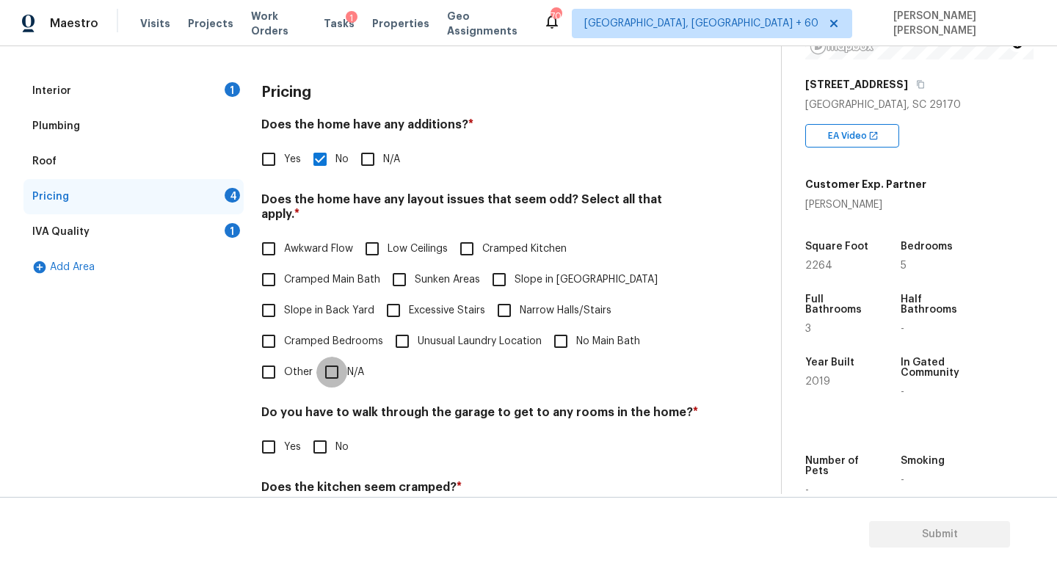
click at [328, 360] on input "N/A" at bounding box center [331, 372] width 31 height 31
checkbox input "true"
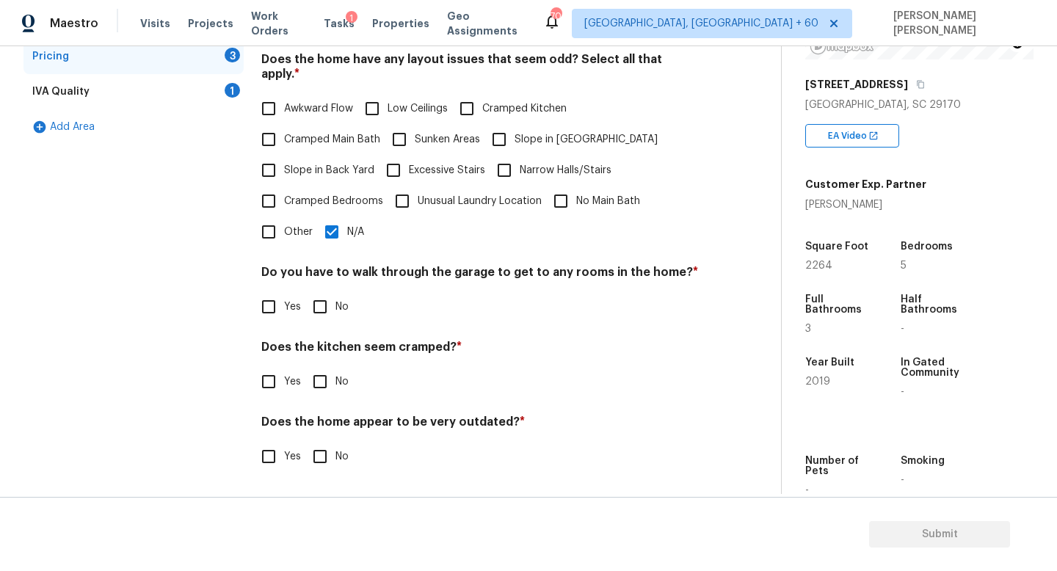
scroll to position [310, 0]
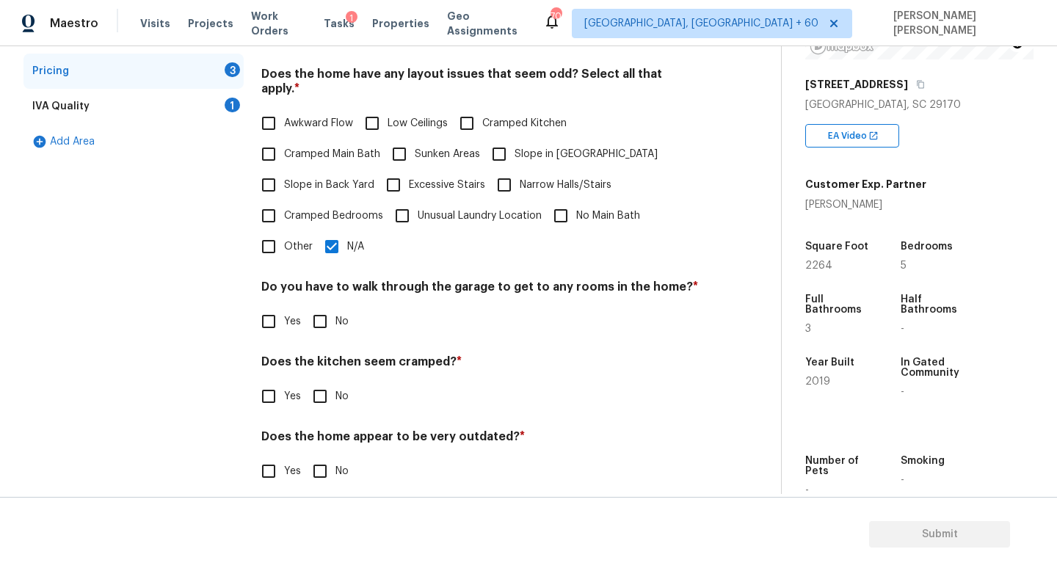
click at [324, 306] on input "No" at bounding box center [319, 321] width 31 height 31
checkbox input "true"
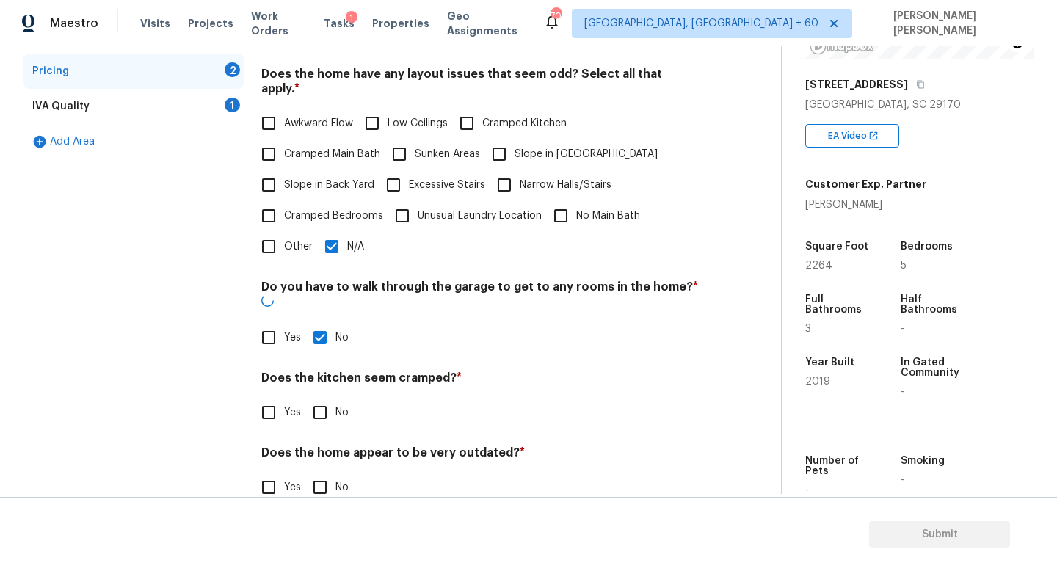
click at [319, 397] on input "No" at bounding box center [319, 412] width 31 height 31
checkbox input "true"
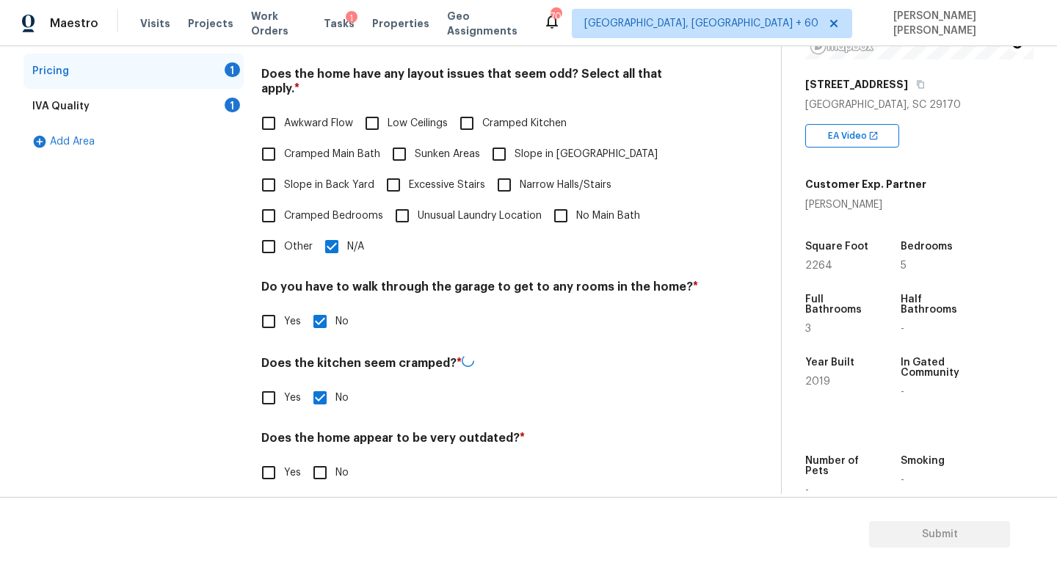
click at [325, 457] on input "No" at bounding box center [319, 472] width 31 height 31
checkbox input "true"
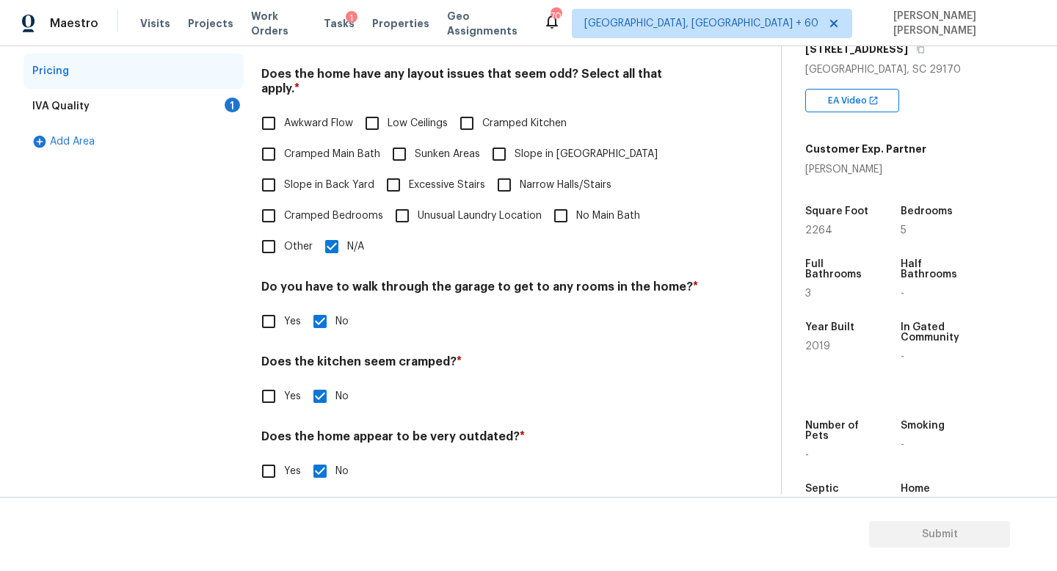
click at [135, 100] on div "IVA Quality 1" at bounding box center [133, 106] width 220 height 35
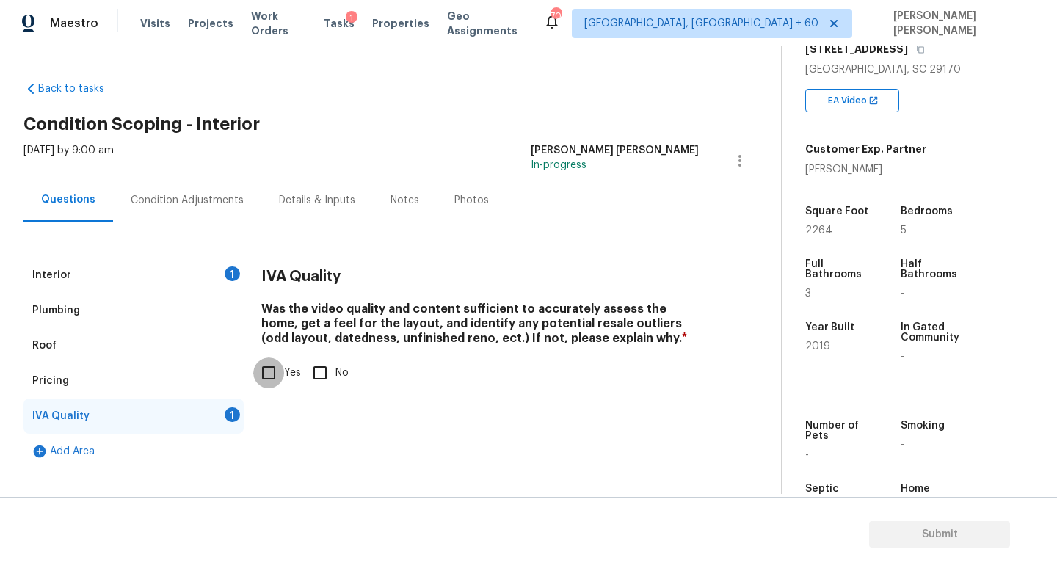
click at [271, 371] on input "Yes" at bounding box center [268, 372] width 31 height 31
checkbox input "true"
click at [214, 211] on div "Condition Adjustments" at bounding box center [187, 199] width 148 height 43
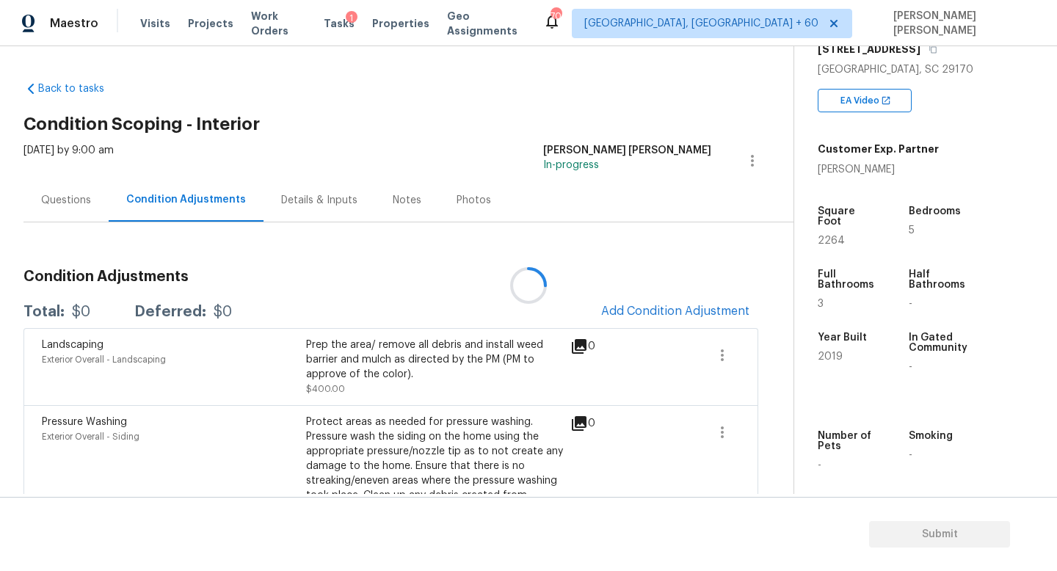
click at [700, 313] on div at bounding box center [528, 285] width 1057 height 571
click at [676, 311] on div at bounding box center [528, 285] width 1057 height 571
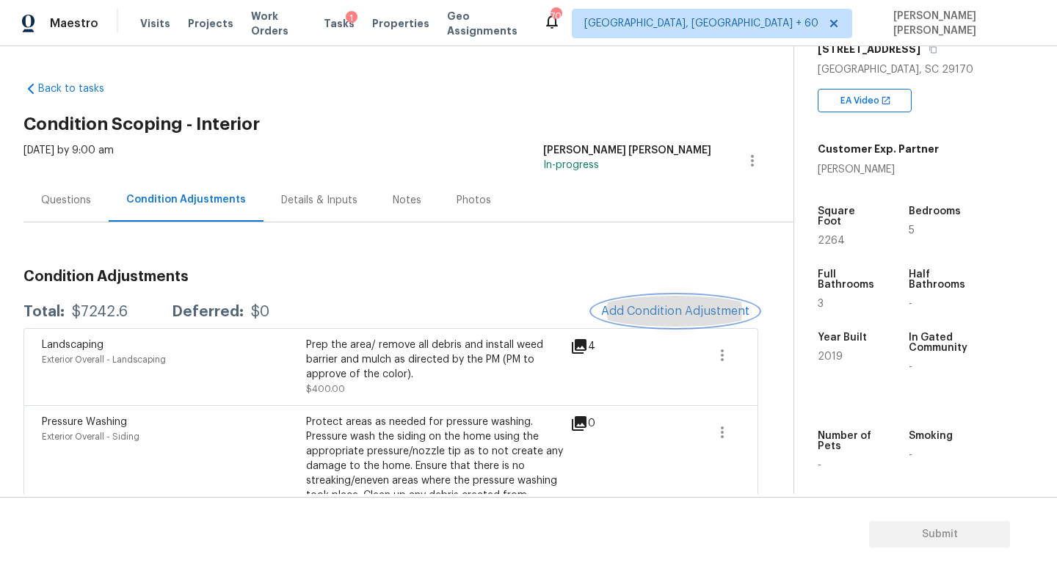
click at [671, 309] on span "Add Condition Adjustment" at bounding box center [675, 310] width 148 height 13
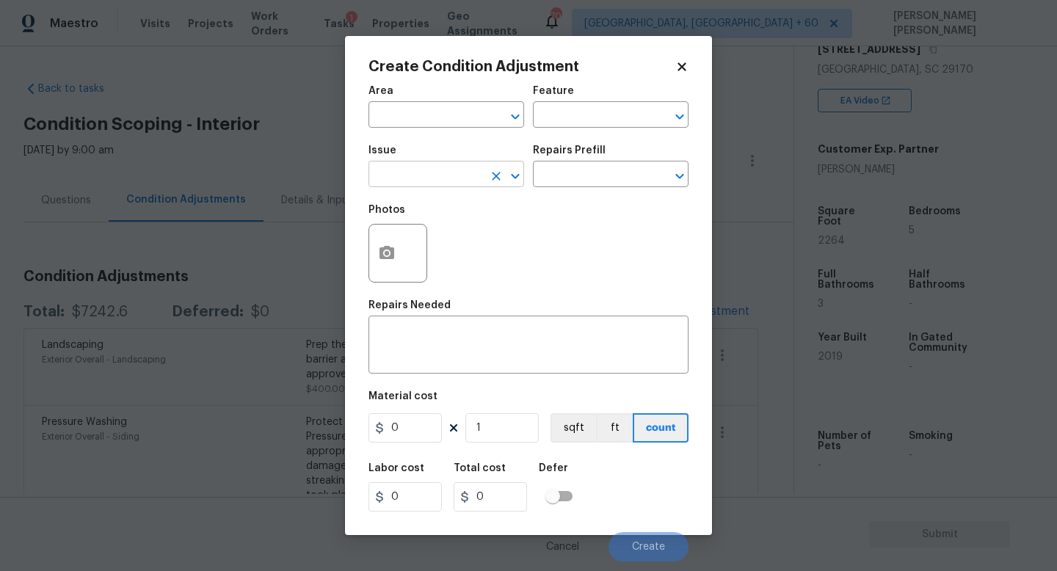
click at [445, 186] on input "text" at bounding box center [425, 175] width 114 height 23
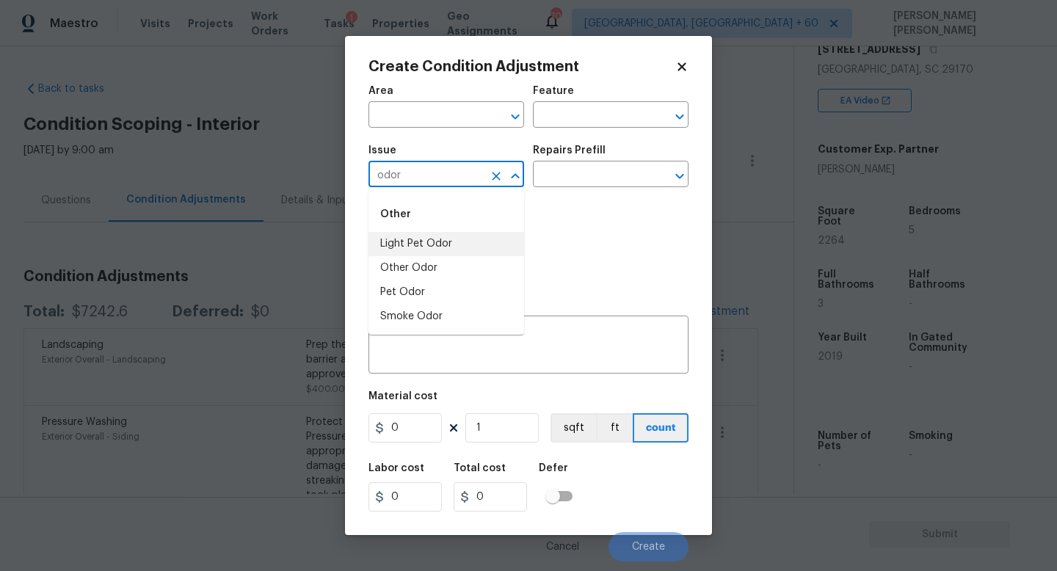
click at [489, 226] on div "Other" at bounding box center [446, 214] width 156 height 35
click at [487, 239] on li "Light Pet Odor" at bounding box center [446, 244] width 156 height 24
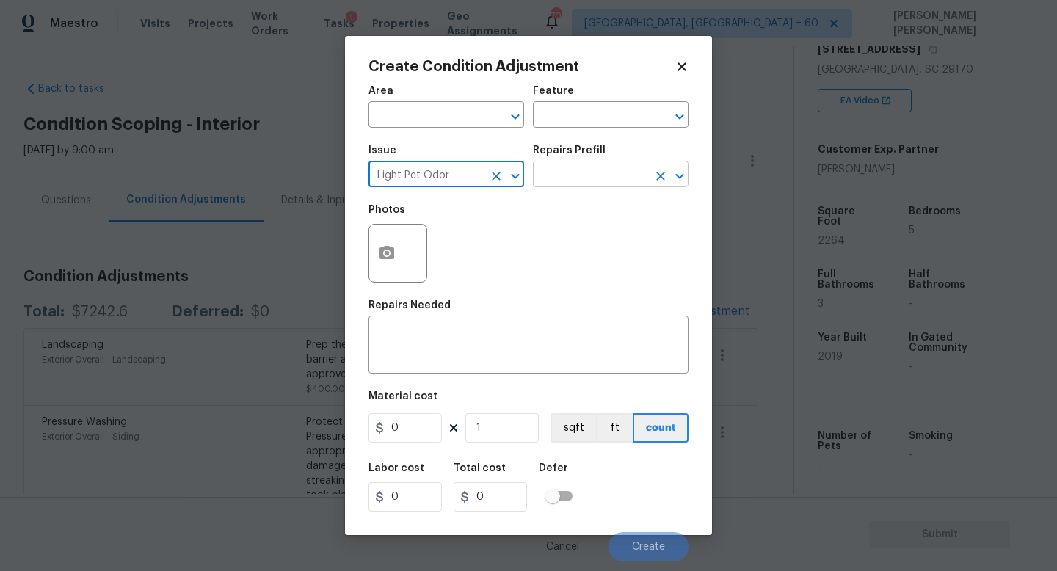
type input "Light Pet Odor"
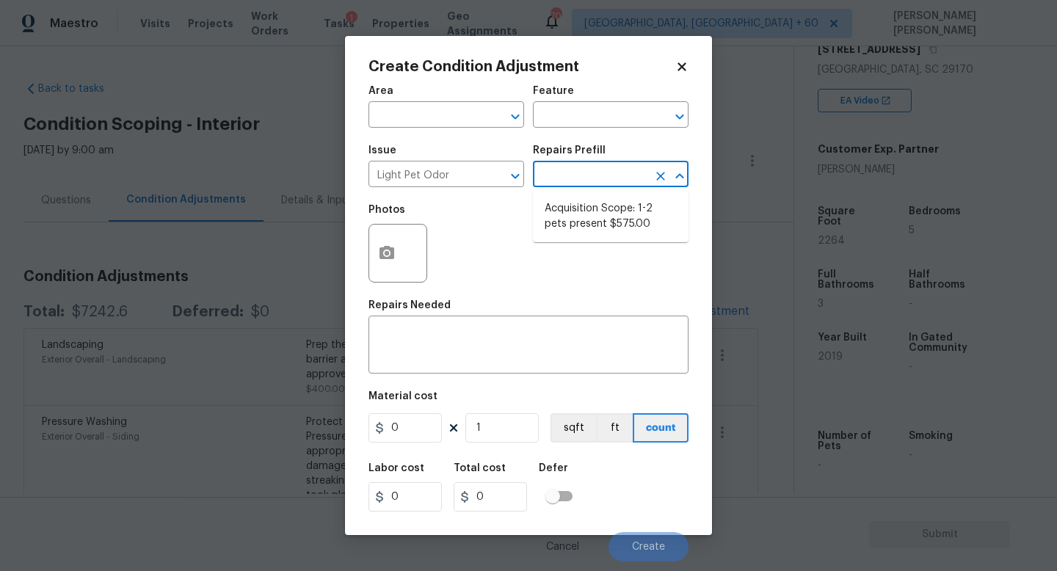
click at [604, 183] on input "text" at bounding box center [590, 175] width 114 height 23
click at [606, 211] on li "Acquisition Scope: 1-2 pets present $575.00" at bounding box center [611, 217] width 156 height 40
type textarea "Acquisition Scope: 1-2 pets present"
type input "575"
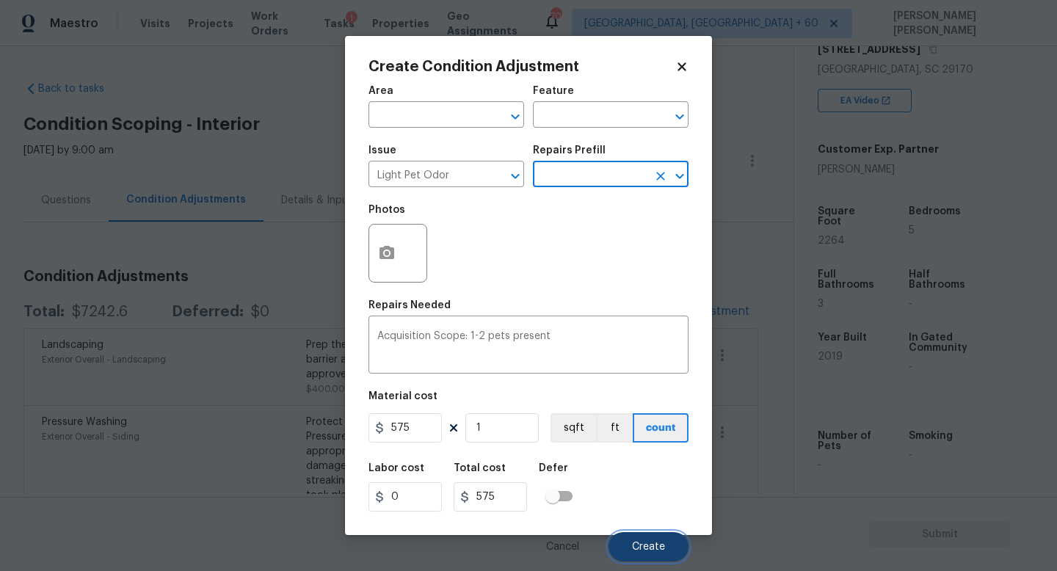
click at [638, 555] on button "Create" at bounding box center [648, 546] width 80 height 29
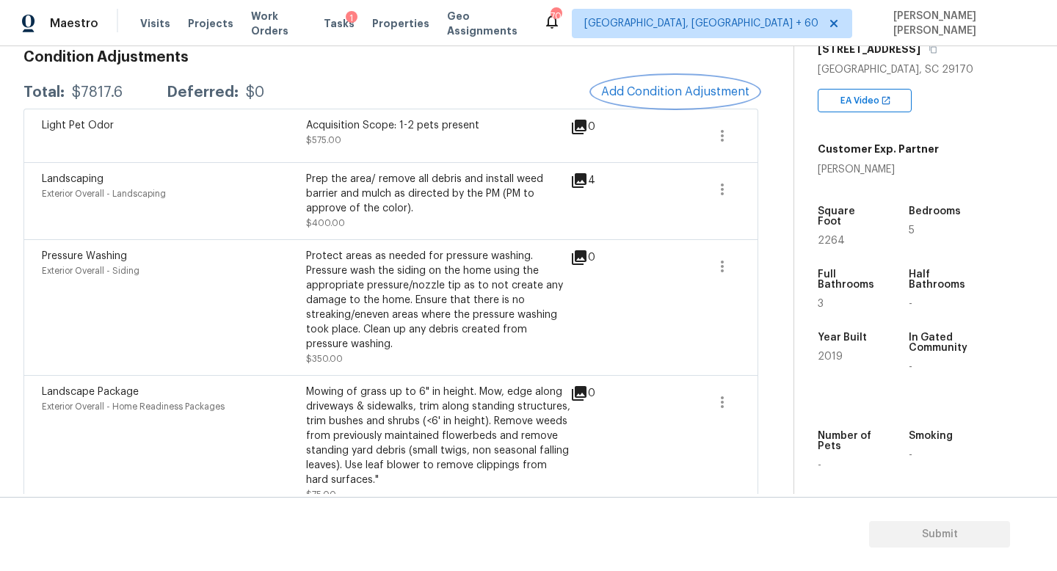
scroll to position [558, 0]
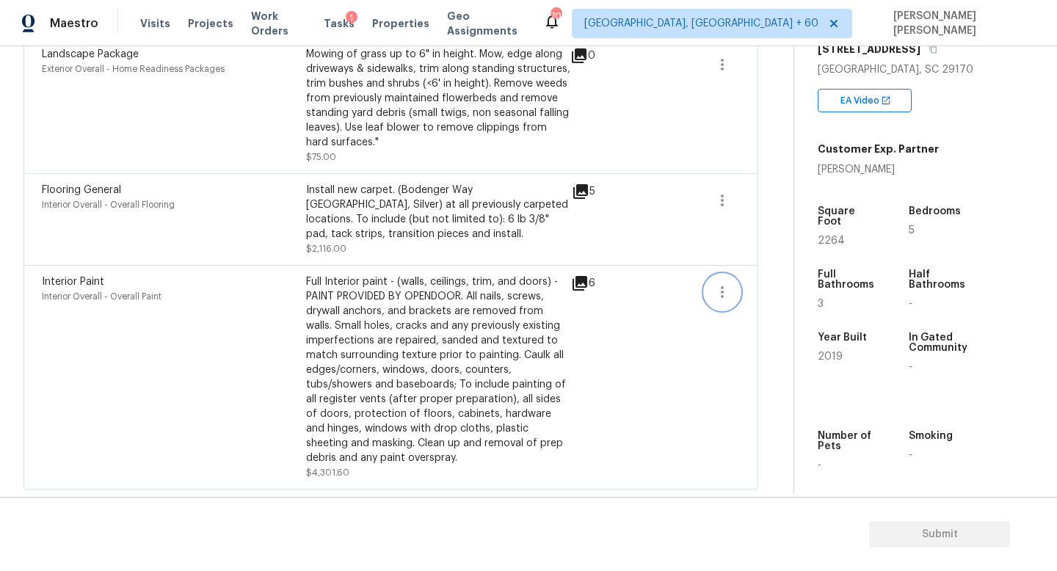
click at [711, 294] on button "button" at bounding box center [721, 291] width 35 height 35
click at [743, 294] on link "Edit" at bounding box center [805, 289] width 125 height 22
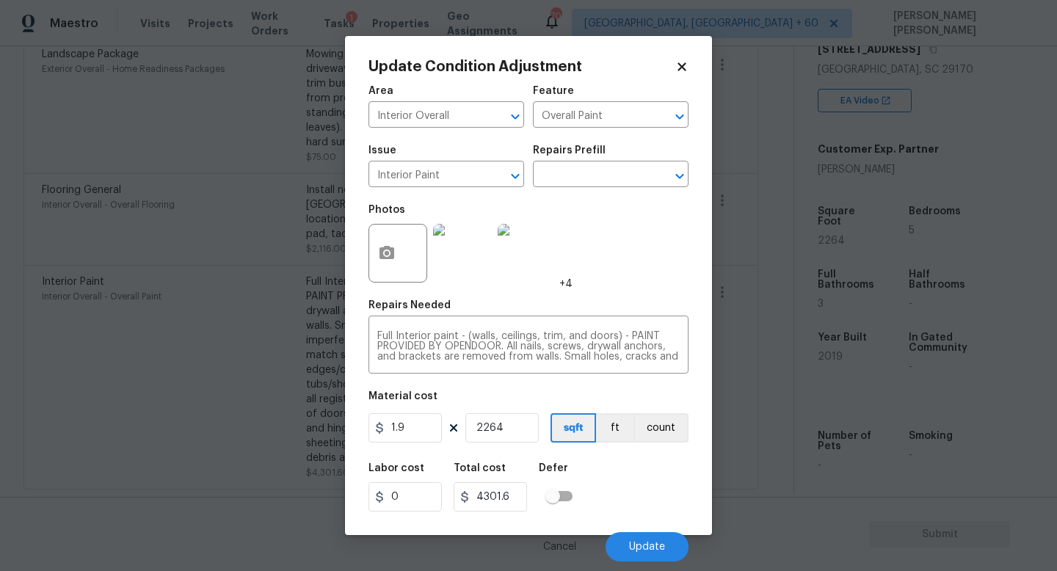
click at [766, 367] on body "Maestro Visits Projects Work Orders Tasks 1 Properties Geo Assignments 700 Knox…" at bounding box center [528, 285] width 1057 height 571
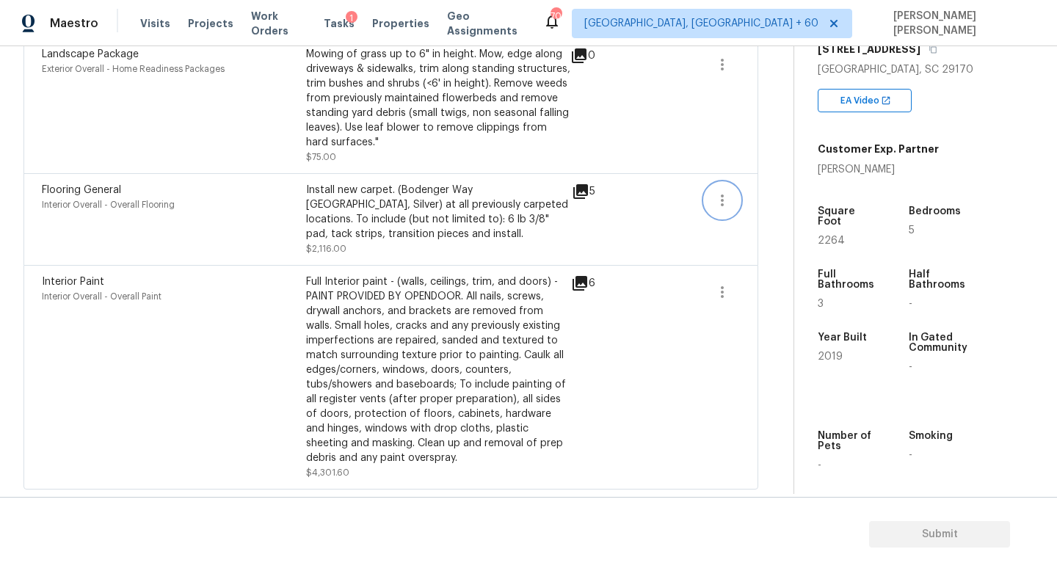
click at [729, 207] on icon "button" at bounding box center [722, 200] width 18 height 18
click at [762, 207] on link "Edit" at bounding box center [805, 197] width 125 height 22
click at [778, 260] on body "Maestro Visits Projects Work Orders Tasks 1 Properties Geo Assignments 700 Knox…" at bounding box center [528, 285] width 1057 height 571
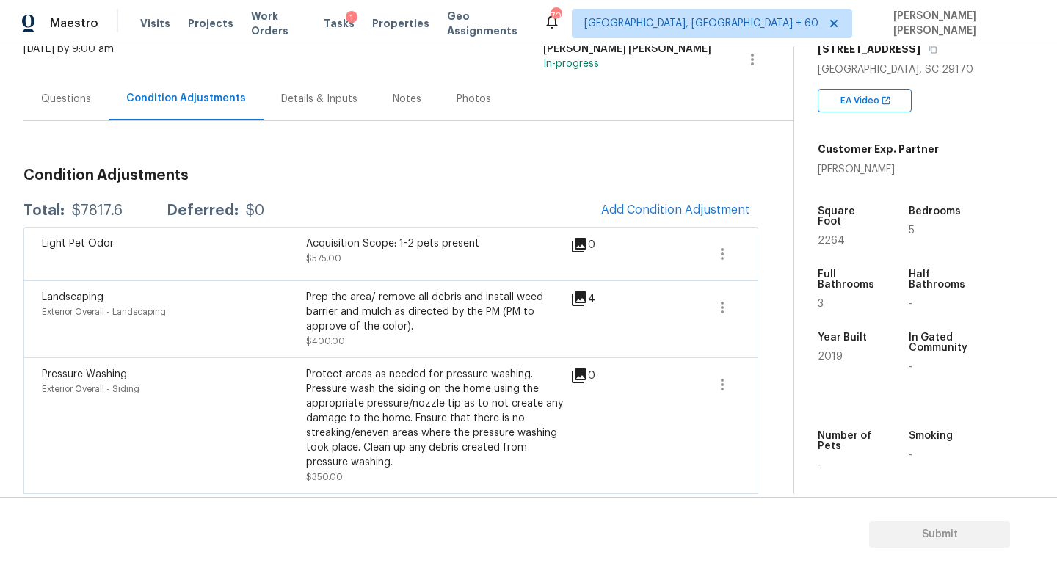
scroll to position [0, 0]
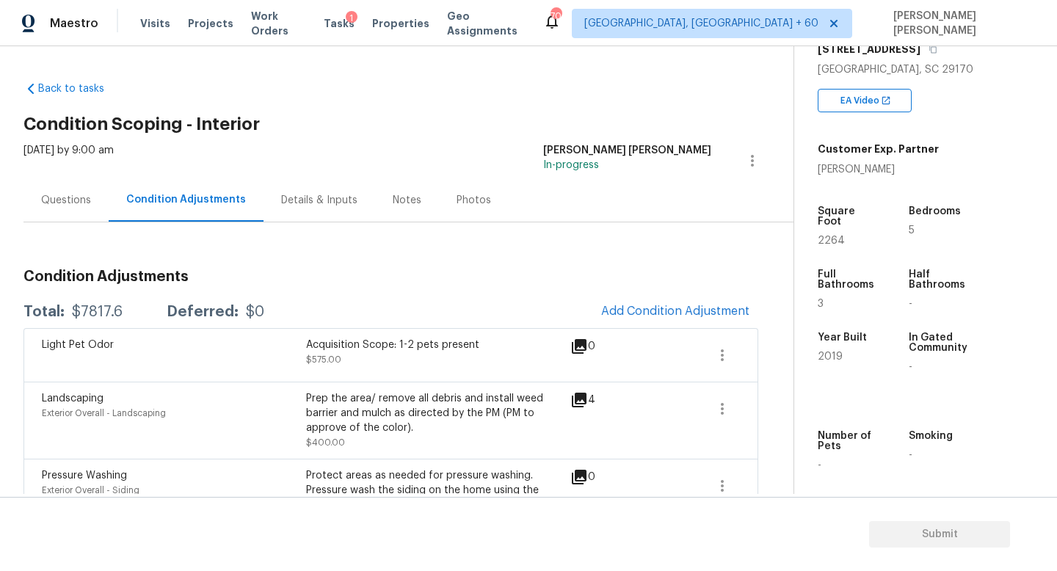
click at [99, 302] on div "Total: $7817.6 Deferred: $0 Add Condition Adjustment" at bounding box center [390, 312] width 734 height 32
copy div "$7817.6"
click at [48, 197] on div "Questions" at bounding box center [66, 200] width 50 height 15
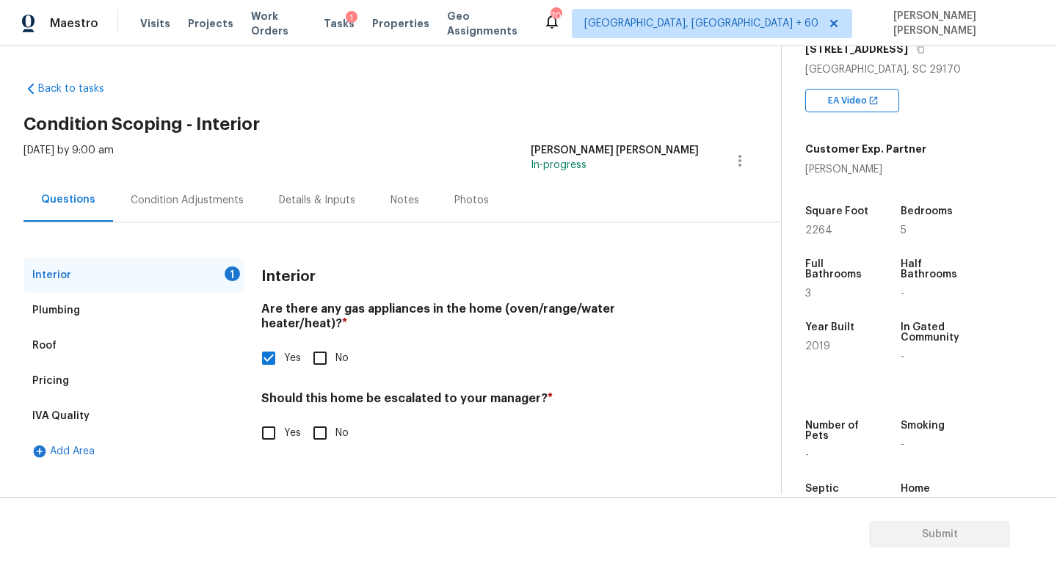
click at [202, 190] on div "Condition Adjustments" at bounding box center [187, 199] width 148 height 43
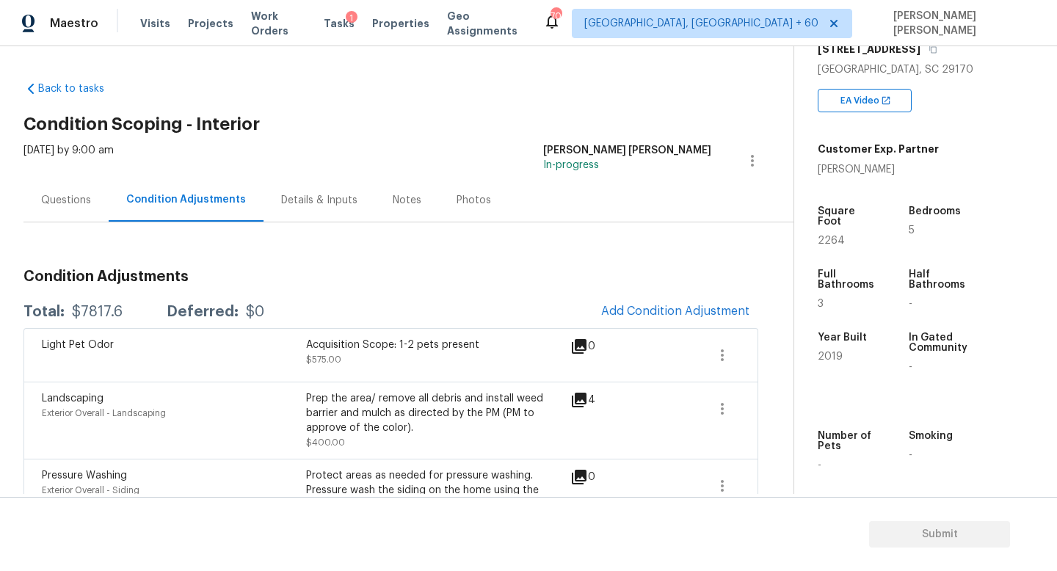
click at [96, 197] on div "Questions" at bounding box center [65, 199] width 85 height 43
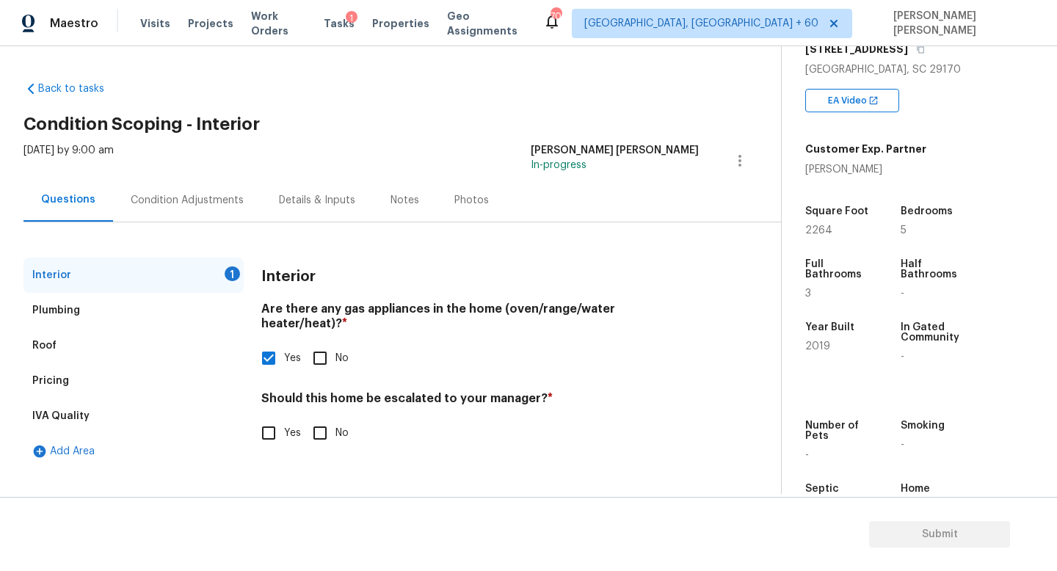
click at [323, 420] on input "No" at bounding box center [319, 432] width 31 height 31
checkbox input "true"
click at [169, 167] on div "Wed, Sep 10 2025 by 9:00 am Jishnu Manoj In-progress" at bounding box center [401, 160] width 757 height 35
click at [176, 214] on div "Condition Adjustments" at bounding box center [187, 199] width 148 height 43
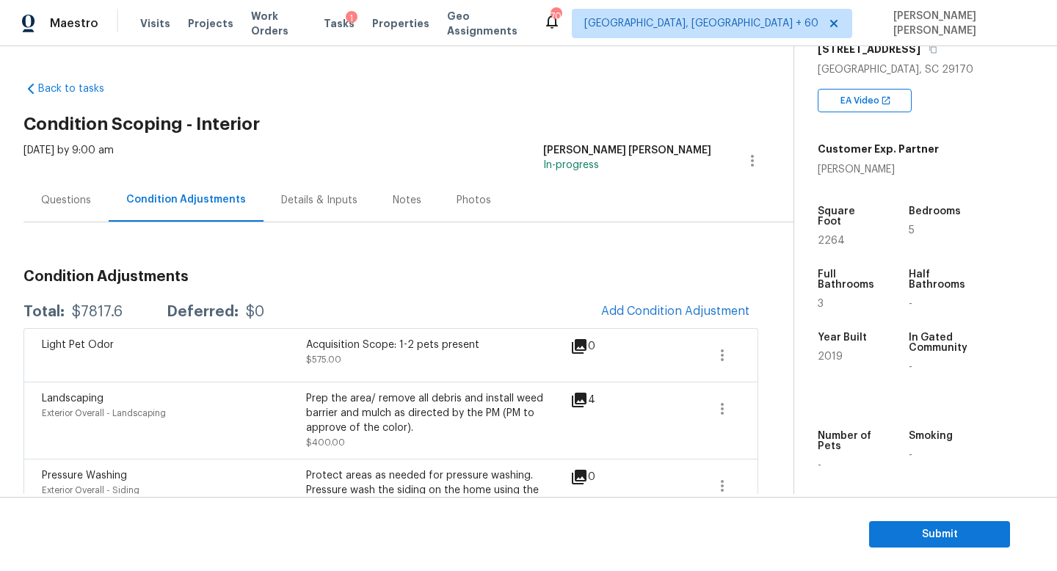
click at [65, 194] on div "Questions" at bounding box center [66, 200] width 50 height 15
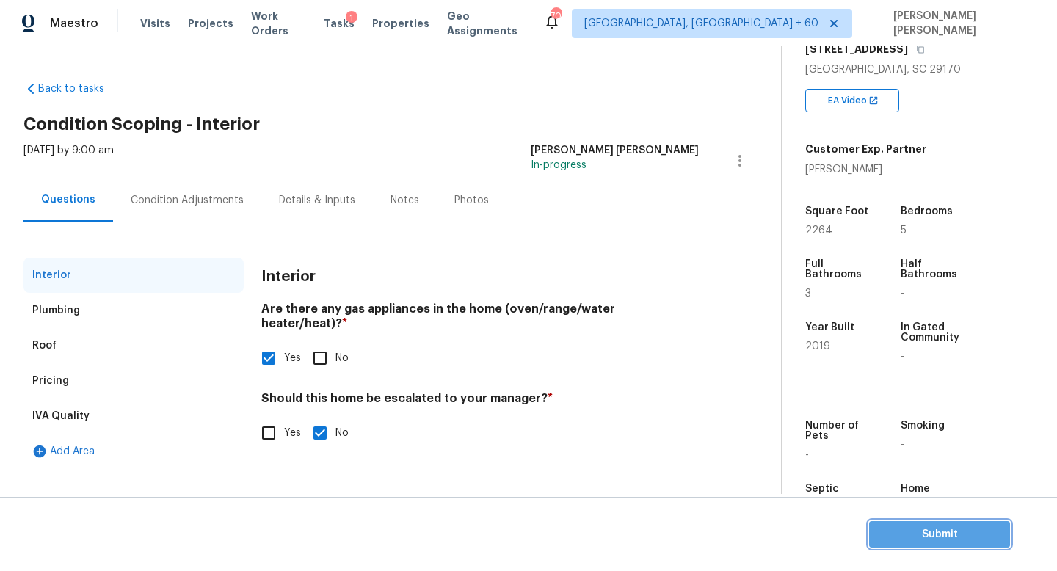
click at [900, 528] on span "Submit" at bounding box center [938, 534] width 117 height 18
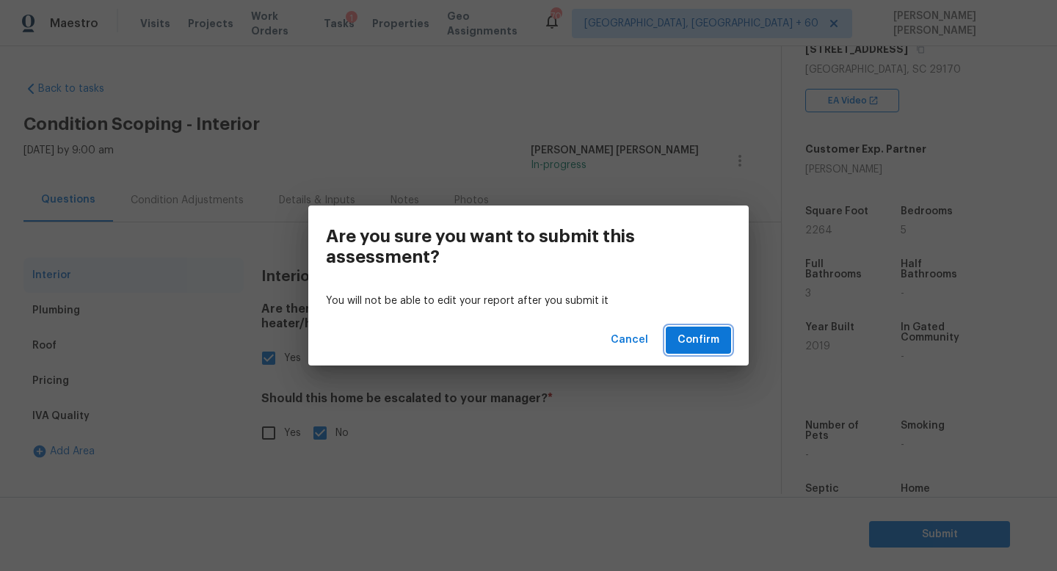
click at [701, 340] on span "Confirm" at bounding box center [698, 340] width 42 height 18
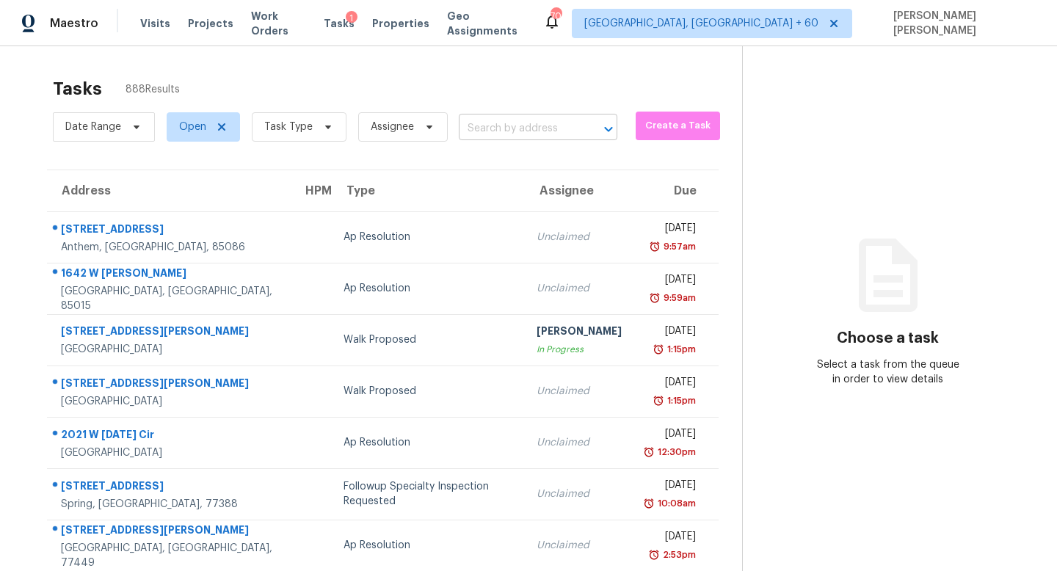
click at [506, 139] on input "text" at bounding box center [517, 128] width 117 height 23
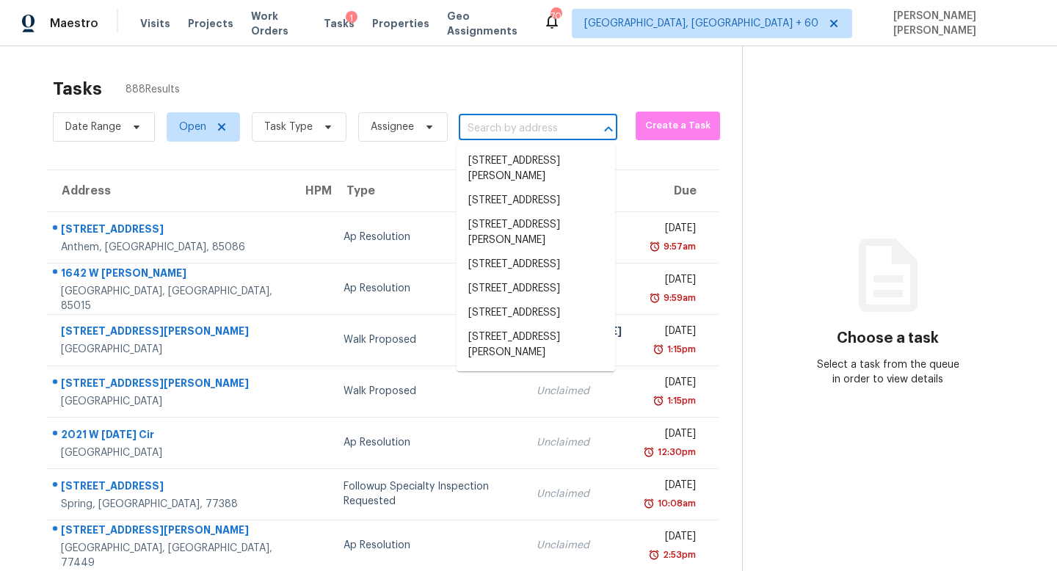
paste input "11489 Bitola Dr, Odessa, FL 33556"
type input "11489 Bitola Dr, Odessa, FL 33556"
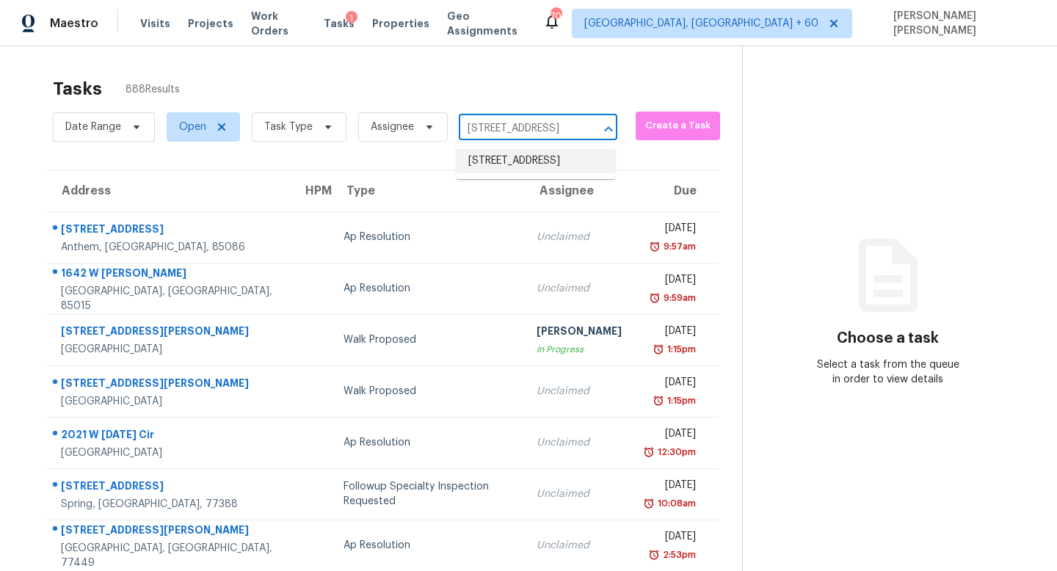
click at [528, 158] on li "11489 Bitola Dr, Odessa, FL 33556" at bounding box center [535, 161] width 158 height 24
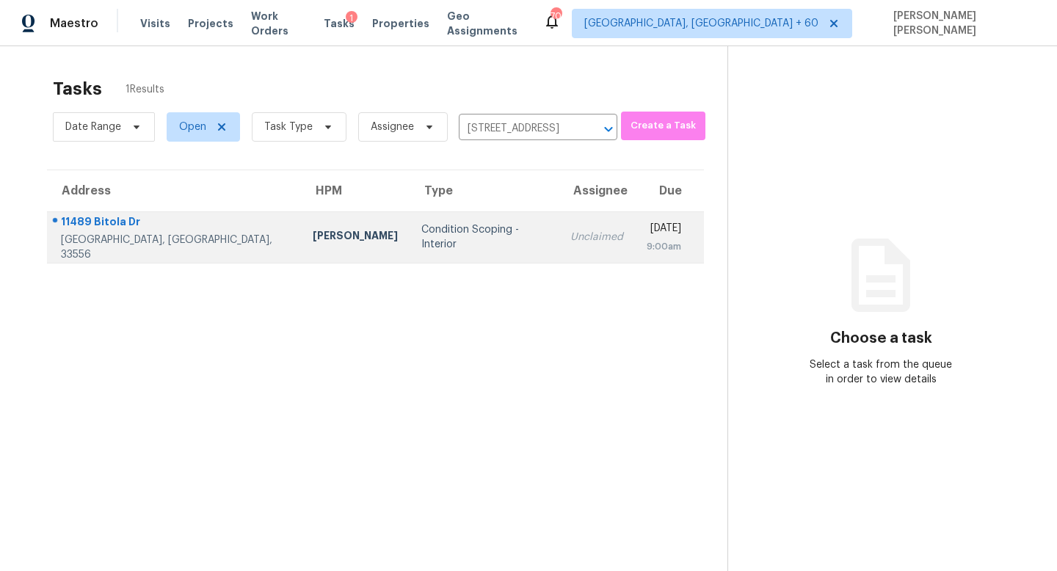
click at [570, 240] on div "Unclaimed" at bounding box center [596, 237] width 53 height 15
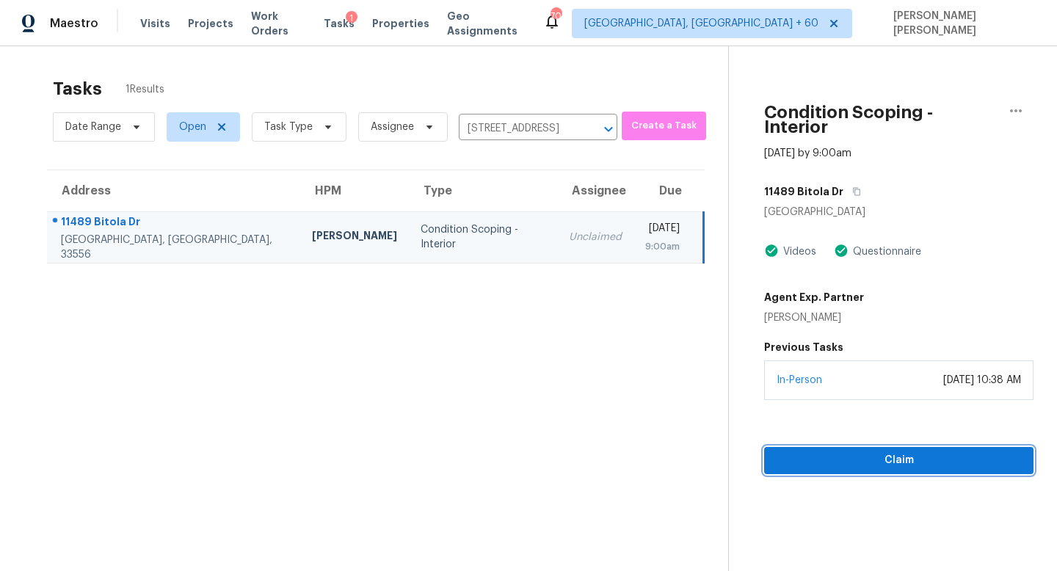
click at [834, 451] on span "Claim" at bounding box center [899, 460] width 246 height 18
click at [842, 451] on span "Claim" at bounding box center [899, 460] width 246 height 18
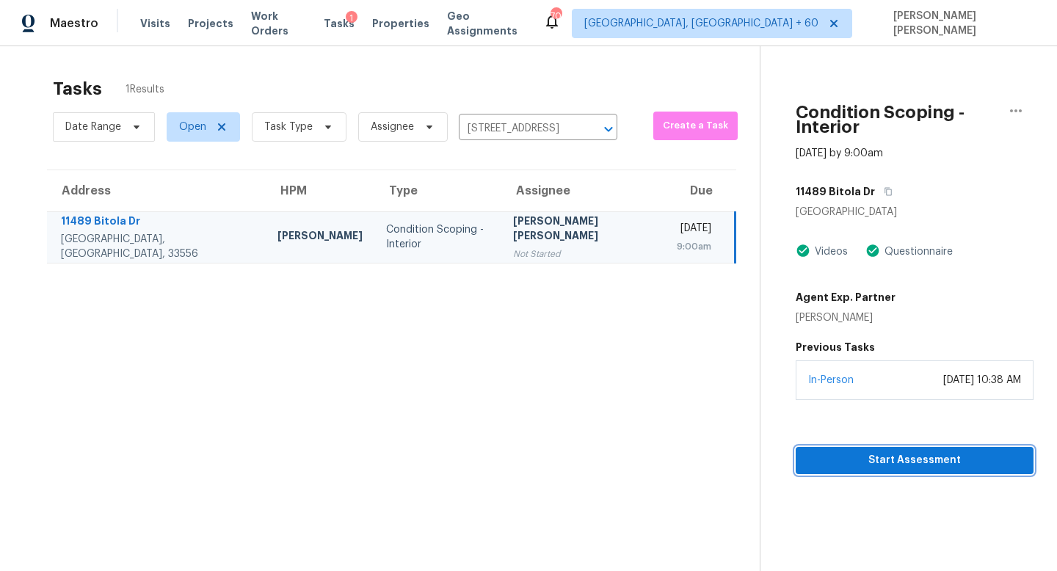
click at [839, 451] on span "Start Assessment" at bounding box center [914, 460] width 214 height 18
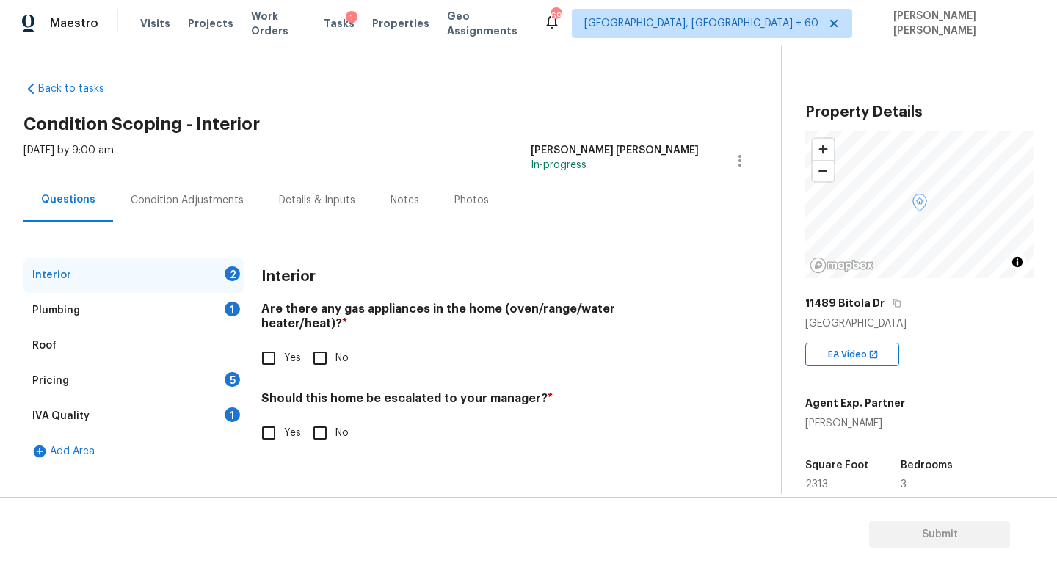
click at [274, 349] on input "Yes" at bounding box center [268, 358] width 31 height 31
checkbox input "true"
click at [201, 313] on div "Plumbing 1" at bounding box center [133, 310] width 220 height 35
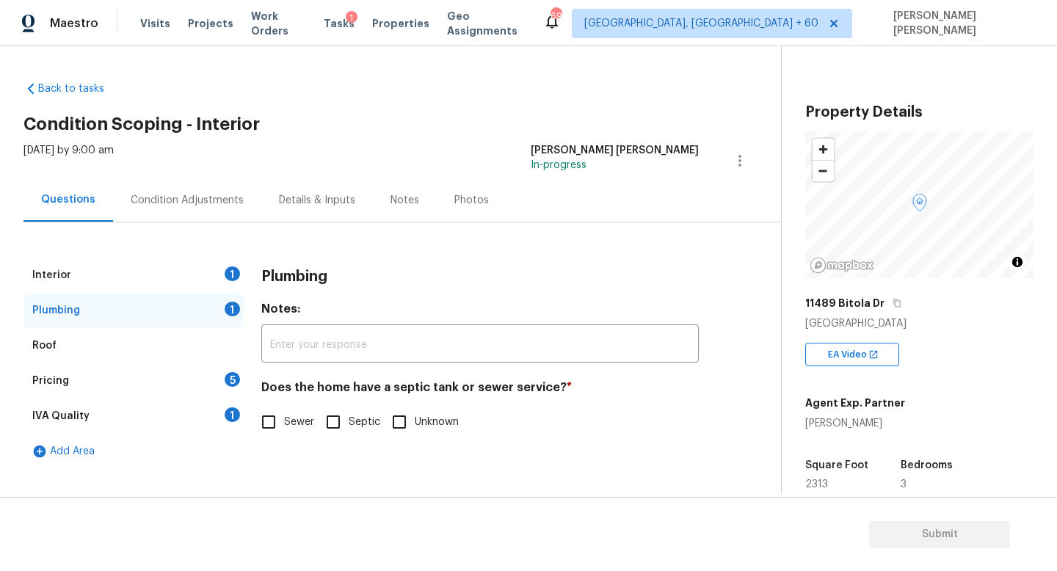
click at [271, 420] on input "Sewer" at bounding box center [268, 421] width 31 height 31
checkbox input "true"
click at [217, 382] on div "Pricing 5" at bounding box center [133, 380] width 220 height 35
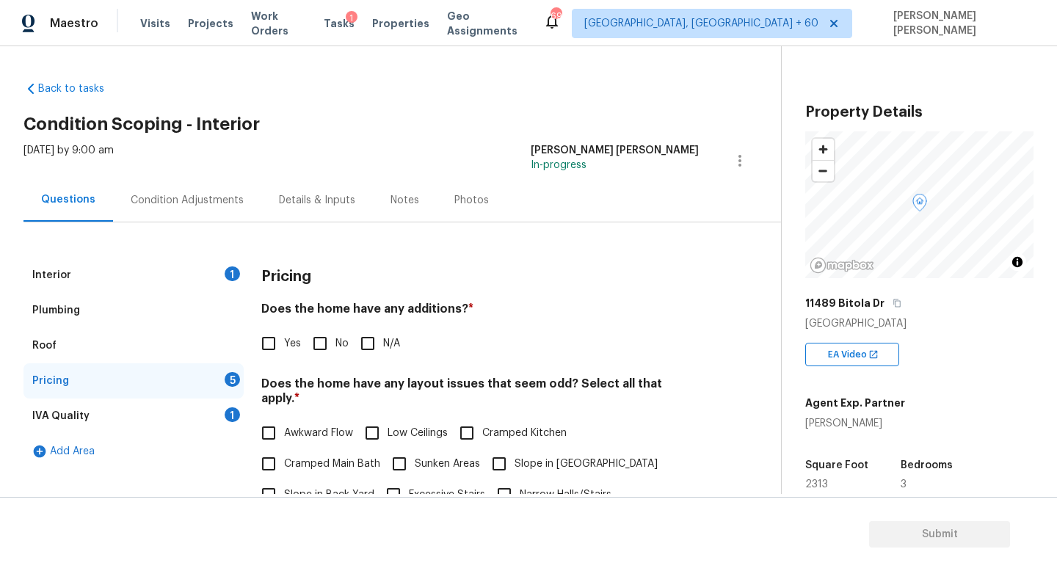
click at [328, 334] on input "No" at bounding box center [319, 343] width 31 height 31
checkbox input "true"
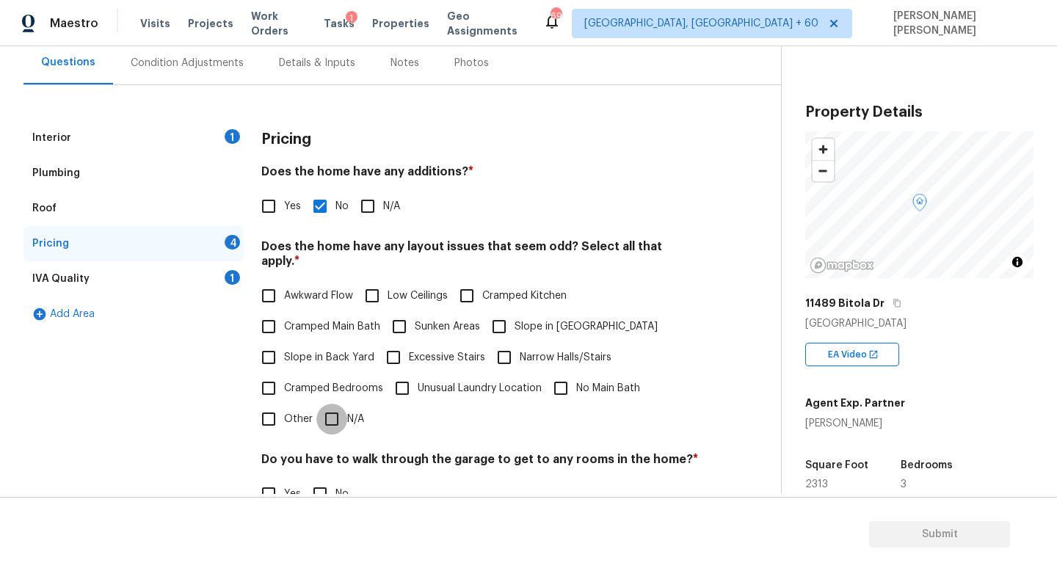
click at [331, 415] on input "N/A" at bounding box center [331, 419] width 31 height 31
checkbox input "true"
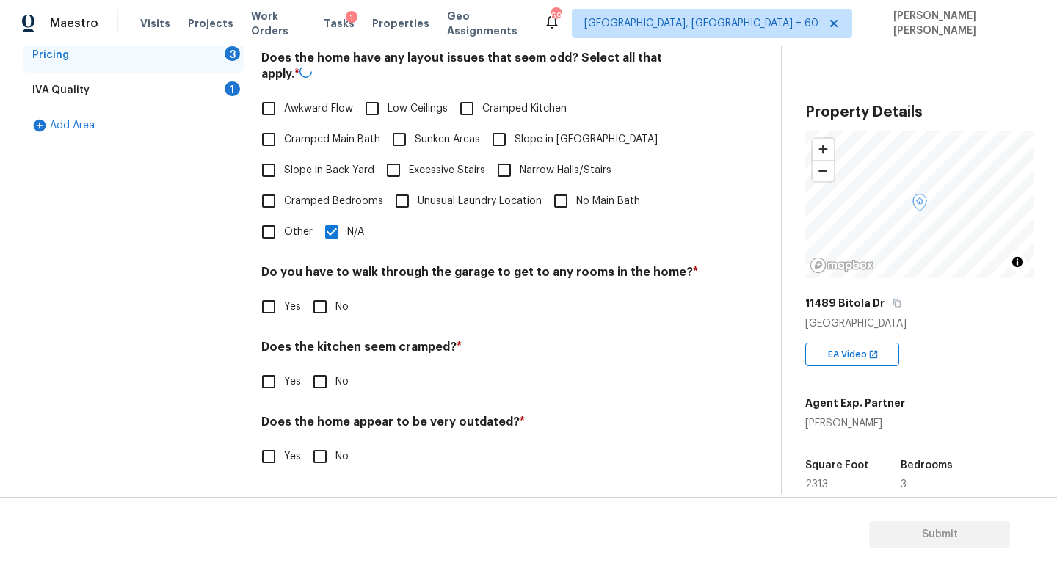
scroll to position [310, 0]
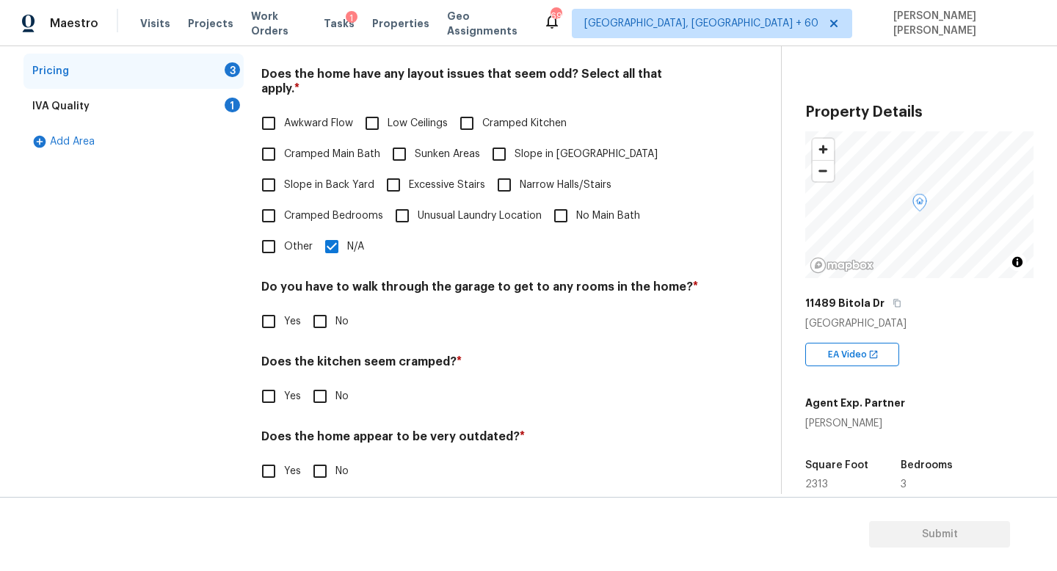
click at [326, 306] on input "No" at bounding box center [319, 321] width 31 height 31
checkbox input "true"
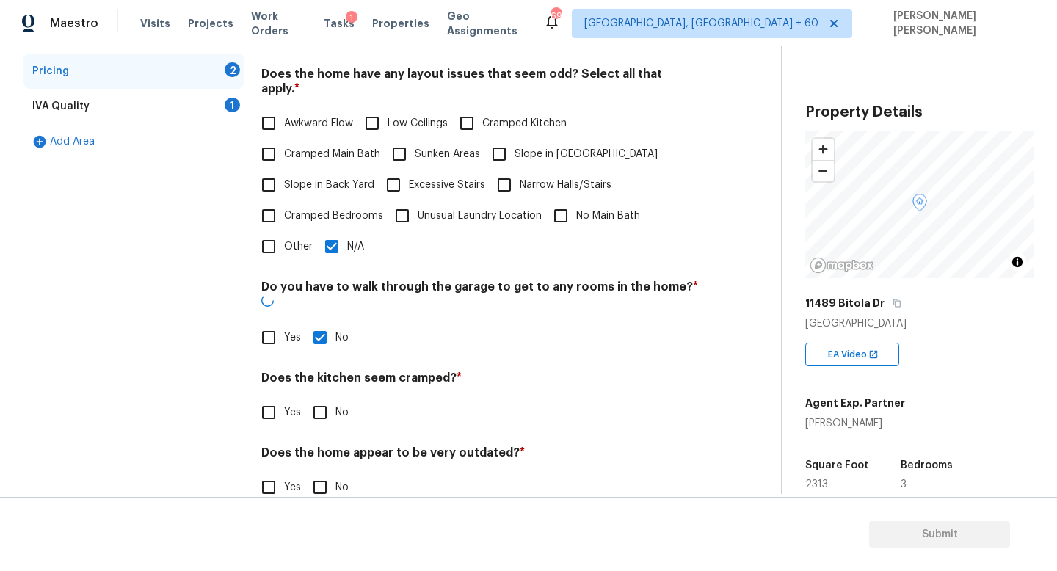
click at [320, 397] on input "No" at bounding box center [319, 412] width 31 height 31
checkbox input "true"
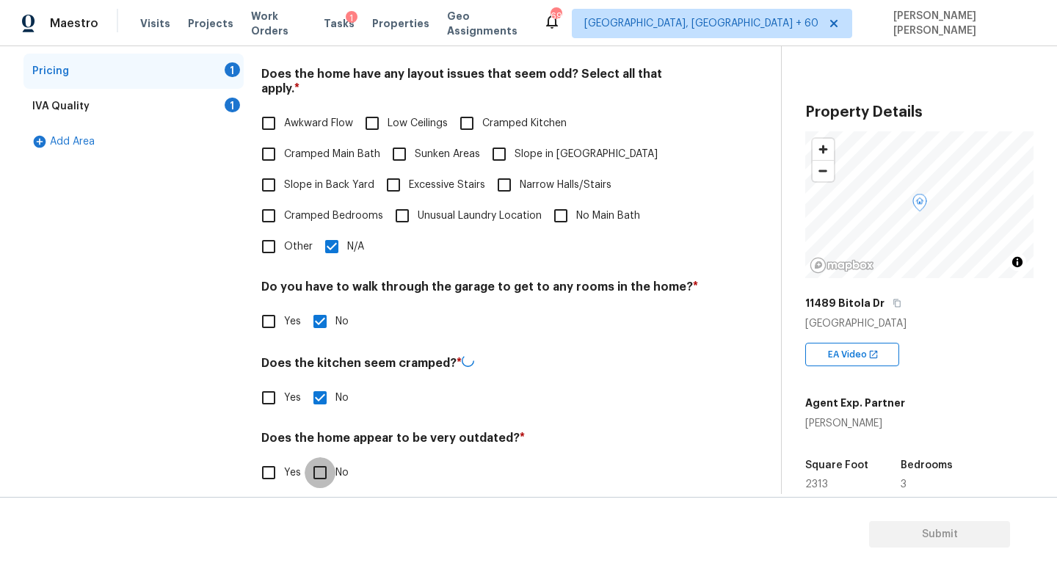
click at [320, 467] on input "No" at bounding box center [319, 472] width 31 height 31
checkbox input "true"
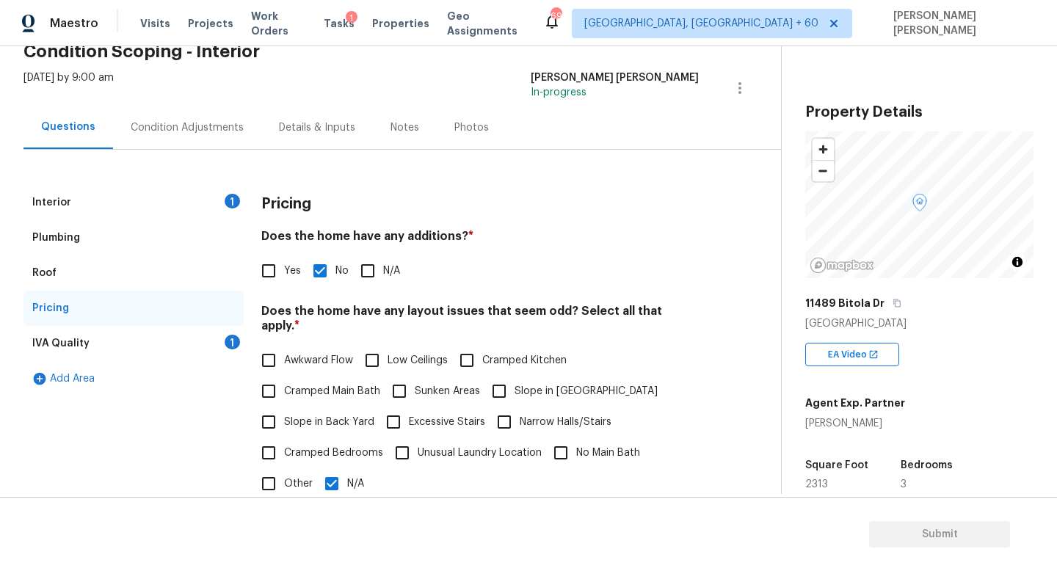
click at [202, 346] on div "IVA Quality 1" at bounding box center [133, 343] width 220 height 35
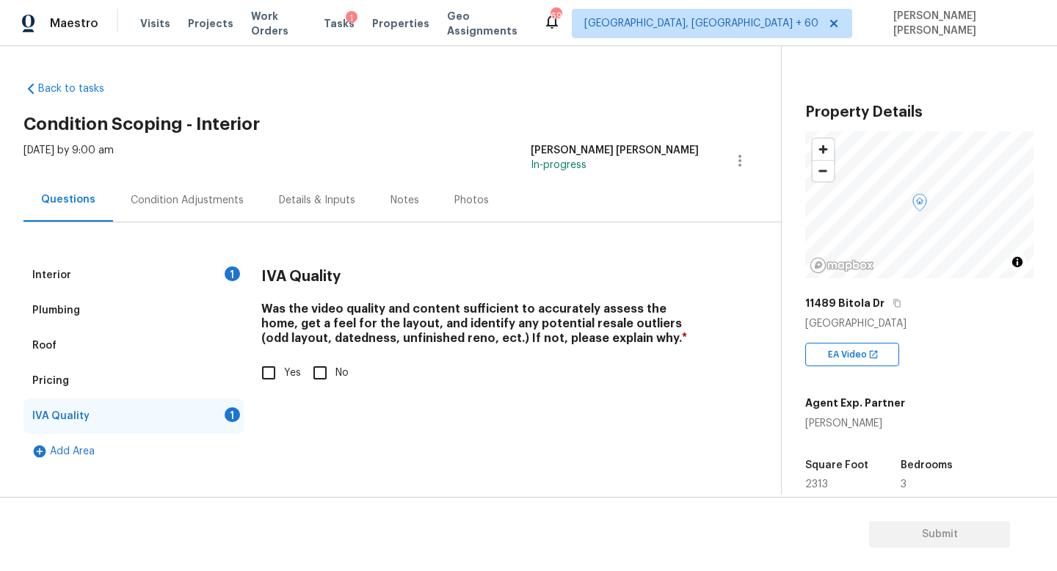
scroll to position [0, 0]
click at [275, 370] on input "Yes" at bounding box center [268, 372] width 31 height 31
checkbox input "true"
click at [190, 191] on div "Condition Adjustments" at bounding box center [187, 199] width 148 height 43
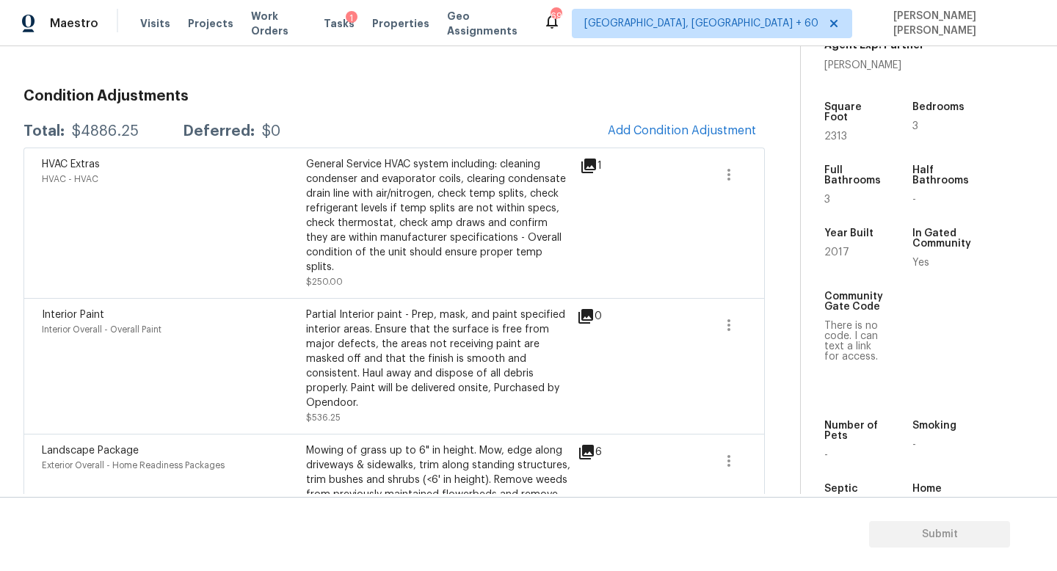
scroll to position [183, 0]
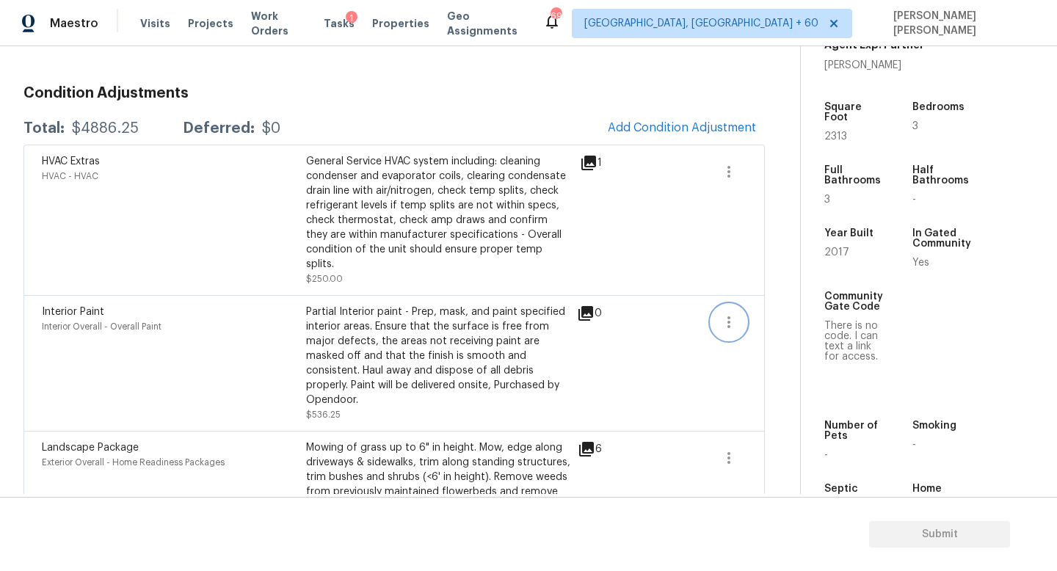
click at [725, 313] on icon "button" at bounding box center [729, 322] width 18 height 18
click at [780, 308] on div "Edit" at bounding box center [810, 305] width 114 height 15
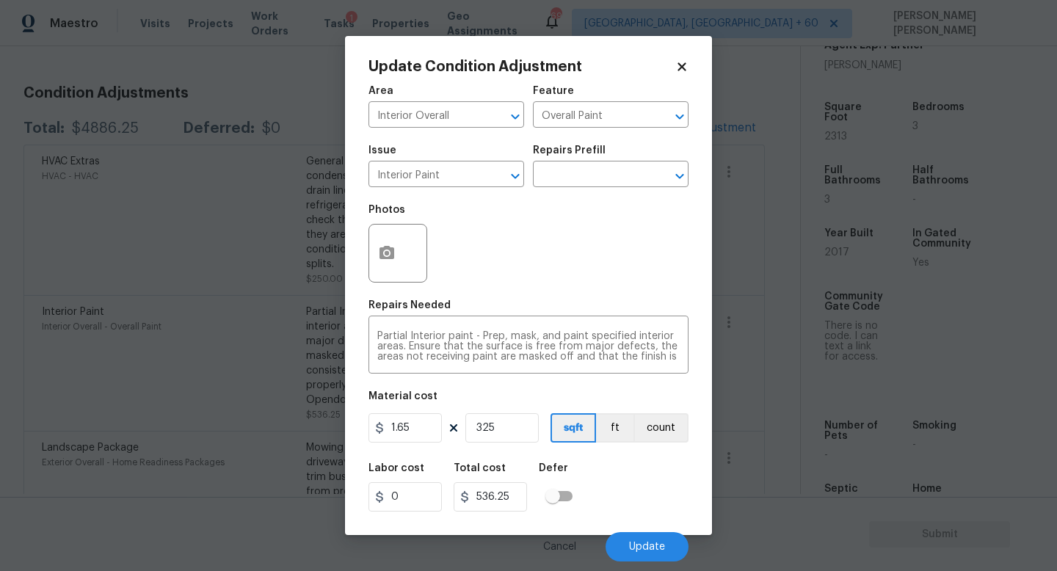
click at [735, 331] on body "Maestro Visits Projects Work Orders Tasks 1 Properties Geo Assignments 698 Knox…" at bounding box center [528, 285] width 1057 height 571
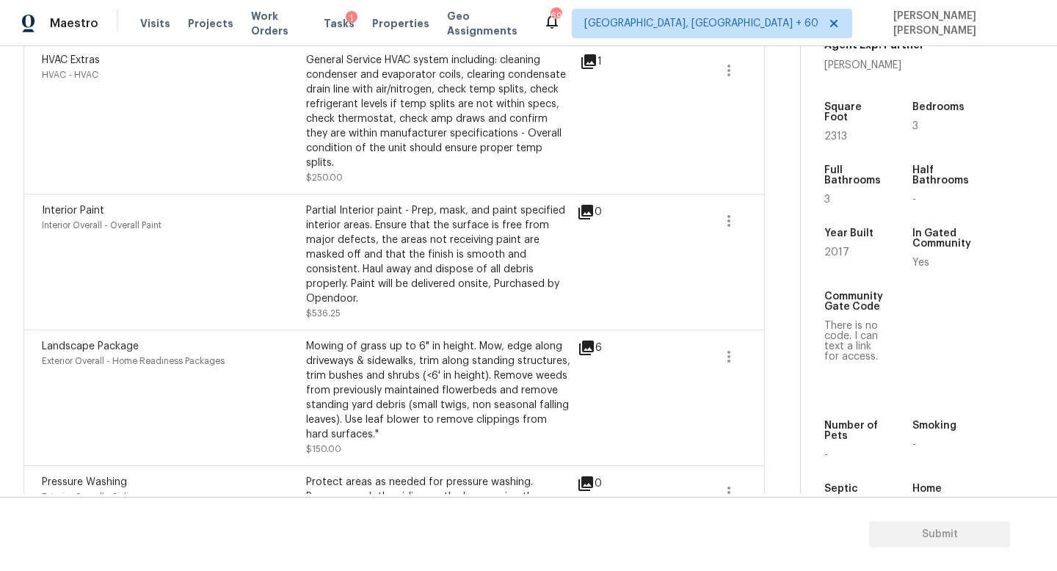
scroll to position [103, 0]
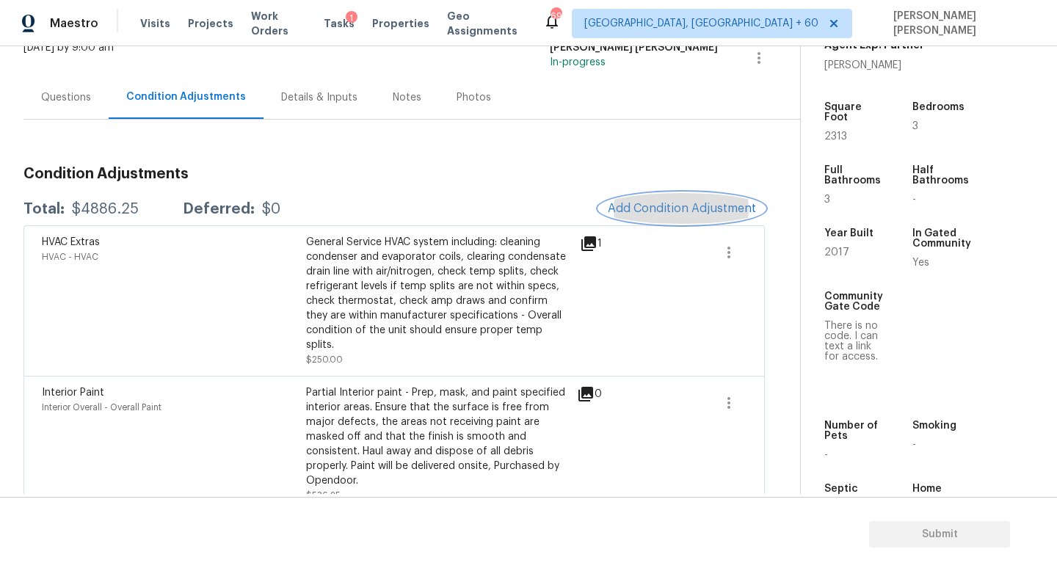
click at [663, 213] on span "Add Condition Adjustment" at bounding box center [681, 208] width 148 height 13
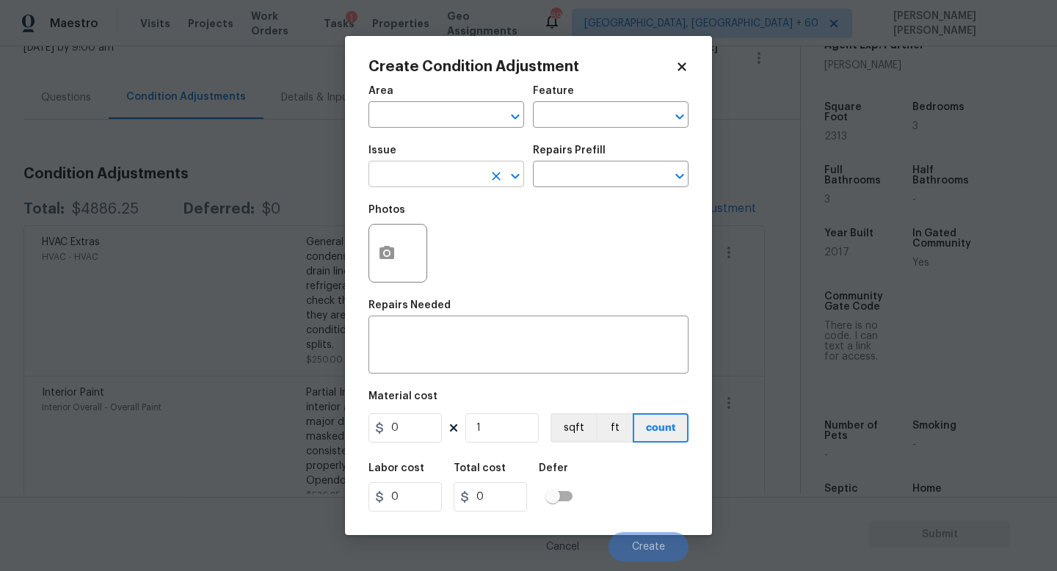
click at [441, 177] on input "text" at bounding box center [425, 175] width 114 height 23
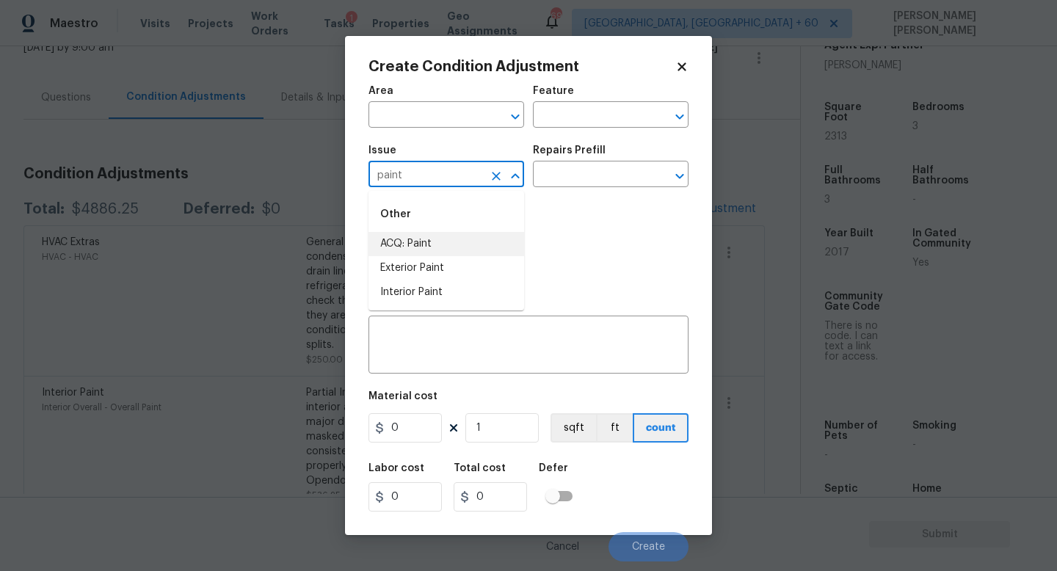
click at [451, 246] on li "ACQ: Paint" at bounding box center [446, 244] width 156 height 24
type input "ACQ: Paint"
click at [593, 179] on input "text" at bounding box center [590, 175] width 114 height 23
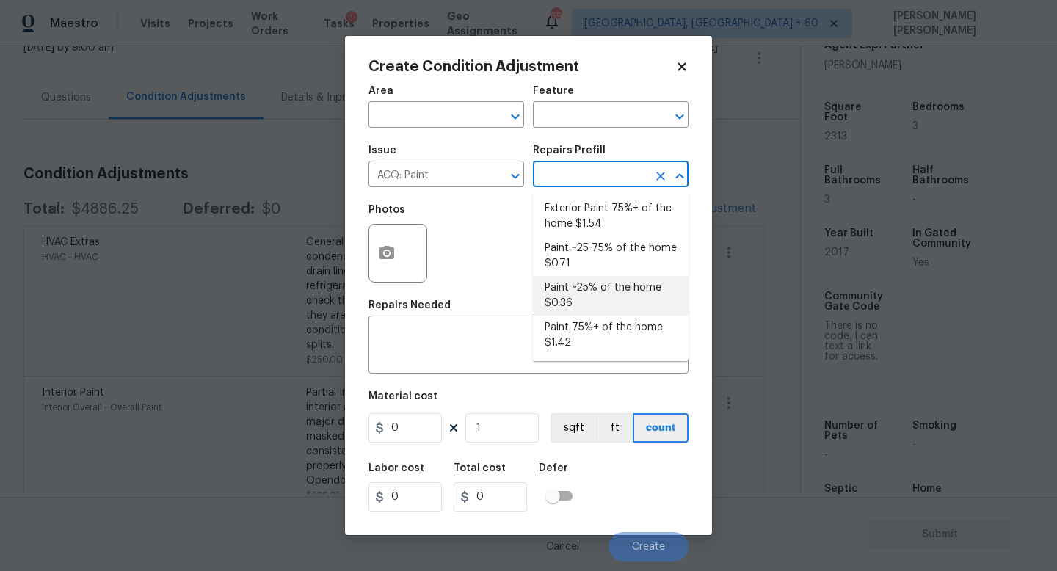
click at [600, 284] on li "Paint ~25% of the home $0.36" at bounding box center [611, 296] width 156 height 40
type input "Acquisition"
type textarea "Acquisition Scope: ~25% of the home needs interior paint"
type input "0.36"
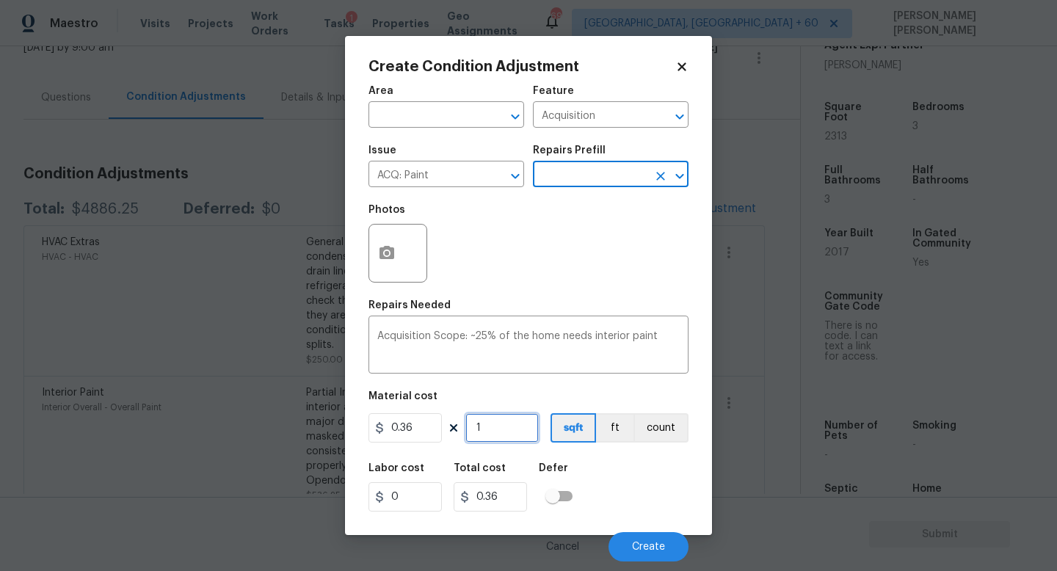
click at [493, 425] on input "1" at bounding box center [501, 427] width 73 height 29
type input "0"
type input "2"
type input "0.72"
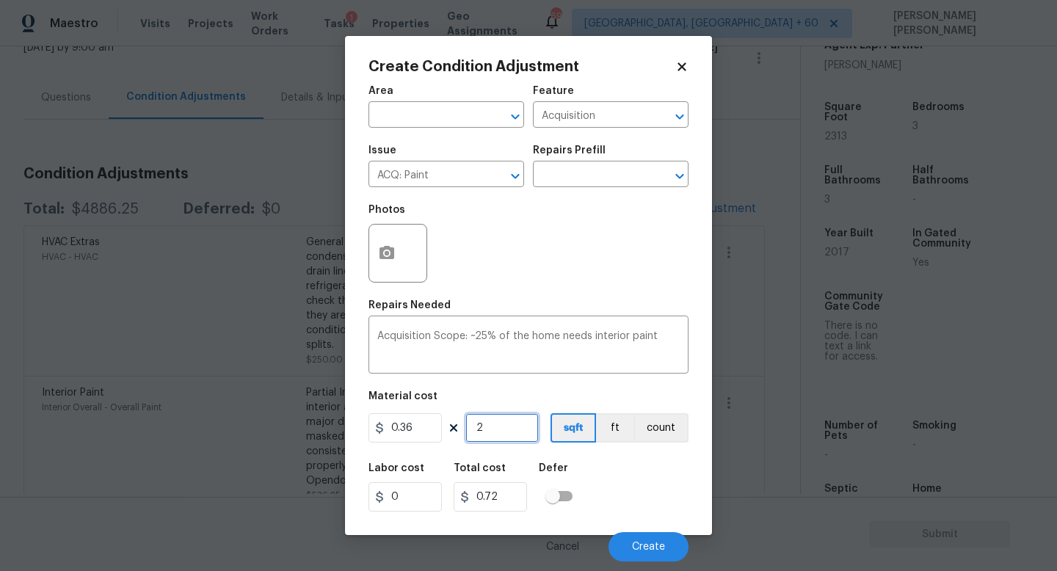
type input "23"
type input "8.28"
type input "231"
type input "83.16"
type input "2313"
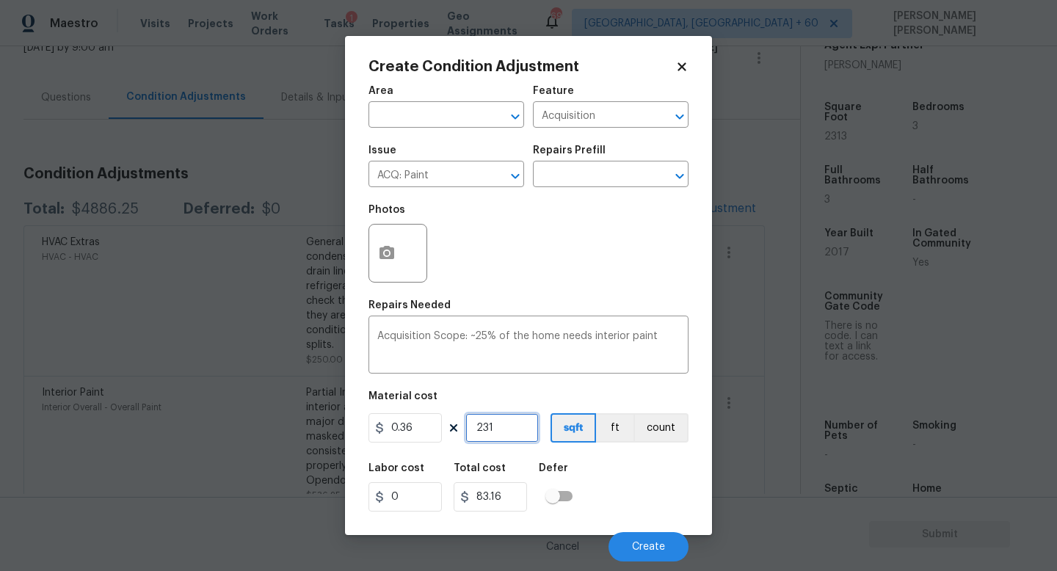
type input "832.68"
type input "2313"
click at [667, 545] on button "Create" at bounding box center [648, 546] width 80 height 29
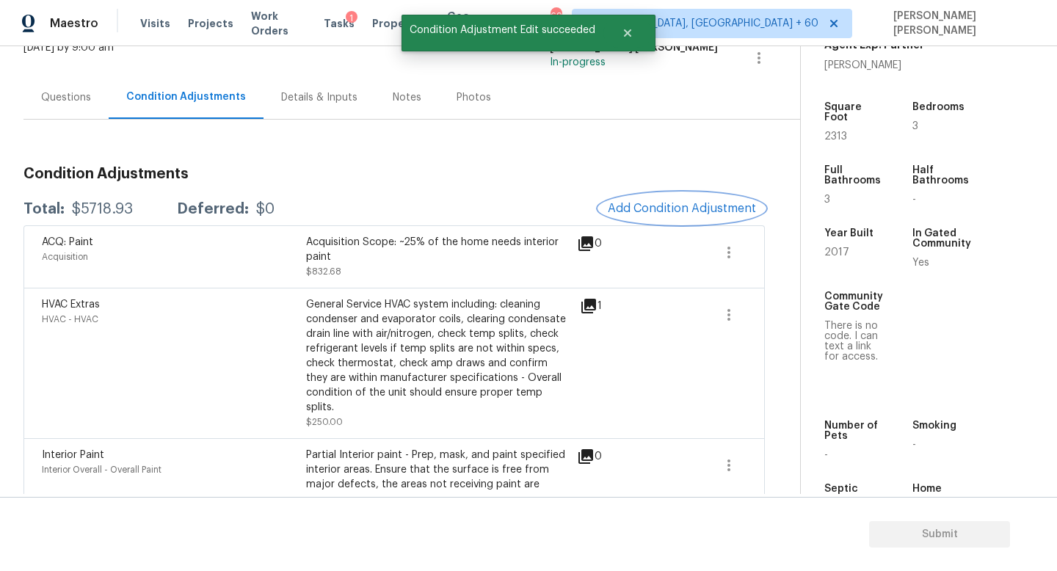
click at [712, 194] on button "Add Condition Adjustment" at bounding box center [682, 208] width 166 height 31
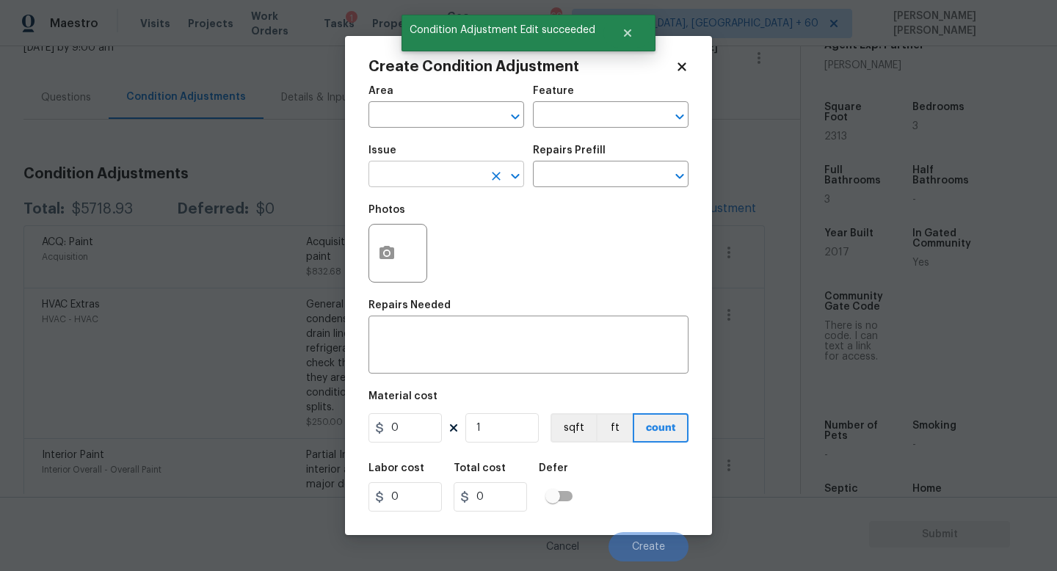
click at [465, 167] on input "text" at bounding box center [425, 175] width 114 height 23
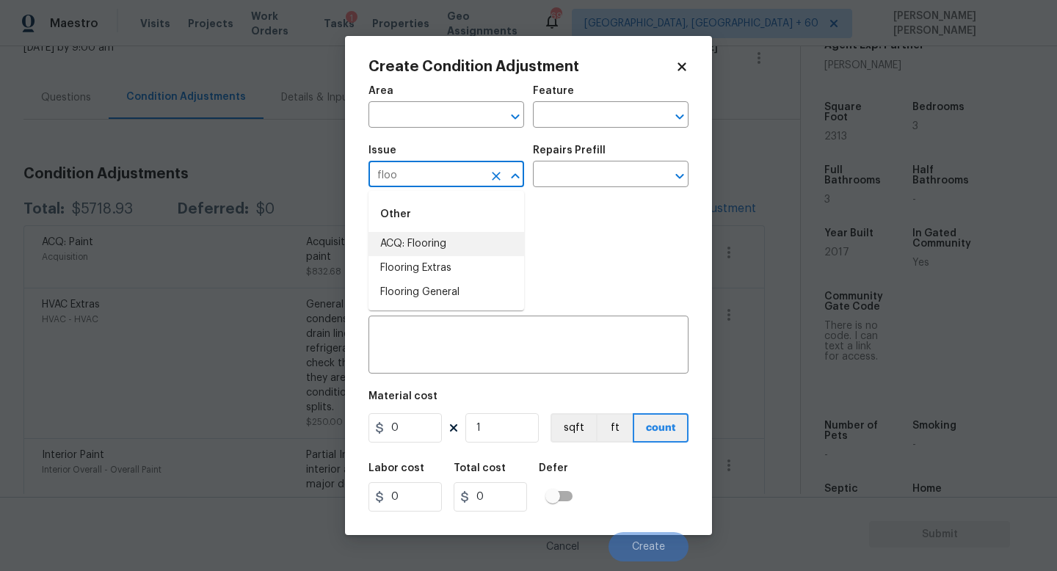
click at [443, 247] on li "ACQ: Flooring" at bounding box center [446, 244] width 156 height 24
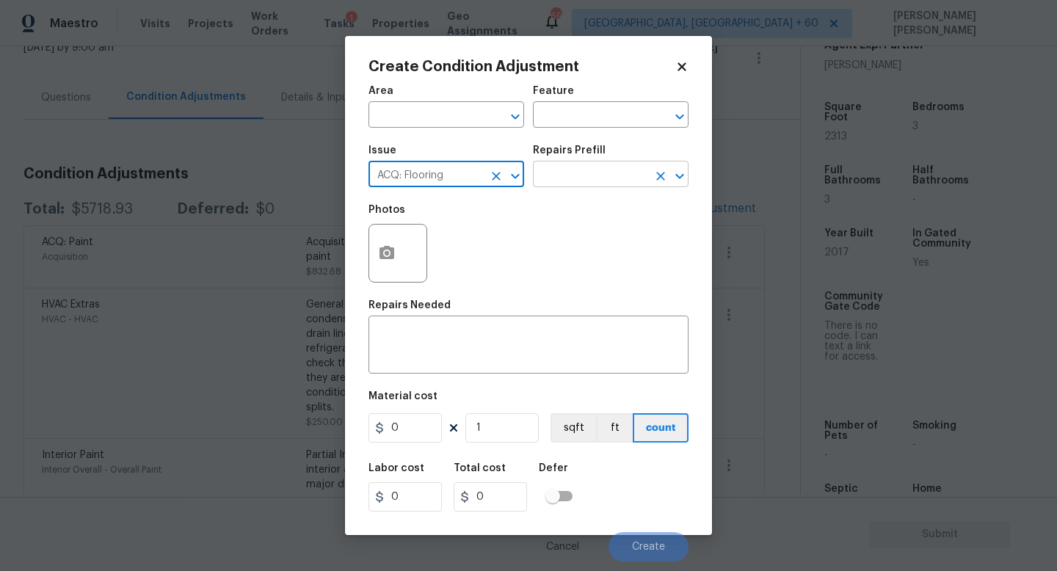
type input "ACQ: Flooring"
click at [563, 183] on input "text" at bounding box center [590, 175] width 114 height 23
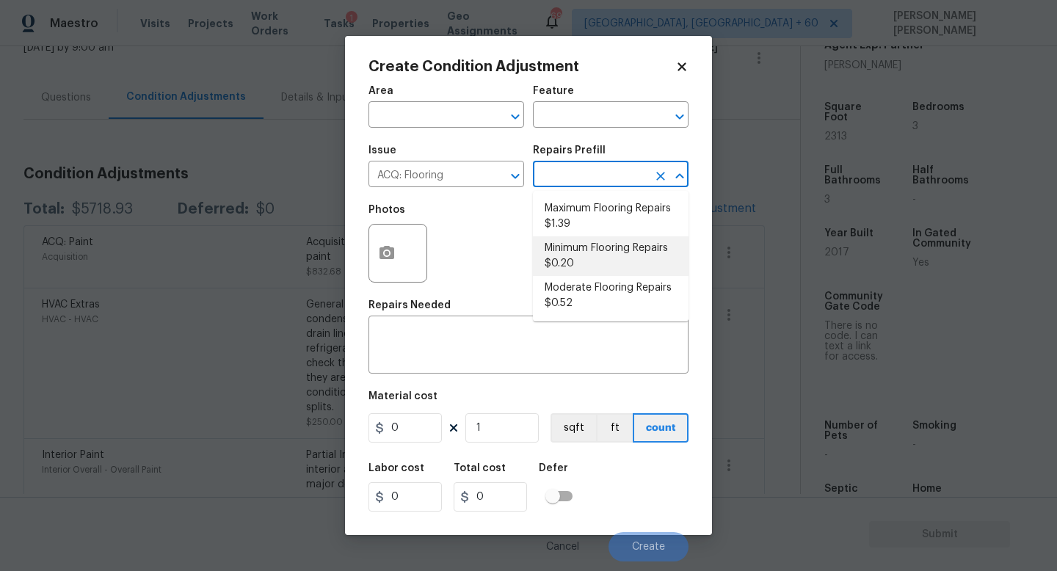
click at [597, 244] on li "Minimum Flooring Repairs $0.20" at bounding box center [611, 256] width 156 height 40
type input "Acquisition"
type textarea "Acquisition Scope: Minimum flooring repairs"
type input "0.2"
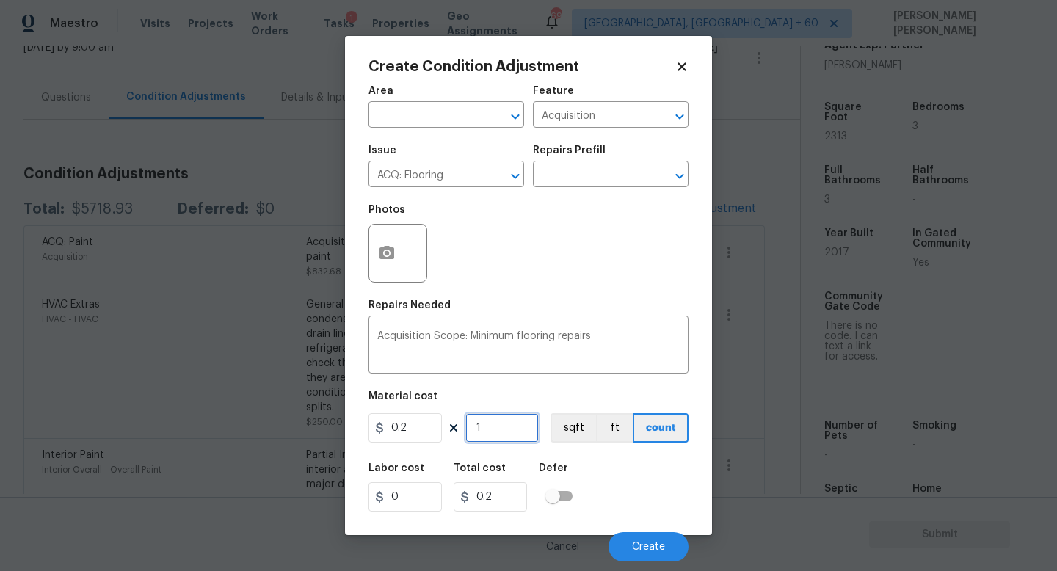
click at [508, 423] on input "1" at bounding box center [501, 427] width 73 height 29
type input "0"
type input "2"
type input "0.4"
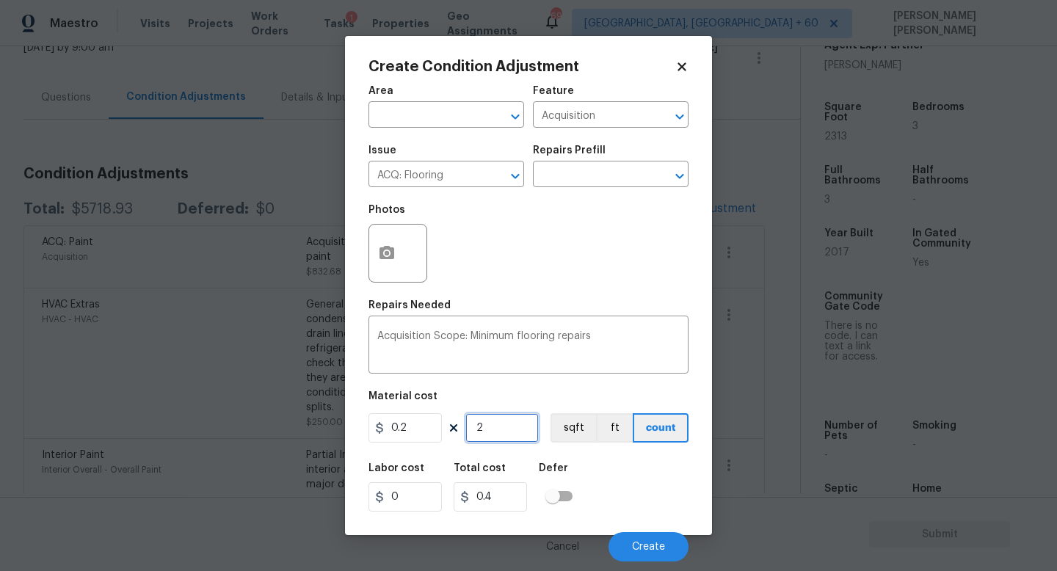
type input "23"
type input "4.6"
type input "231"
type input "46.2"
type input "2313"
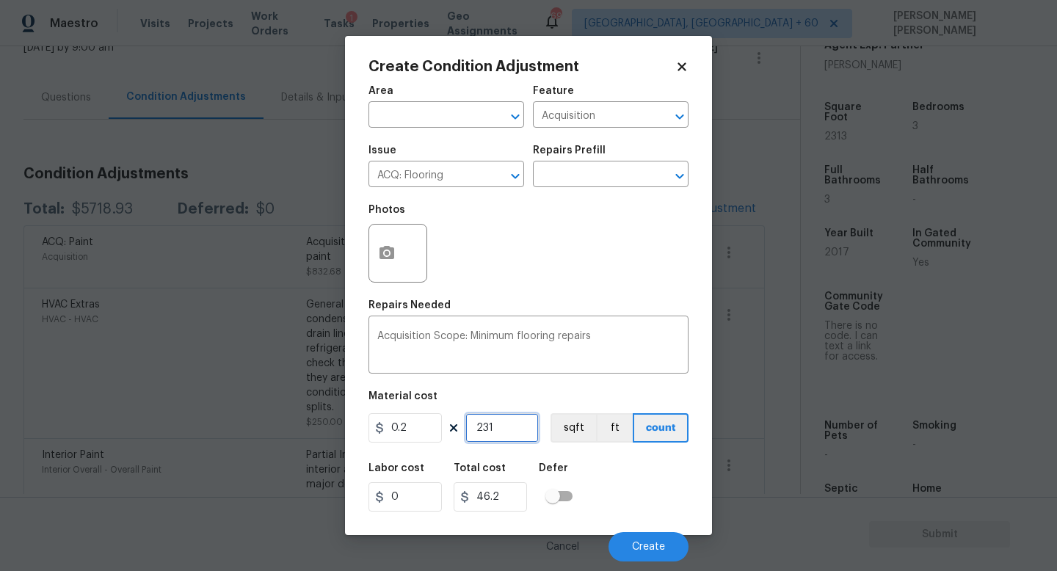
type input "462.6"
type input "2313"
click at [659, 552] on span "Create" at bounding box center [648, 546] width 33 height 11
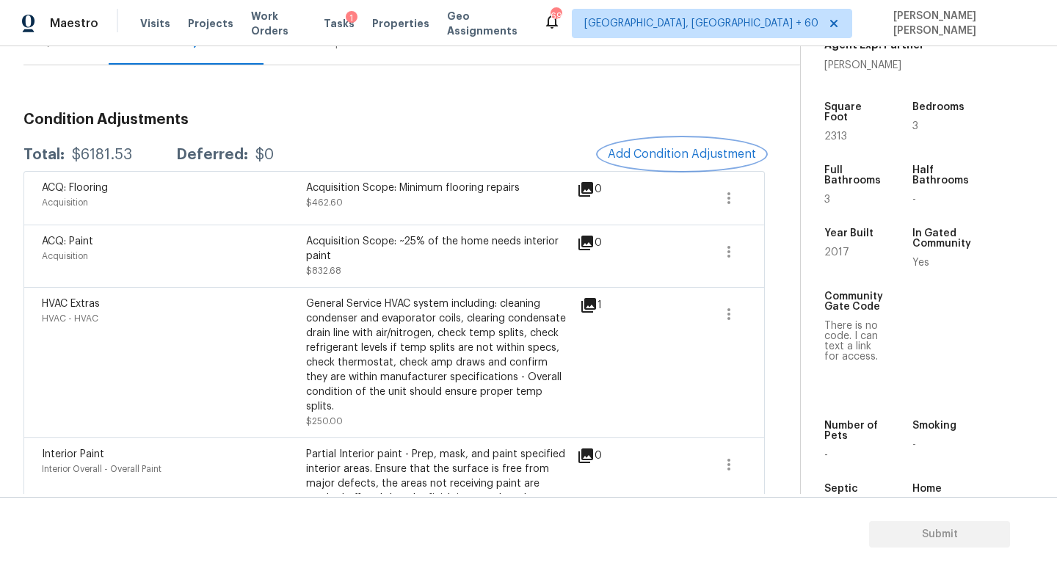
scroll to position [183, 0]
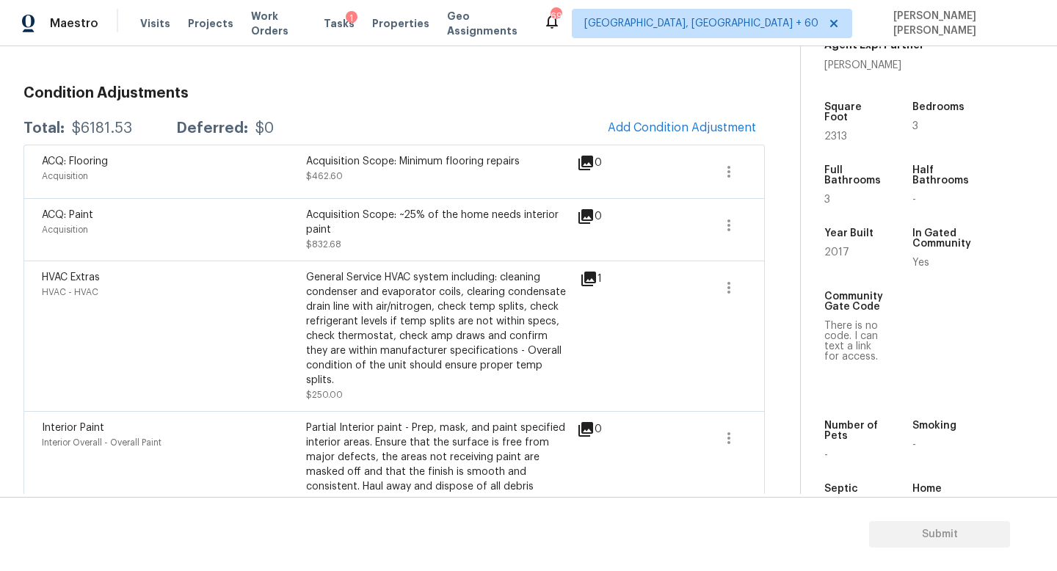
click at [115, 131] on div "$6181.53" at bounding box center [102, 128] width 60 height 15
copy div "$6181.53"
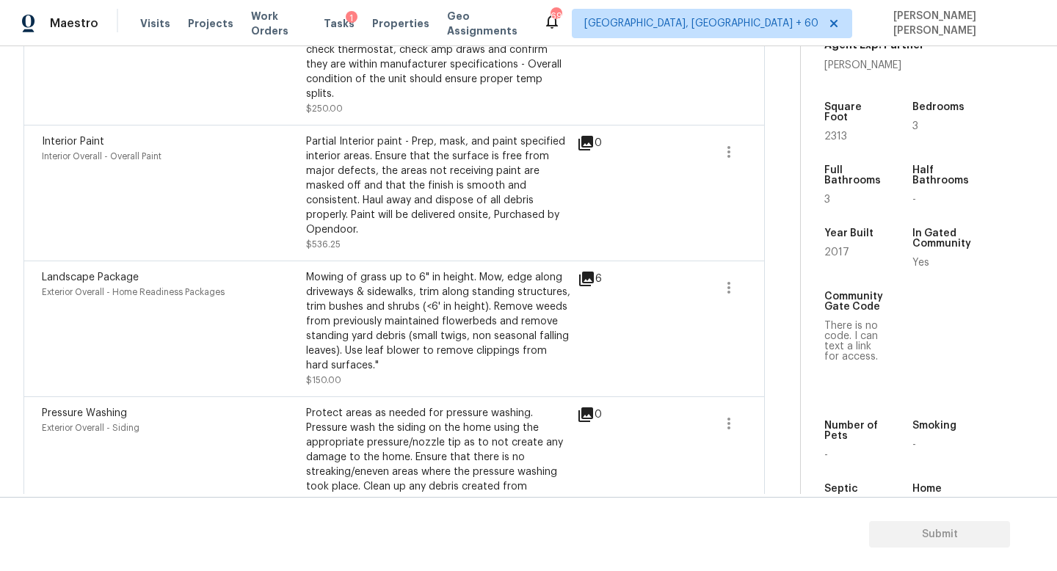
scroll to position [0, 0]
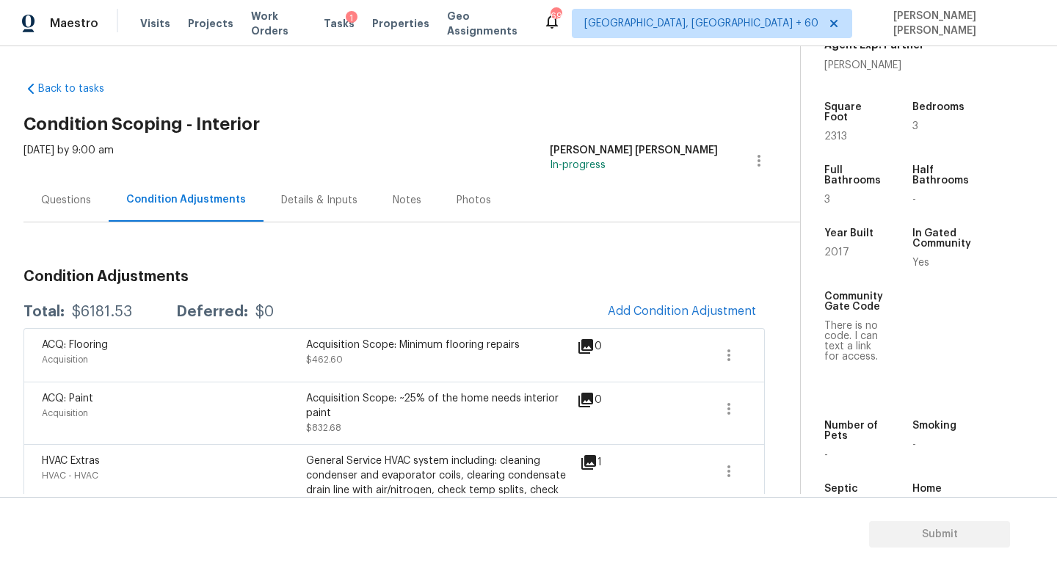
click at [61, 189] on div "Questions" at bounding box center [65, 199] width 85 height 43
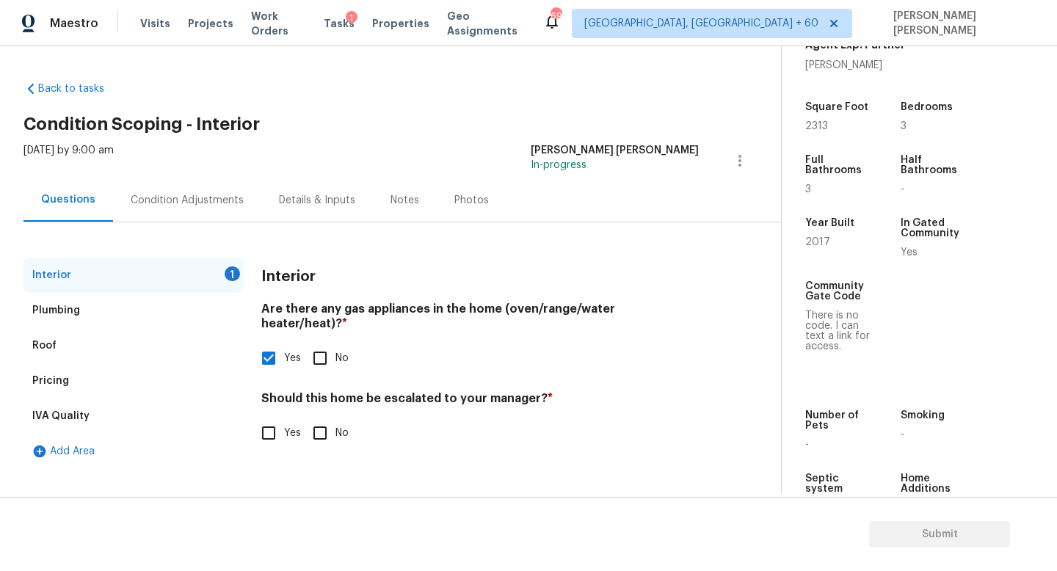
click at [315, 429] on input "No" at bounding box center [319, 432] width 31 height 31
checkbox input "true"
click at [980, 558] on section "Submit" at bounding box center [528, 534] width 1057 height 75
click at [963, 538] on span "Submit" at bounding box center [938, 534] width 117 height 18
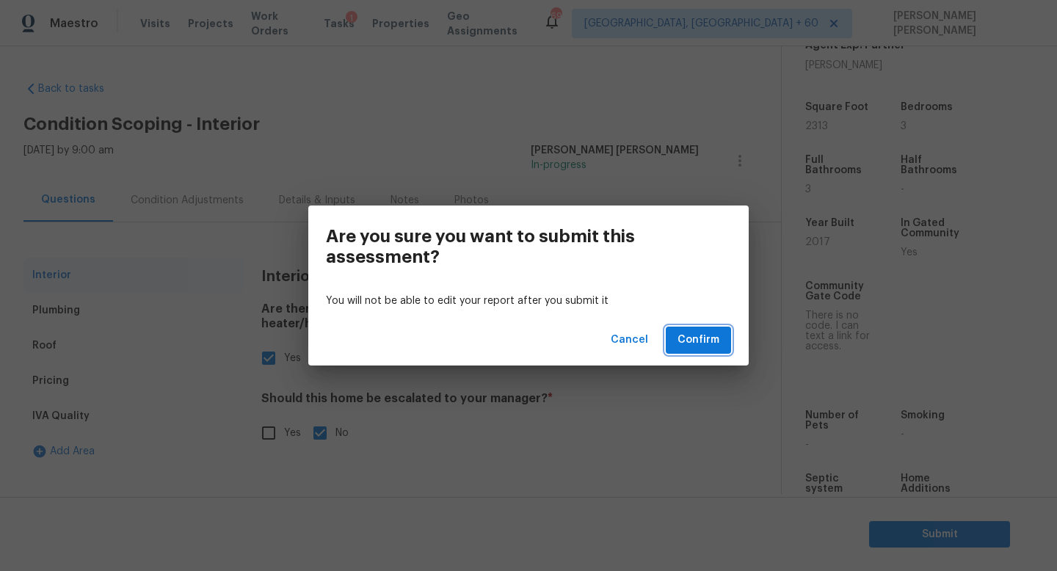
click at [701, 337] on span "Confirm" at bounding box center [698, 340] width 42 height 18
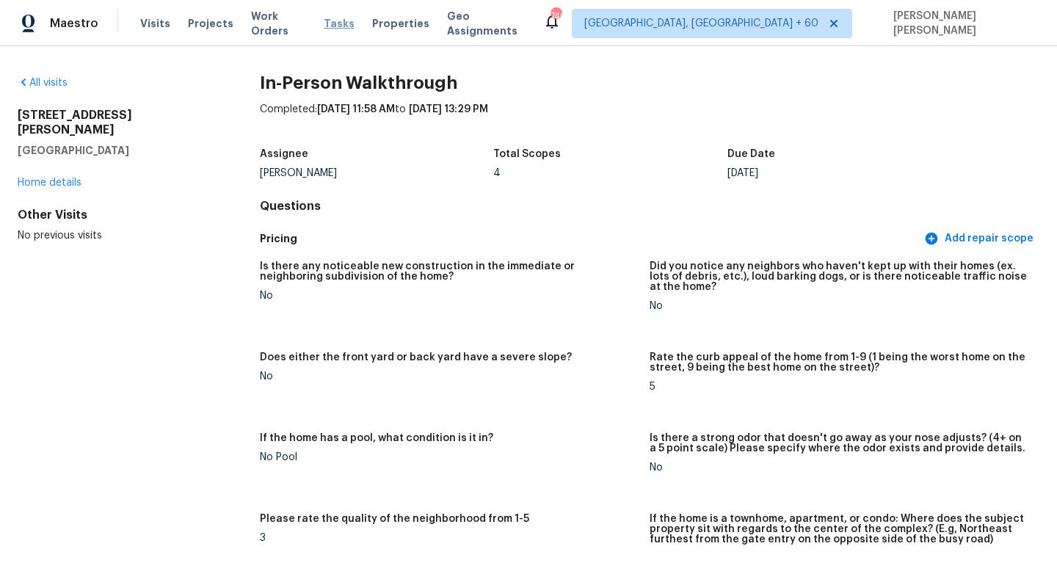
click at [337, 23] on span "Tasks" at bounding box center [339, 23] width 31 height 10
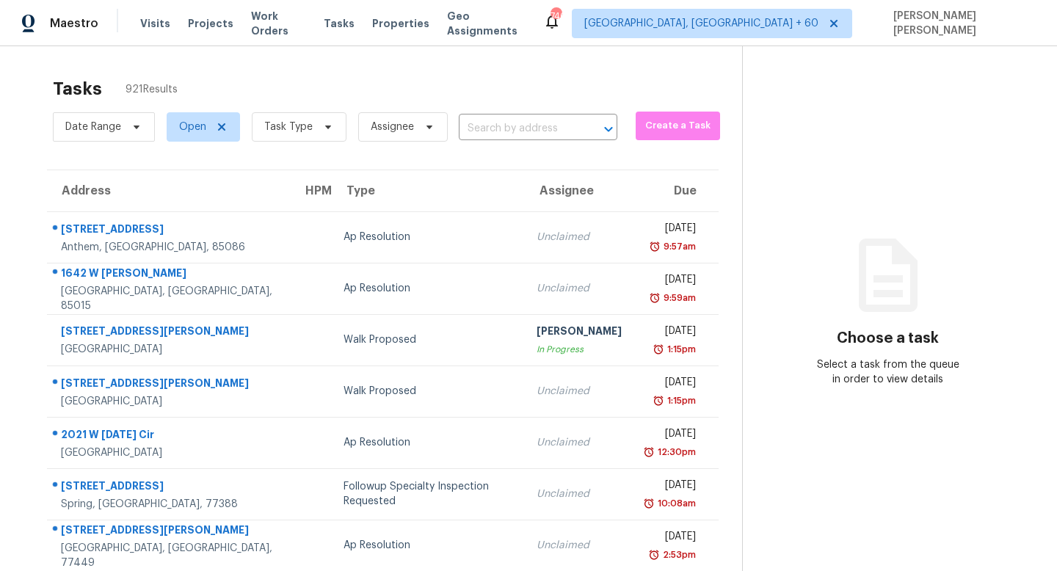
click at [742, 219] on section "Choose a task Select a task from the queue in order to view details" at bounding box center [887, 405] width 291 height 718
click at [109, 135] on span "Date Range" at bounding box center [104, 126] width 102 height 29
click at [212, 79] on div "Tasks 921 Results" at bounding box center [397, 89] width 689 height 38
click at [278, 131] on span "Task Type" at bounding box center [288, 127] width 48 height 15
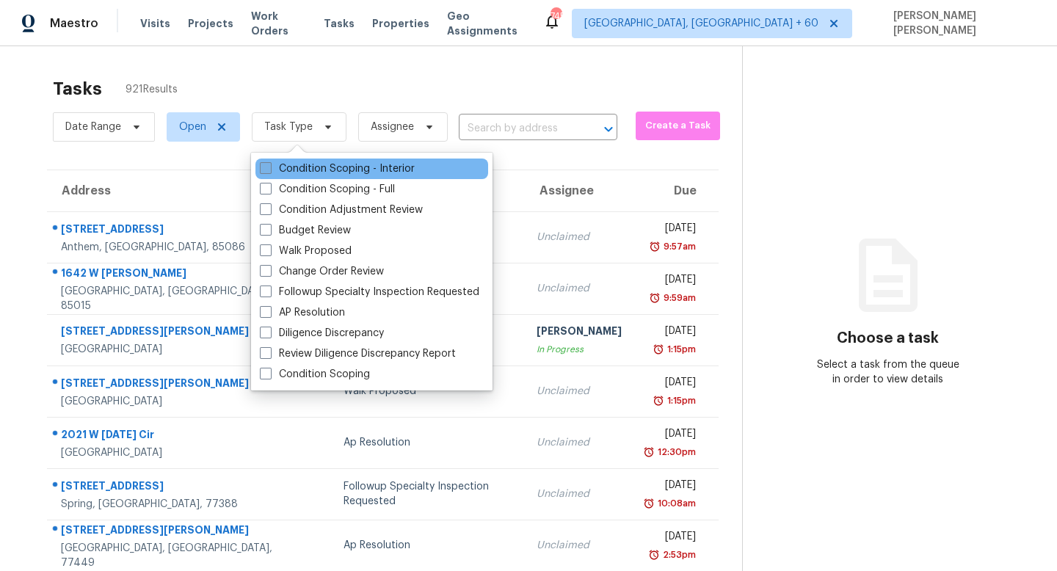
click at [307, 165] on label "Condition Scoping - Interior" at bounding box center [337, 168] width 155 height 15
click at [269, 165] on input "Condition Scoping - Interior" at bounding box center [265, 166] width 10 height 10
checkbox input "true"
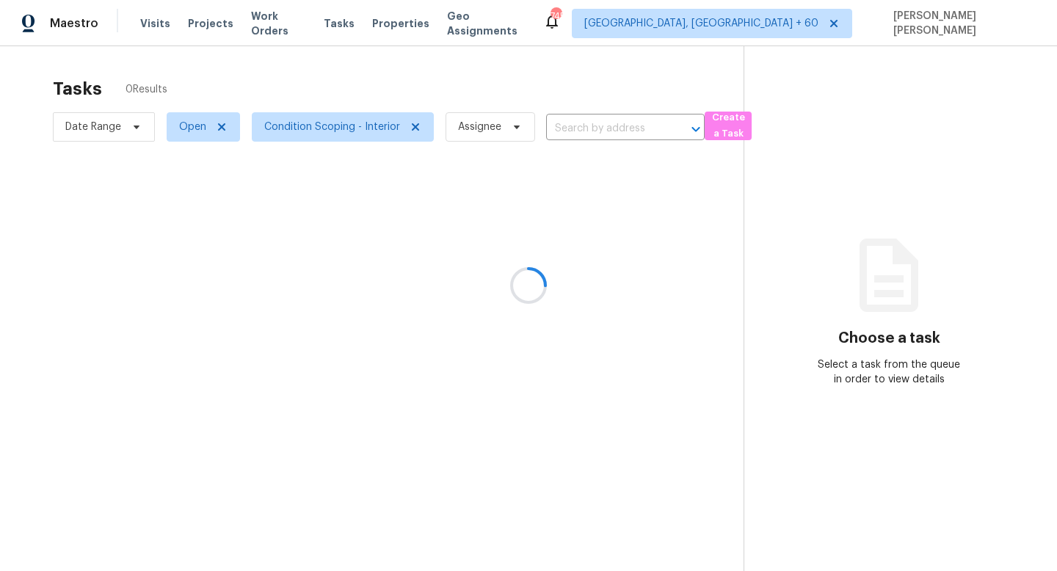
click at [413, 70] on div at bounding box center [528, 285] width 1057 height 571
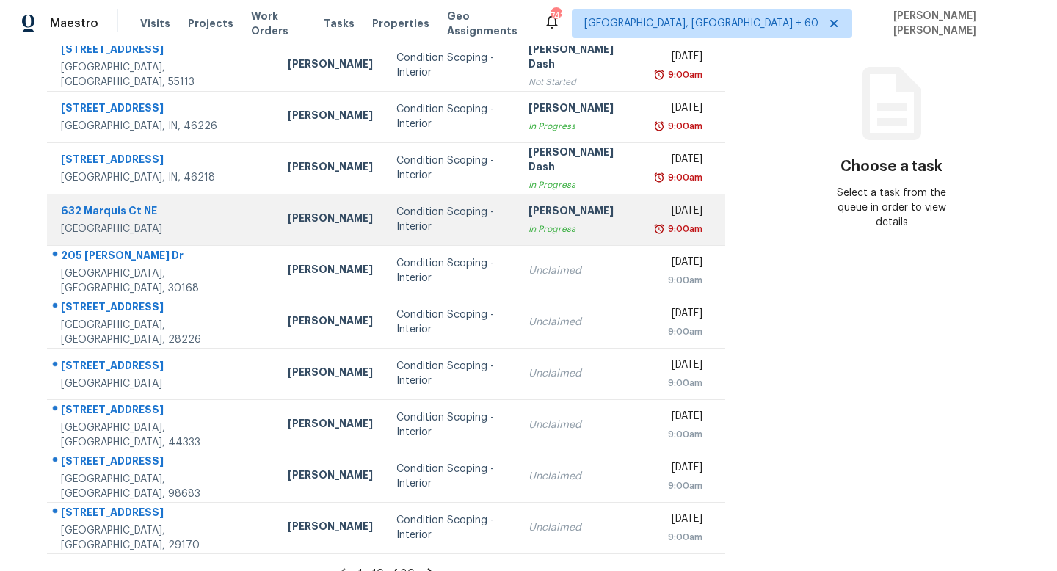
scroll to position [193, 0]
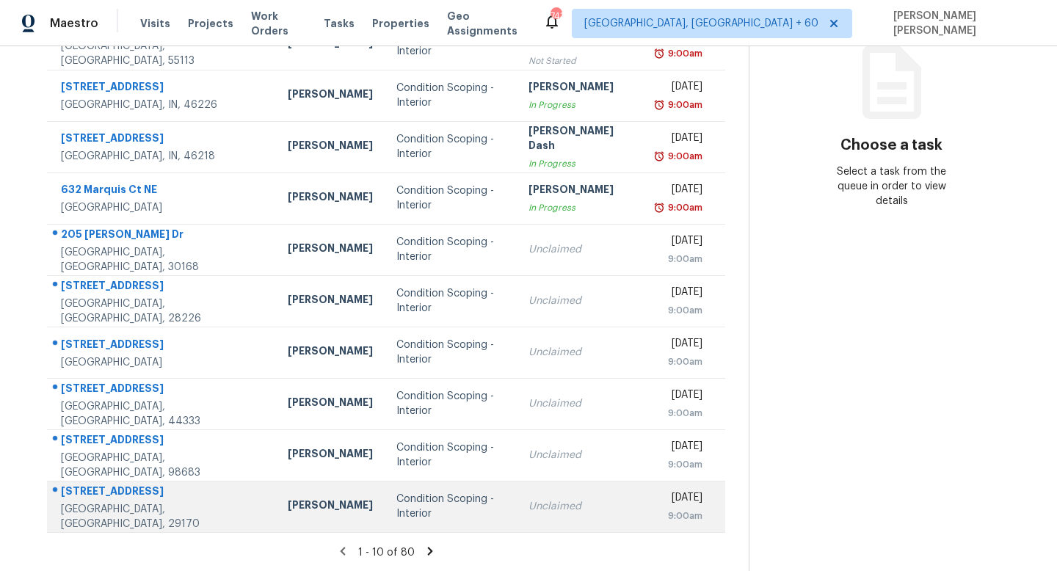
click at [517, 514] on td "Unclaimed" at bounding box center [581, 506] width 128 height 51
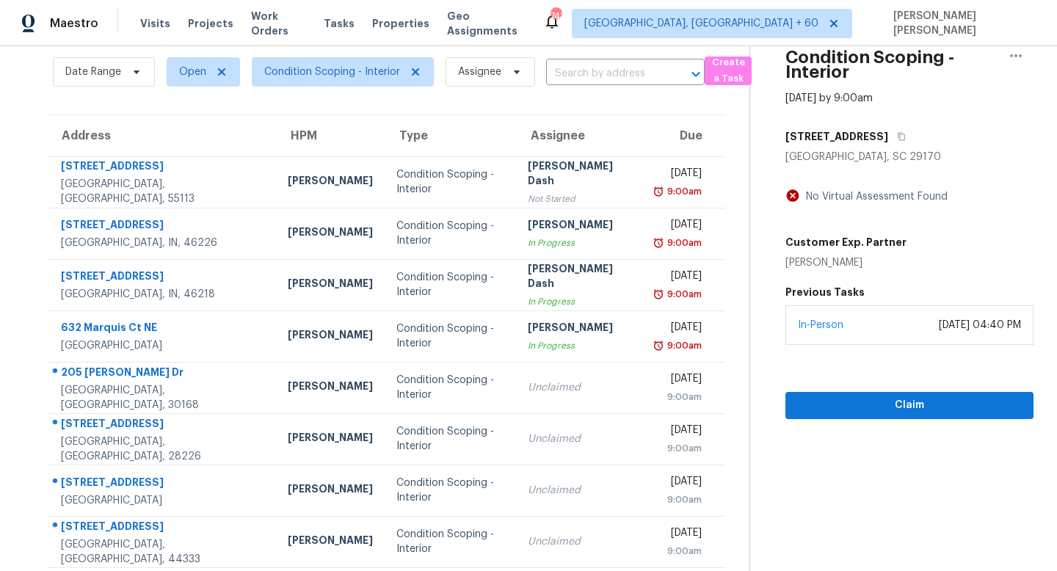
scroll to position [54, 0]
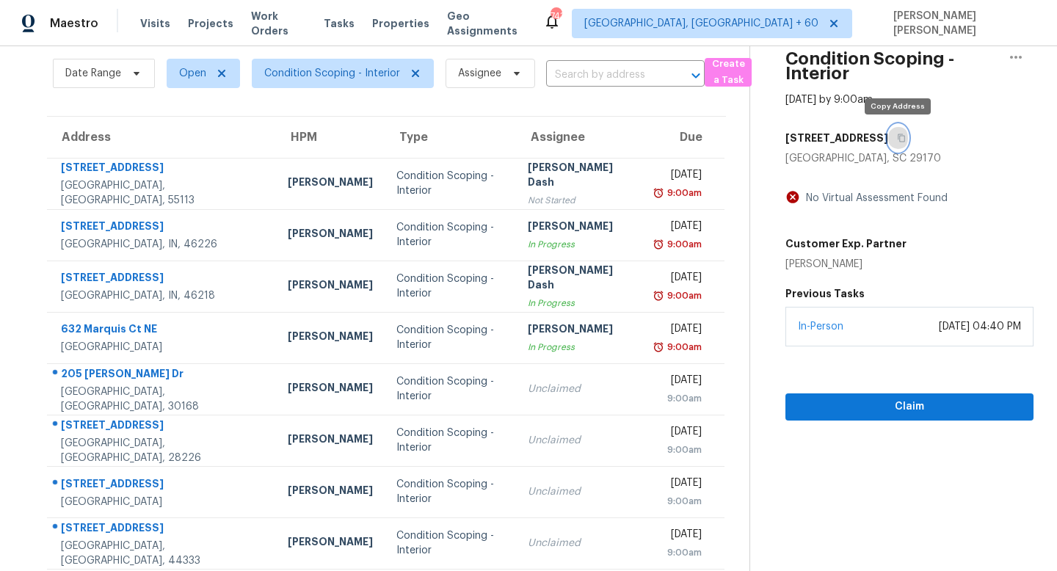
click at [894, 139] on button "button" at bounding box center [898, 138] width 20 height 26
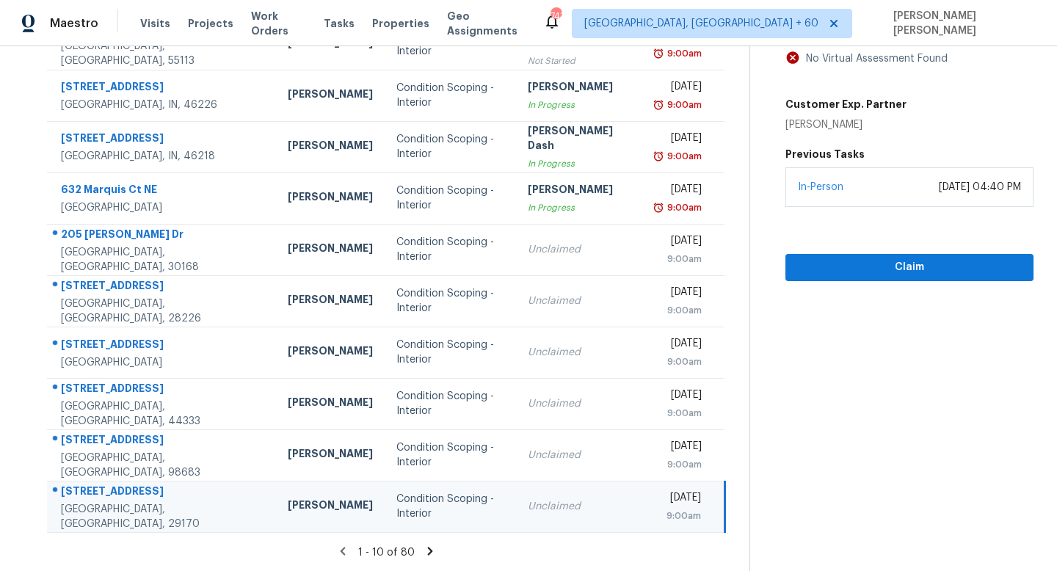
scroll to position [18, 0]
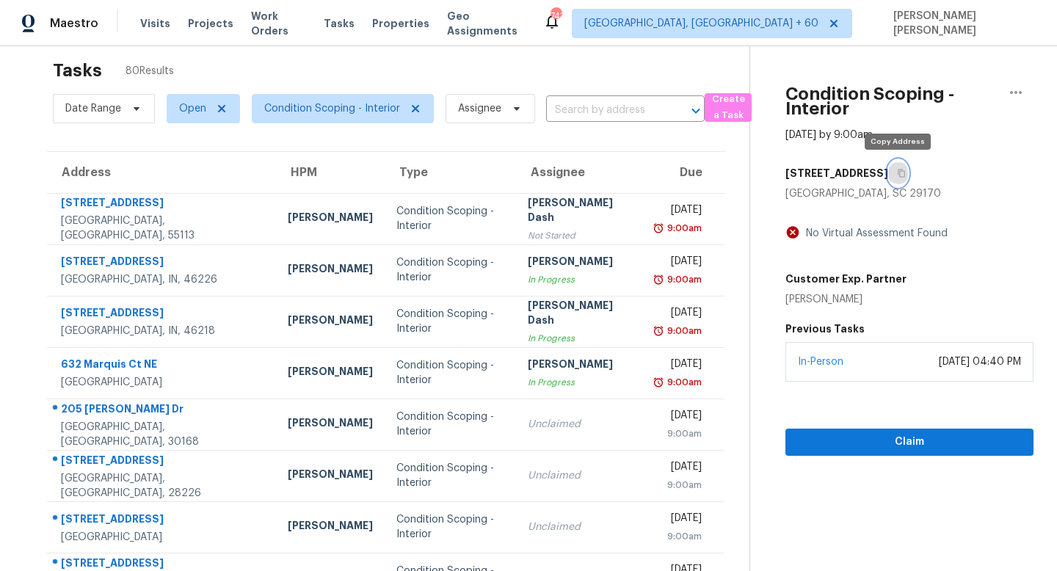
click at [897, 172] on icon "button" at bounding box center [901, 173] width 9 height 9
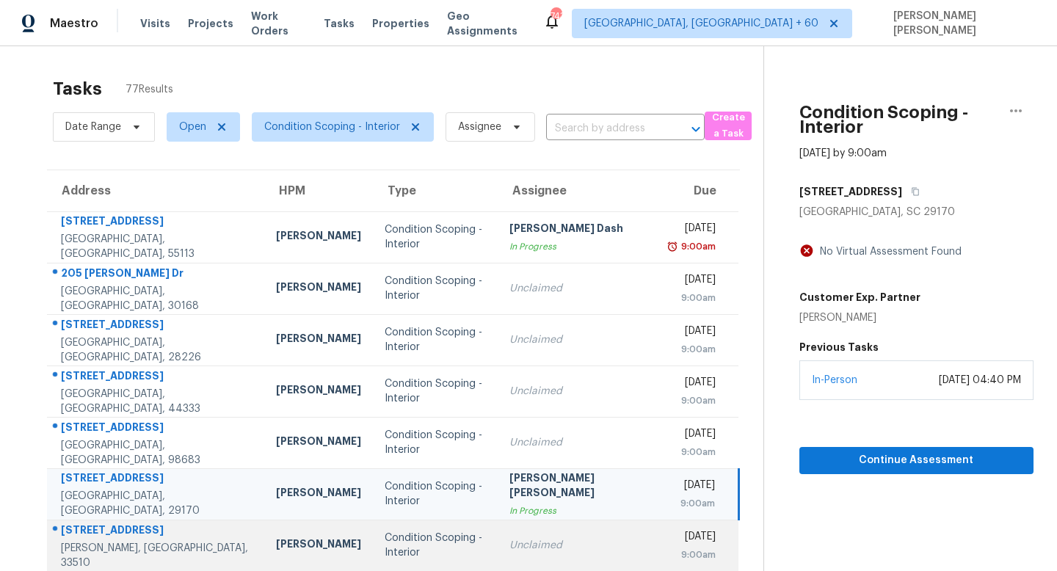
scroll to position [193, 0]
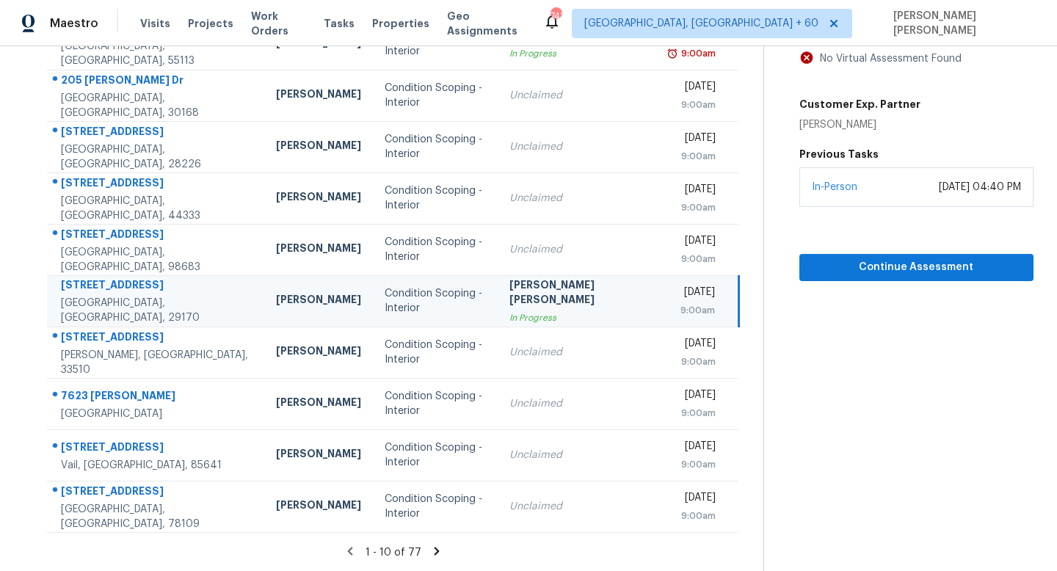
click at [430, 552] on icon at bounding box center [436, 550] width 13 height 13
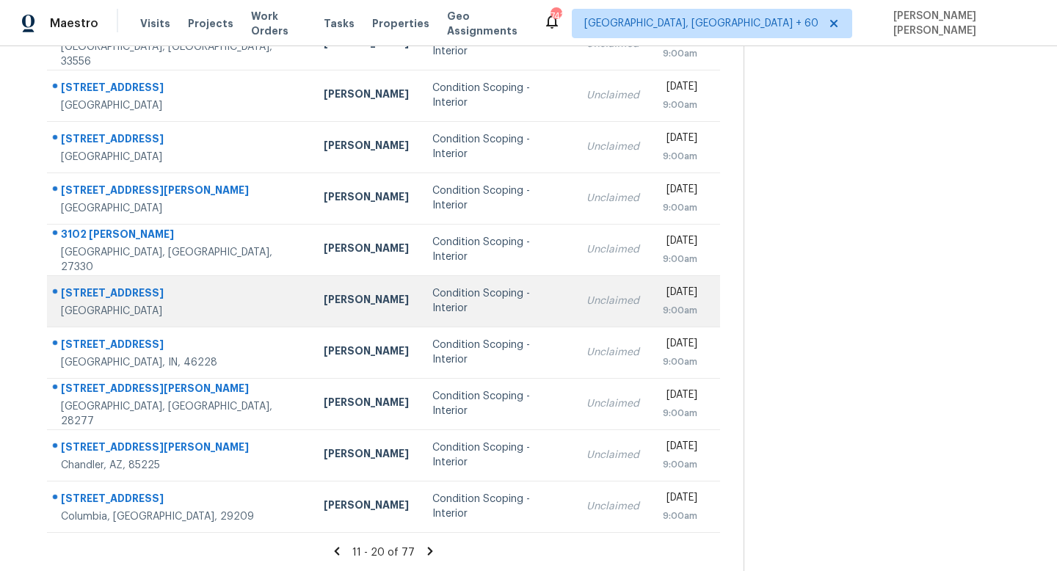
scroll to position [0, 0]
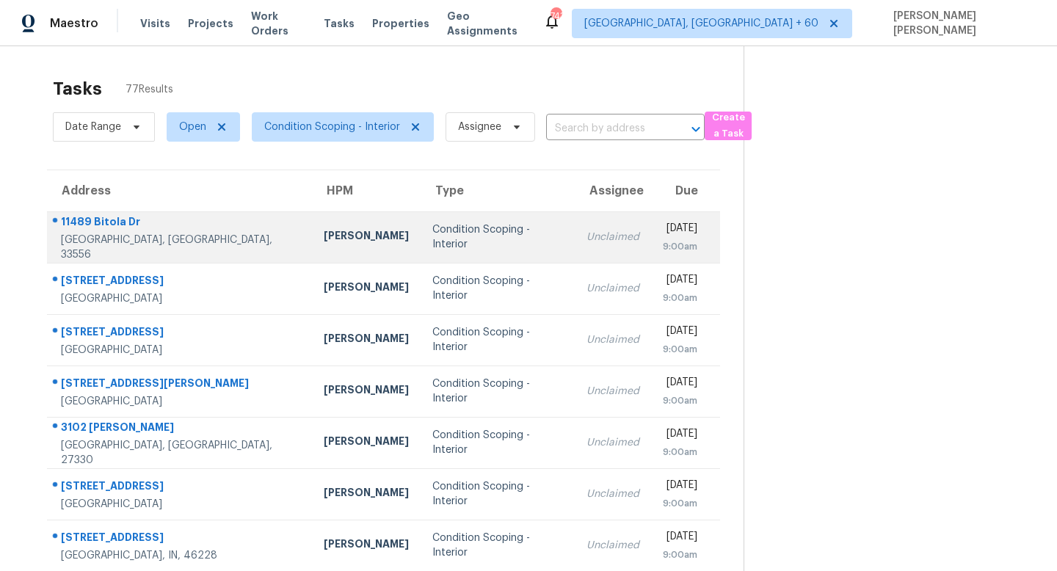
click at [580, 235] on td "Unclaimed" at bounding box center [612, 236] width 76 height 51
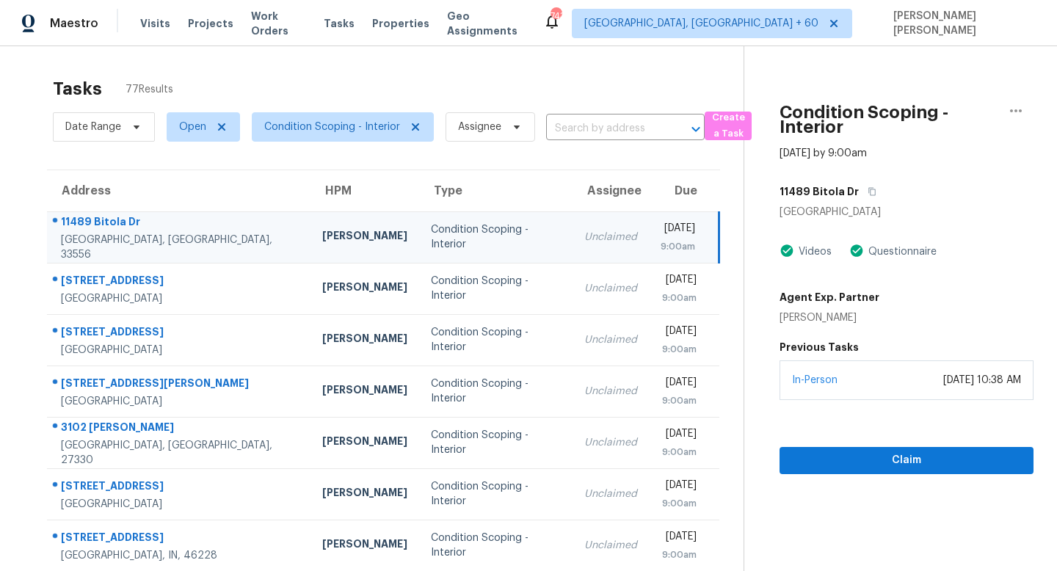
click at [872, 187] on div "11489 Bitola Dr" at bounding box center [906, 191] width 254 height 26
click at [868, 189] on icon "button" at bounding box center [871, 192] width 7 height 8
click at [867, 191] on icon "button" at bounding box center [871, 191] width 9 height 9
